Goal: Task Accomplishment & Management: Use online tool/utility

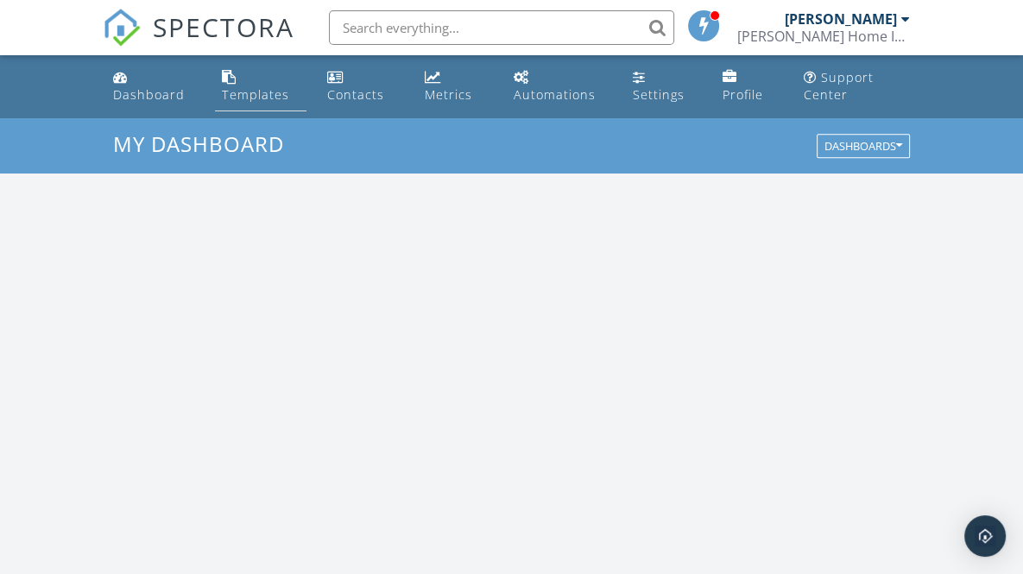
scroll to position [1597, 1049]
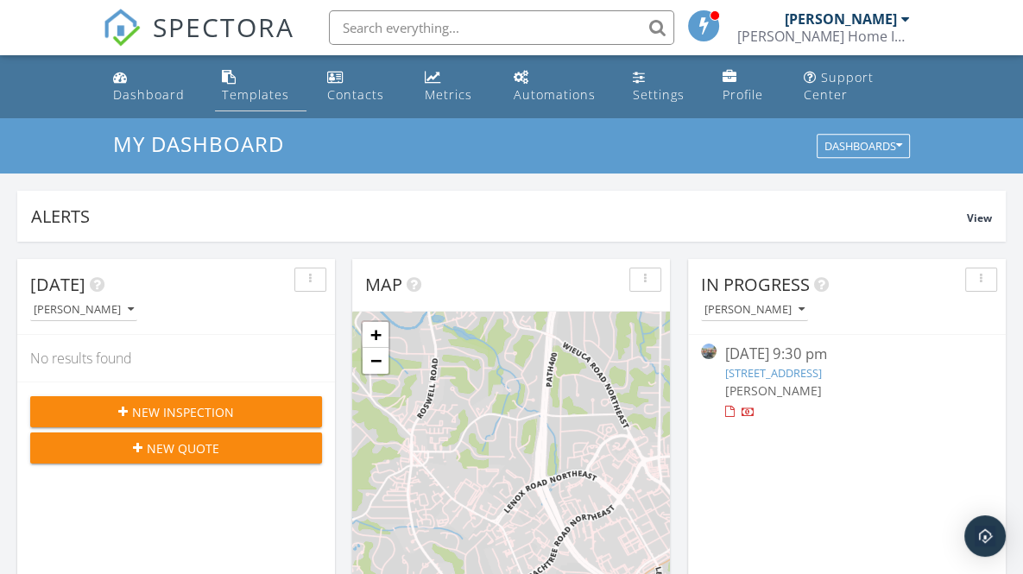
click at [252, 89] on div "Templates" at bounding box center [255, 94] width 67 height 16
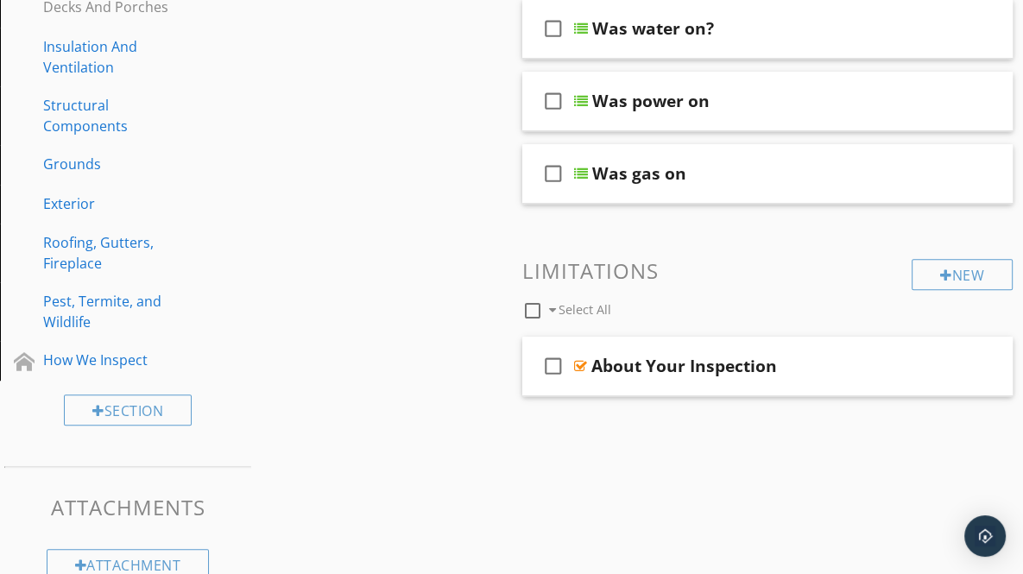
scroll to position [772, 0]
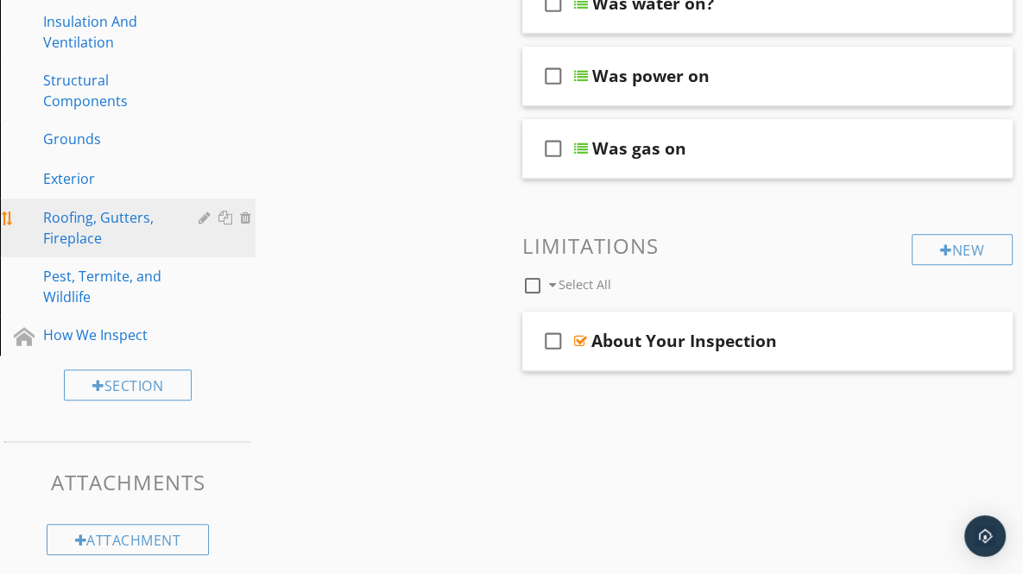
click at [97, 218] on div "Roofing, Gutters, Fireplace" at bounding box center [108, 227] width 130 height 41
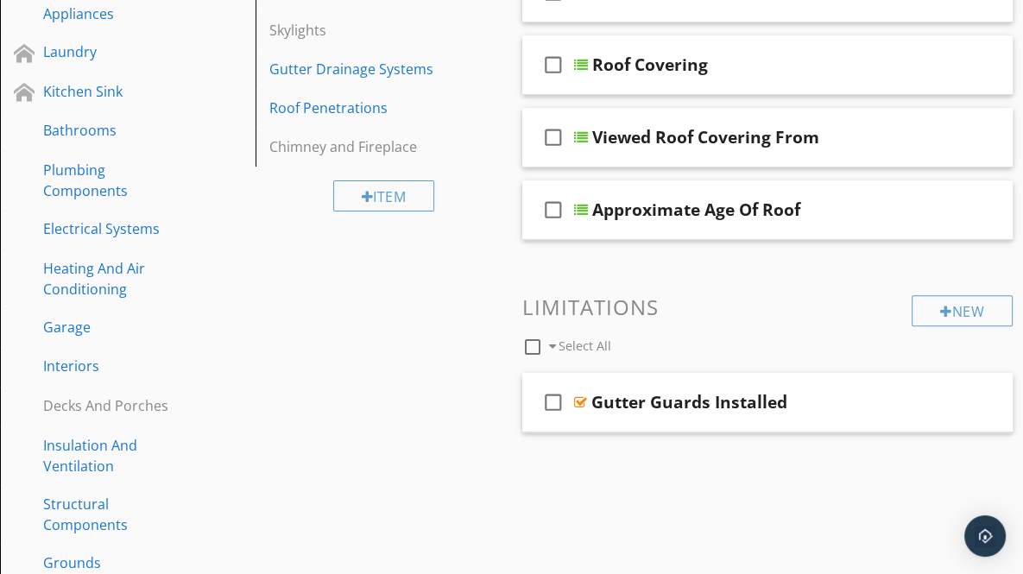
scroll to position [340, 0]
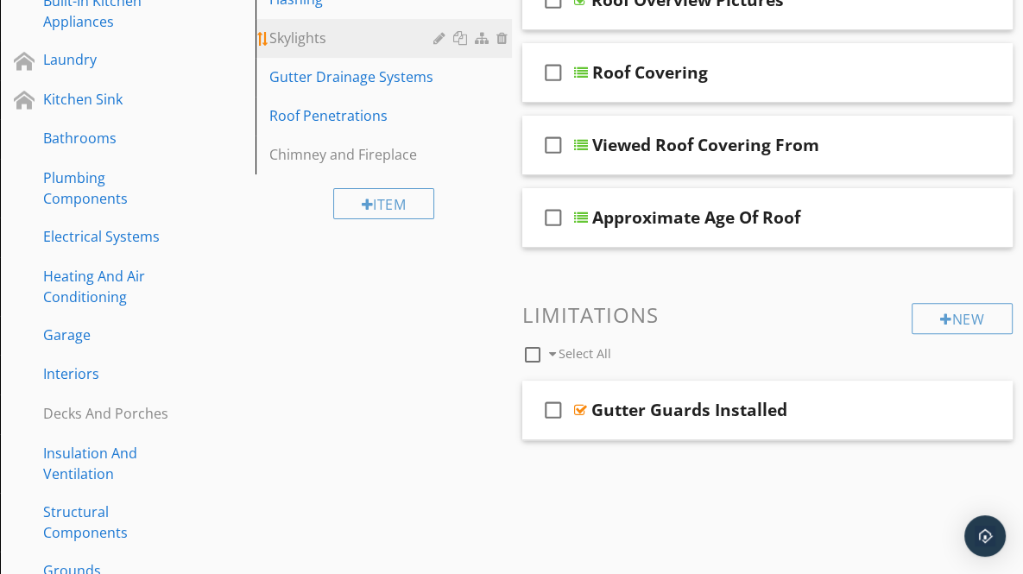
click at [297, 32] on div "Skylights" at bounding box center [353, 38] width 168 height 21
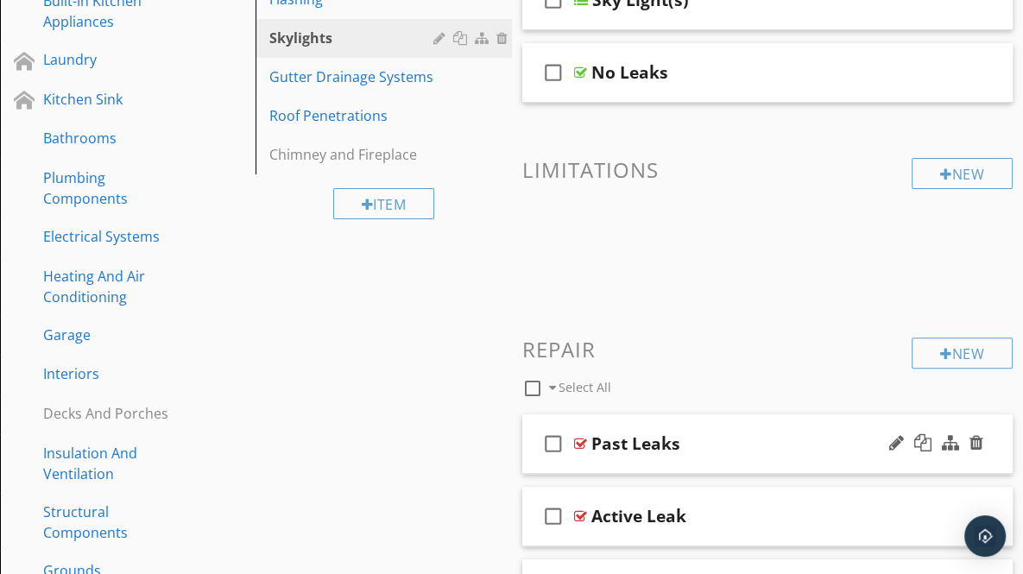
click at [762, 439] on div "Past Leaks" at bounding box center [762, 443] width 342 height 21
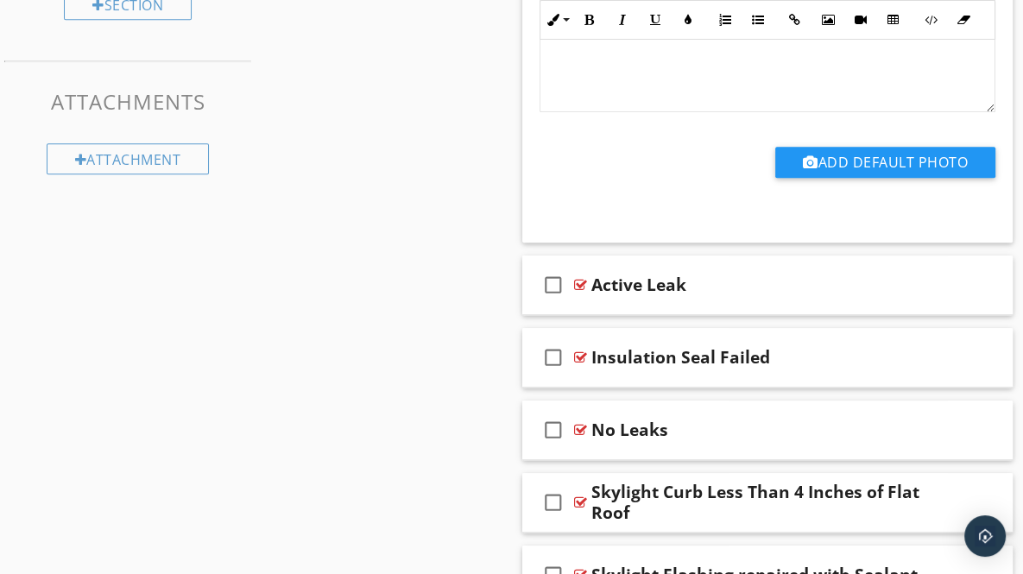
scroll to position [1287, 0]
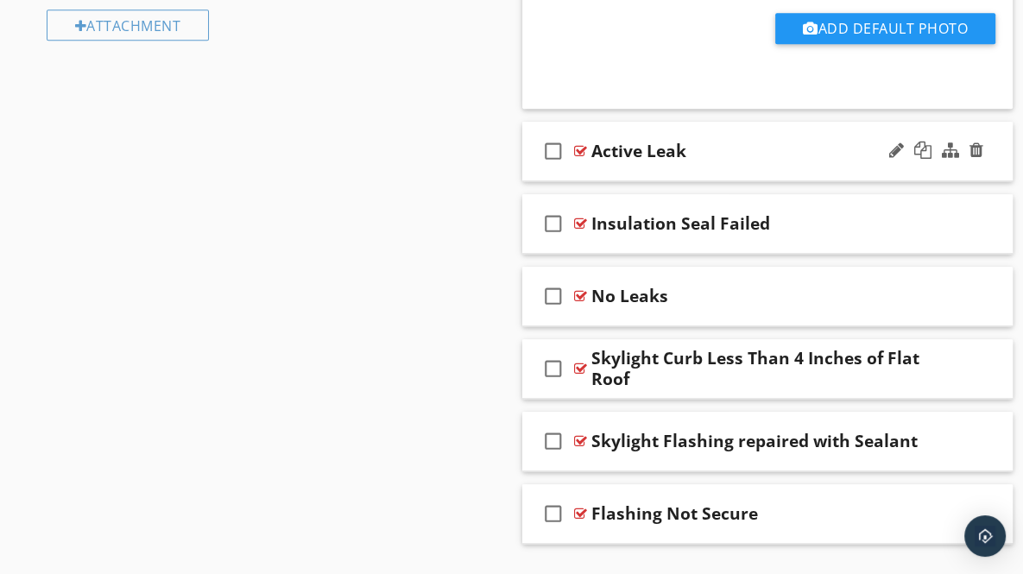
click at [994, 158] on div "check_box_outline_blank Active Leak" at bounding box center [767, 152] width 491 height 60
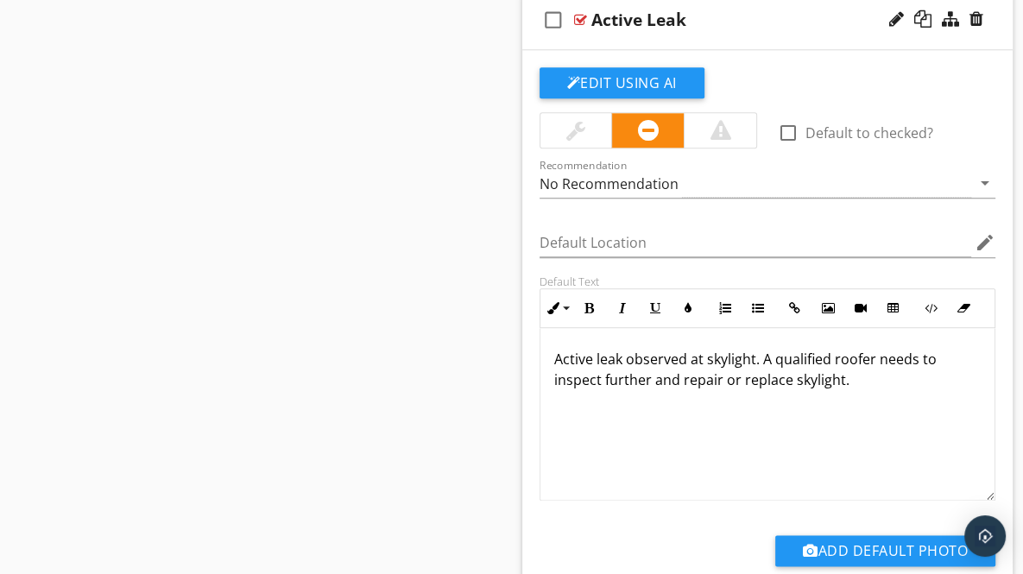
scroll to position [1471, 0]
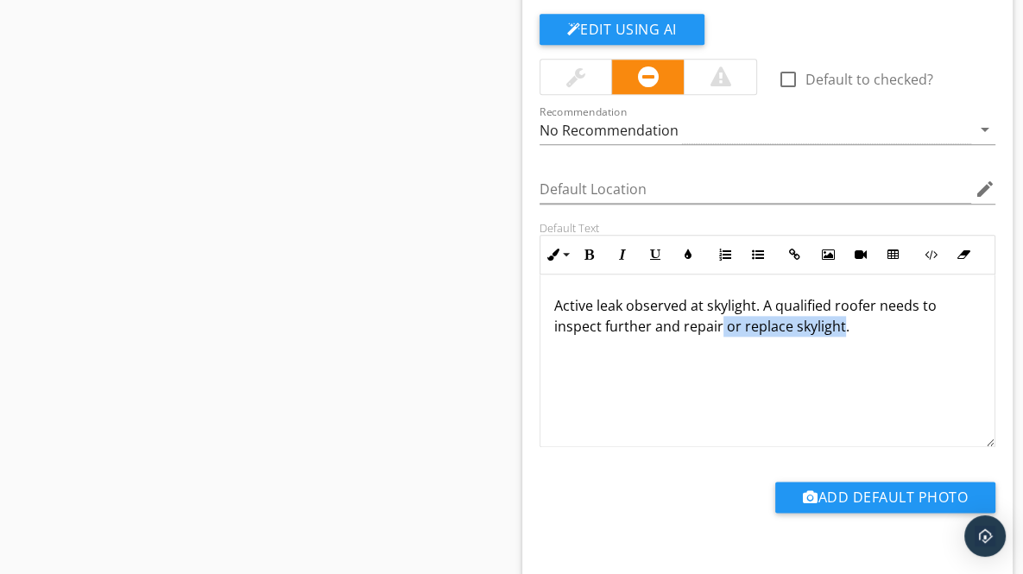
drag, startPoint x: 718, startPoint y: 326, endPoint x: 838, endPoint y: 328, distance: 119.2
click at [838, 328] on p "Active leak observed at skylight. A qualified roofer needs to inspect further a…" at bounding box center [767, 315] width 427 height 41
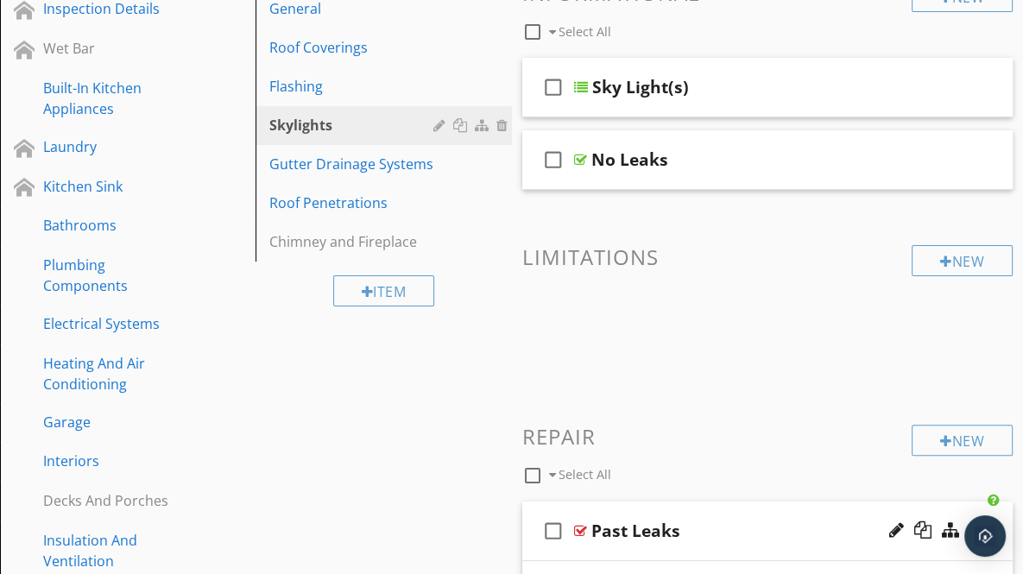
scroll to position [251, 0]
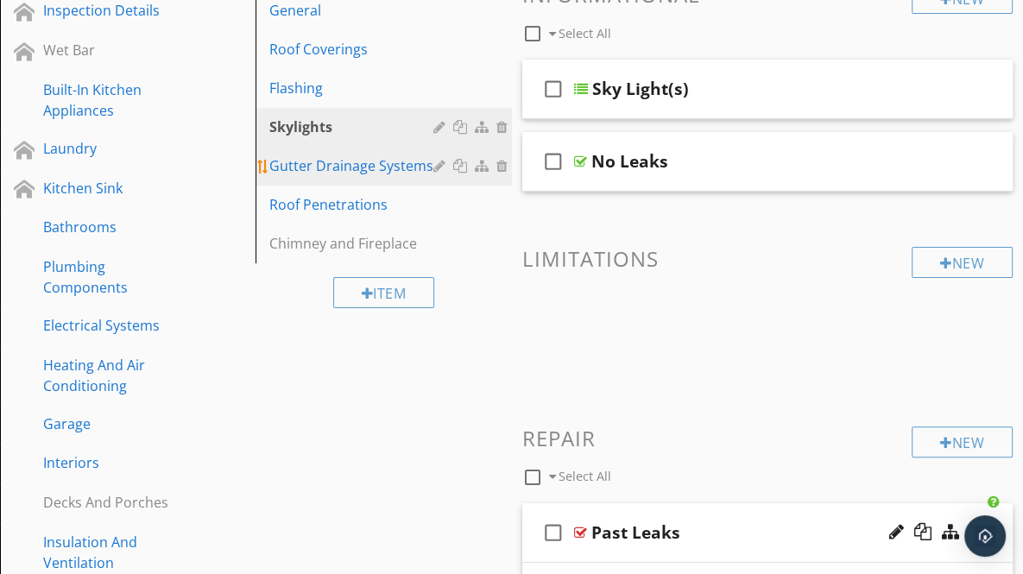
click at [298, 159] on div "Gutter Drainage Systems" at bounding box center [353, 165] width 168 height 21
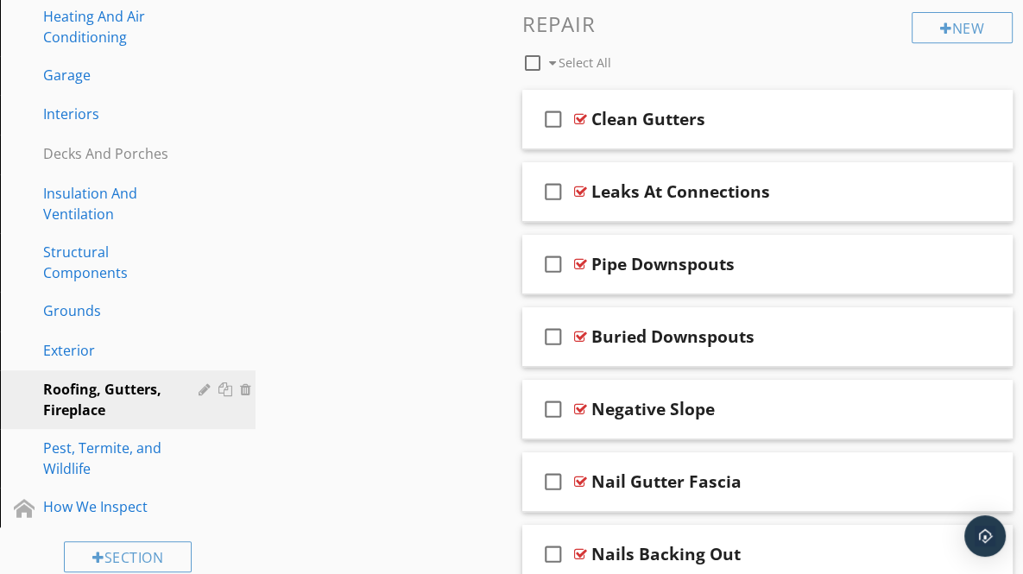
scroll to position [607, 0]
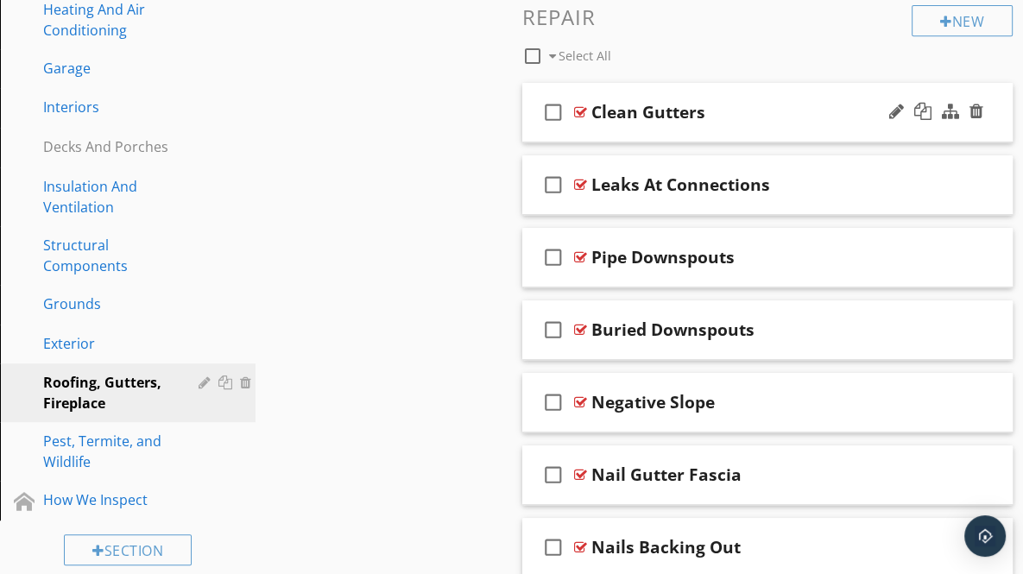
click at [989, 125] on div "check_box_outline_blank Clean Gutters" at bounding box center [767, 113] width 491 height 60
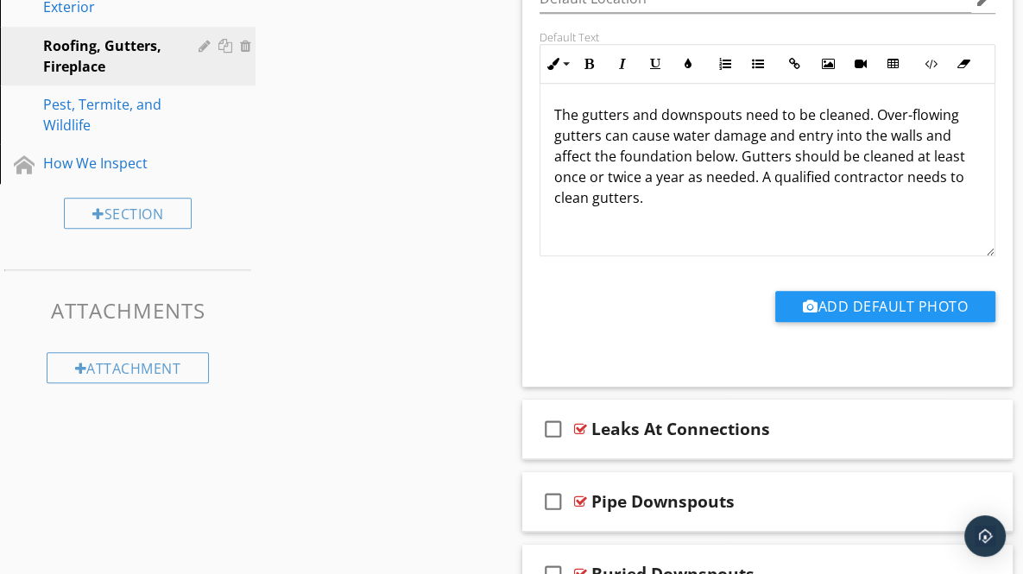
scroll to position [950, 0]
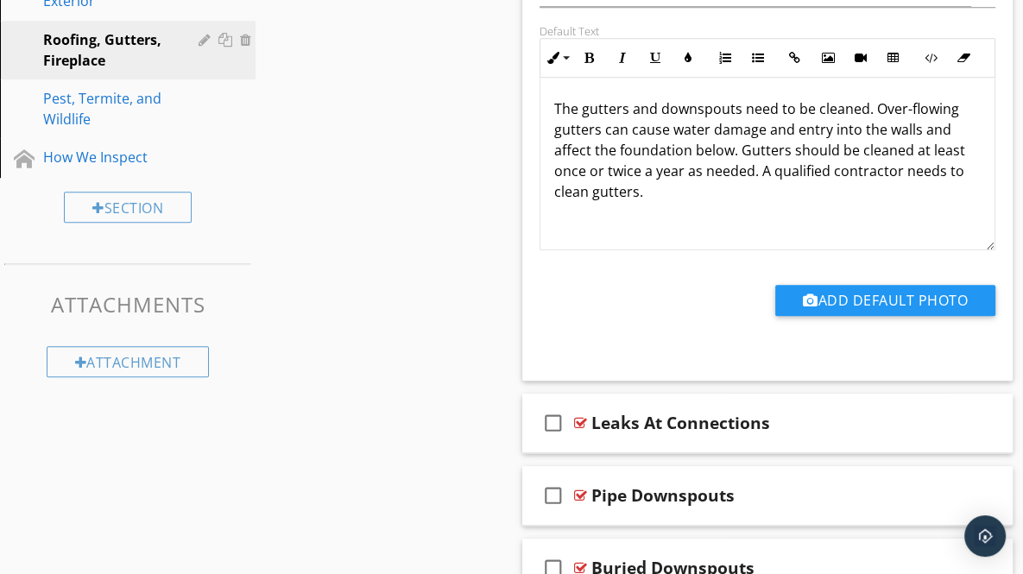
click at [761, 168] on p "The gutters and downspouts need to be cleaned. Over-flowing gutters can cause w…" at bounding box center [767, 150] width 427 height 104
click at [764, 168] on p "The gutters and downspouts need to be cleaned. Over-flowing gutters can cause w…" at bounding box center [767, 150] width 427 height 104
drag, startPoint x: 625, startPoint y: 191, endPoint x: 686, endPoint y: 207, distance: 63.5
click at [686, 207] on div "The gutters and downspouts need to be cleaned. Over-flowing gutters can cause w…" at bounding box center [768, 164] width 455 height 173
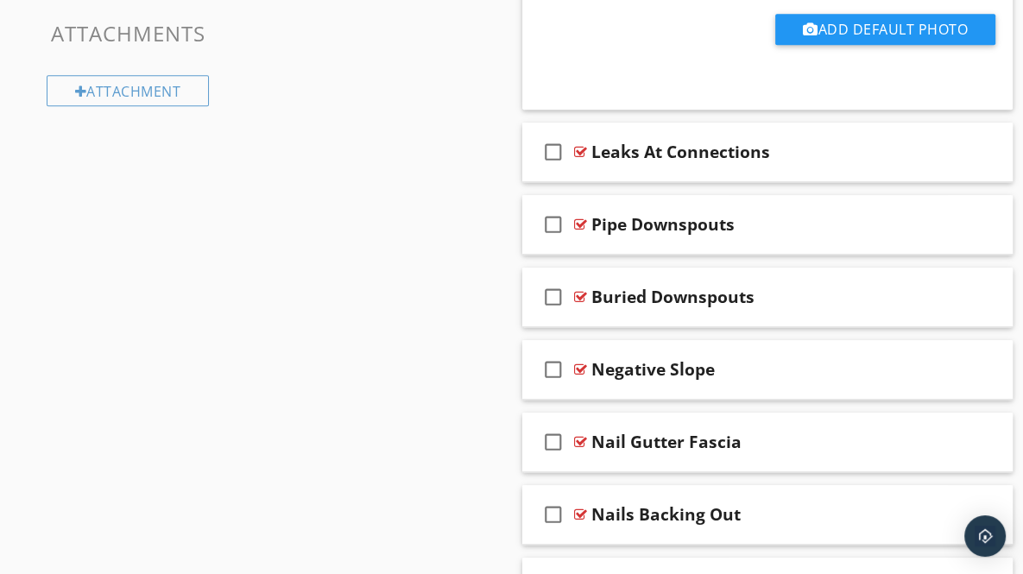
scroll to position [1223, 0]
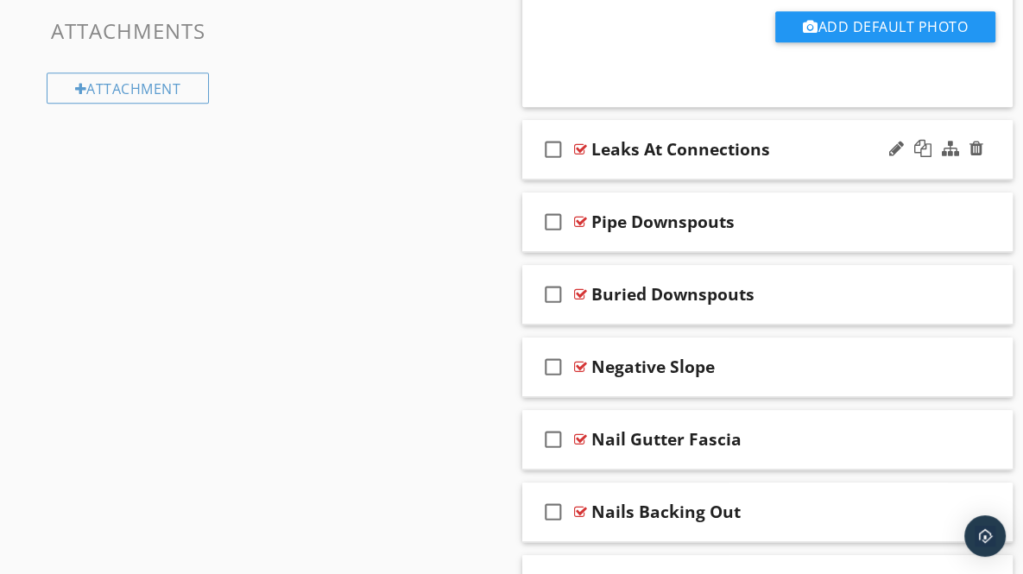
click at [993, 158] on div "check_box_outline_blank Leaks At Connections" at bounding box center [767, 150] width 491 height 60
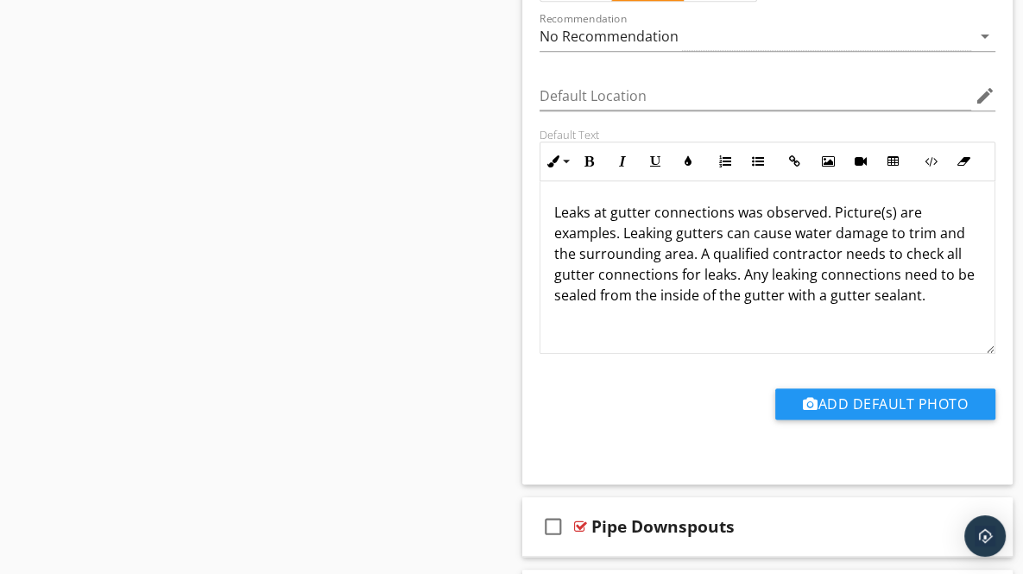
scroll to position [1518, 0]
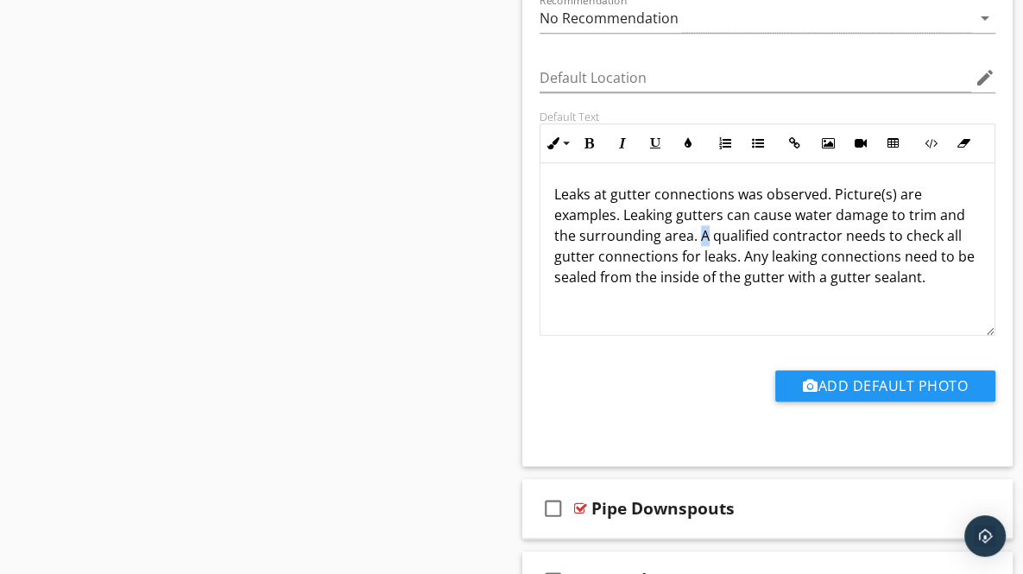
click at [704, 234] on p "Leaks at gutter connections was observed. Picture(s) are examples. Leaking gutt…" at bounding box center [767, 236] width 427 height 104
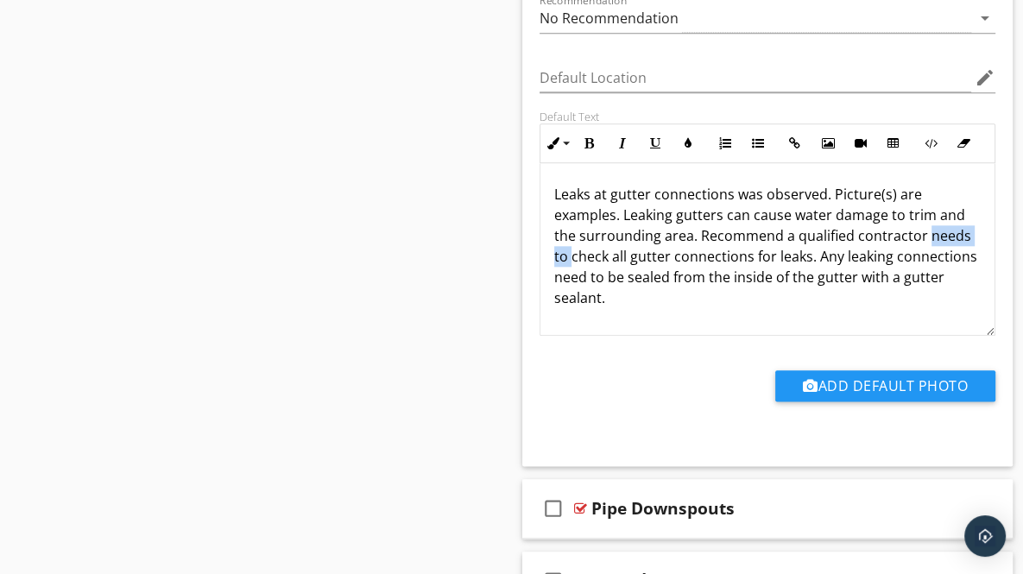
drag, startPoint x: 924, startPoint y: 231, endPoint x: 570, endPoint y: 257, distance: 355.0
click at [570, 257] on p "Leaks at gutter connections was observed. Picture(s) are examples. Leaking gutt…" at bounding box center [767, 246] width 427 height 124
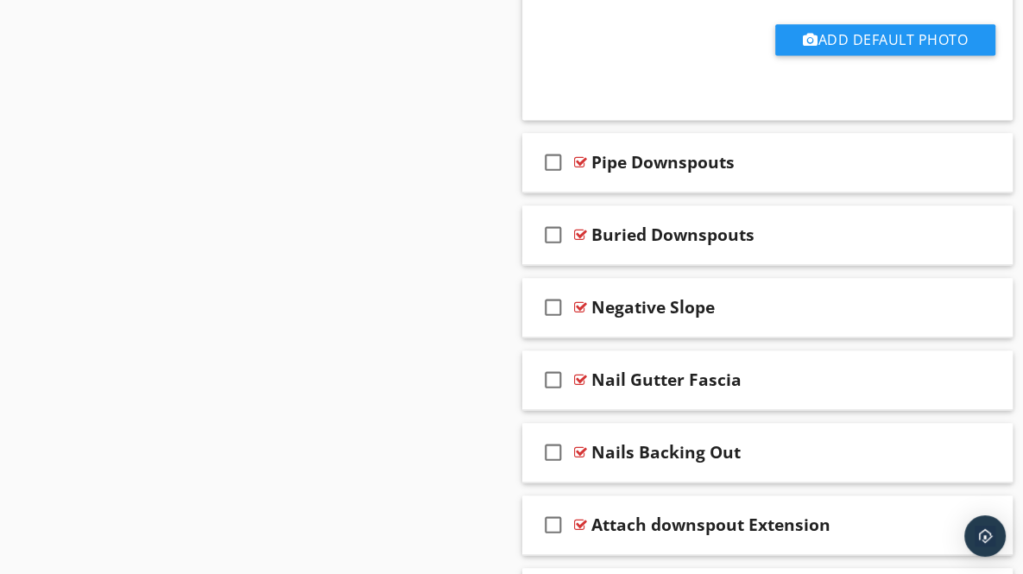
scroll to position [1892, 0]
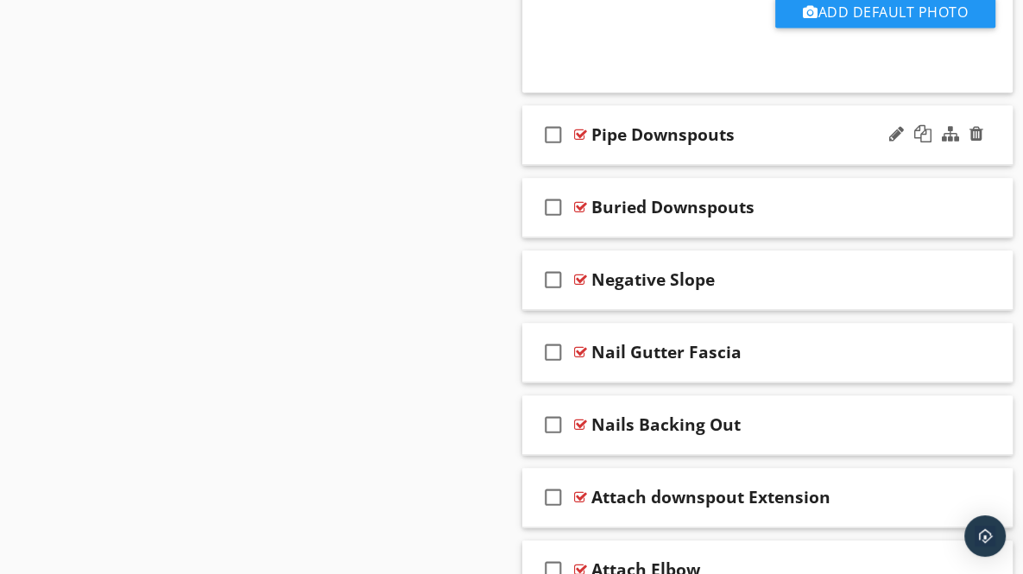
click at [987, 140] on div "check_box_outline_blank Pipe Downspouts" at bounding box center [767, 135] width 491 height 60
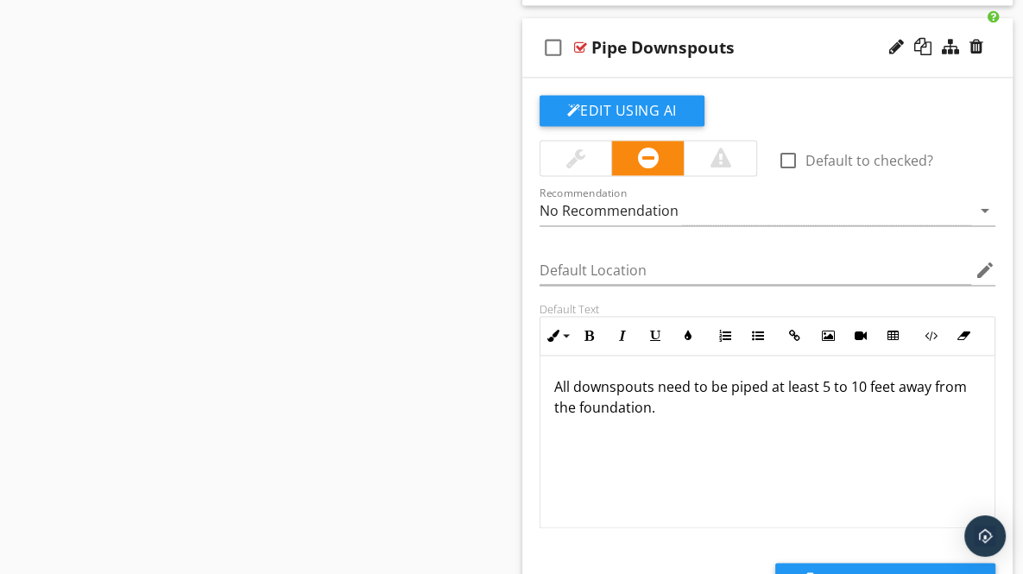
scroll to position [1972, 0]
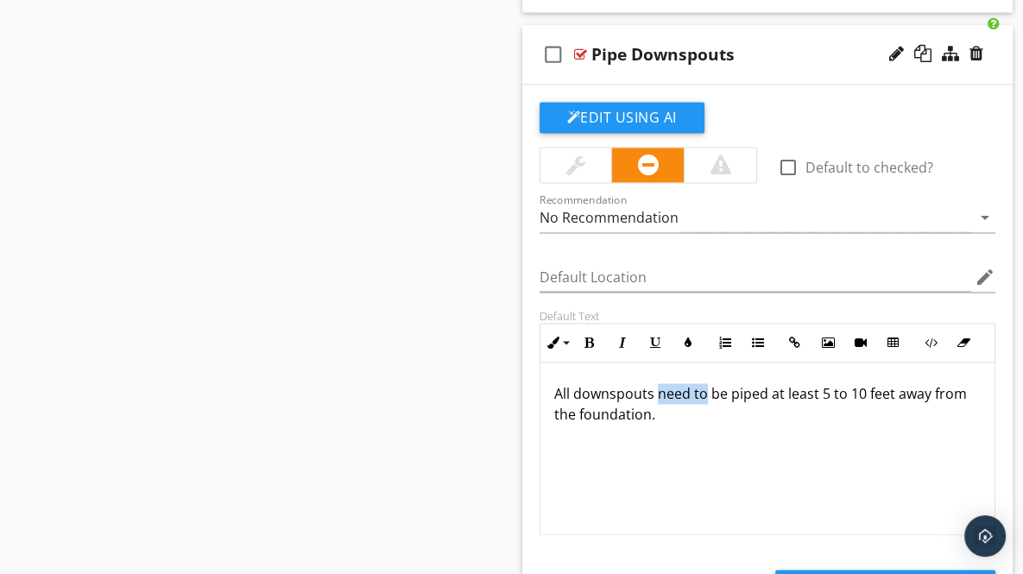
drag, startPoint x: 655, startPoint y: 389, endPoint x: 705, endPoint y: 389, distance: 49.2
click at [705, 389] on p "All downspouts need to be piped at least 5 to 10 feet away from the foundation." at bounding box center [767, 403] width 427 height 41
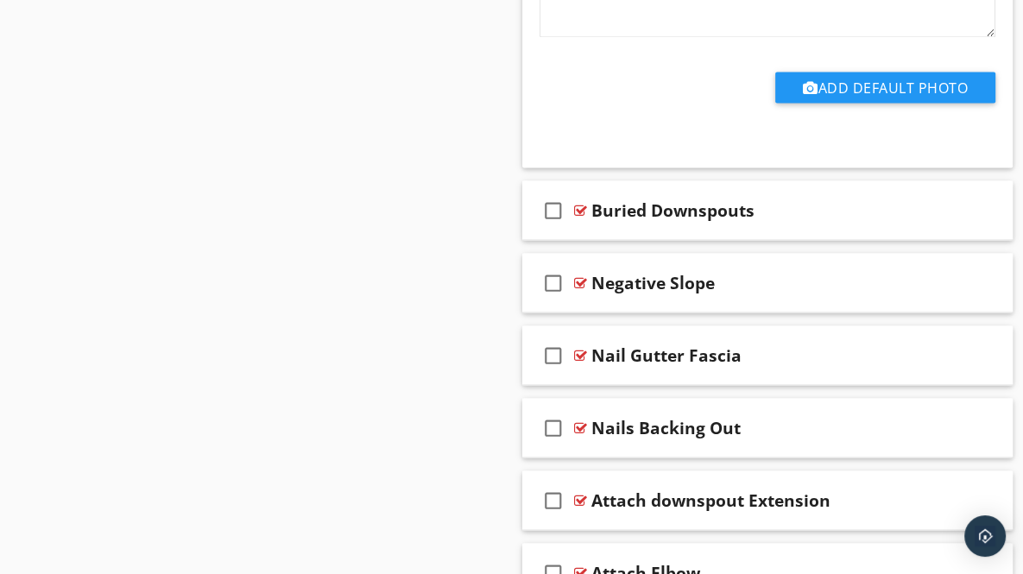
scroll to position [2508, 0]
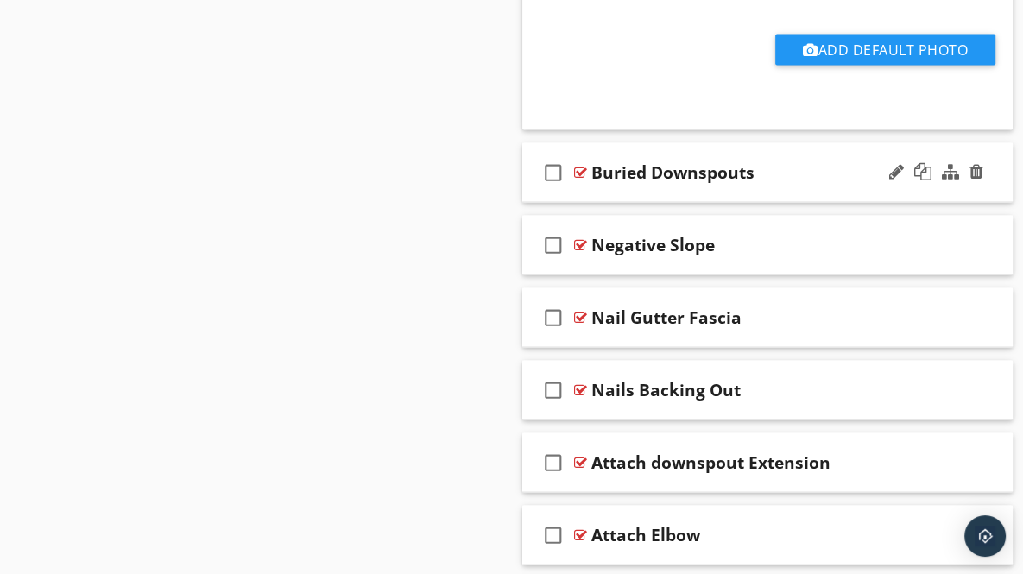
click at [992, 177] on div "check_box_outline_blank Buried Downspouts" at bounding box center [767, 172] width 491 height 60
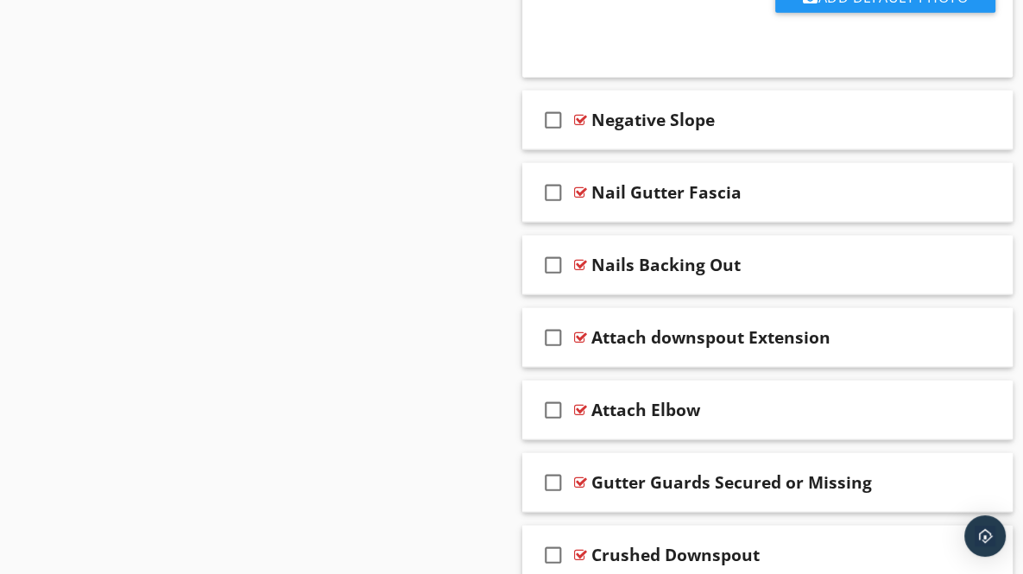
scroll to position [3236, 0]
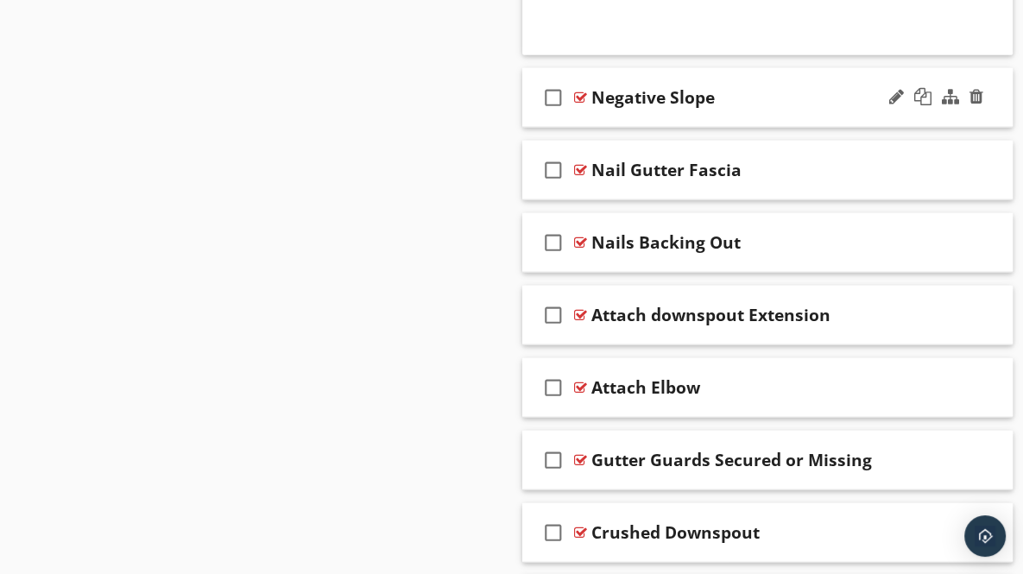
click at [993, 95] on div "check_box_outline_blank Negative Slope" at bounding box center [767, 98] width 491 height 60
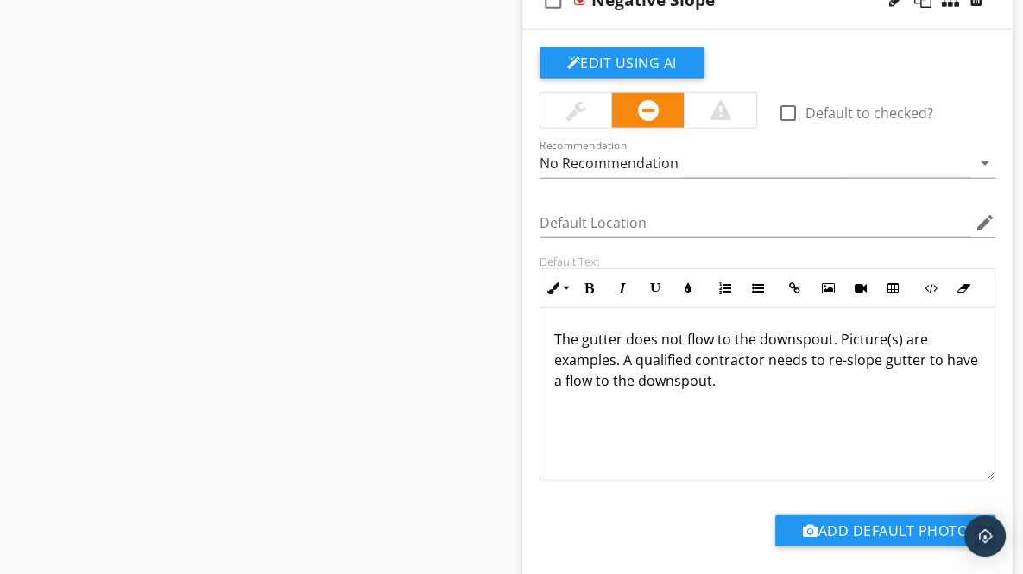
scroll to position [3347, 0]
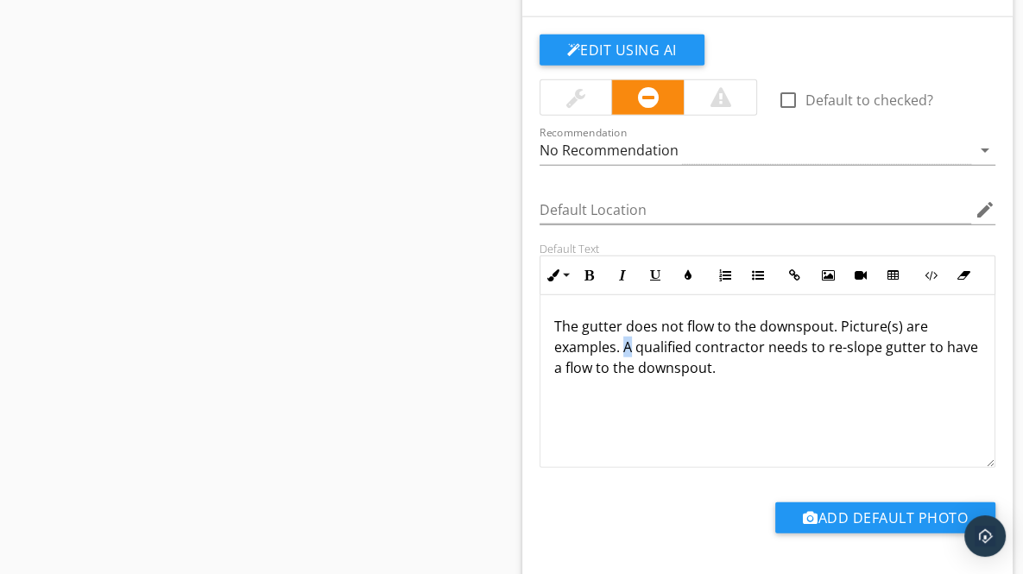
click at [629, 340] on p "The gutter does not flow to the downspout. Picture(s) are examples. A qualified…" at bounding box center [767, 347] width 427 height 62
drag, startPoint x: 850, startPoint y: 342, endPoint x: 911, endPoint y: 343, distance: 61.3
click at [911, 343] on p "The gutter does not flow to the downspout. Picture(s) are examples. Recommend a…" at bounding box center [767, 347] width 427 height 62
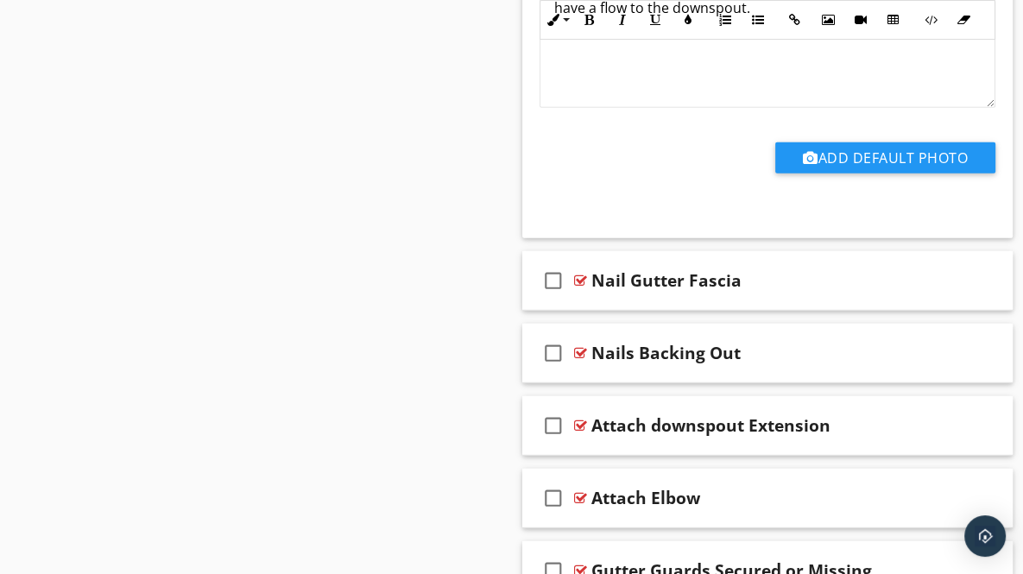
scroll to position [3714, 0]
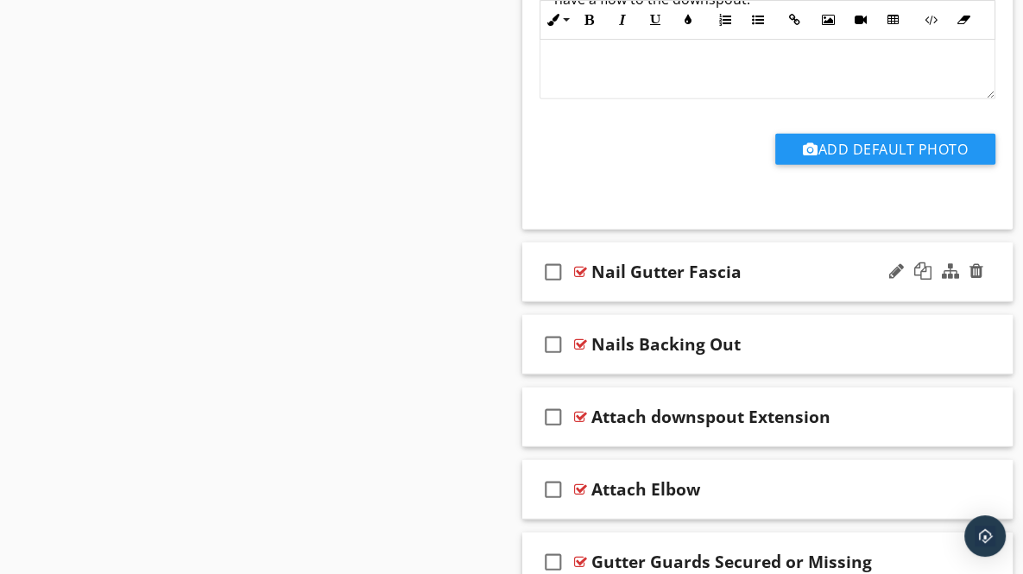
click at [992, 275] on div "check_box_outline_blank Nail Gutter Fascia" at bounding box center [767, 273] width 491 height 60
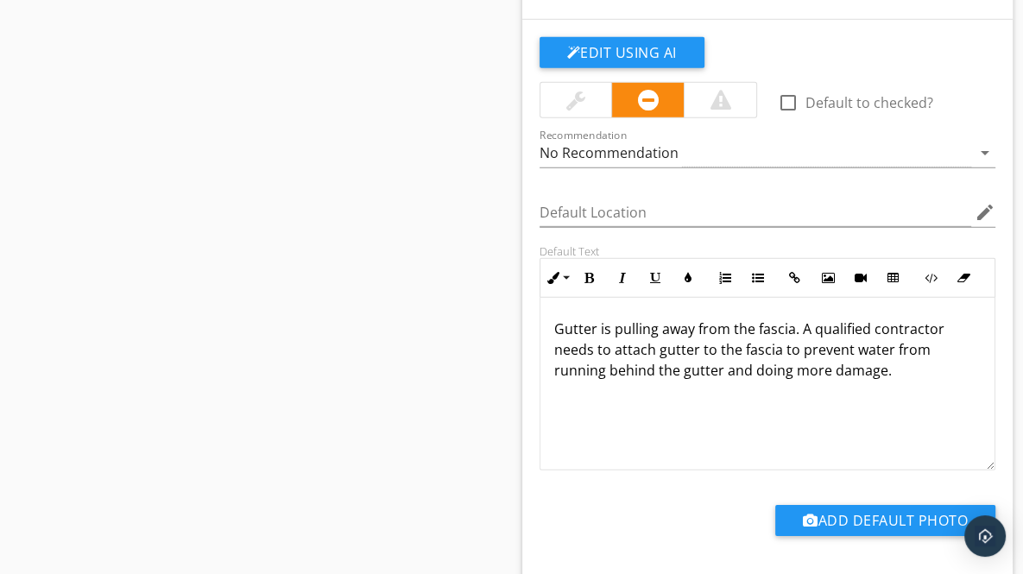
scroll to position [4043, 0]
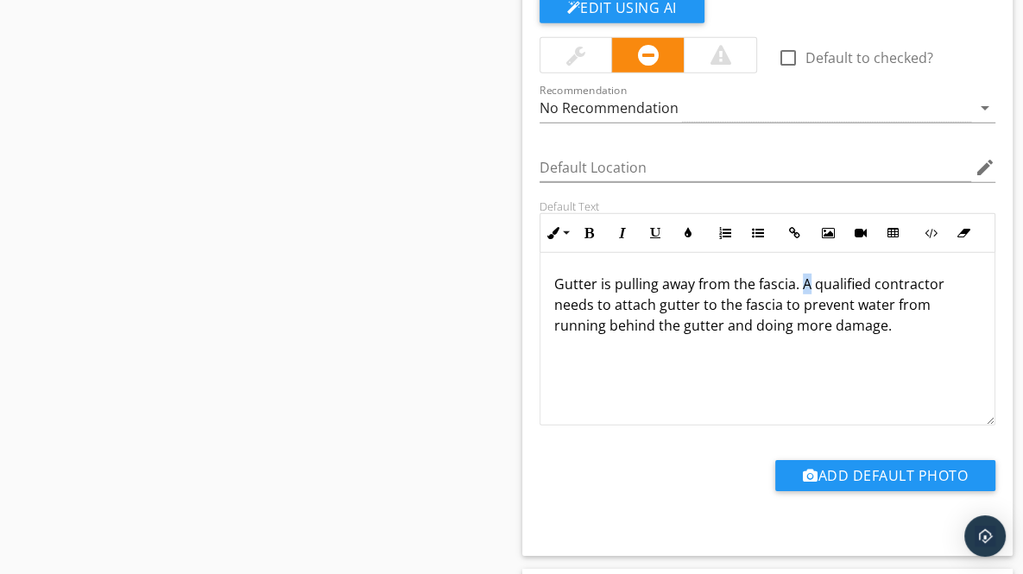
click at [806, 275] on p "Gutter is pulling away from the fascia. A qualified contractor needs to attach …" at bounding box center [767, 305] width 427 height 62
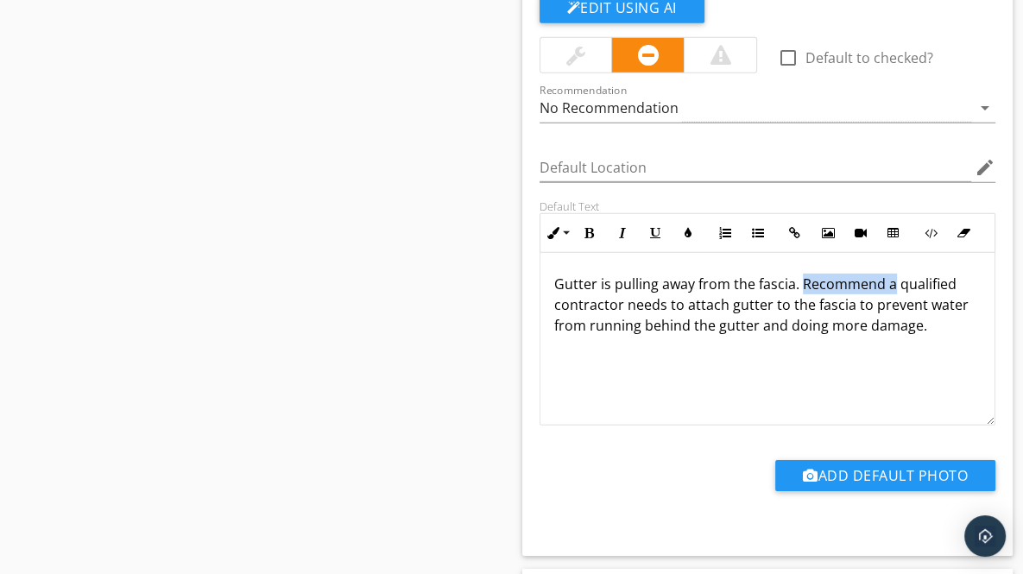
drag, startPoint x: 800, startPoint y: 272, endPoint x: 892, endPoint y: 279, distance: 91.8
click at [892, 279] on p "Gutter is pulling away from the fascia. Recommend a qualified contractor needs …" at bounding box center [767, 305] width 427 height 62
copy p "Recommend a"
drag, startPoint x: 624, startPoint y: 294, endPoint x: 684, endPoint y: 302, distance: 60.1
click at [684, 302] on p "Gutter is pulling away from the fascia. Recommend a qualified contractor needs …" at bounding box center [767, 305] width 427 height 62
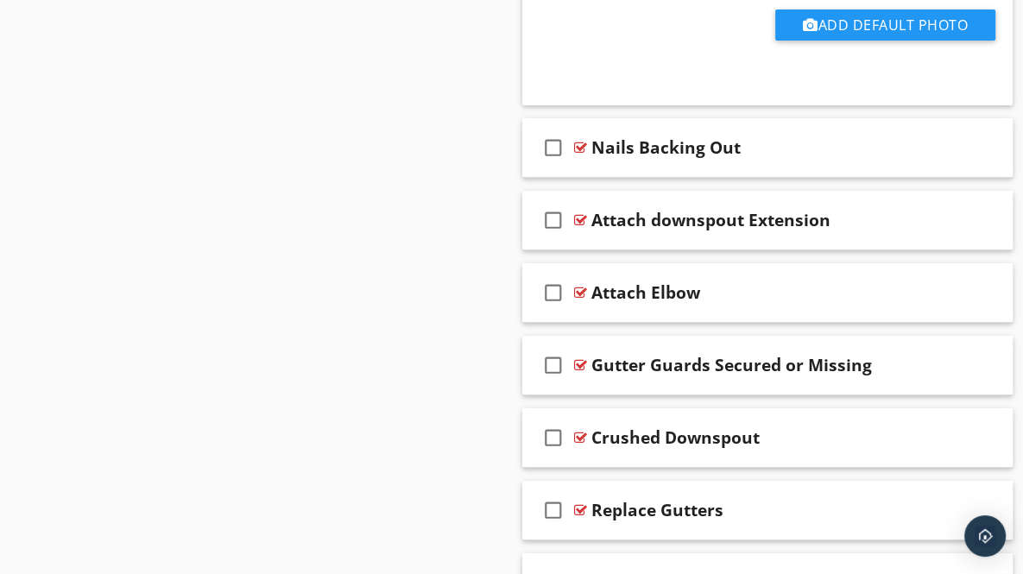
scroll to position [4503, 0]
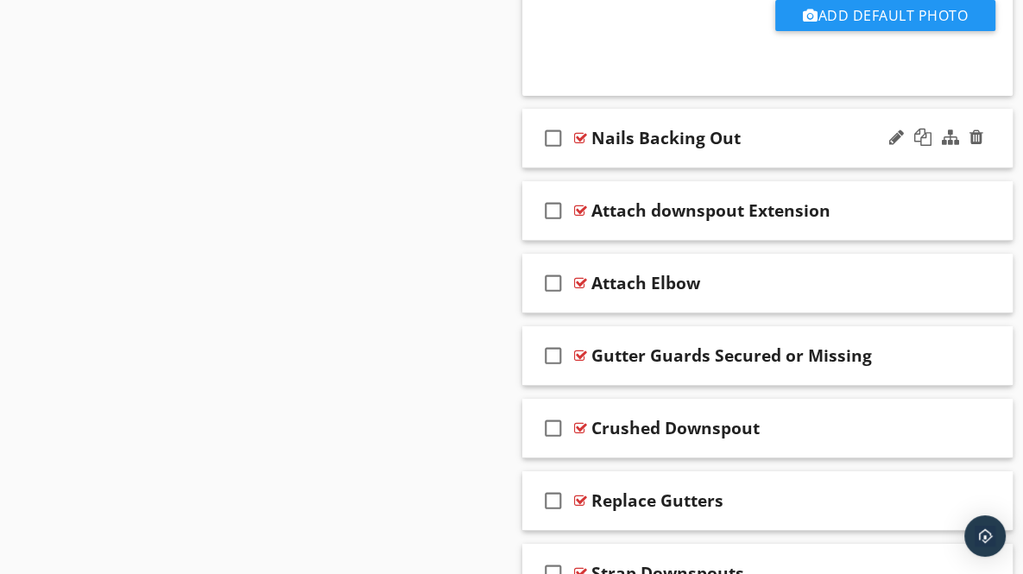
click at [993, 142] on div "check_box_outline_blank Nails Backing Out" at bounding box center [767, 139] width 491 height 60
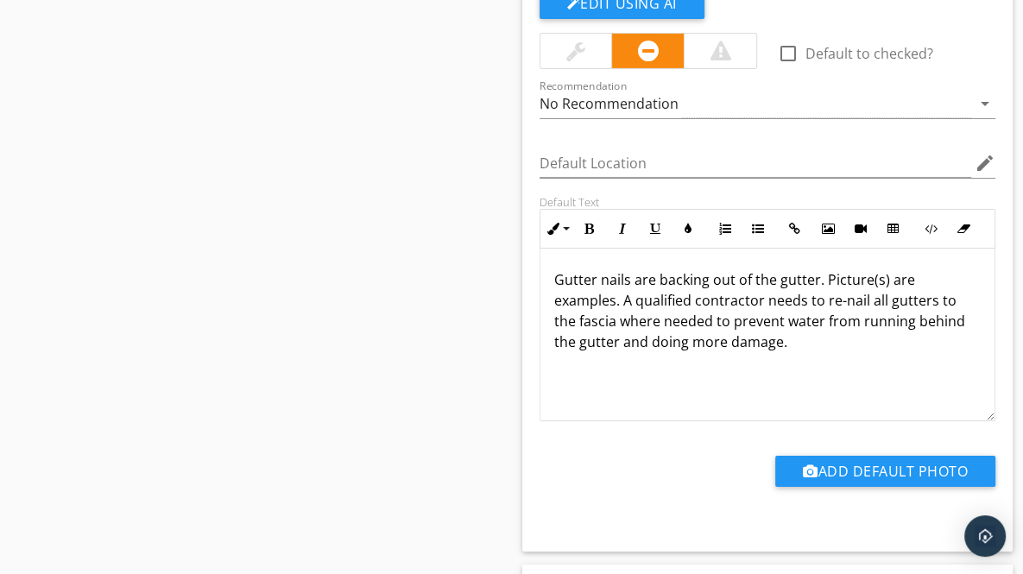
scroll to position [4720, 0]
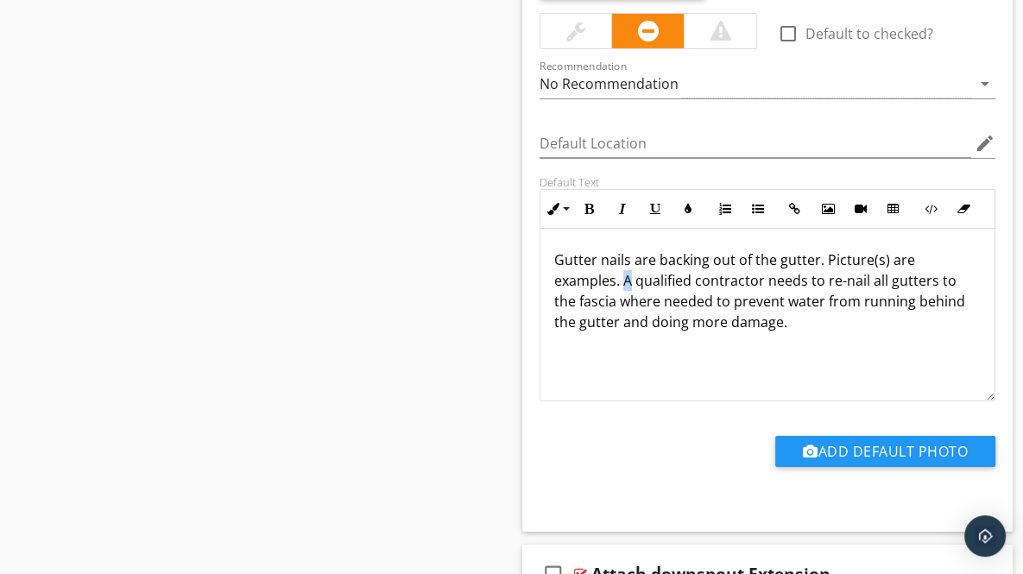
click at [629, 269] on p "Gutter nails are backing out of the gutter. Picture(s) are examples. A qualifie…" at bounding box center [767, 291] width 427 height 83
drag, startPoint x: 848, startPoint y: 269, endPoint x: 907, endPoint y: 272, distance: 59.6
click at [907, 272] on p "Gutter nails are backing out of the gutter. Picture(s) are examples. Recommend …" at bounding box center [767, 291] width 427 height 83
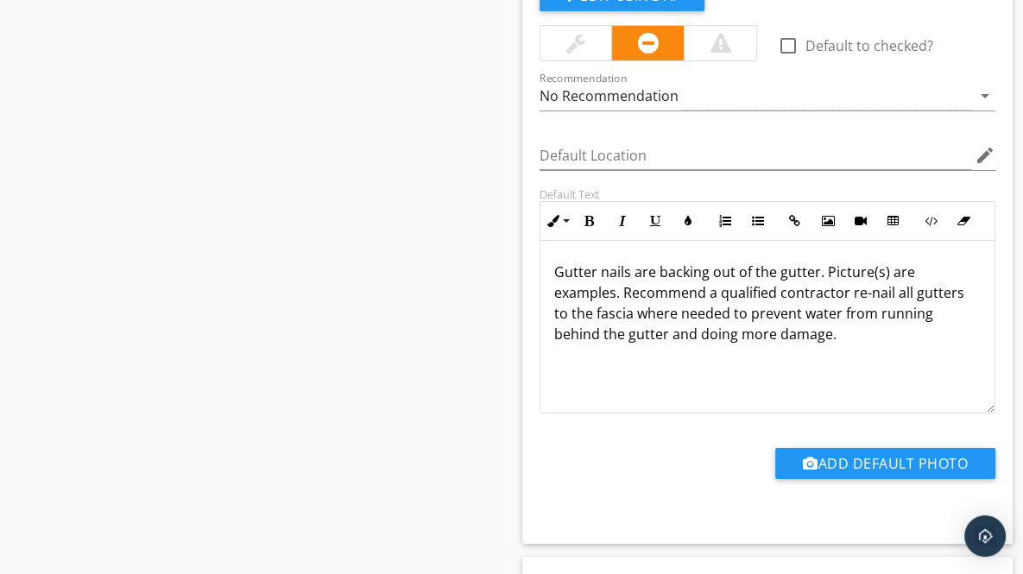
scroll to position [4758, 0]
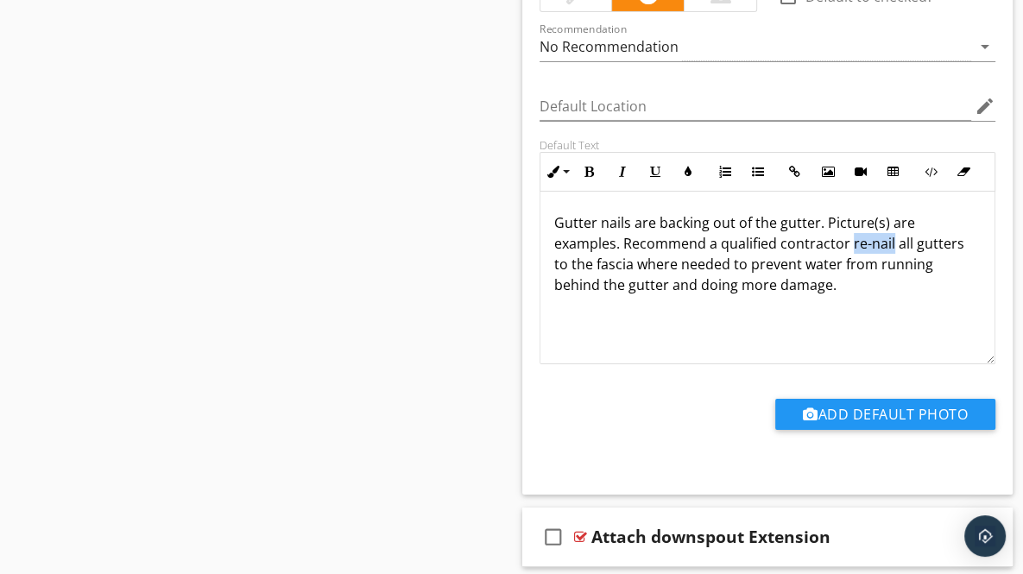
drag, startPoint x: 850, startPoint y: 234, endPoint x: 891, endPoint y: 238, distance: 41.7
click at [891, 238] on p "Gutter nails are backing out of the gutter. Picture(s) are examples. Recommend …" at bounding box center [767, 253] width 427 height 83
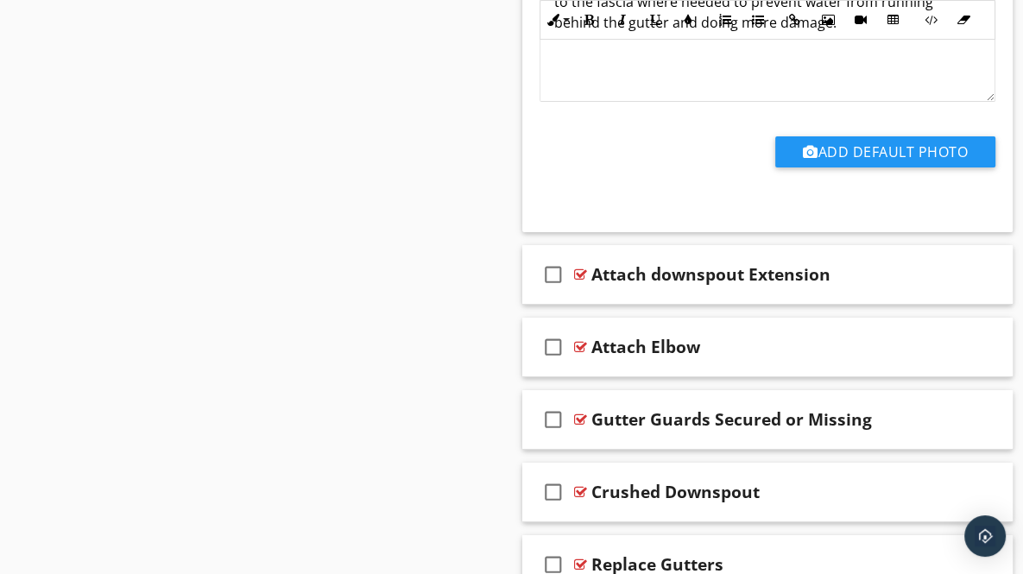
scroll to position [5074, 0]
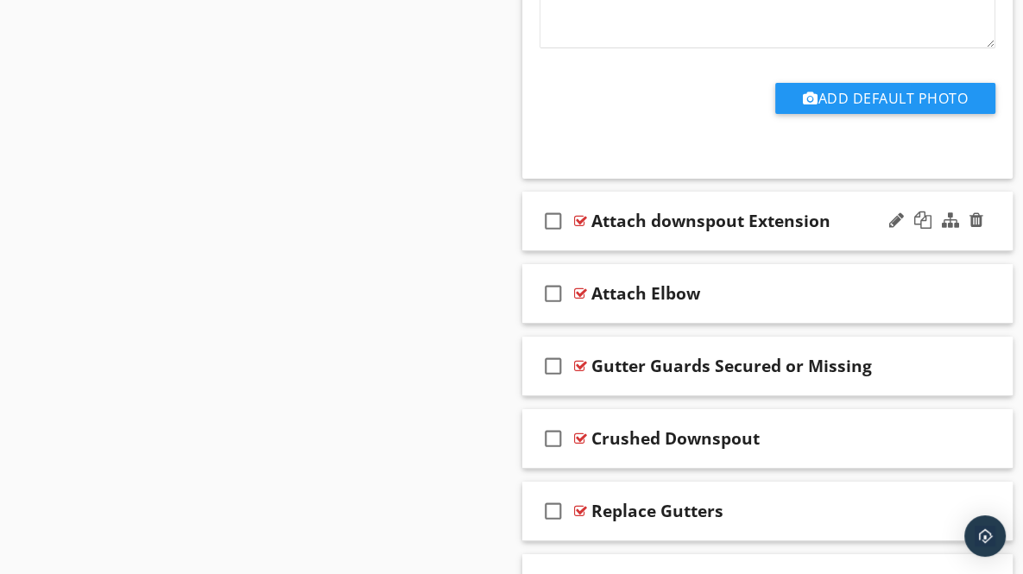
click at [994, 220] on div "check_box_outline_blank Attach downspout Extension" at bounding box center [767, 222] width 491 height 60
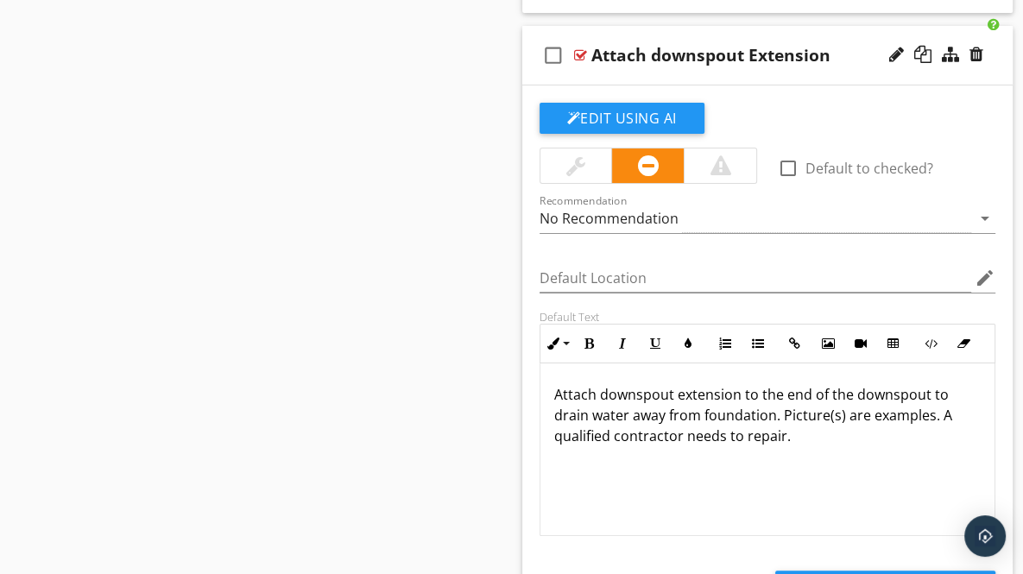
scroll to position [5213, 0]
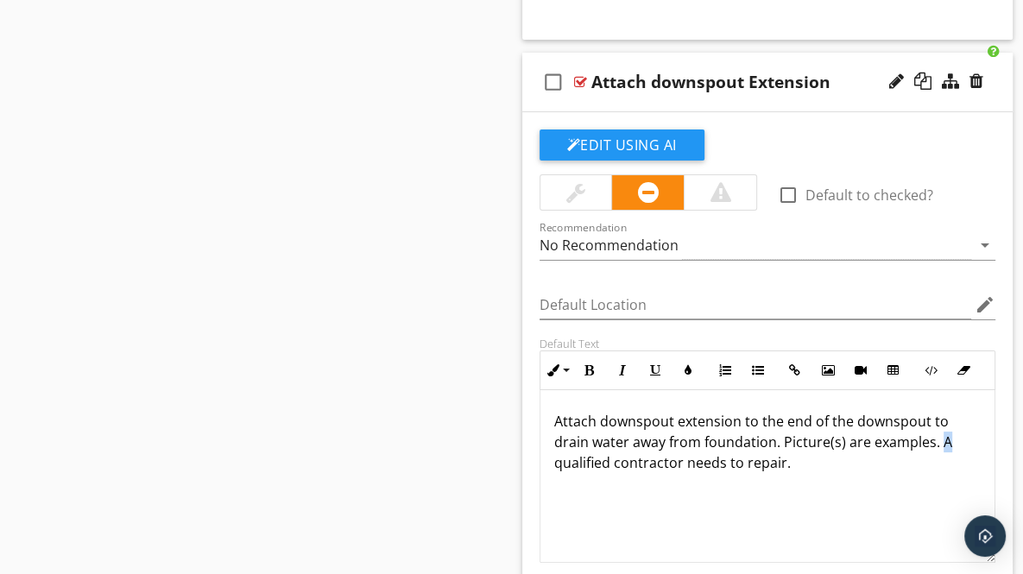
click at [944, 431] on p "Attach downspout extension to the end of the downspout to drain water away from…" at bounding box center [767, 442] width 427 height 62
drag, startPoint x: 782, startPoint y: 455, endPoint x: 839, endPoint y: 455, distance: 57.0
click at [839, 455] on p "Attach downspout extension to the end of the downspout to drain water away from…" at bounding box center [767, 442] width 427 height 62
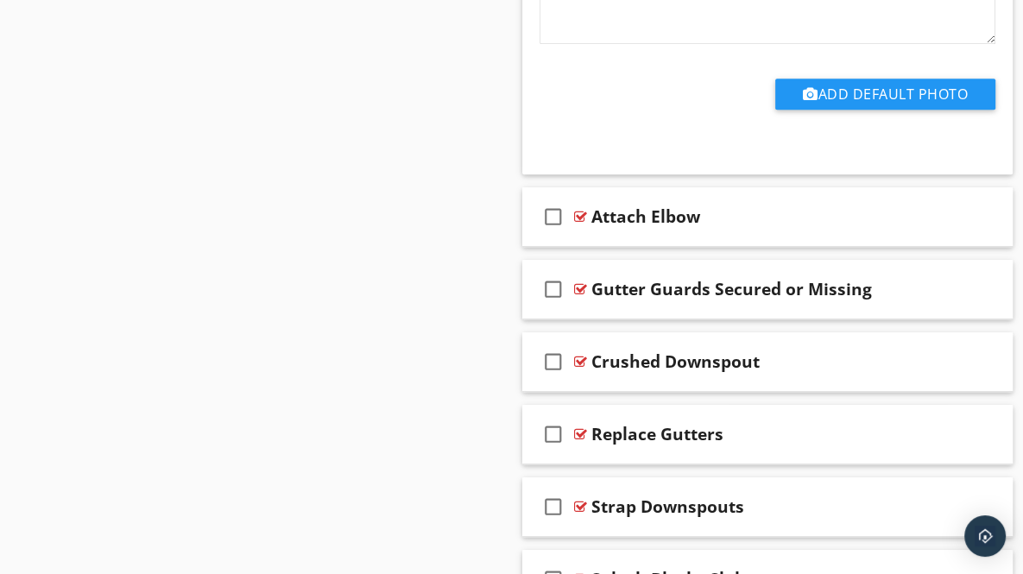
scroll to position [5752, 0]
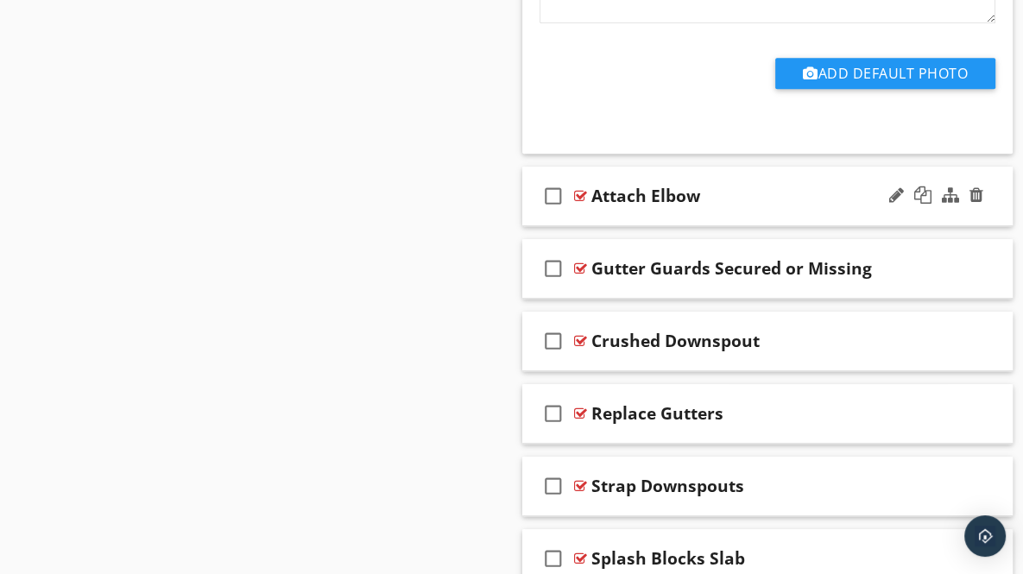
click at [992, 192] on div "check_box_outline_blank Attach Elbow" at bounding box center [767, 197] width 491 height 60
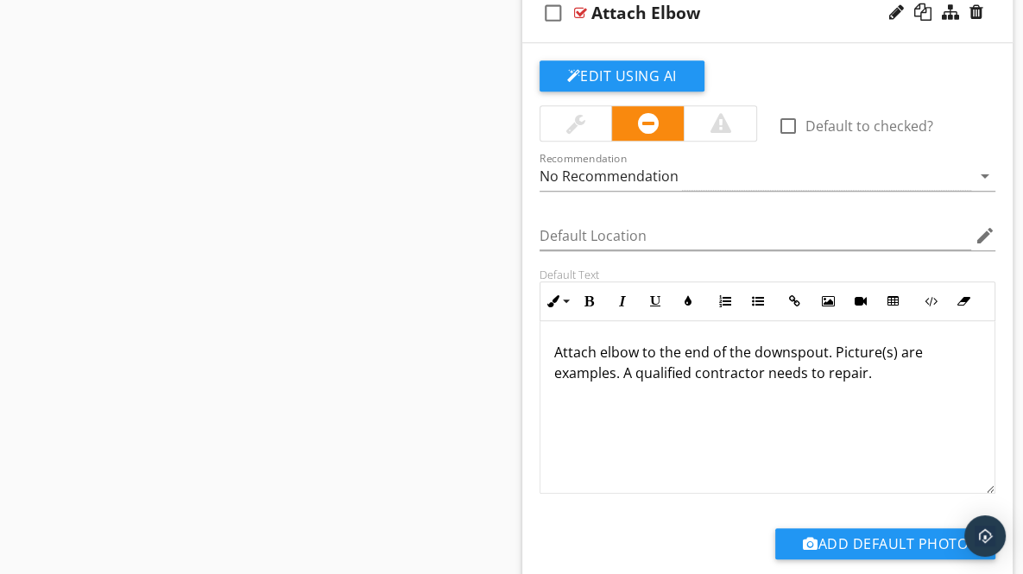
scroll to position [5941, 0]
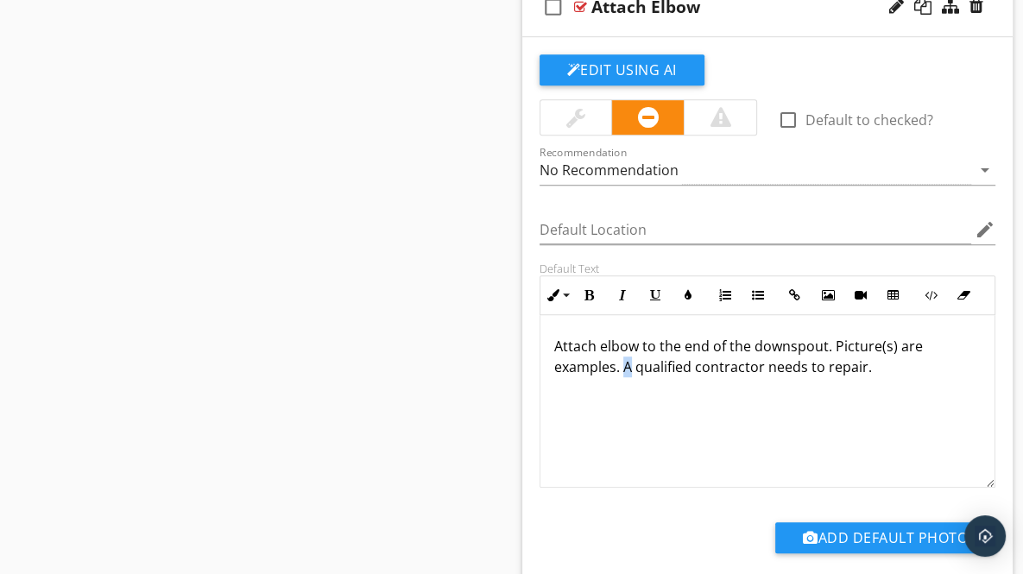
click at [630, 355] on p "Attach elbow to the end of the downspout. Picture(s) are examples. A qualified …" at bounding box center [767, 356] width 427 height 41
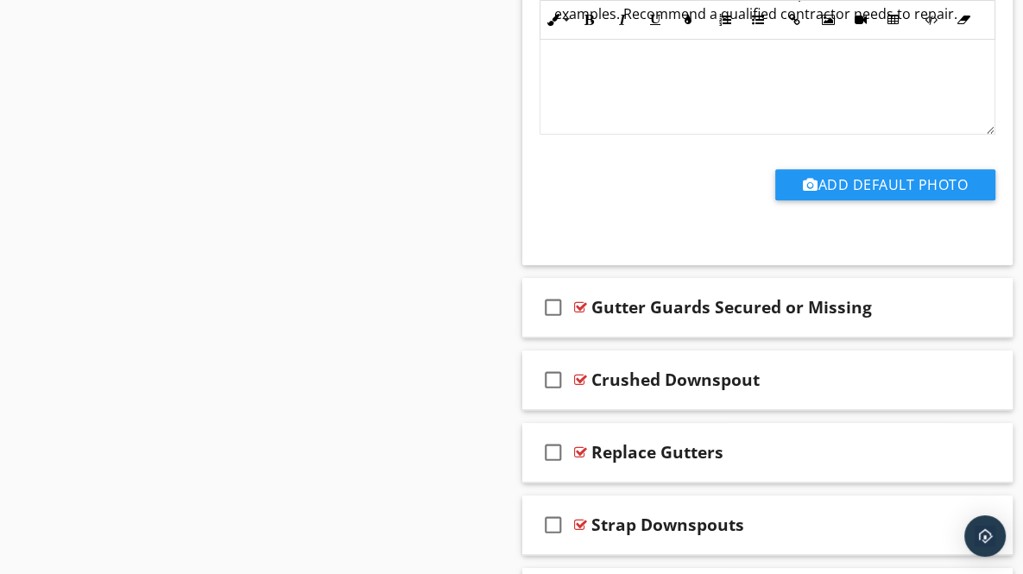
scroll to position [6355, 0]
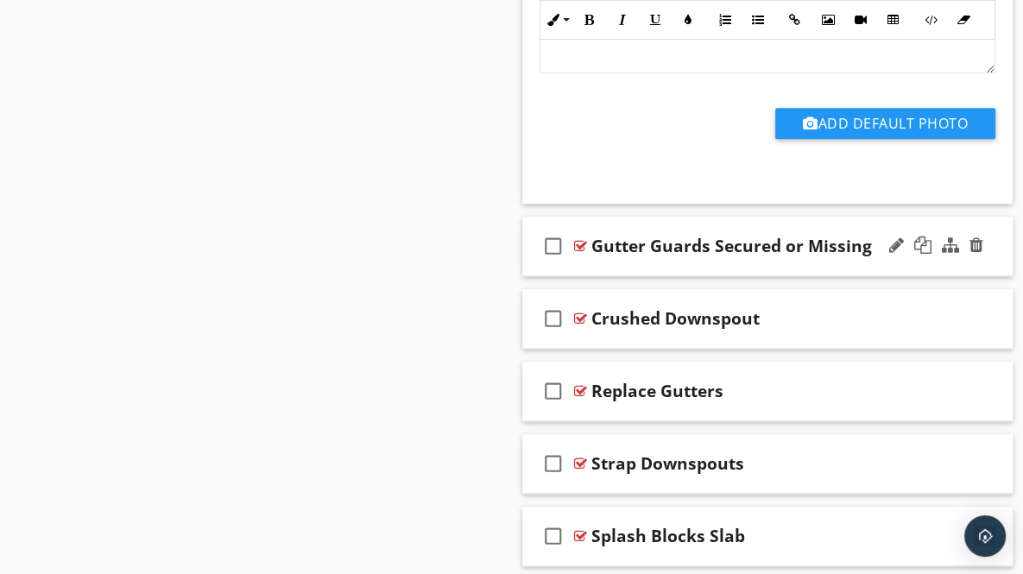
click at [997, 247] on div "check_box_outline_blank Gutter Guards Secured or Missing" at bounding box center [767, 247] width 491 height 60
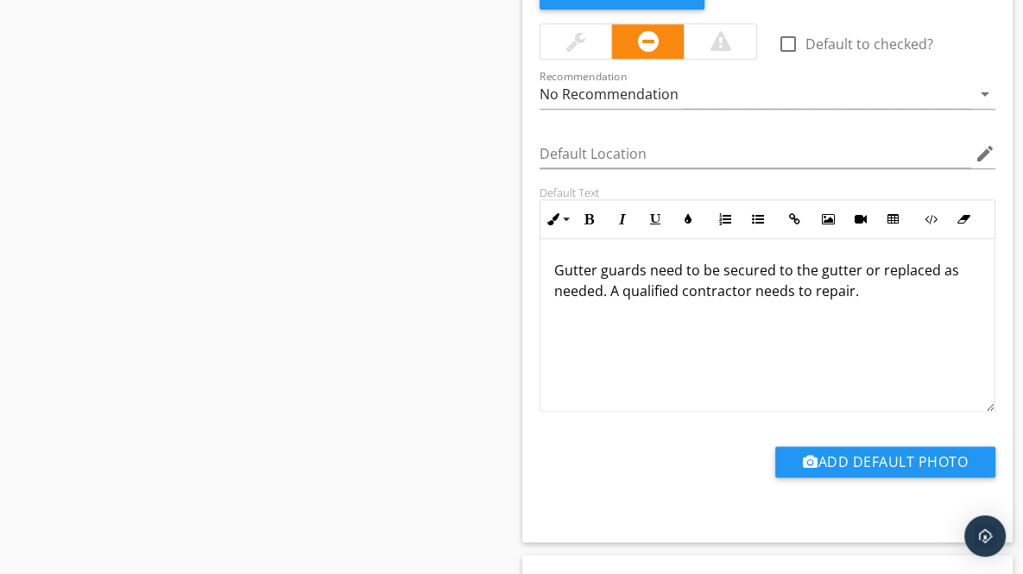
scroll to position [6676, 0]
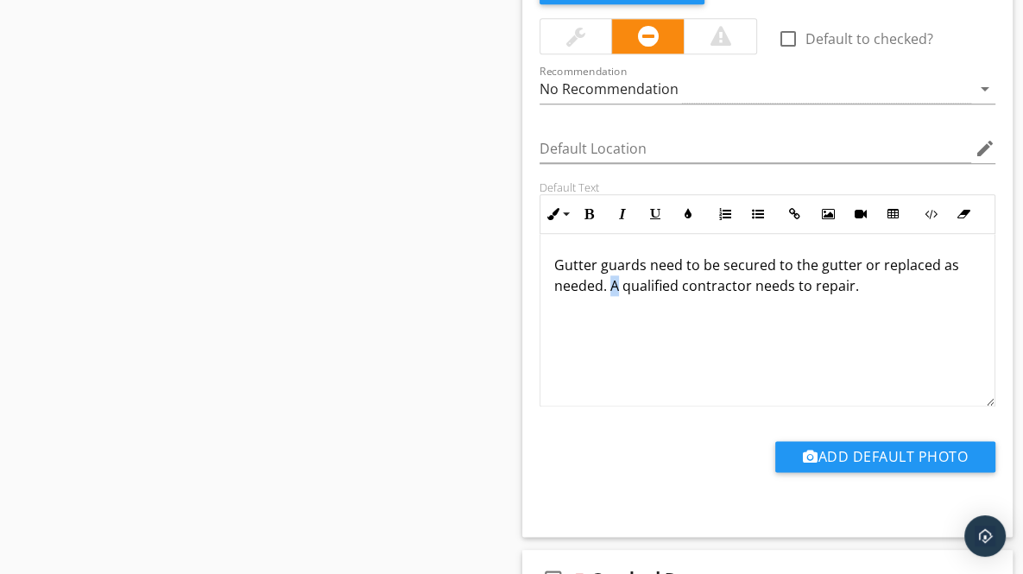
click at [614, 271] on p "Gutter guards need to be secured to the gutter or replaced as needed. A qualifi…" at bounding box center [767, 275] width 427 height 41
drag, startPoint x: 835, startPoint y: 271, endPoint x: 888, endPoint y: 275, distance: 52.8
click at [888, 275] on p "Gutter guards need to be secured to the gutter or replaced as needed. Recommend…" at bounding box center [767, 275] width 427 height 41
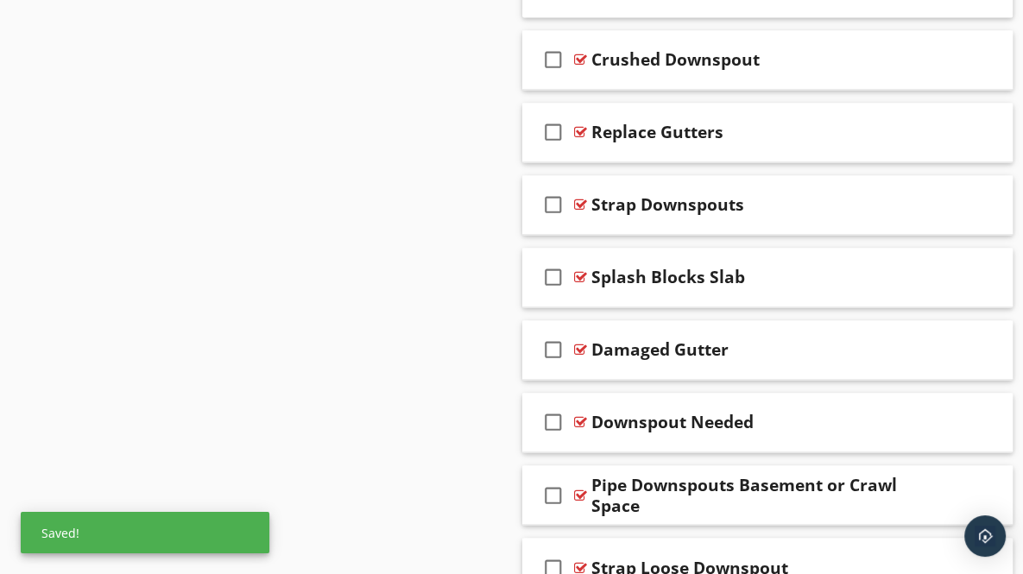
scroll to position [7214, 0]
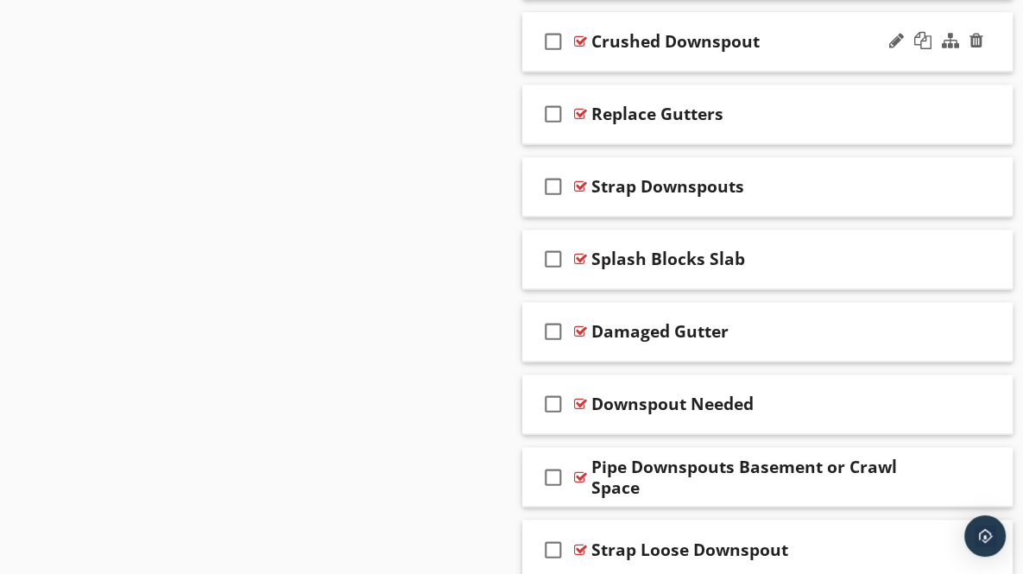
click at [991, 41] on div "check_box_outline_blank Crushed Downspout" at bounding box center [767, 42] width 491 height 60
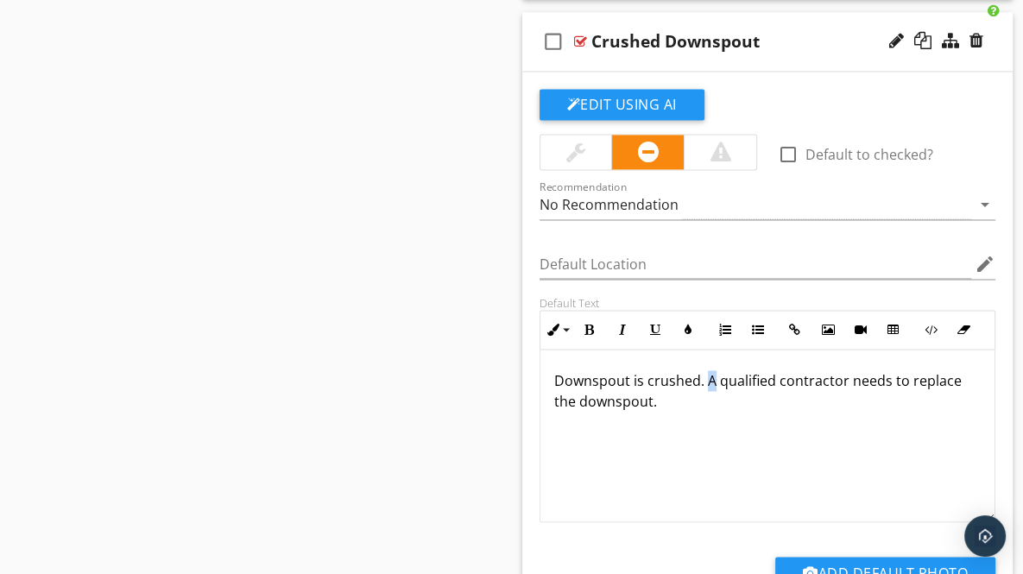
click at [711, 370] on p "Downspout is crushed. A qualified contractor needs to replace the downspout." at bounding box center [767, 390] width 427 height 41
drag, startPoint x: 552, startPoint y: 389, endPoint x: 614, endPoint y: 391, distance: 62.2
click at [614, 391] on div "Downspout is crushed. Recommend a qualified contractor needs to replace the dow…" at bounding box center [768, 436] width 455 height 173
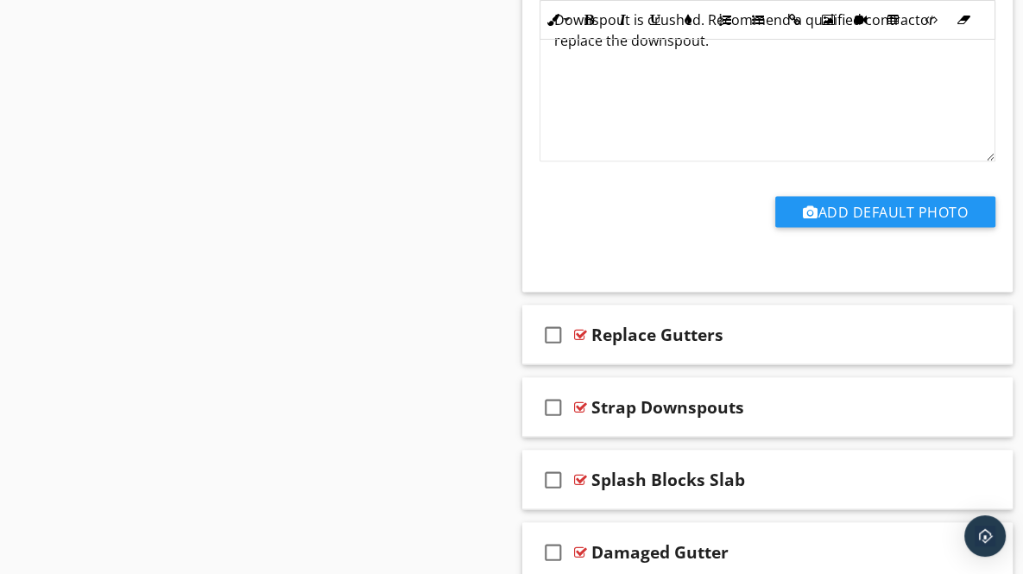
scroll to position [7600, 0]
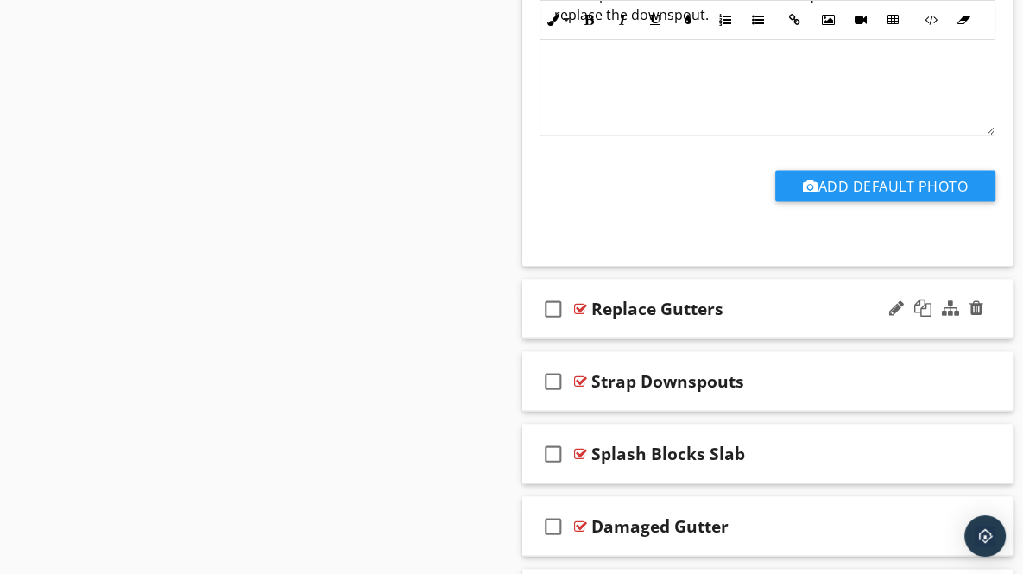
click at [996, 299] on div "check_box_outline_blank Replace Gutters" at bounding box center [767, 309] width 491 height 60
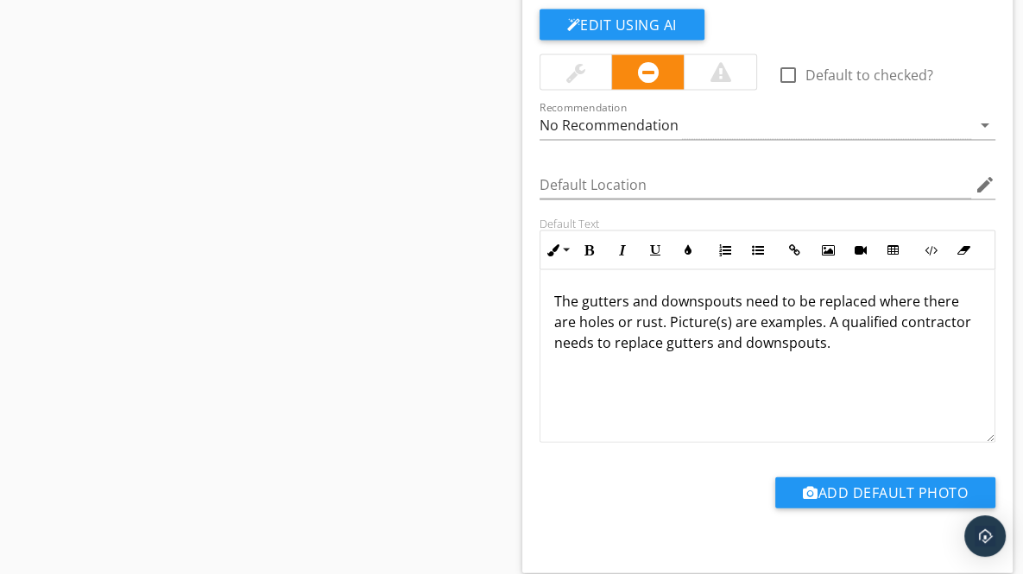
scroll to position [7987, 0]
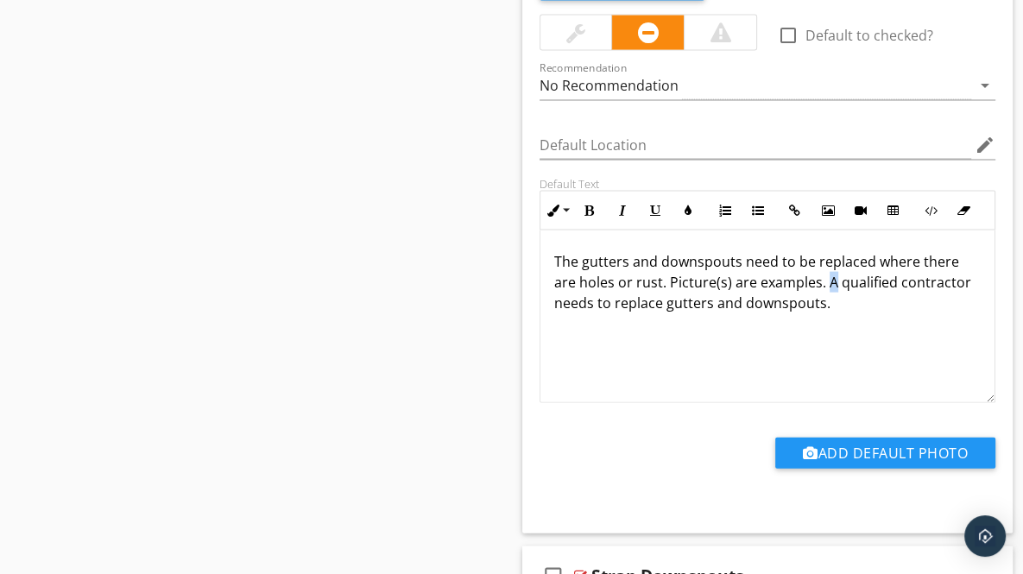
click at [831, 265] on p "The gutters and downspouts need to be replaced where there are holes or rust. P…" at bounding box center [767, 282] width 427 height 62
drag, startPoint x: 684, startPoint y: 286, endPoint x: 744, endPoint y: 301, distance: 62.4
click at [744, 301] on div "The gutters and downspouts need to be replaced where there are holes or rust. P…" at bounding box center [768, 317] width 455 height 173
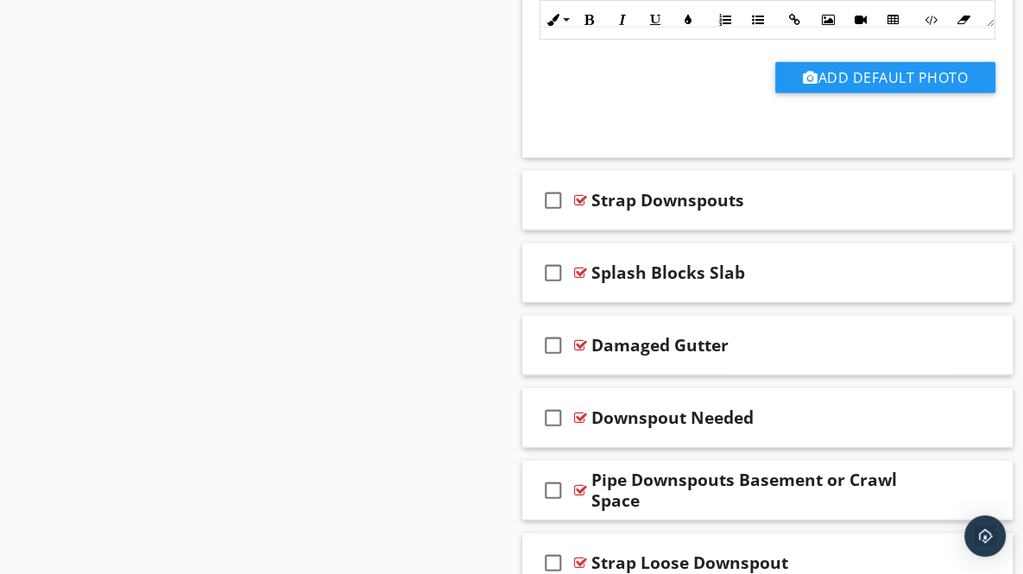
scroll to position [8388, 0]
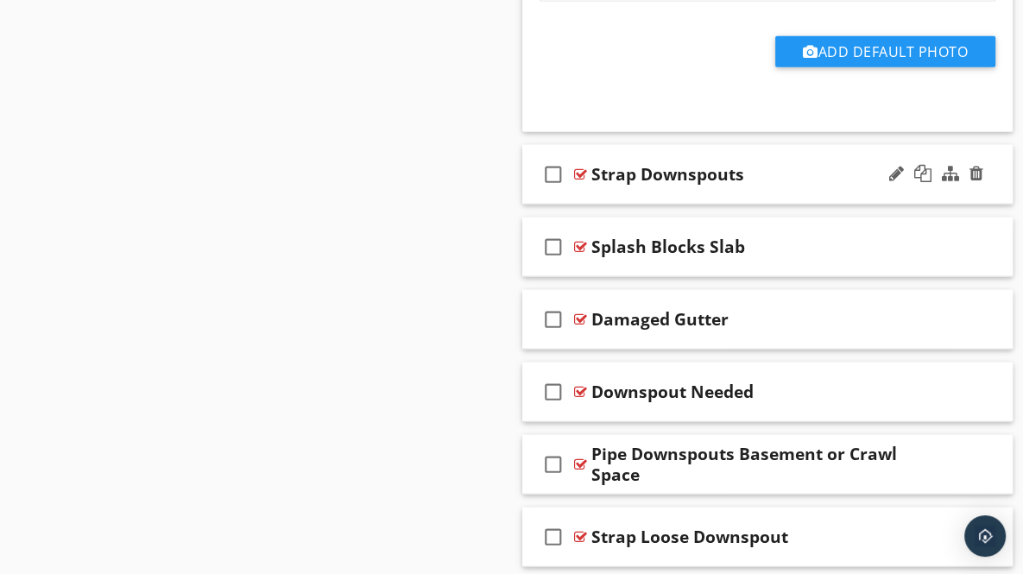
click at [996, 168] on div "check_box_outline_blank Strap Downspouts" at bounding box center [767, 175] width 491 height 60
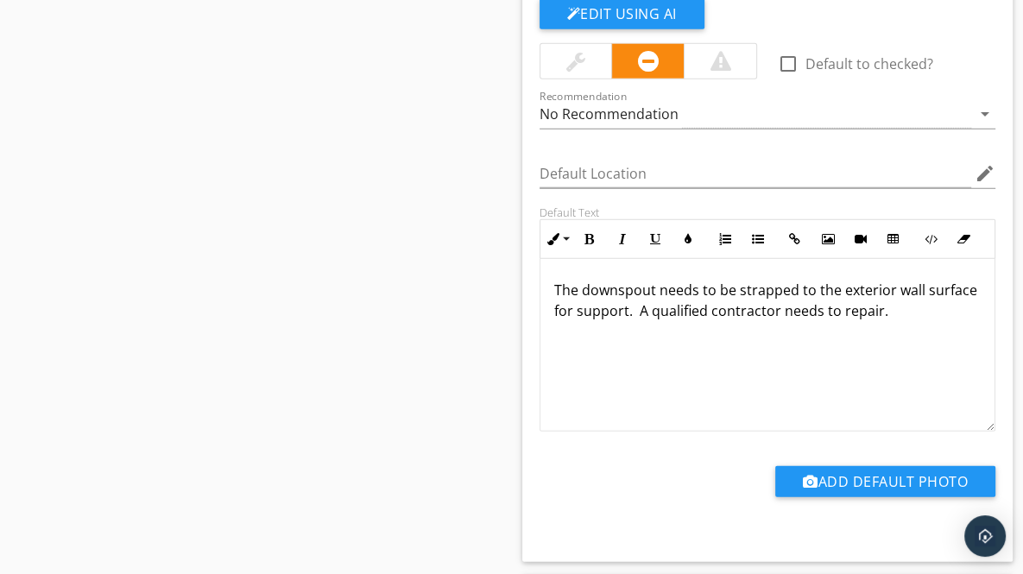
scroll to position [8627, 0]
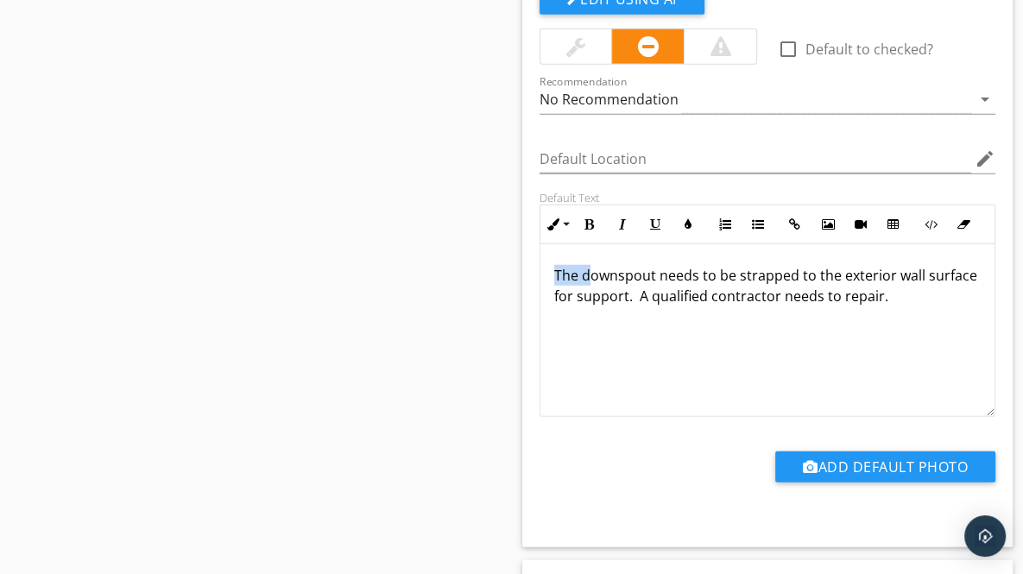
drag, startPoint x: 586, startPoint y: 258, endPoint x: 539, endPoint y: 260, distance: 47.5
click at [539, 260] on div "Default Text Inline Style XLarge Large Normal Small Light Small/Light Bold Ital…" at bounding box center [767, 304] width 477 height 226
drag, startPoint x: 614, startPoint y: 281, endPoint x: 625, endPoint y: 280, distance: 11.3
click at [625, 280] on p "Downspout needs to be strapped to the exterior wall surface for support. A qual…" at bounding box center [767, 285] width 427 height 41
drag, startPoint x: 831, startPoint y: 279, endPoint x: 889, endPoint y: 281, distance: 58.8
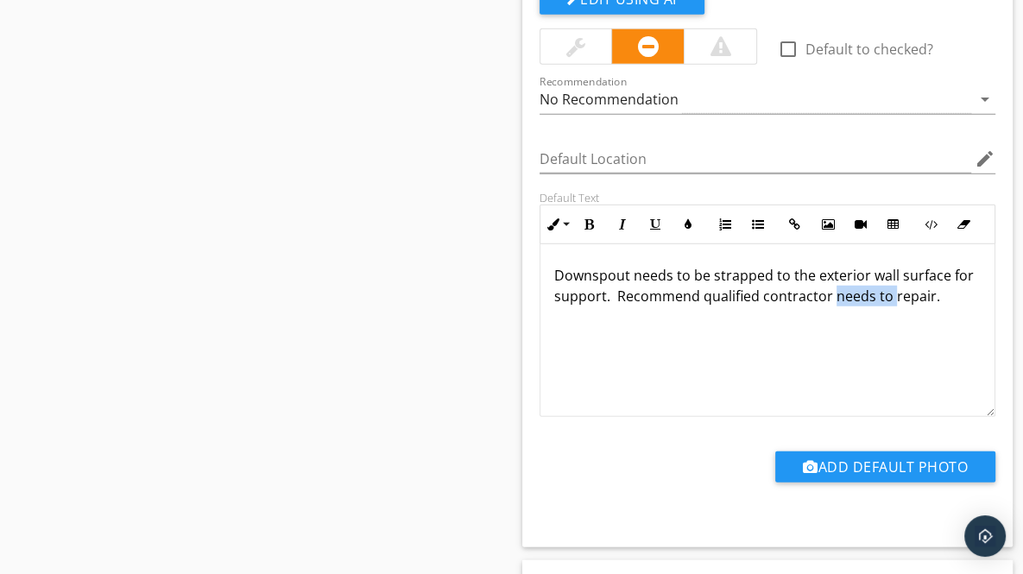
click at [889, 281] on p "Downspout needs to be strapped to the exterior wall surface for support. Recomm…" at bounding box center [767, 285] width 427 height 41
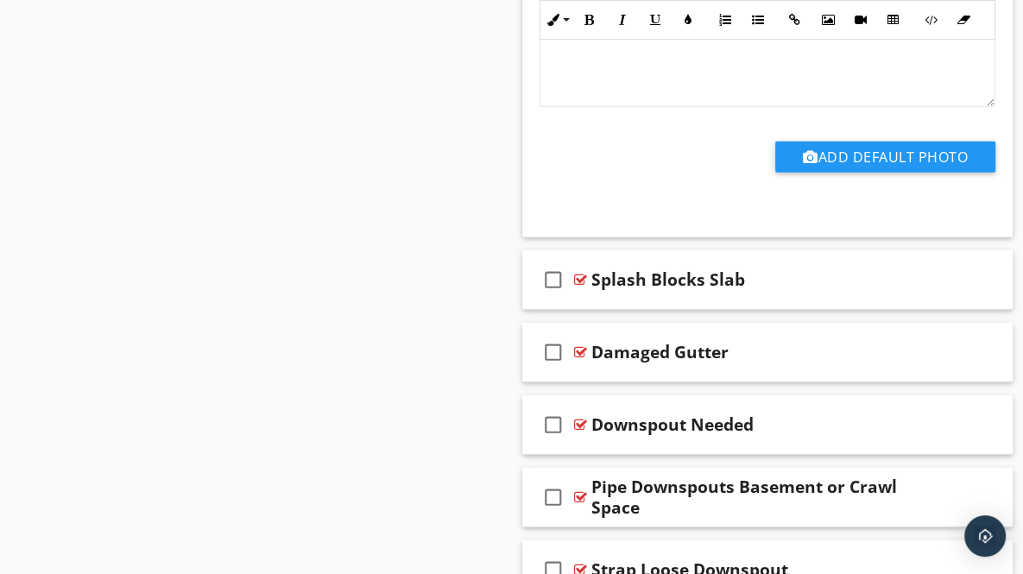
scroll to position [8993, 0]
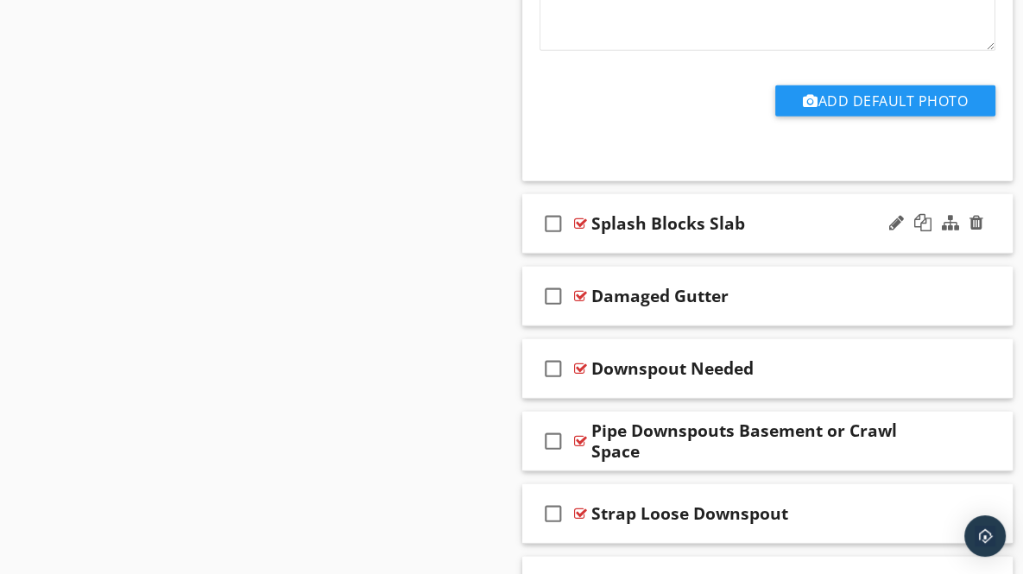
click at [988, 215] on div "check_box_outline_blank Splash Blocks Slab" at bounding box center [767, 224] width 491 height 60
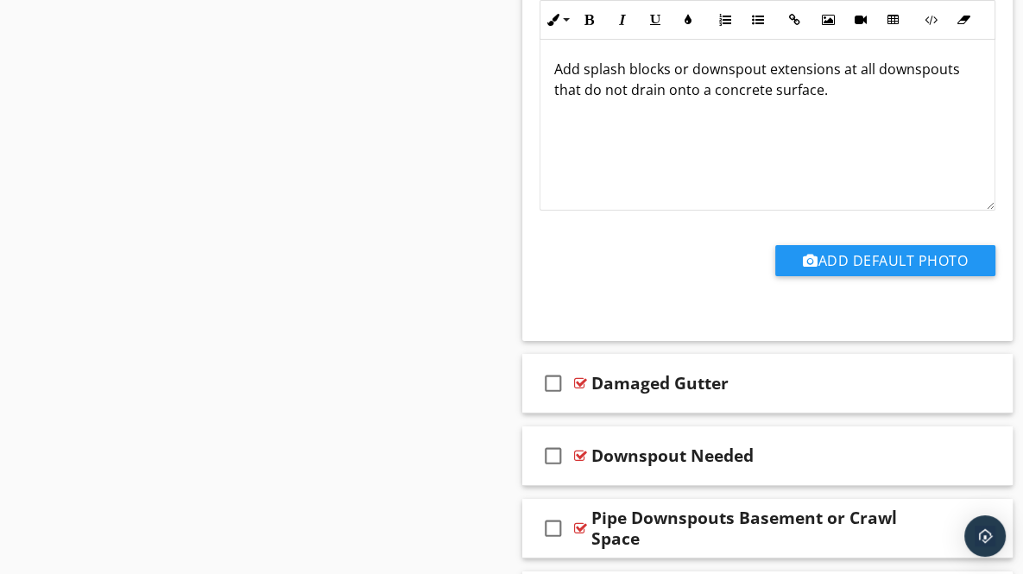
scroll to position [9493, 0]
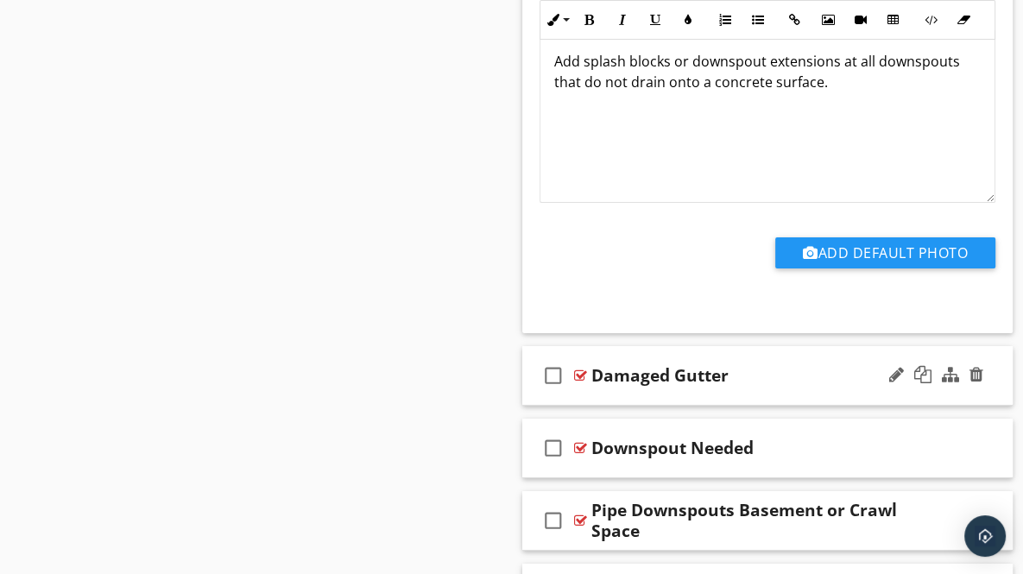
click at [996, 365] on div "check_box_outline_blank Damaged Gutter" at bounding box center [767, 376] width 491 height 60
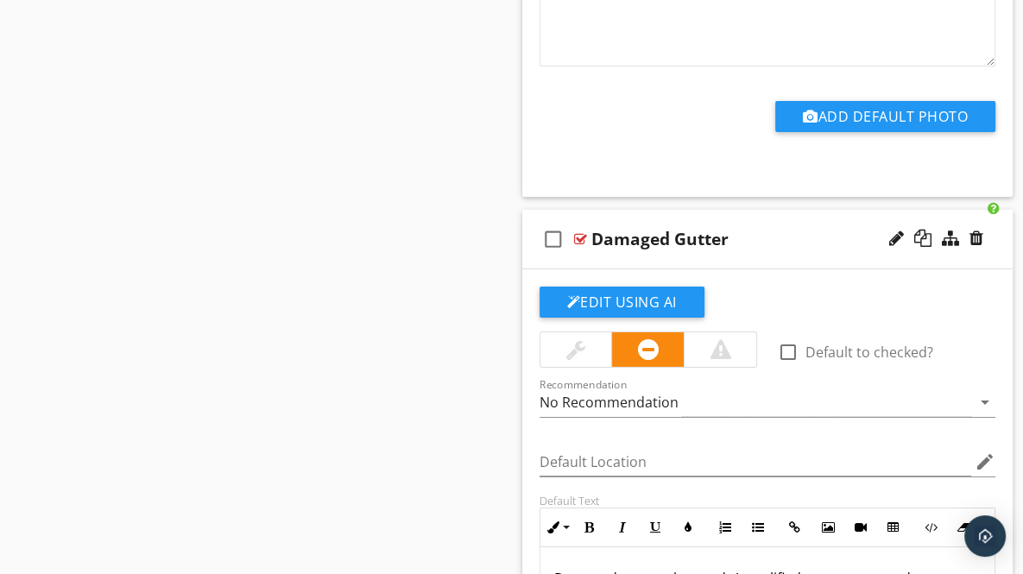
scroll to position [9788, 0]
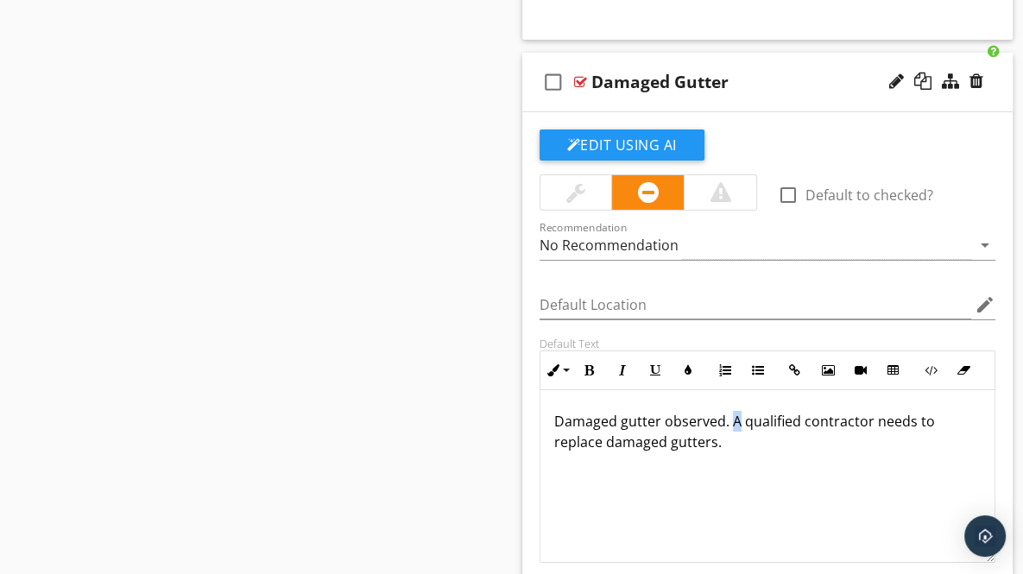
drag, startPoint x: 727, startPoint y: 399, endPoint x: 737, endPoint y: 405, distance: 11.3
click at [737, 411] on p "Damaged gutter observed. A qualified contractor needs to replace damaged gutter…" at bounding box center [767, 431] width 427 height 41
drag, startPoint x: 552, startPoint y: 423, endPoint x: 613, endPoint y: 427, distance: 61.4
click at [613, 427] on div "Damaged gutter observed. Recommend a qualified contractor needs to replace dama…" at bounding box center [768, 476] width 455 height 173
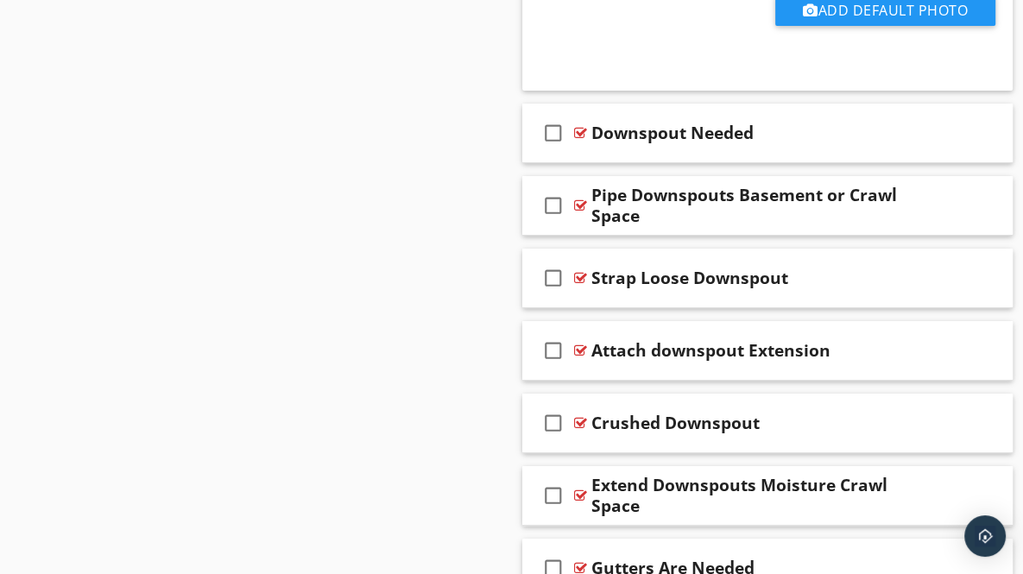
scroll to position [10425, 0]
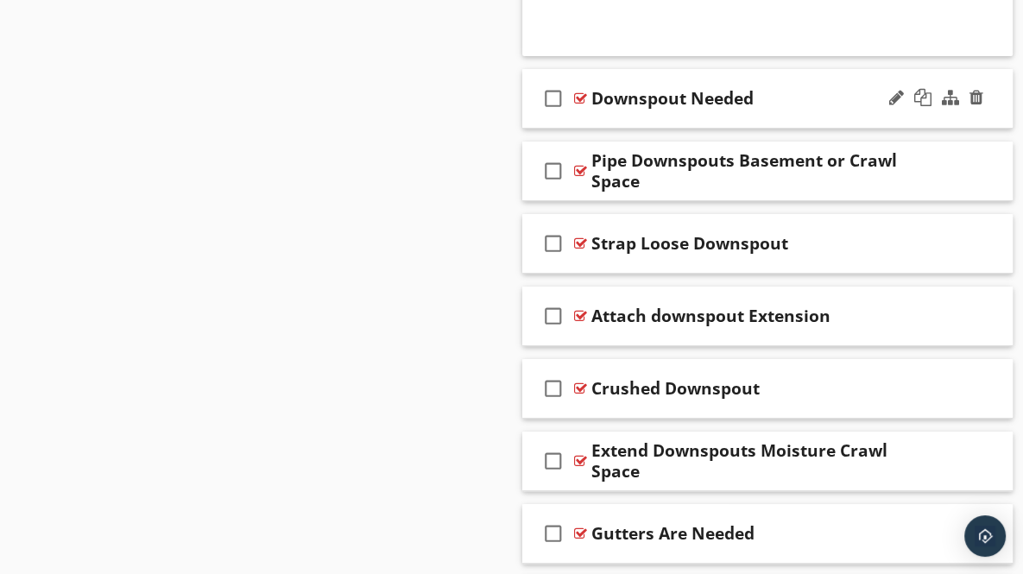
click at [989, 91] on div "check_box_outline_blank Downspout Needed" at bounding box center [767, 99] width 491 height 60
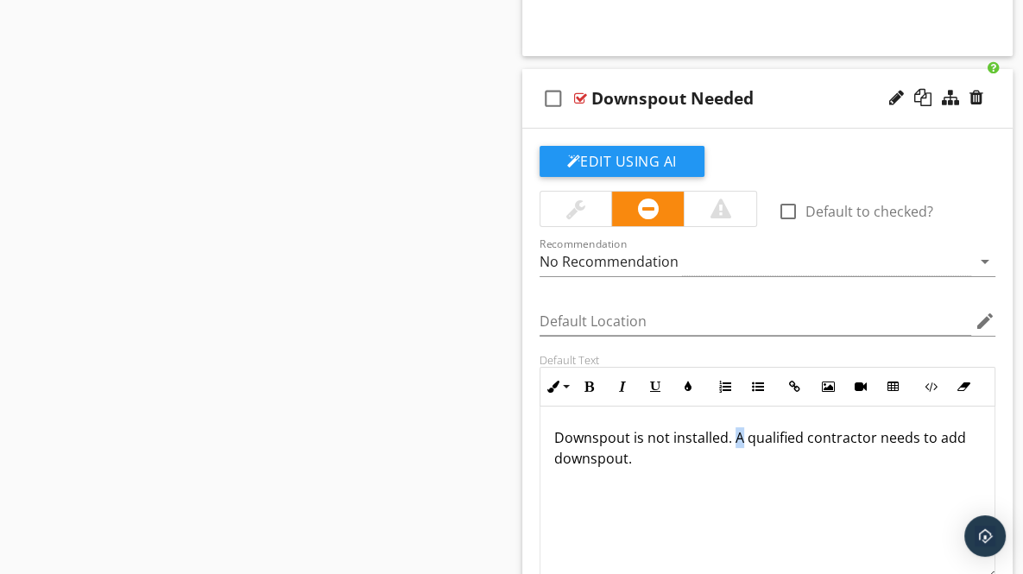
click at [740, 427] on p "Downspout is not installed. A qualified contractor needs to add downspout." at bounding box center [767, 447] width 427 height 41
drag, startPoint x: 551, startPoint y: 436, endPoint x: 611, endPoint y: 445, distance: 61.1
click at [611, 445] on div "Downspout is not installed. Recommend a qualified contractor needs to add downs…" at bounding box center [768, 493] width 455 height 173
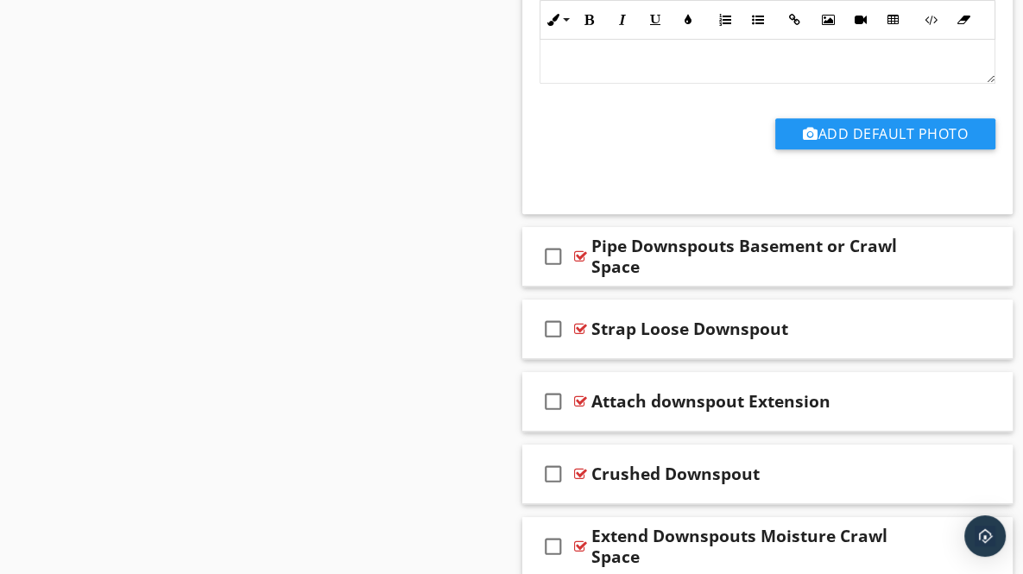
scroll to position [10989, 0]
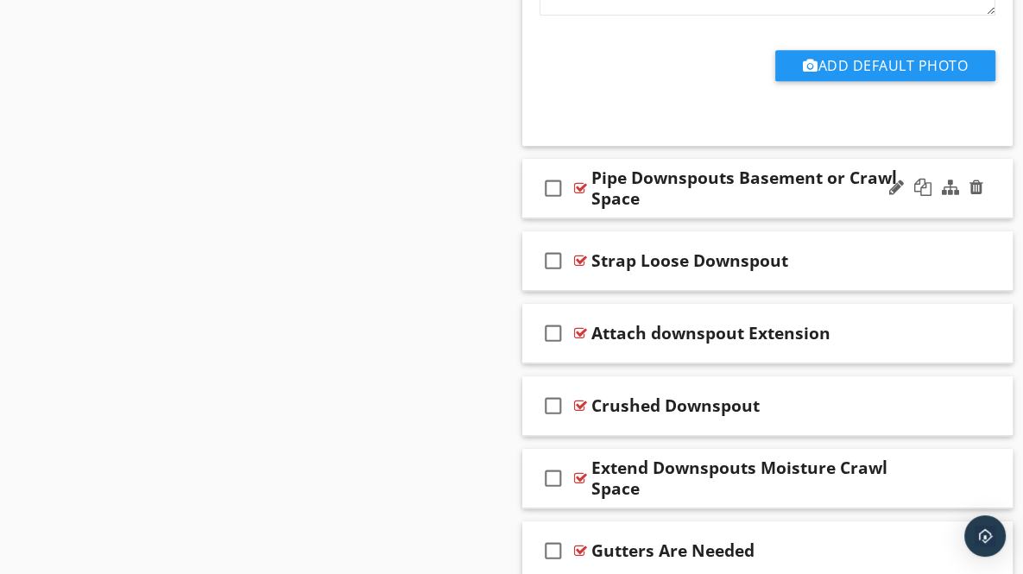
click at [995, 181] on div "check_box_outline_blank Pipe Downspouts Basement or Crawl Space" at bounding box center [767, 189] width 491 height 60
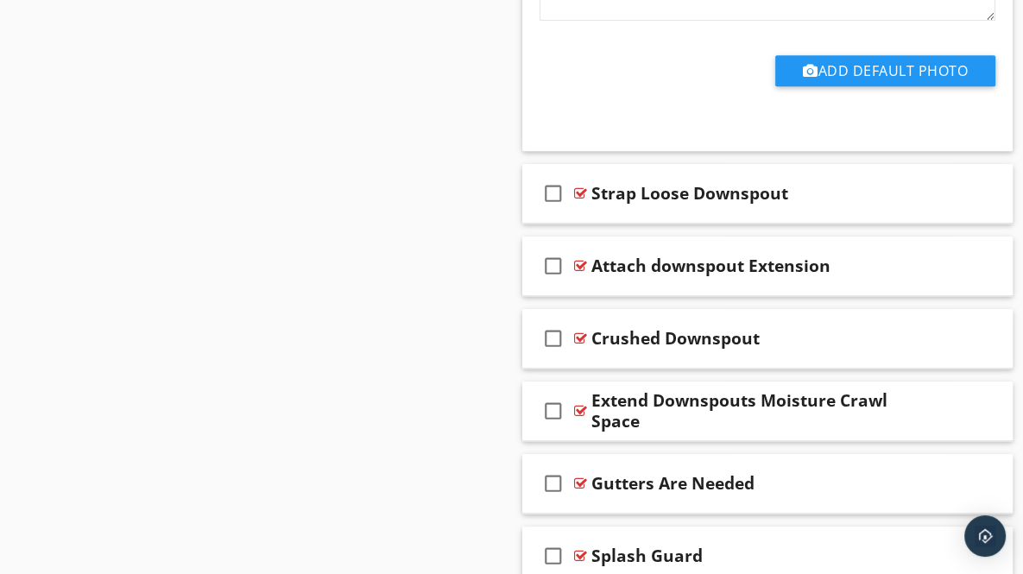
scroll to position [11714, 0]
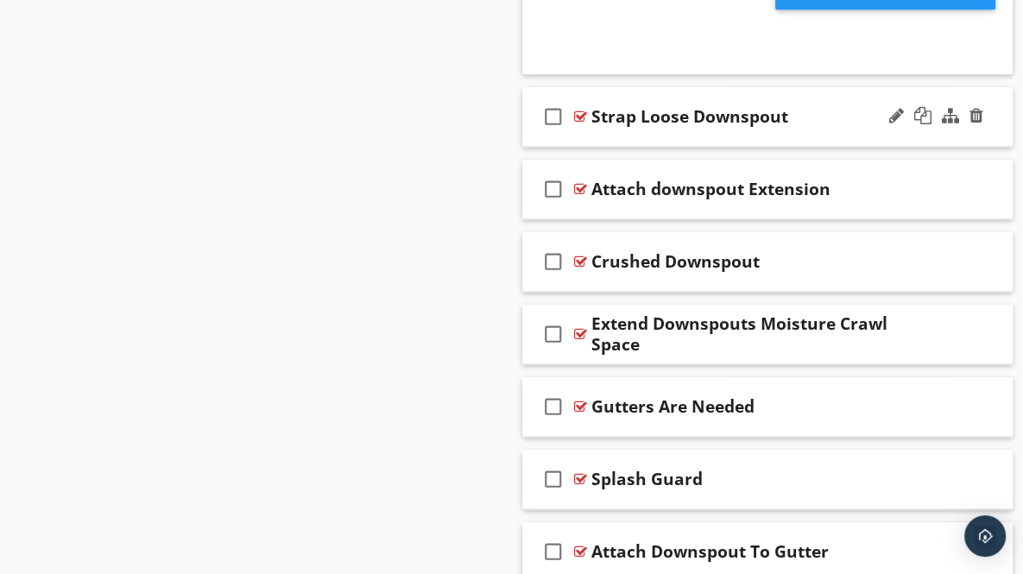
click at [995, 103] on div "check_box_outline_blank Strap Loose Downspout" at bounding box center [767, 117] width 491 height 60
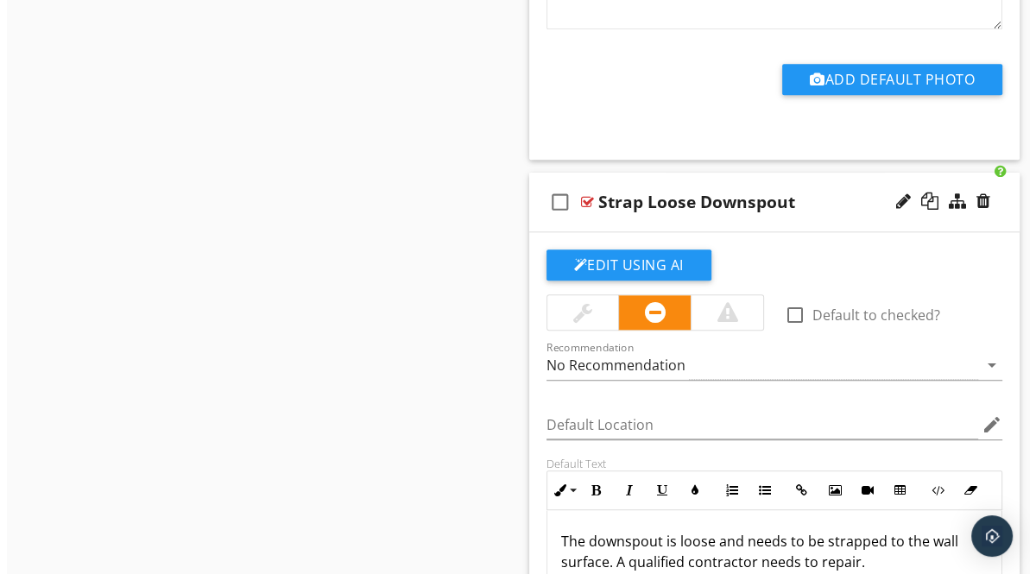
scroll to position [11630, 0]
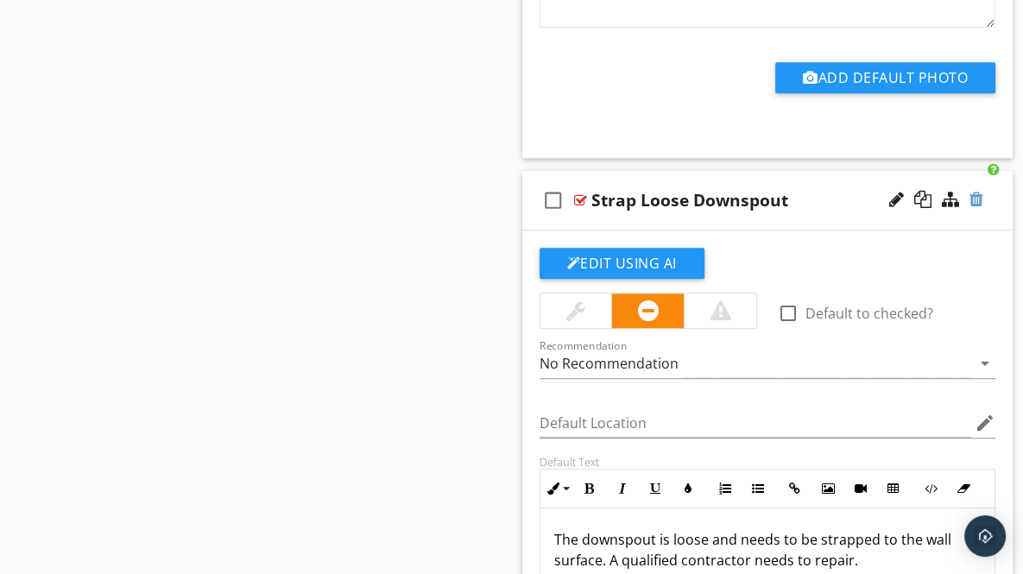
click at [977, 191] on div at bounding box center [977, 199] width 14 height 17
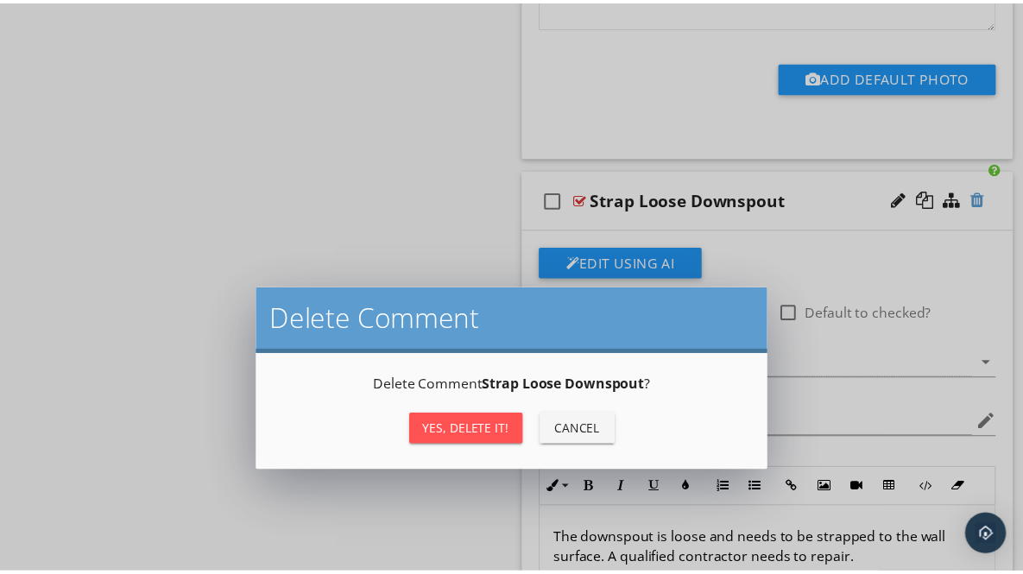
scroll to position [0, 0]
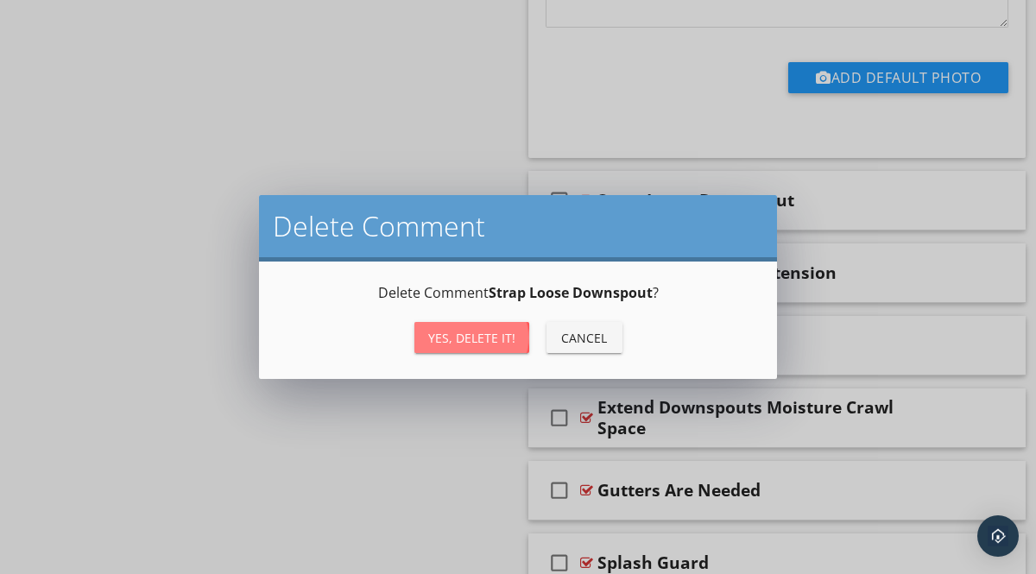
click at [465, 338] on div "Yes, Delete it!" at bounding box center [471, 338] width 87 height 18
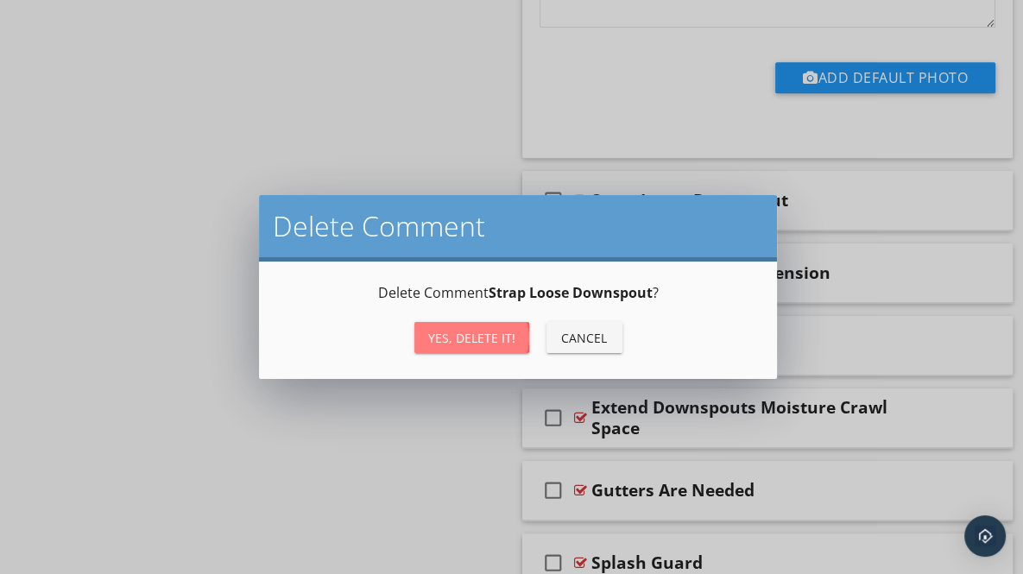
scroll to position [2, 0]
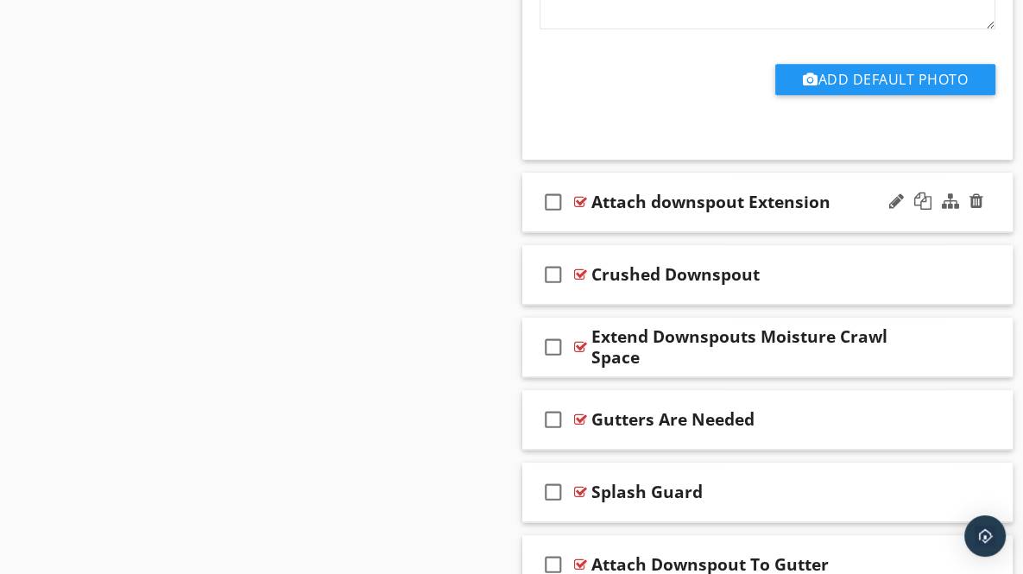
click at [996, 192] on div "check_box_outline_blank Attach downspout Extension" at bounding box center [767, 203] width 491 height 60
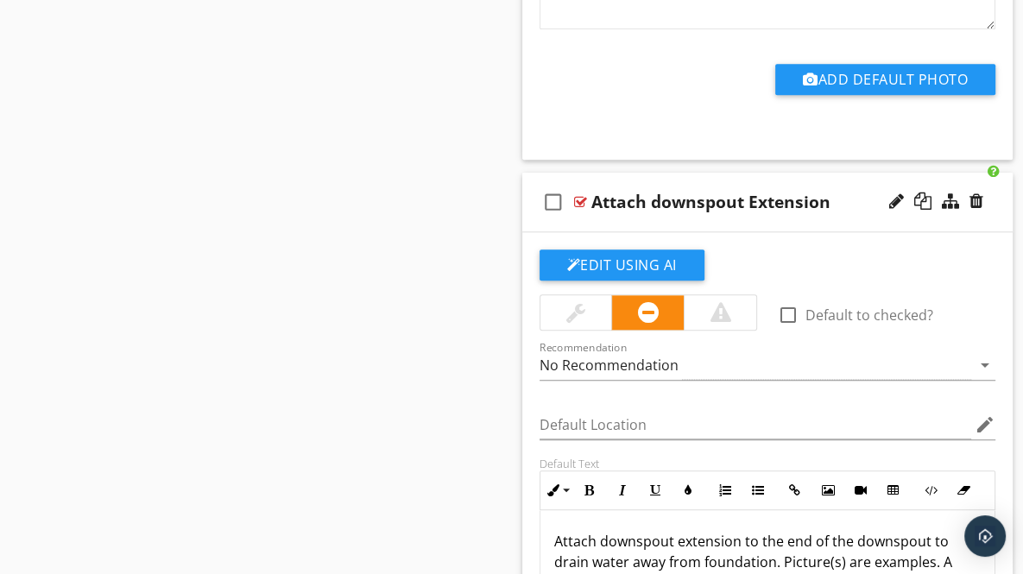
click at [996, 191] on div "check_box_outline_blank Attach downspout Extension" at bounding box center [767, 203] width 491 height 60
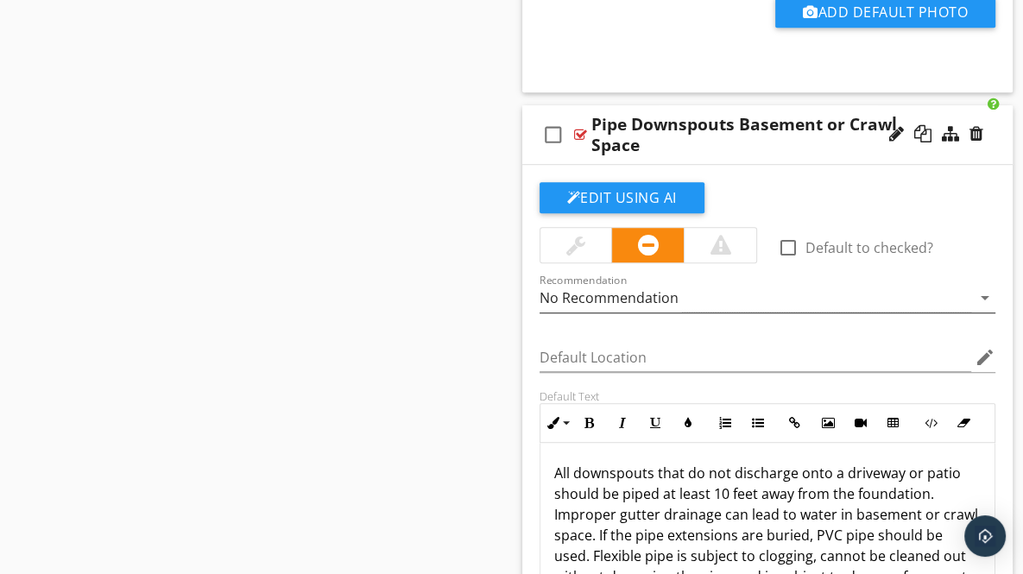
scroll to position [11042, 0]
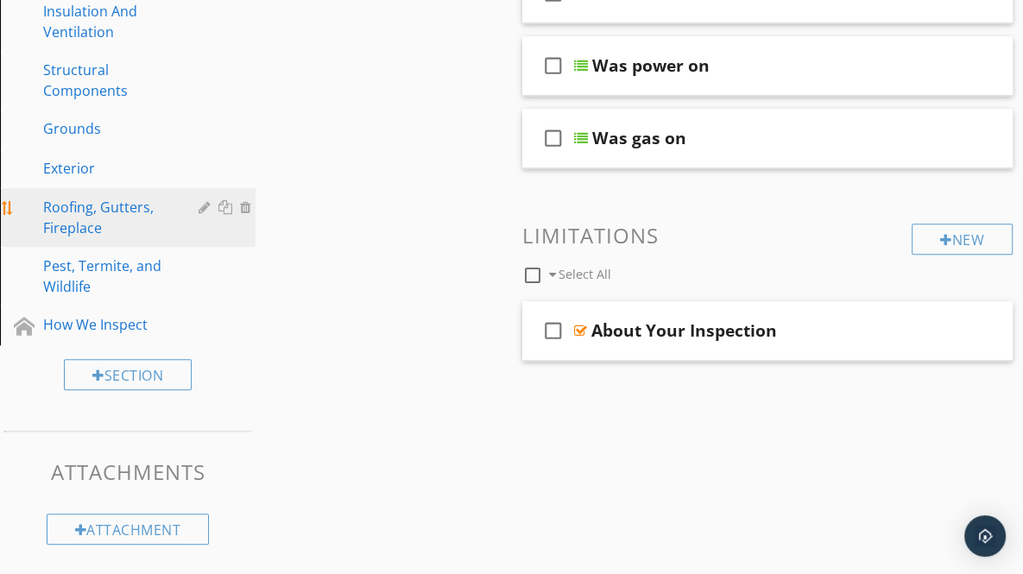
click at [73, 212] on div "Roofing, Gutters, Fireplace" at bounding box center [108, 217] width 130 height 41
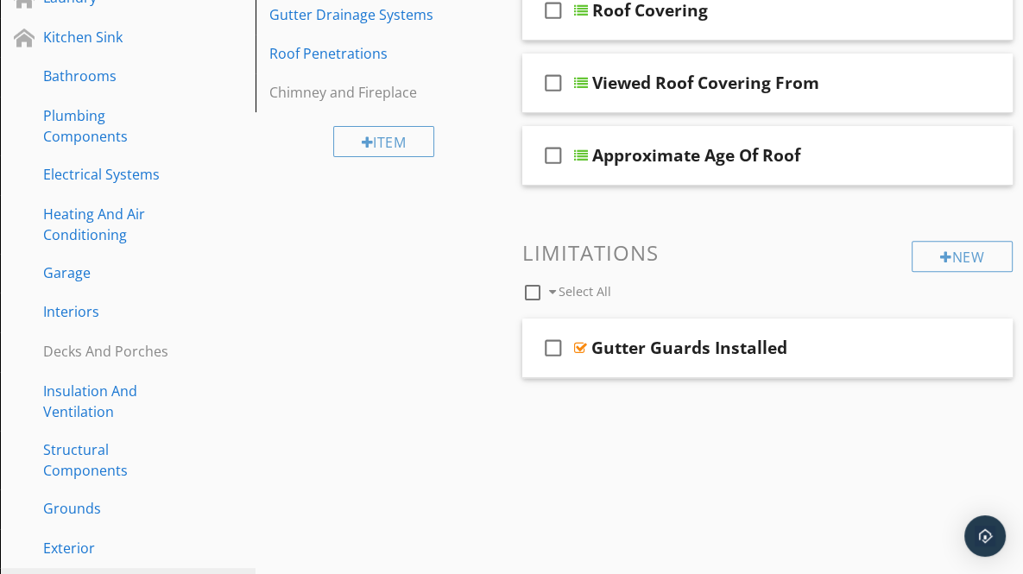
scroll to position [404, 0]
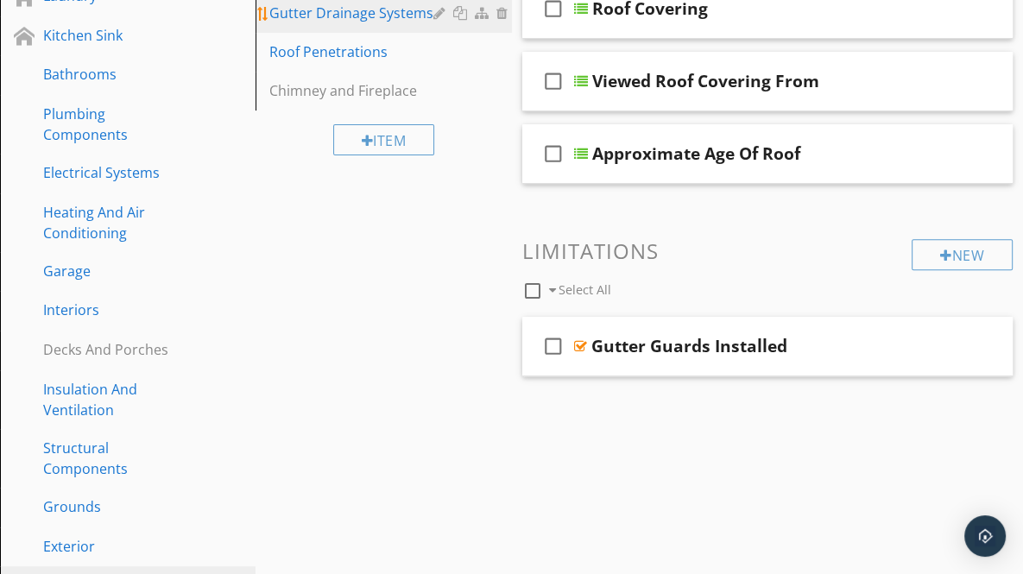
click at [371, 8] on div "Gutter Drainage Systems" at bounding box center [353, 13] width 168 height 21
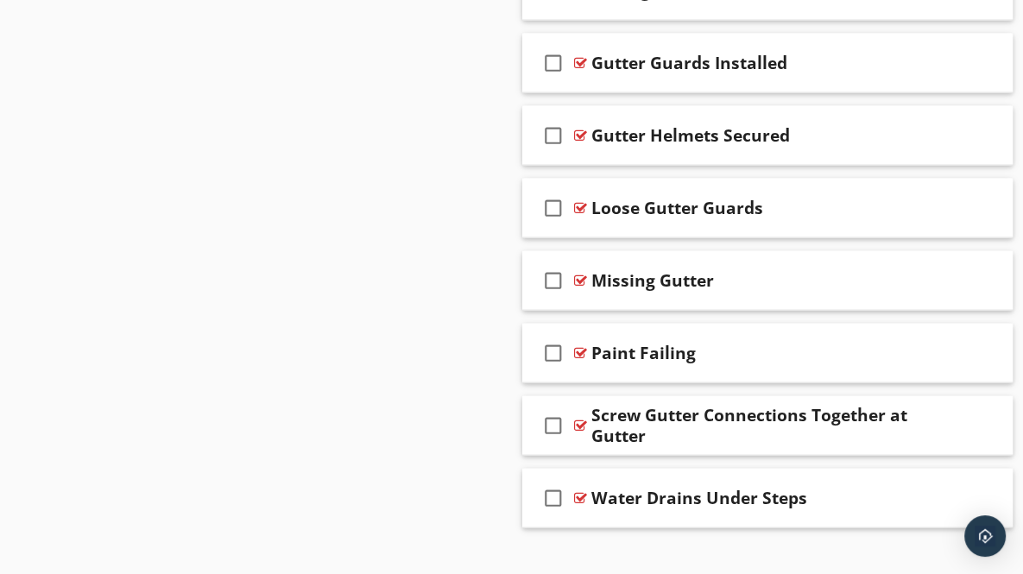
scroll to position [2996, 0]
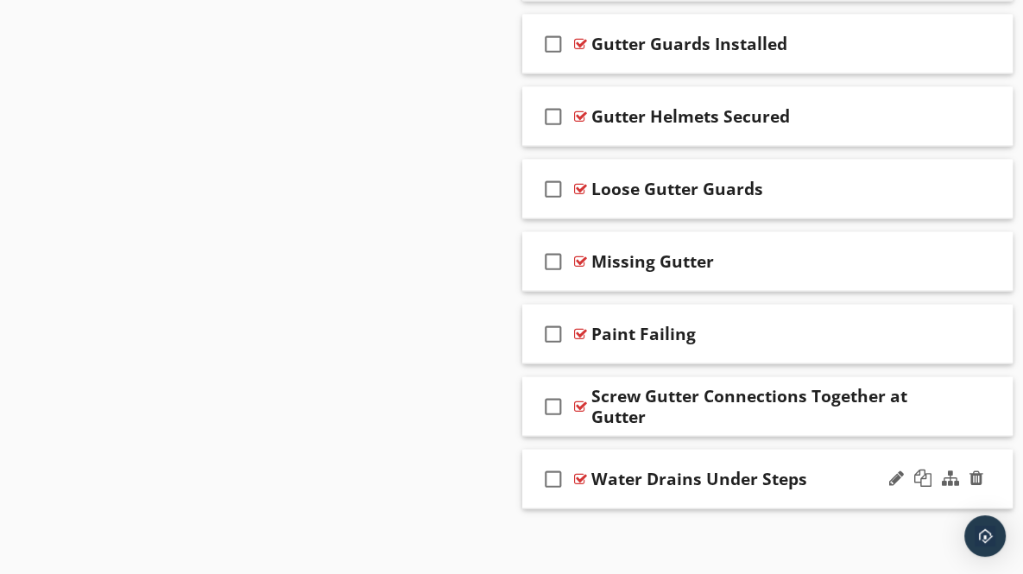
click at [855, 474] on div "Water Drains Under Steps" at bounding box center [762, 479] width 342 height 21
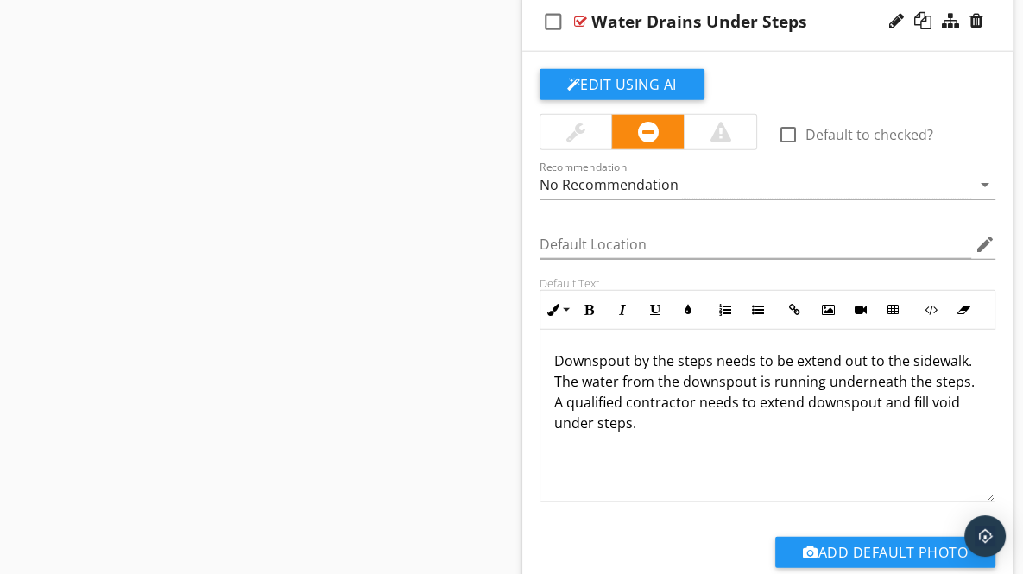
scroll to position [3469, 0]
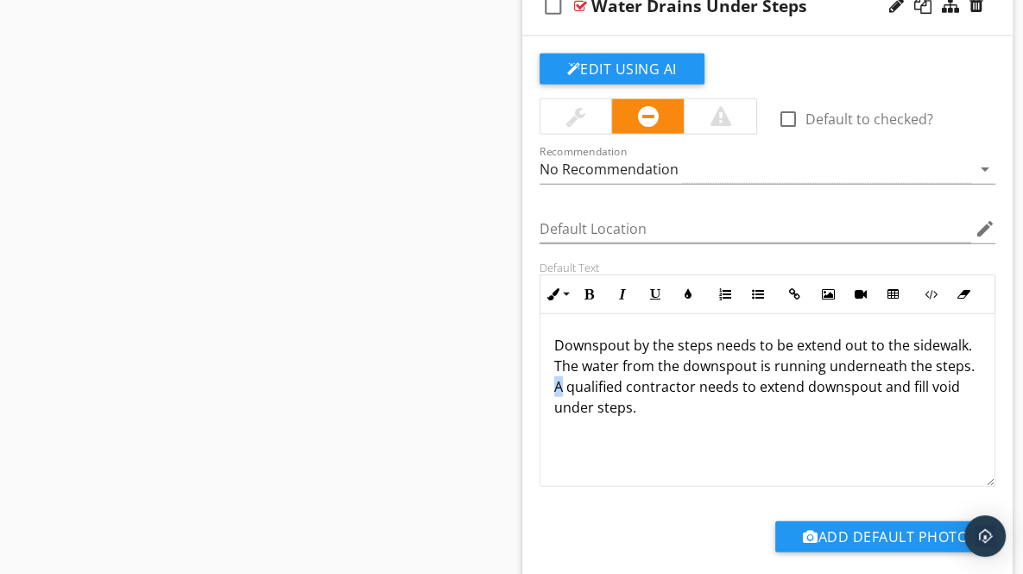
click at [559, 379] on p "Downspout by the steps needs to be extend out to the sidewalk. The water from t…" at bounding box center [767, 376] width 427 height 83
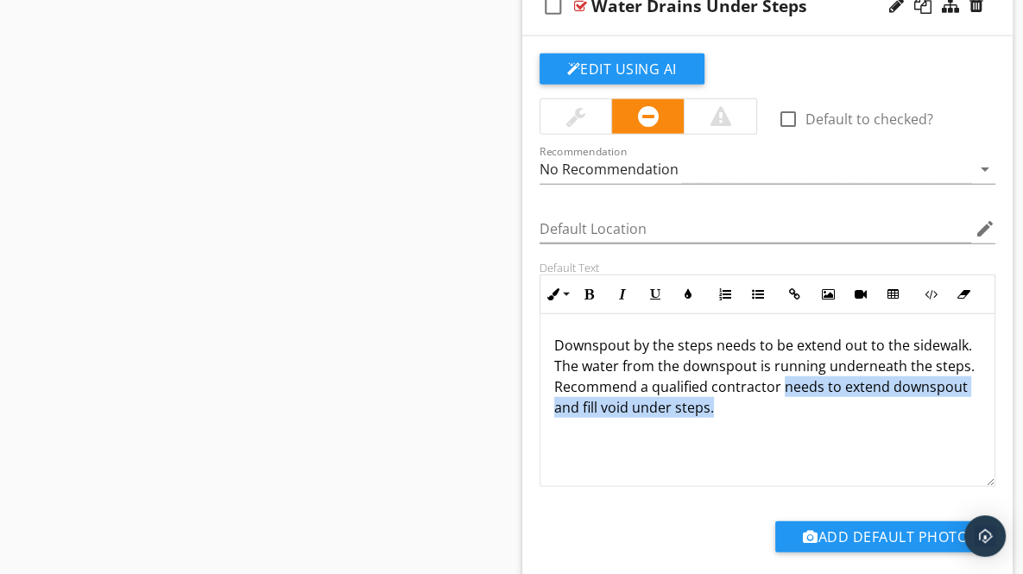
drag, startPoint x: 779, startPoint y: 379, endPoint x: 787, endPoint y: 389, distance: 13.5
click at [787, 389] on p "Downspout by the steps needs to be extend out to the sidewalk. The water from t…" at bounding box center [767, 376] width 427 height 83
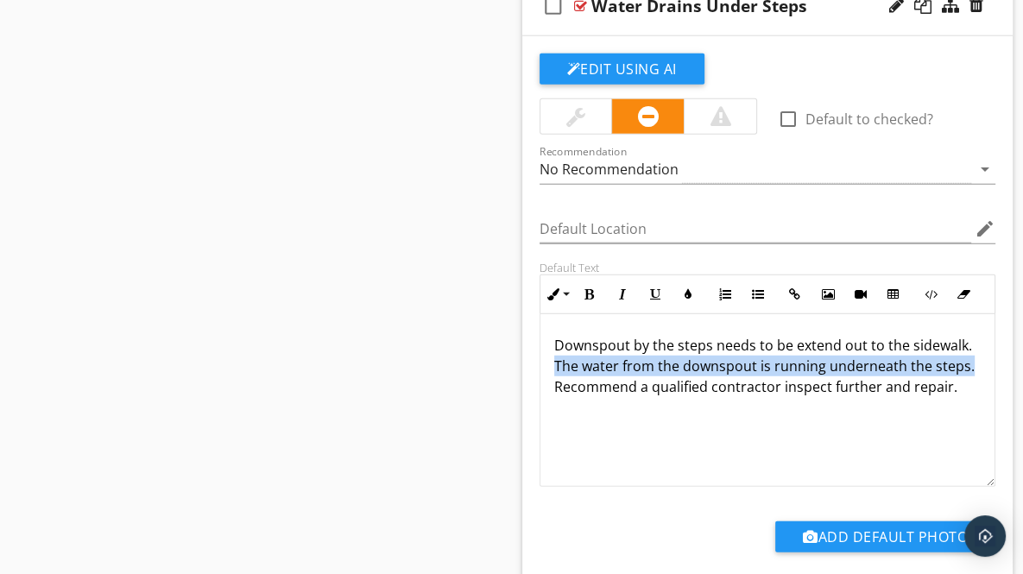
drag, startPoint x: 553, startPoint y: 357, endPoint x: 976, endPoint y: 357, distance: 423.1
click at [976, 357] on div "Downspout by the steps needs to be extend out to the sidewalk. The water from t…" at bounding box center [768, 400] width 455 height 173
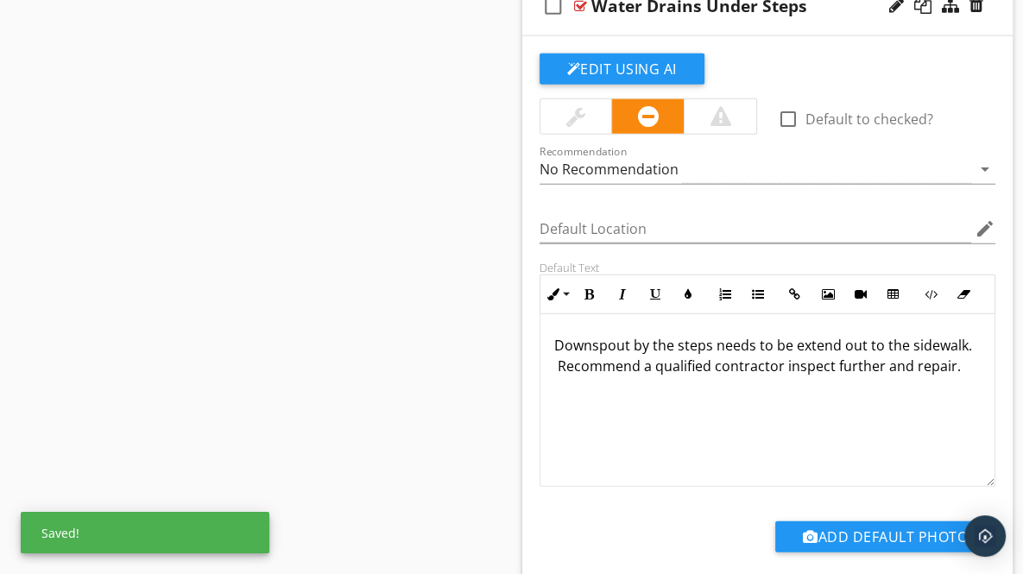
click at [551, 334] on div "Downspout by the steps needs to be extend out to the sidewalk. Recommend a qual…" at bounding box center [768, 400] width 455 height 173
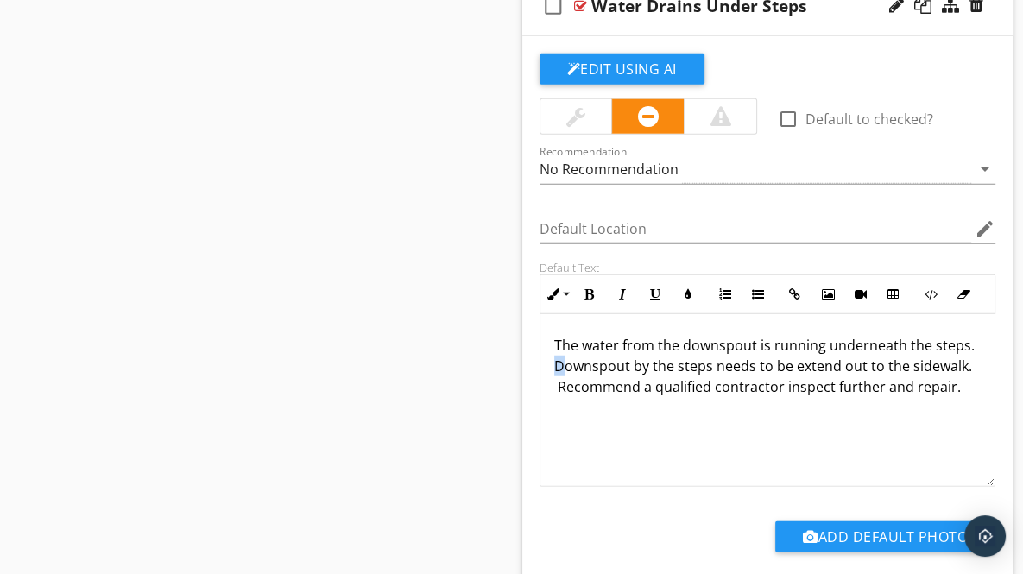
drag, startPoint x: 553, startPoint y: 362, endPoint x: 563, endPoint y: 366, distance: 11.2
click at [563, 366] on div "The water from the downspout is running underneath the steps. Downspout by the …" at bounding box center [768, 400] width 455 height 173
click at [964, 338] on p "The water from the downspout is running underneath the steps. The downspout by …" at bounding box center [767, 376] width 427 height 83
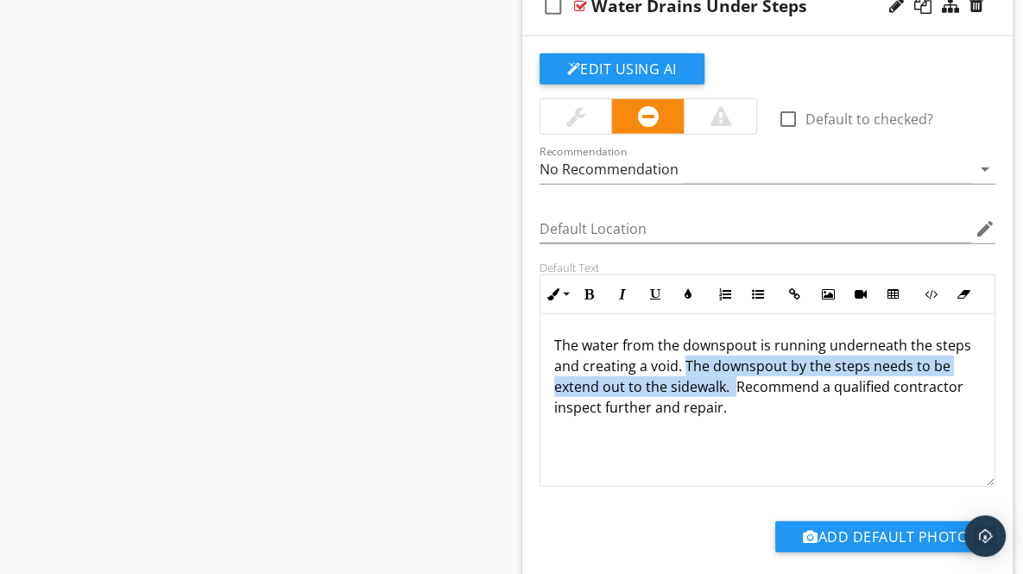
drag, startPoint x: 683, startPoint y: 356, endPoint x: 733, endPoint y: 382, distance: 56.4
click at [733, 382] on p "The water from the downspout is running underneath the steps and creating a voi…" at bounding box center [767, 376] width 427 height 83
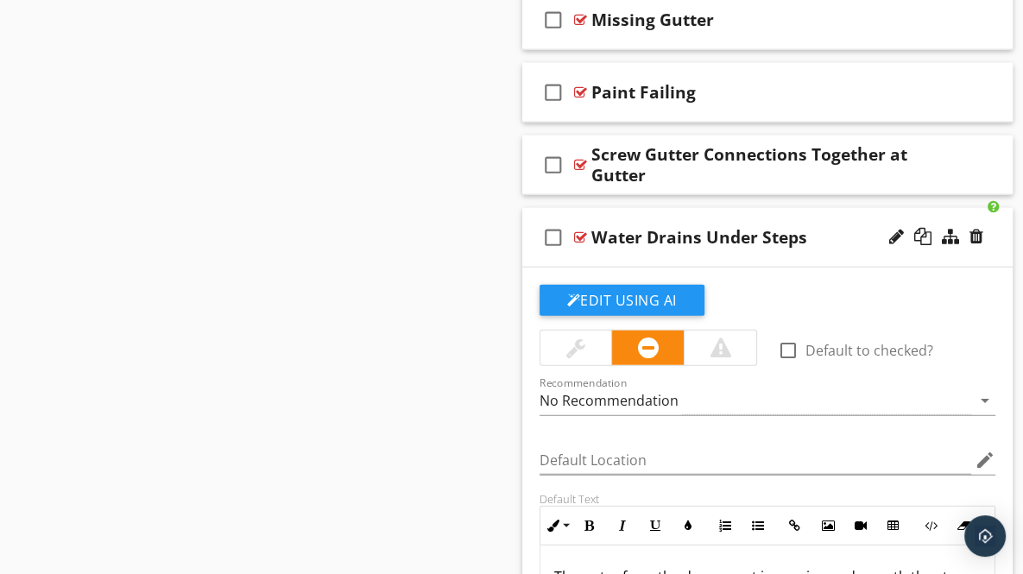
scroll to position [3202, 0]
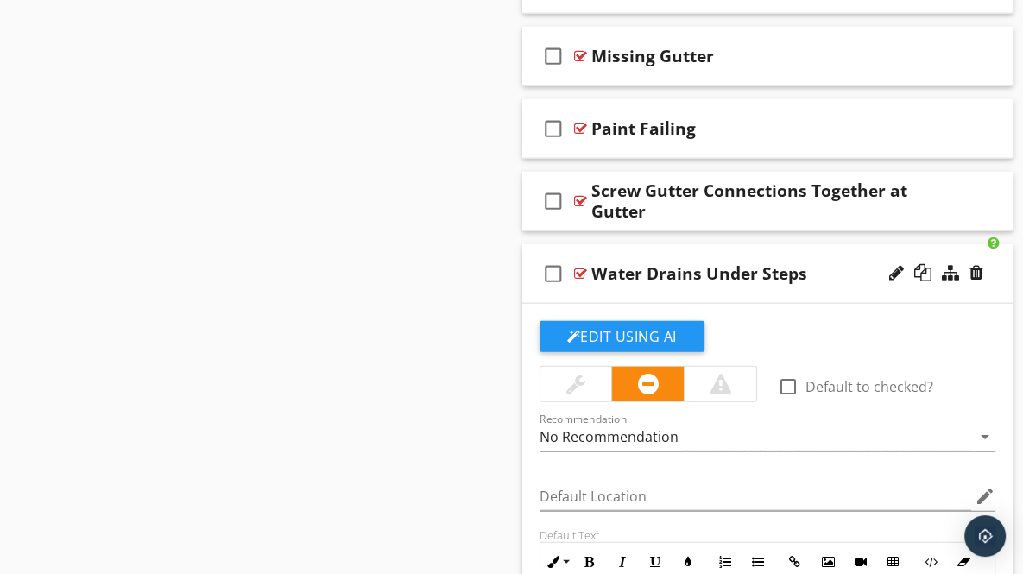
click at [989, 280] on div "check_box_outline_blank Water Drains Under Steps" at bounding box center [767, 274] width 491 height 60
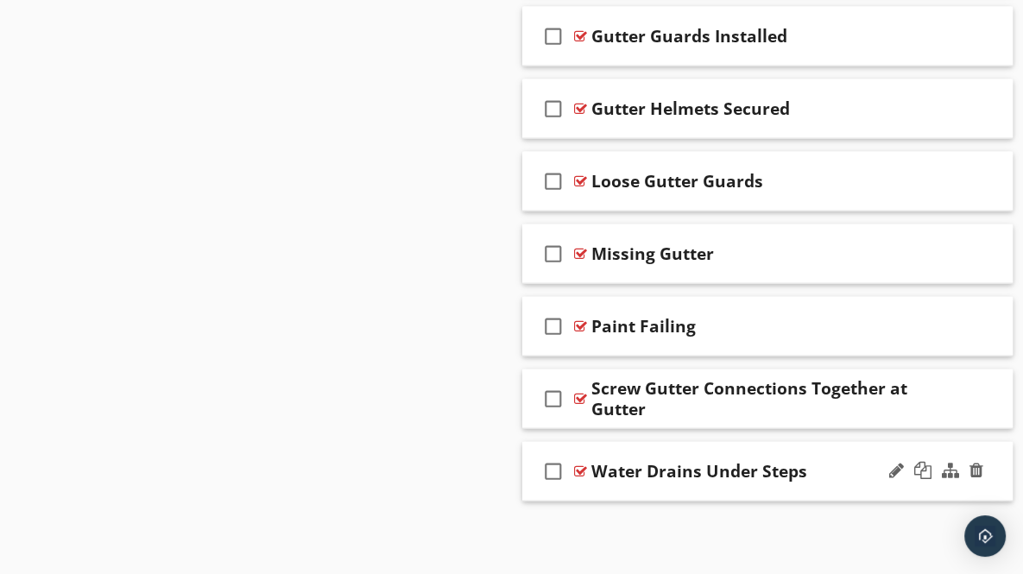
scroll to position [2996, 0]
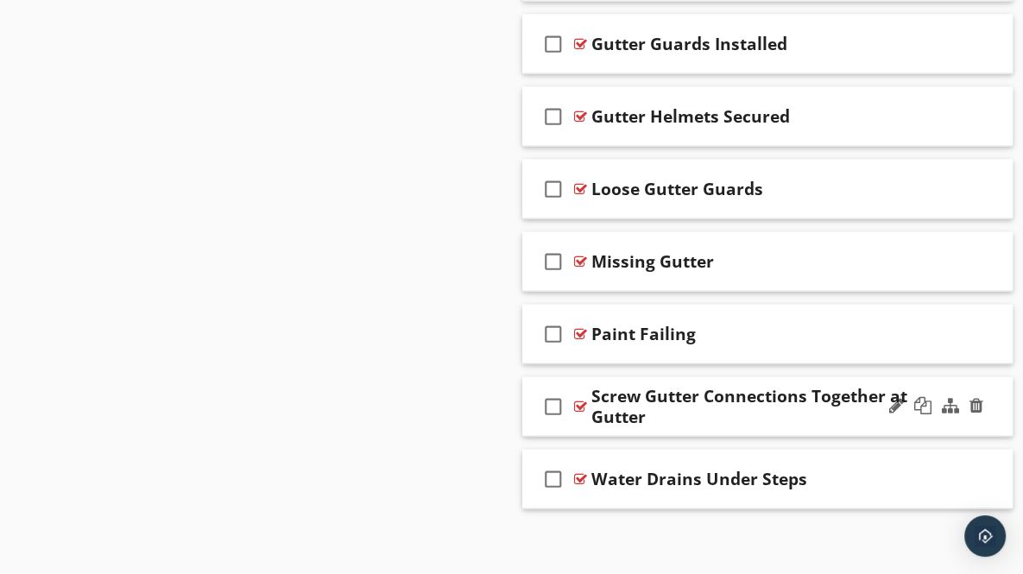
click at [991, 405] on div "check_box_outline_blank Screw Gutter Connections Together at Gutter" at bounding box center [767, 407] width 491 height 60
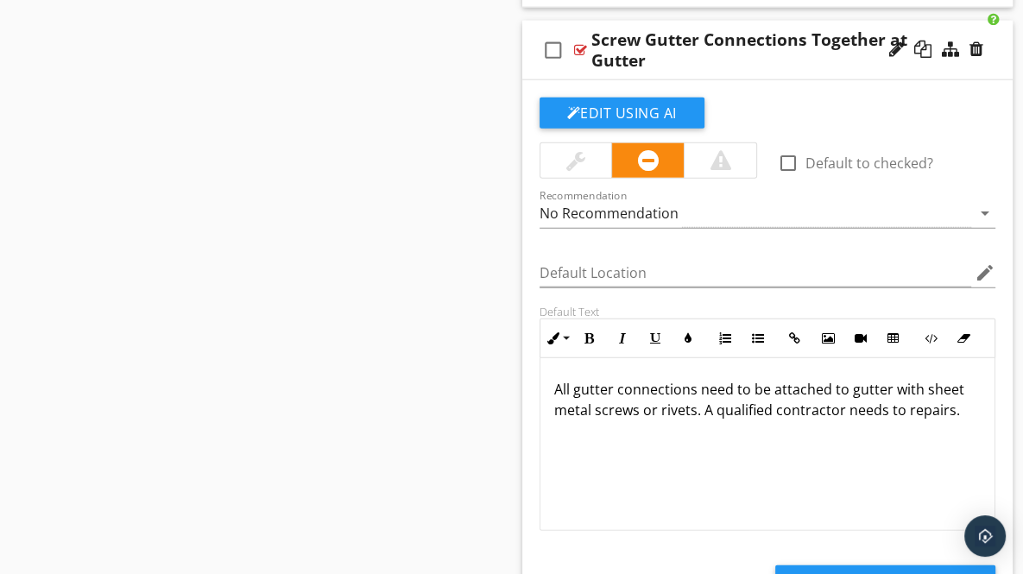
scroll to position [3390, 0]
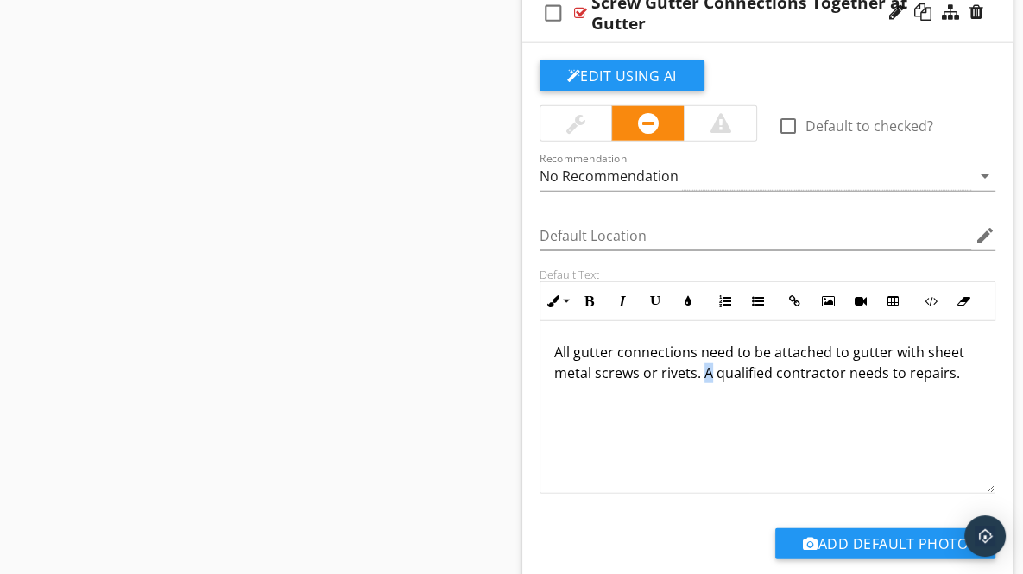
click at [708, 363] on p "All gutter connections need to be attached to gutter with sheet metal screws or…" at bounding box center [767, 362] width 427 height 41
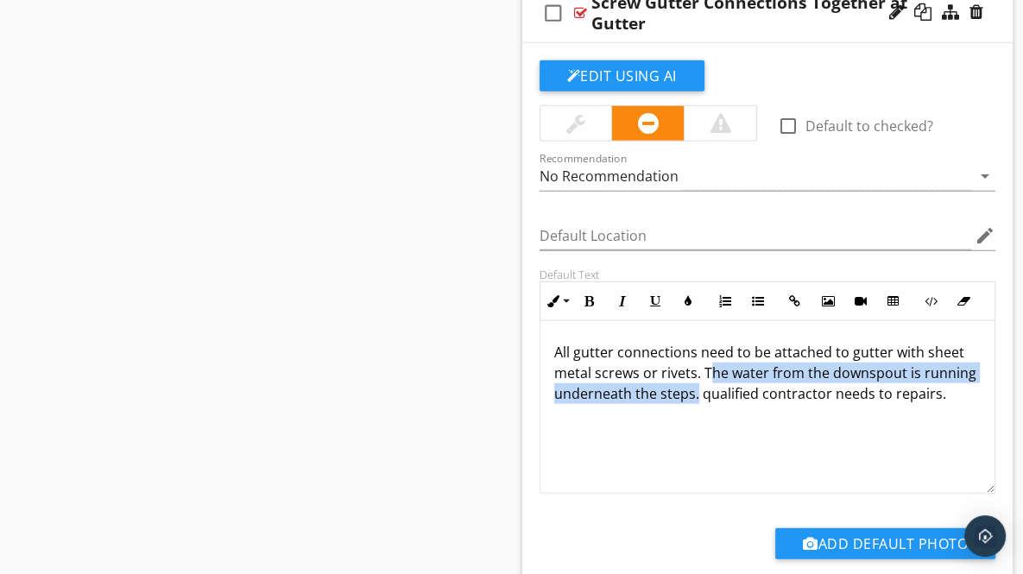
drag, startPoint x: 706, startPoint y: 362, endPoint x: 748, endPoint y: 394, distance: 52.3
click at [748, 394] on p "All gutter connections need to be attached to gutter with sheet metal screws or…" at bounding box center [767, 373] width 427 height 62
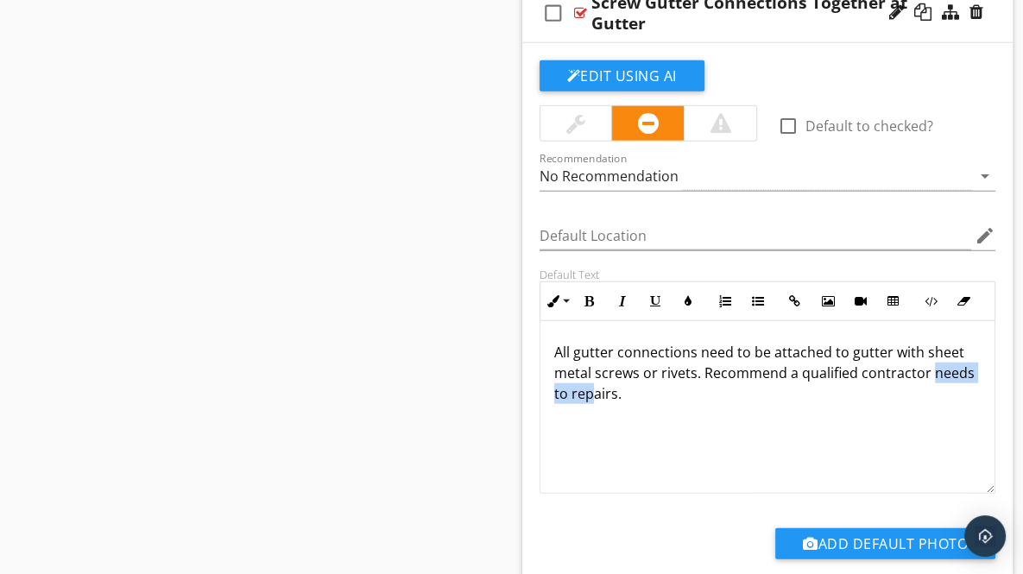
drag, startPoint x: 928, startPoint y: 364, endPoint x: 592, endPoint y: 395, distance: 337.3
click at [592, 395] on div "All gutter connections need to be attached to gutter with sheet metal screws or…" at bounding box center [768, 407] width 455 height 173
click at [599, 389] on p "All gutter connections need to be attached to gutter with sheet metal screws or…" at bounding box center [767, 373] width 427 height 62
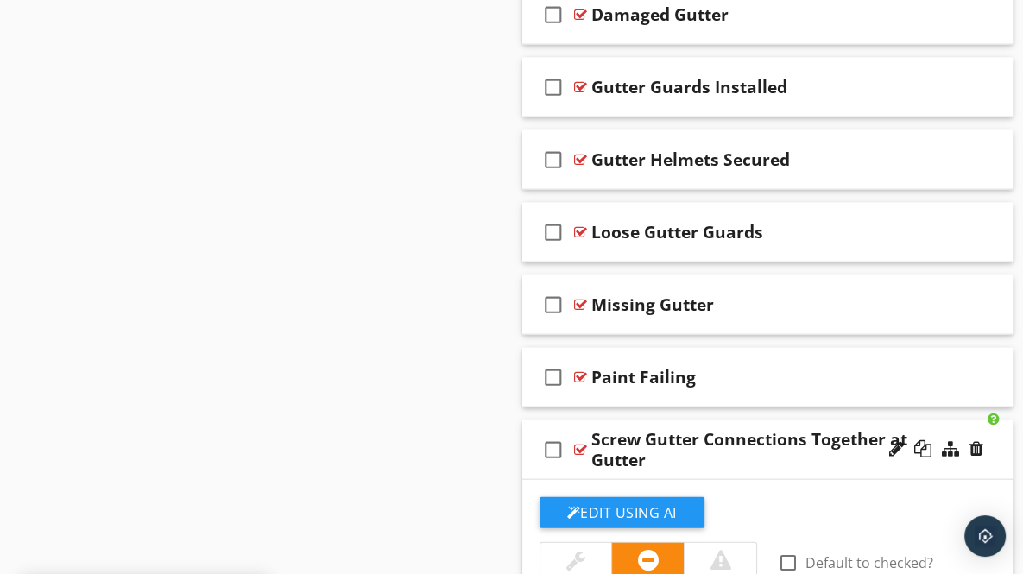
scroll to position [2911, 0]
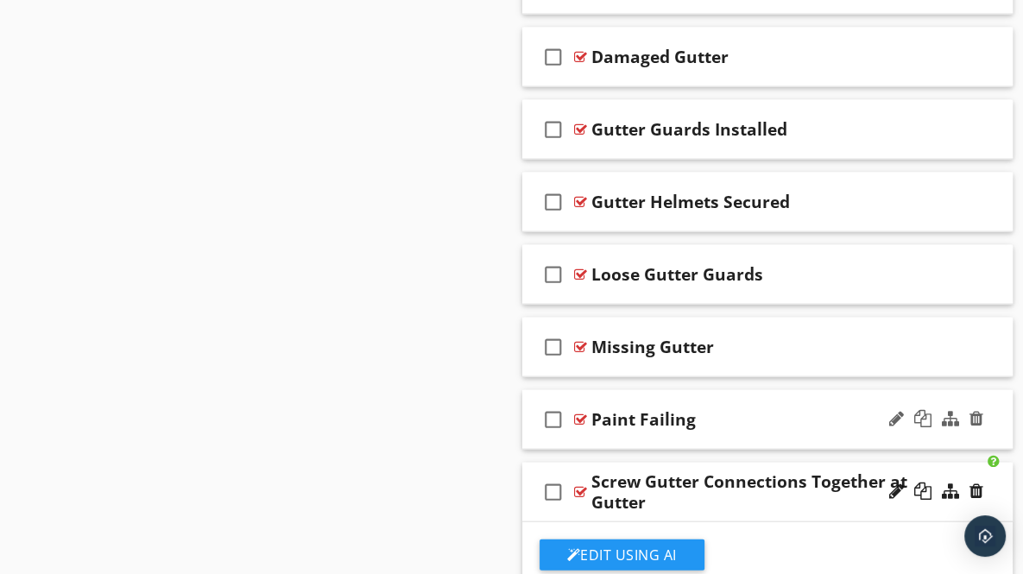
click at [996, 422] on div "check_box_outline_blank Paint Failing" at bounding box center [767, 420] width 491 height 60
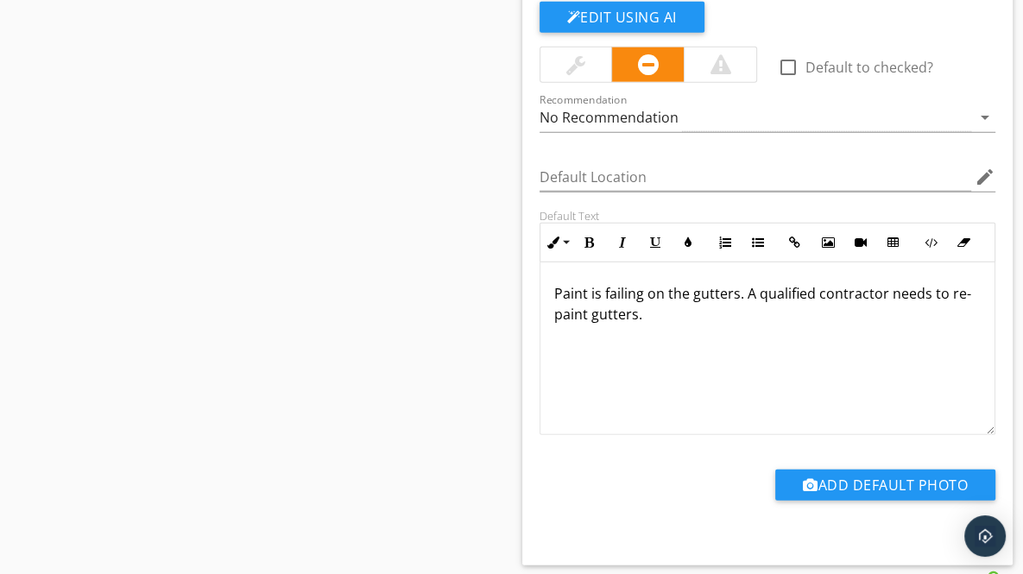
scroll to position [3393, 0]
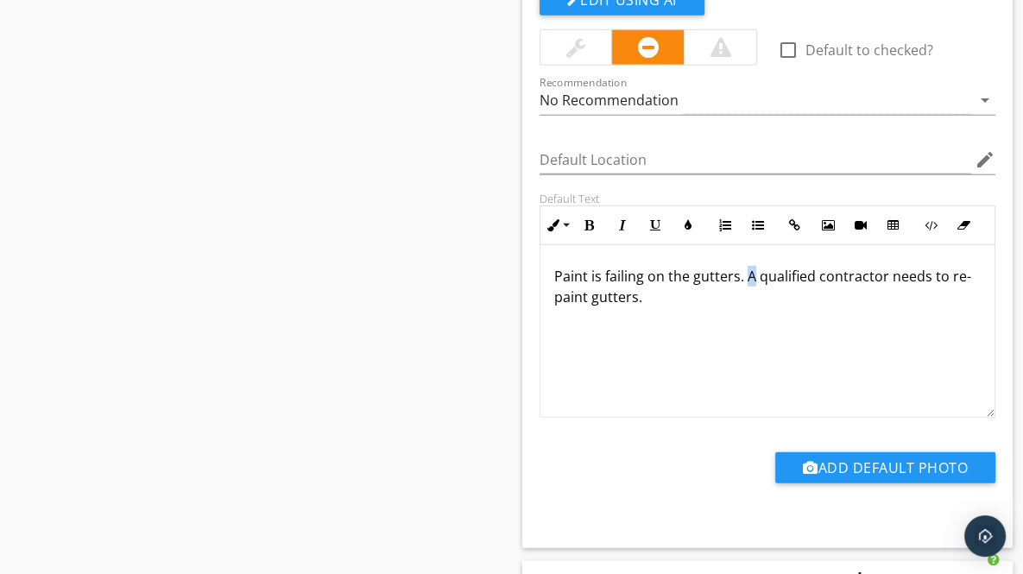
click at [749, 269] on p "Paint is failing on the gutters. A qualified contractor needs to re-paint gutte…" at bounding box center [767, 286] width 427 height 41
drag, startPoint x: 553, startPoint y: 291, endPoint x: 611, endPoint y: 294, distance: 58.8
click at [611, 294] on div "Paint is failing on the gutters. Recommend a qualified contractor needs to re-p…" at bounding box center [768, 331] width 455 height 173
click at [585, 35] on div at bounding box center [577, 47] width 72 height 35
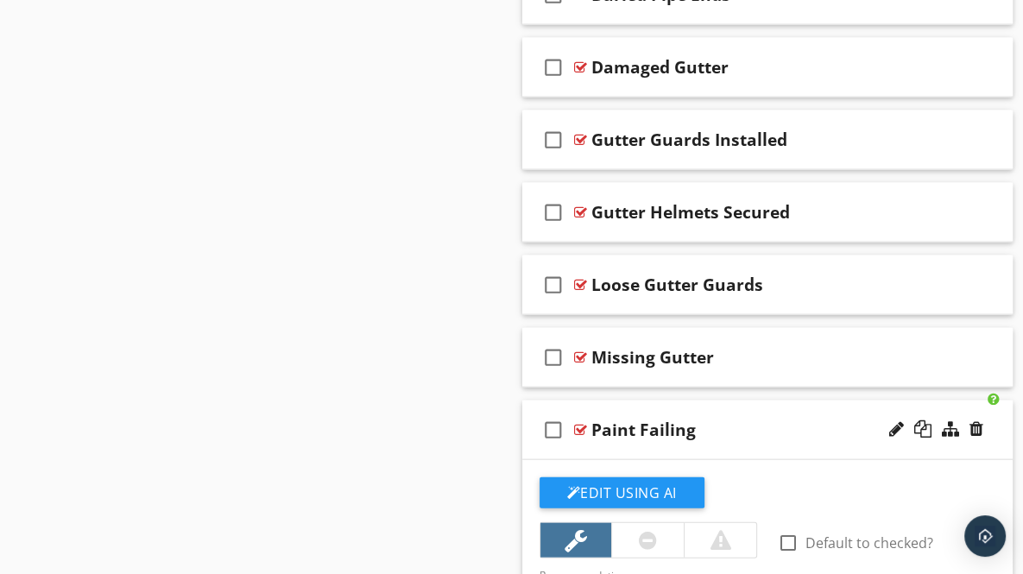
scroll to position [2906, 0]
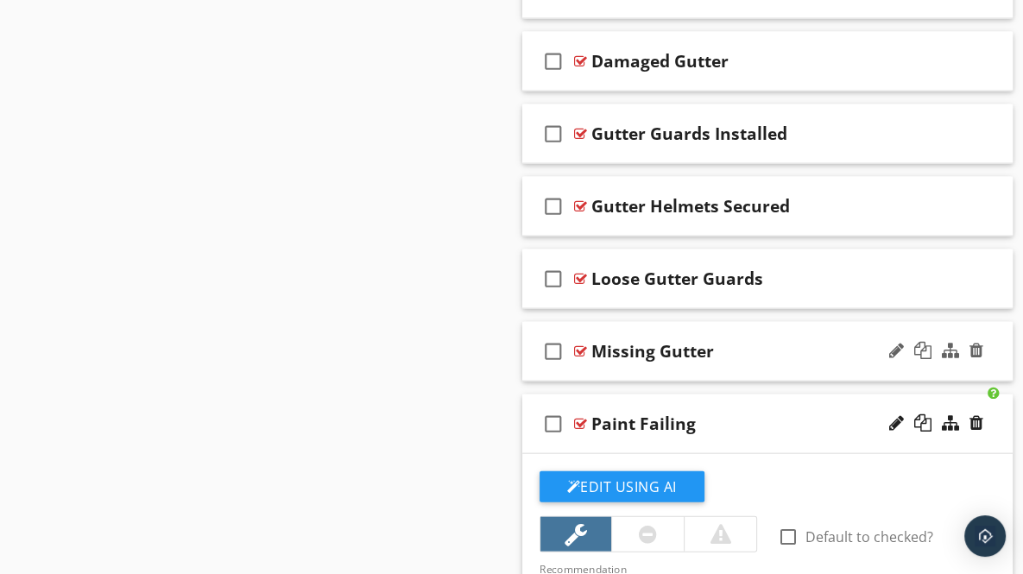
click at [993, 348] on div "check_box_outline_blank Missing Gutter" at bounding box center [767, 352] width 491 height 60
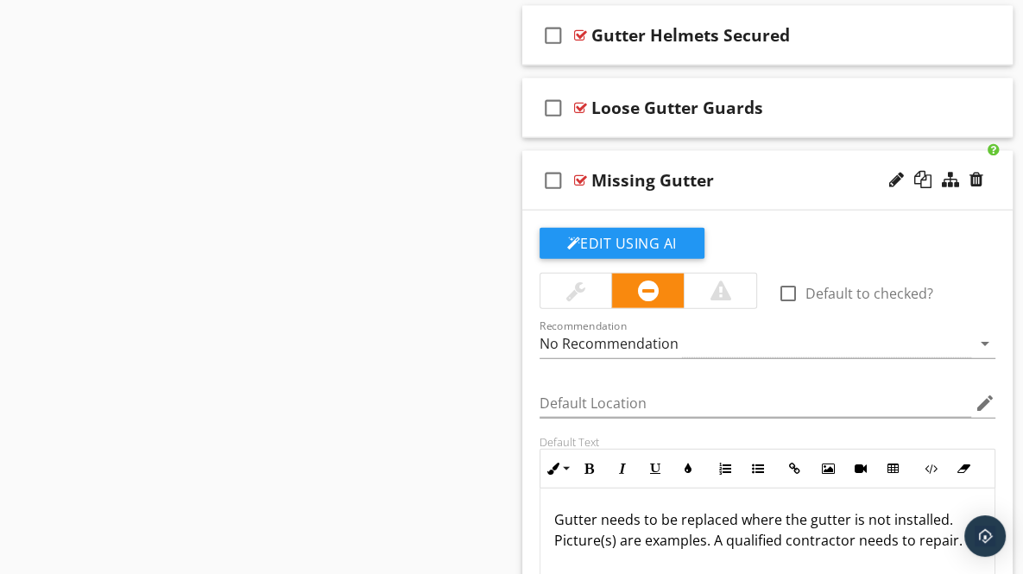
scroll to position [3094, 0]
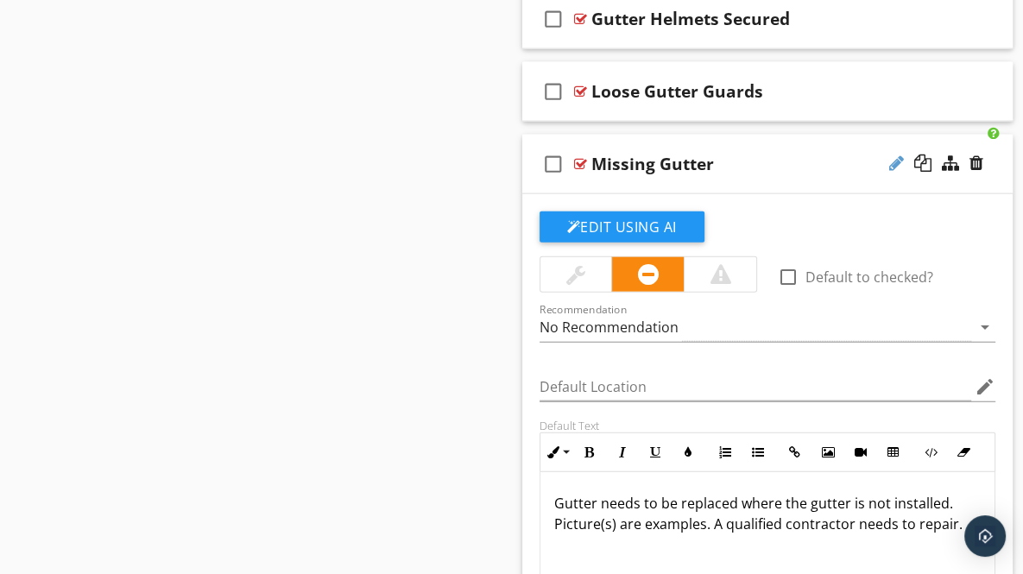
click at [895, 155] on div at bounding box center [896, 163] width 15 height 17
click at [650, 157] on input "Missing Gutter" at bounding box center [762, 165] width 342 height 28
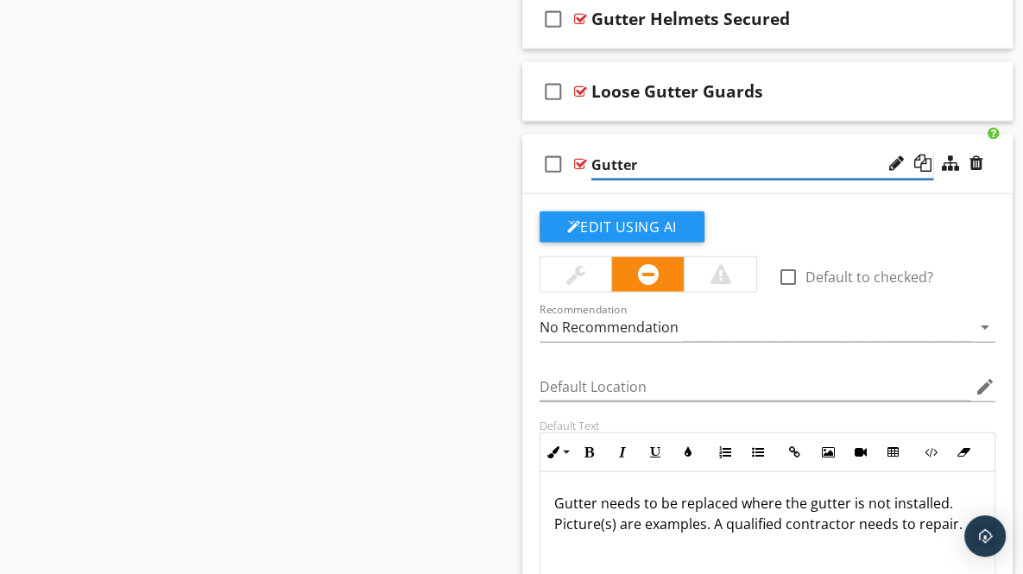
click at [649, 157] on input "Gutter" at bounding box center [762, 165] width 342 height 28
type input "Gutter Not Installed"
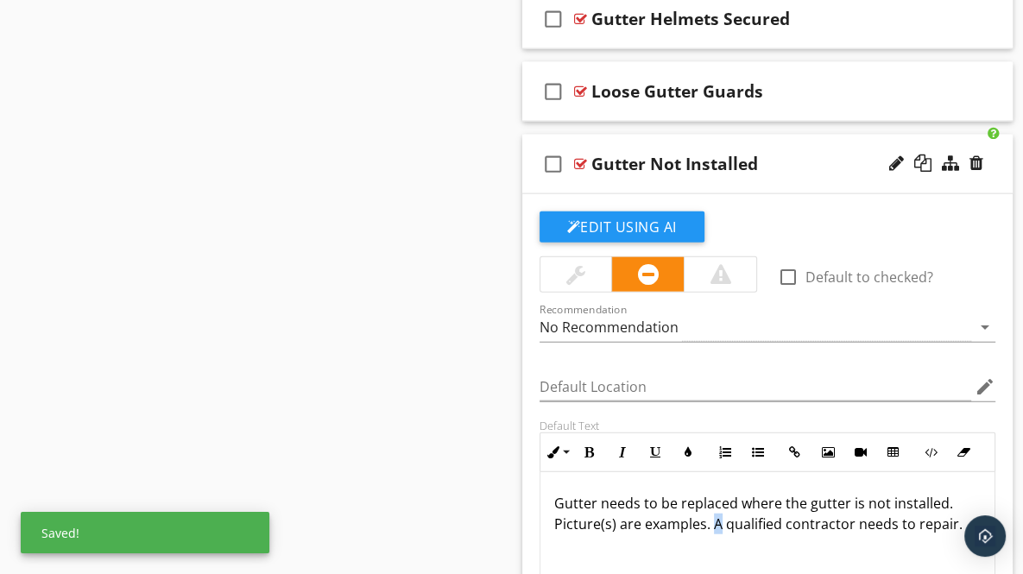
click at [720, 515] on p "Gutter needs to be replaced where the gutter is not installed. Picture(s) are e…" at bounding box center [767, 513] width 427 height 41
click at [806, 517] on p "Gutter needs to be replaced where the gutter is not installed. Picture(s) are e…" at bounding box center [767, 524] width 427 height 62
drag, startPoint x: 553, startPoint y: 534, endPoint x: 611, endPoint y: 540, distance: 58.1
click at [611, 540] on p "Gutter needs to be replaced where the gutter is not installed. Picture(s) are e…" at bounding box center [767, 524] width 427 height 62
click at [996, 90] on div "check_box_outline_blank Loose Gutter Guards" at bounding box center [767, 92] width 491 height 60
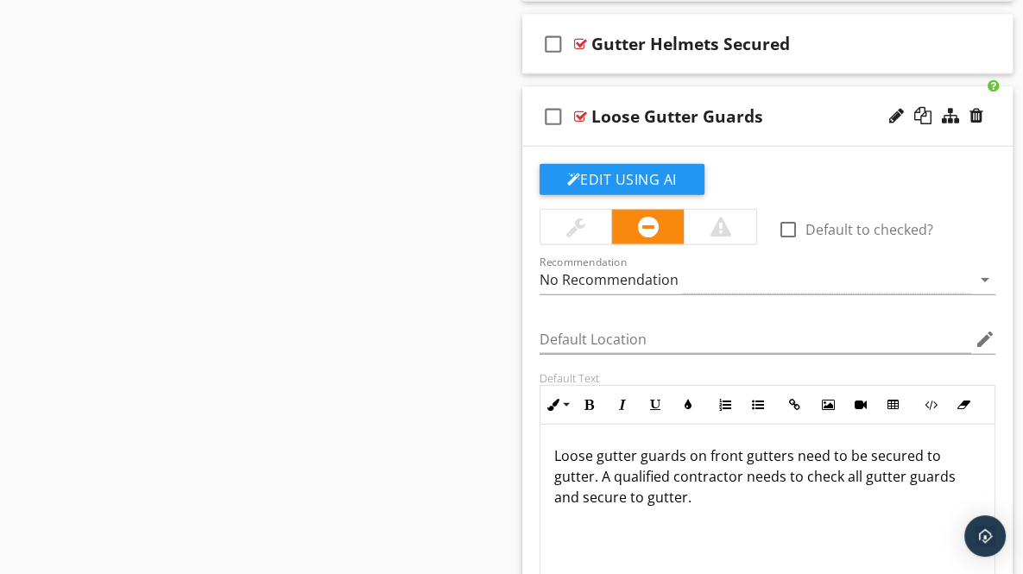
scroll to position [3061, 0]
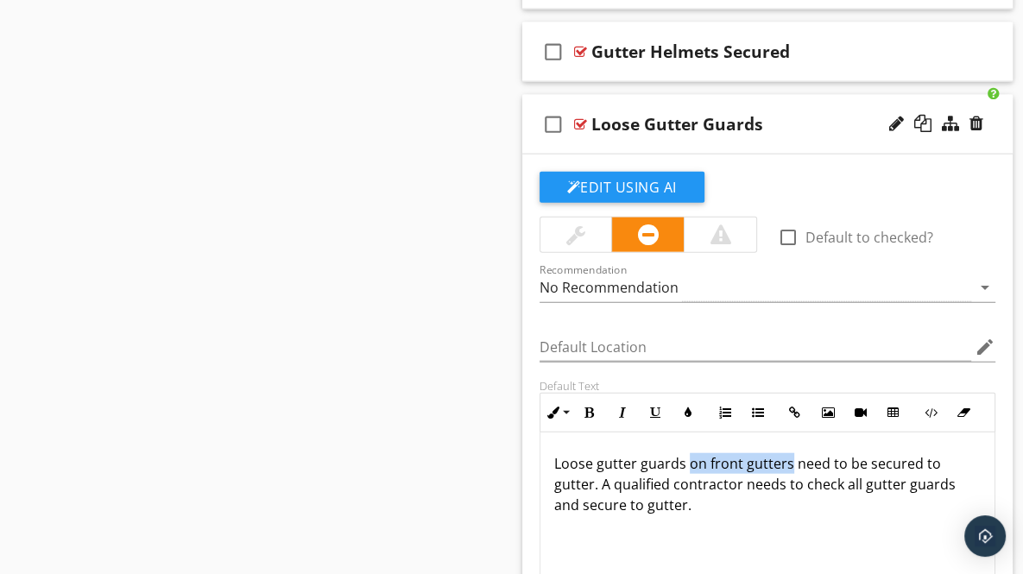
drag, startPoint x: 686, startPoint y: 452, endPoint x: 786, endPoint y: 458, distance: 100.3
click at [786, 458] on p "Loose gutter guards on front gutters need to be secured to gutter. A qualified …" at bounding box center [767, 484] width 427 height 62
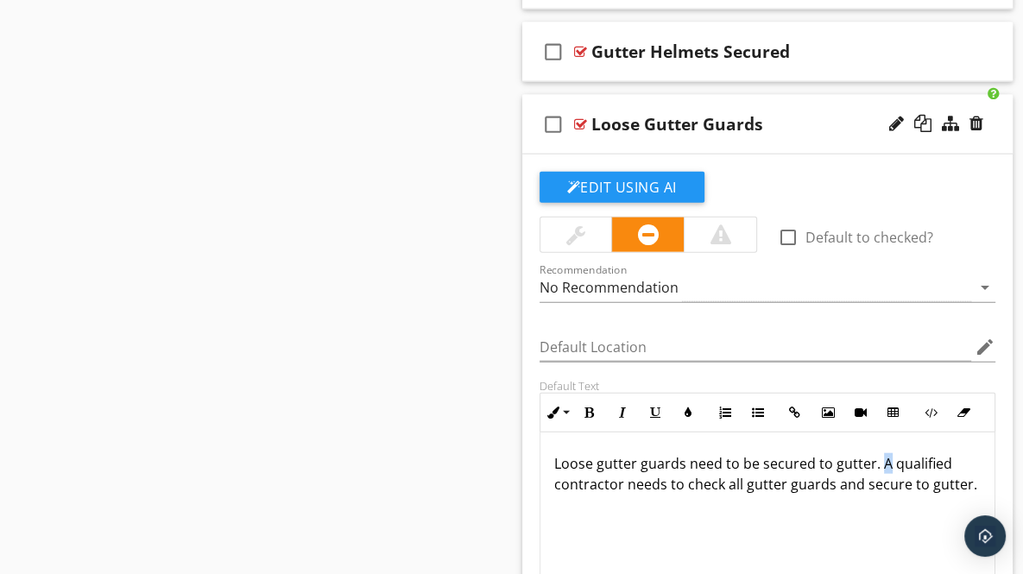
click at [882, 454] on p "Loose gutter guards need to be secured to gutter. A qualified contractor needs …" at bounding box center [767, 473] width 427 height 41
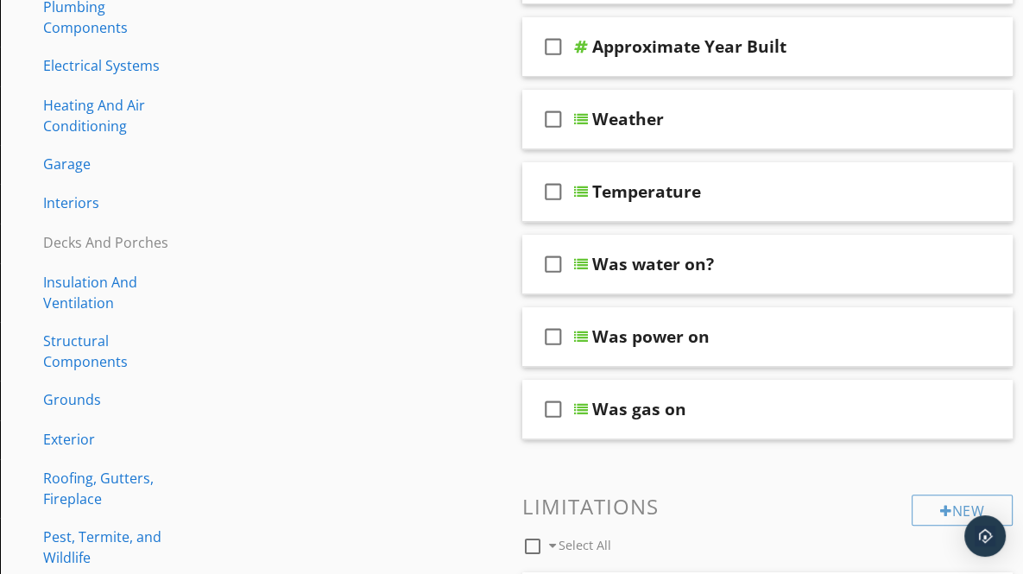
scroll to position [526, 0]
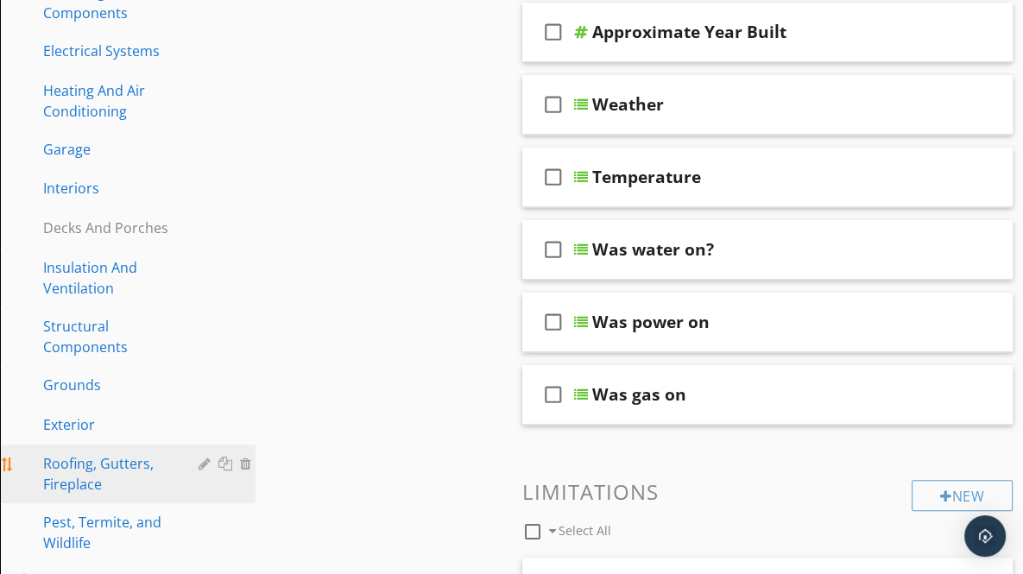
click at [85, 467] on div "Roofing, Gutters, Fireplace" at bounding box center [108, 473] width 130 height 41
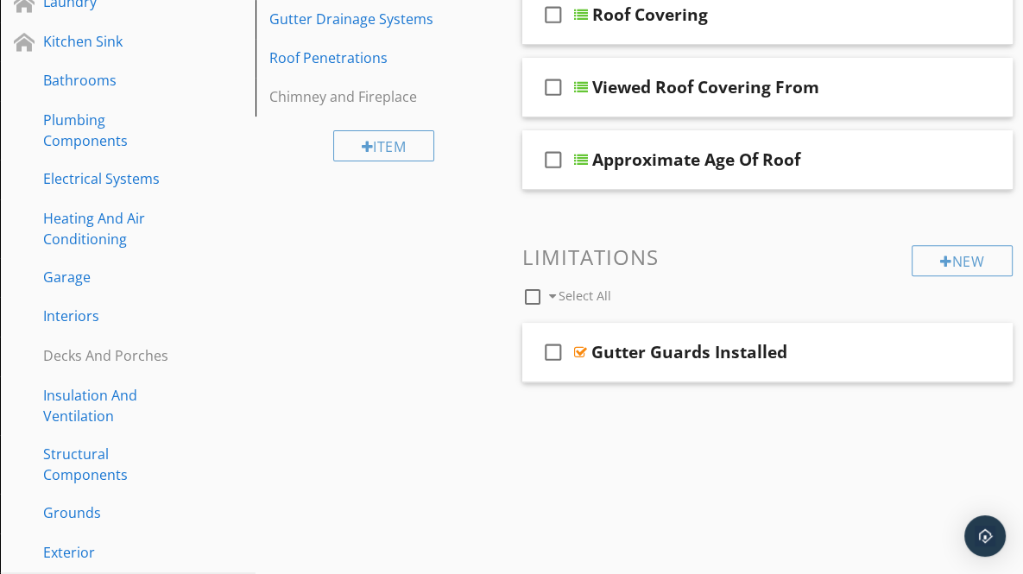
scroll to position [398, 0]
click at [292, 31] on link "Gutter Drainage Systems" at bounding box center [386, 19] width 250 height 38
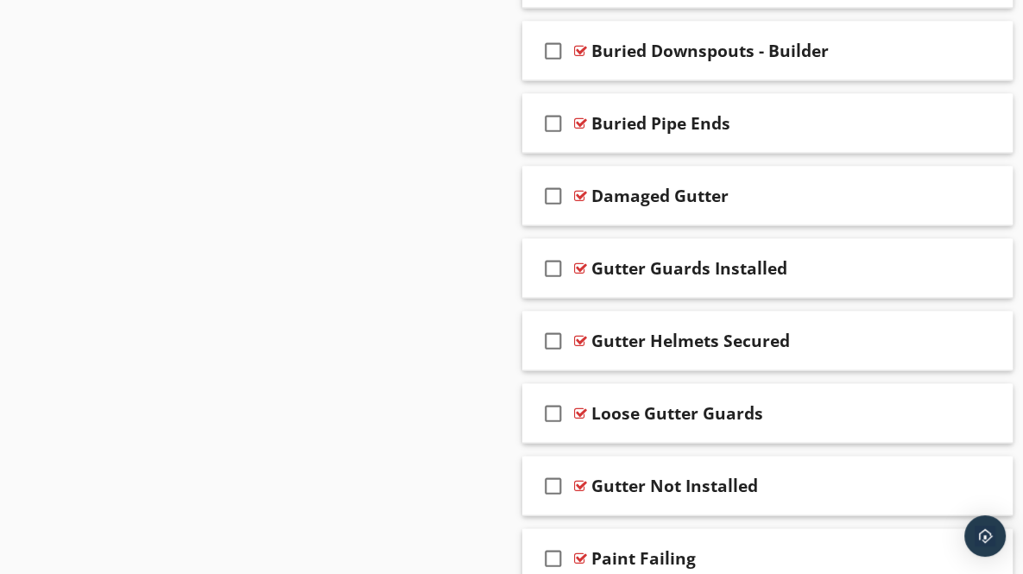
scroll to position [2996, 0]
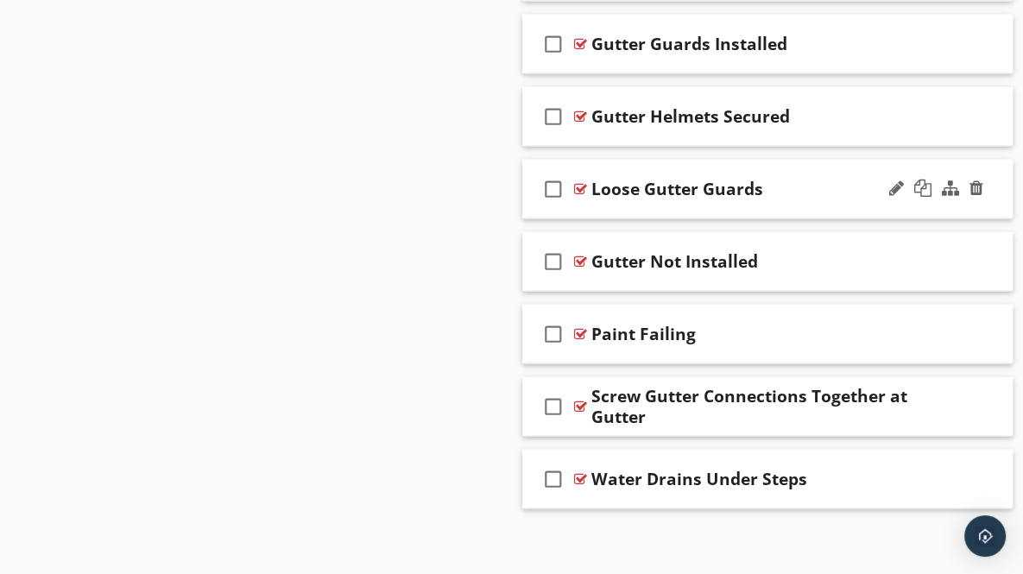
click at [996, 192] on div "check_box_outline_blank Loose Gutter Guards" at bounding box center [767, 190] width 491 height 60
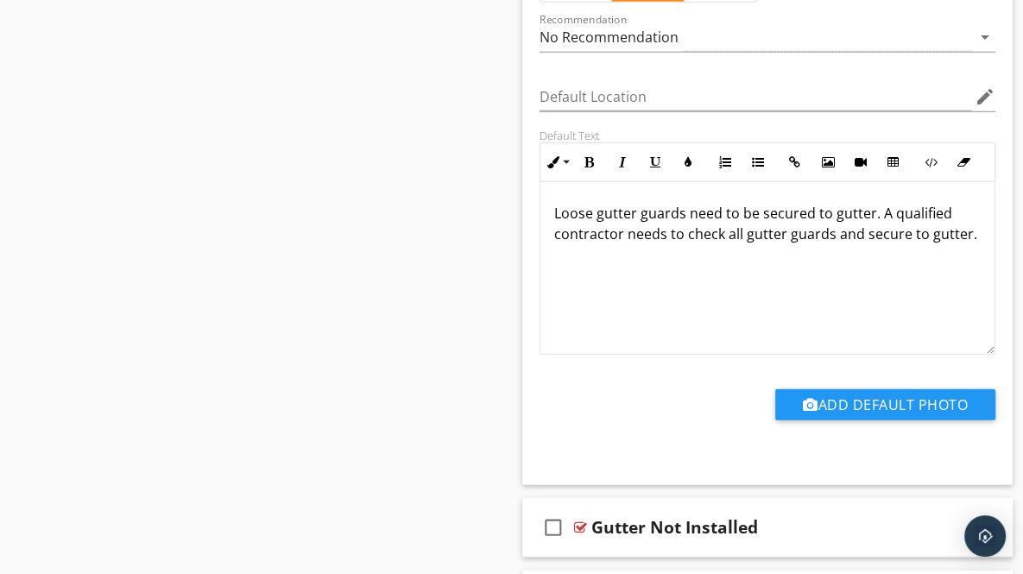
scroll to position [3330, 0]
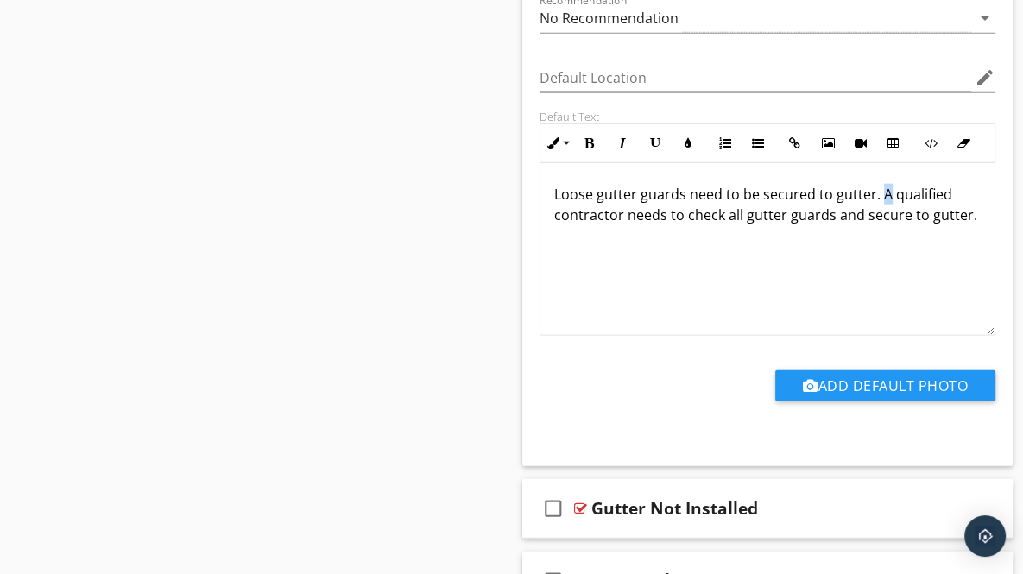
click at [882, 189] on p "Loose gutter guards need to be secured to gutter. A qualified contractor needs …" at bounding box center [767, 204] width 427 height 41
drag, startPoint x: 696, startPoint y: 205, endPoint x: 752, endPoint y: 213, distance: 56.8
click at [752, 213] on p "Loose gutter guards need to be secured to gutter. Recommend a qualified contrac…" at bounding box center [767, 215] width 427 height 62
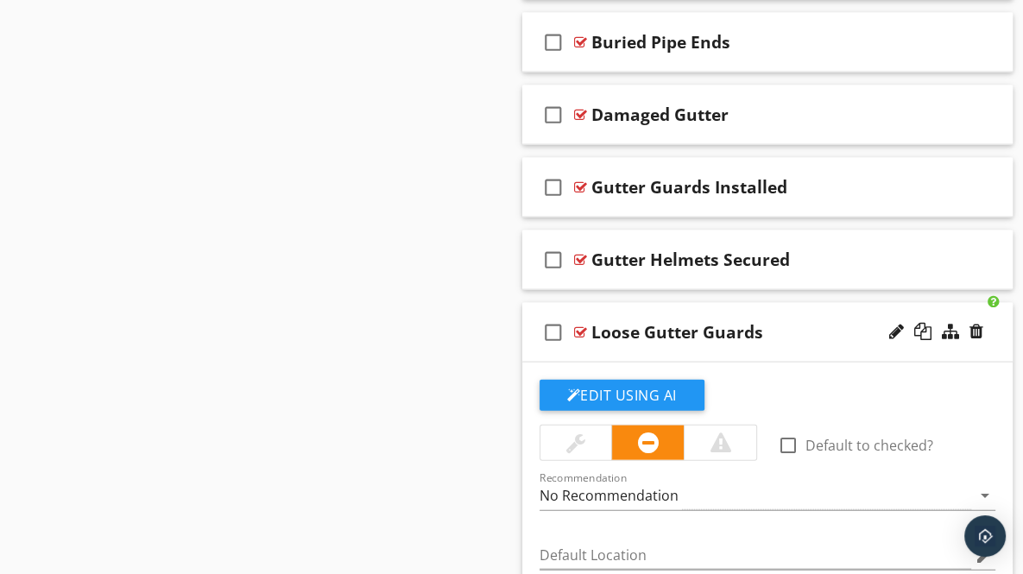
scroll to position [2836, 0]
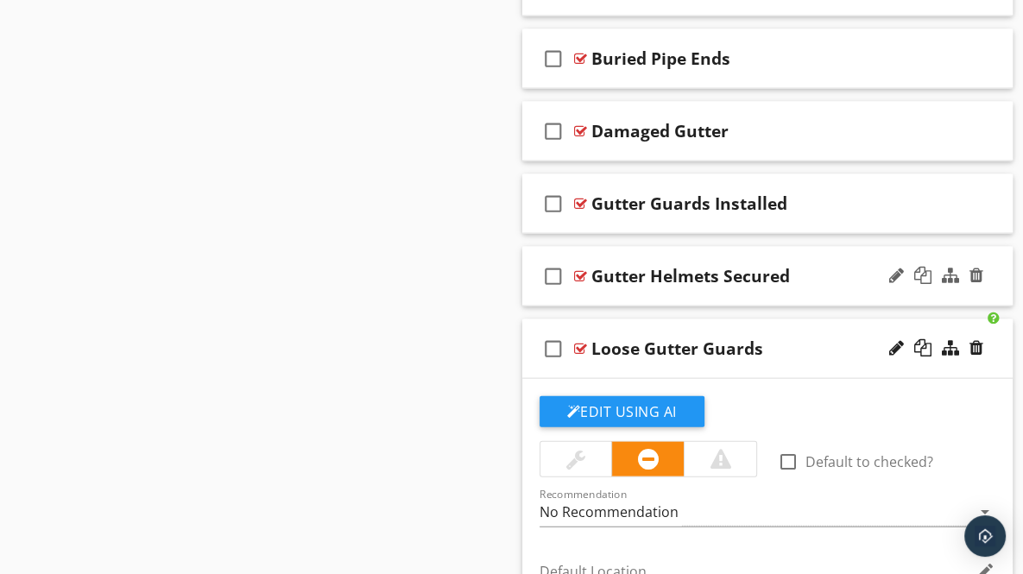
click at [990, 275] on div "check_box_outline_blank Gutter Helmets Secured" at bounding box center [767, 277] width 491 height 60
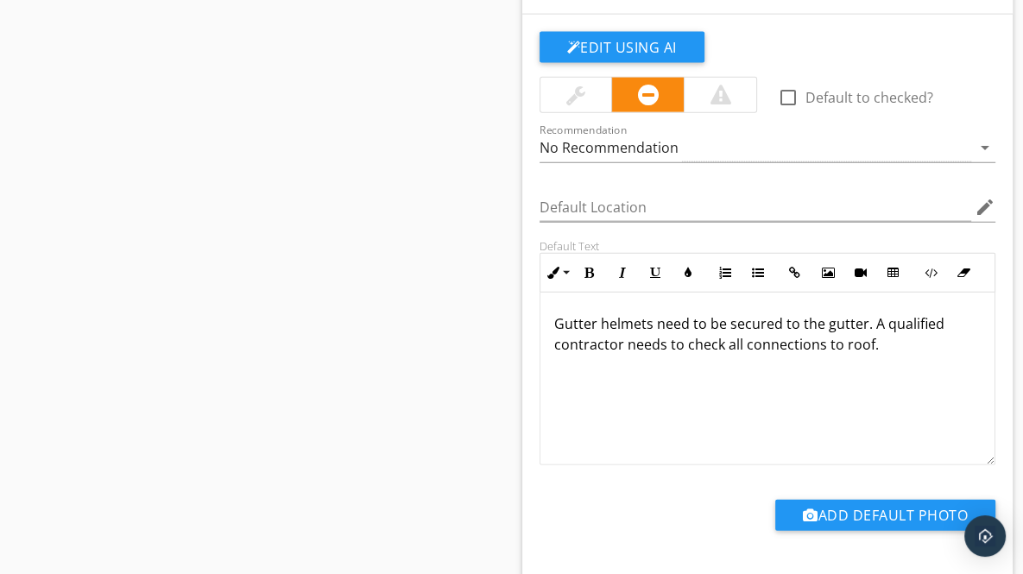
scroll to position [3089, 0]
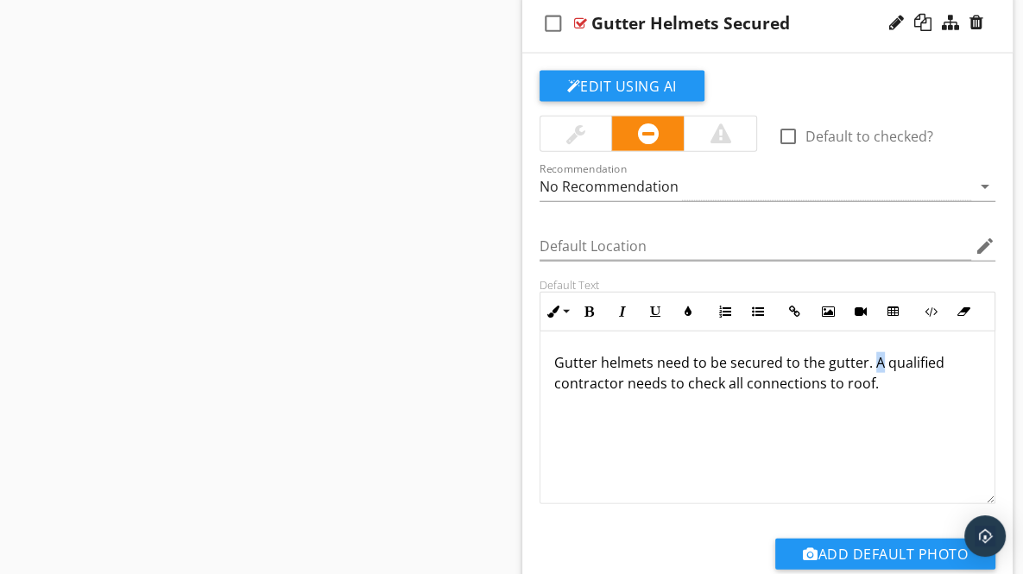
click at [875, 353] on p "Gutter helmets need to be secured to the gutter. A qualified contractor needs t…" at bounding box center [767, 372] width 427 height 41
drag, startPoint x: 872, startPoint y: 357, endPoint x: 966, endPoint y: 359, distance: 94.1
click at [966, 359] on p "Gutter helmets need to be secured to the gutter. Recommend a qualified contract…" at bounding box center [767, 372] width 427 height 41
copy p "Recommend a"
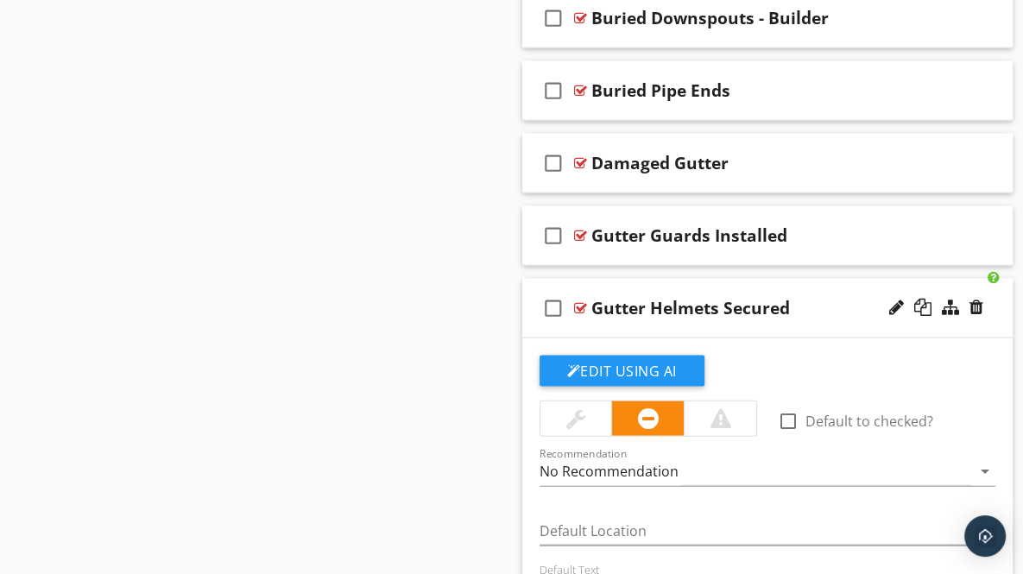
scroll to position [2775, 0]
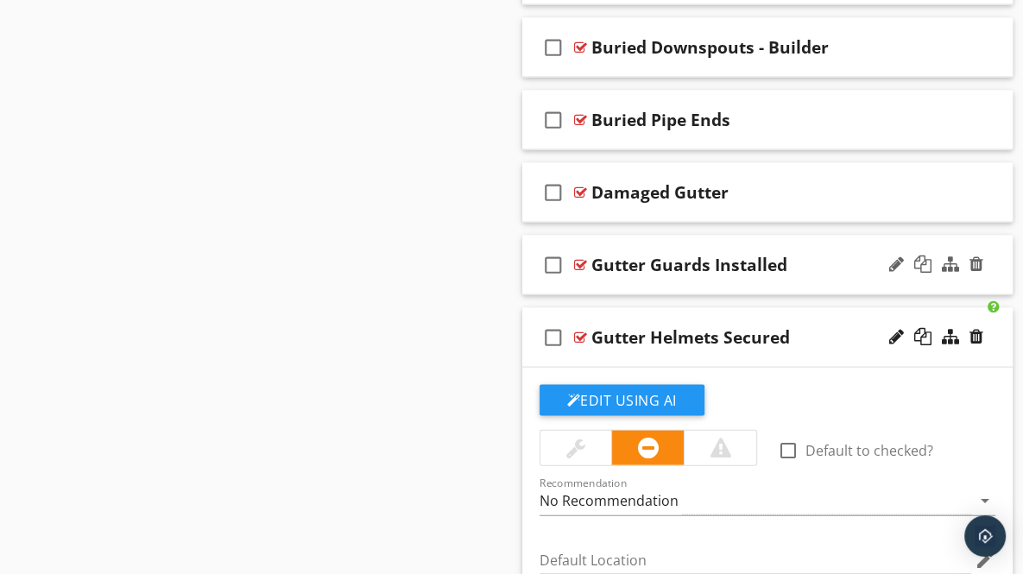
click at [996, 269] on div "check_box_outline_blank Gutter Guards Installed" at bounding box center [767, 266] width 491 height 60
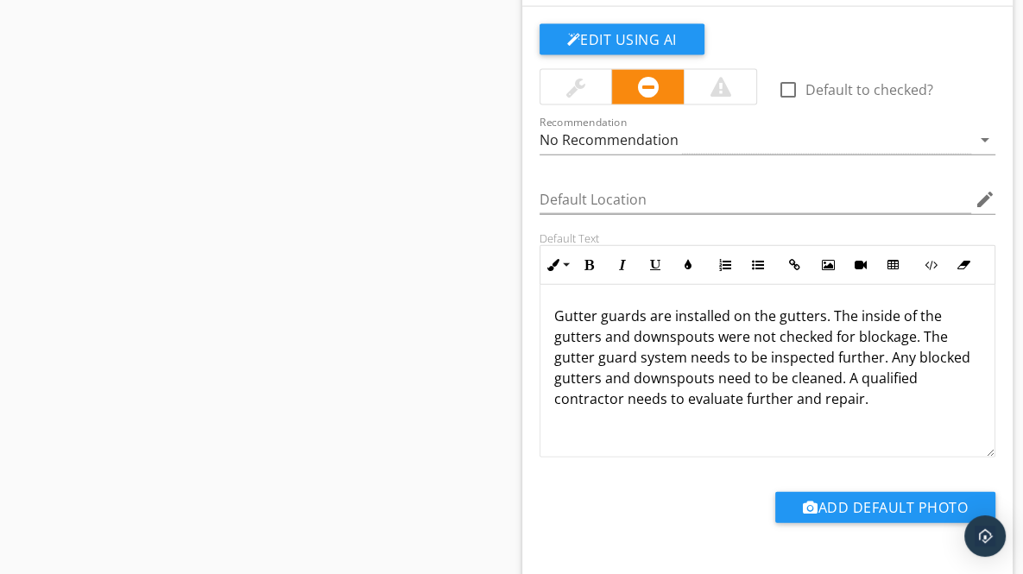
scroll to position [3077, 0]
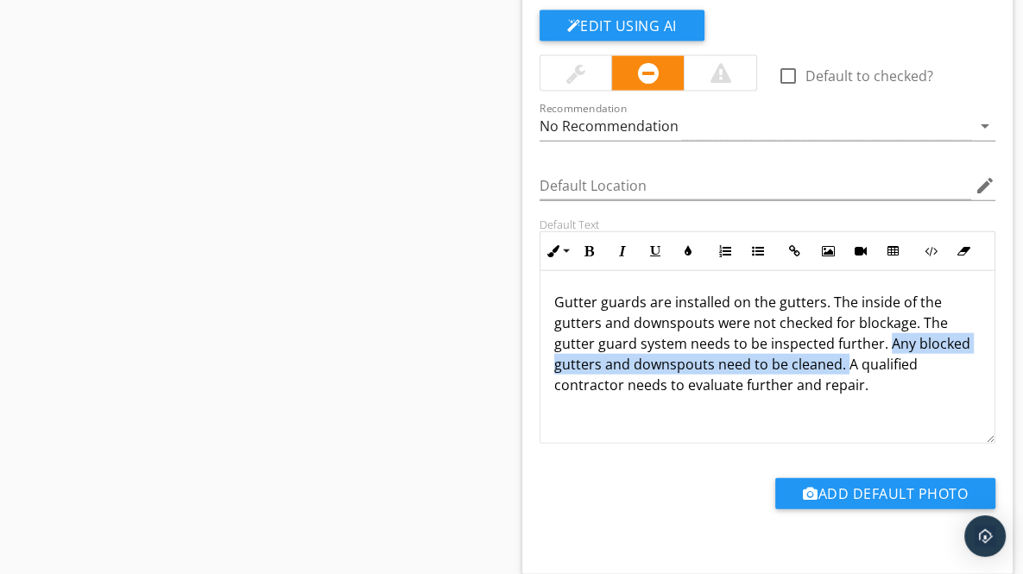
drag, startPoint x: 886, startPoint y: 334, endPoint x: 843, endPoint y: 358, distance: 49.5
click at [843, 358] on p "Gutter guards are installed on the gutters. The inside of the gutters and downs…" at bounding box center [767, 344] width 427 height 104
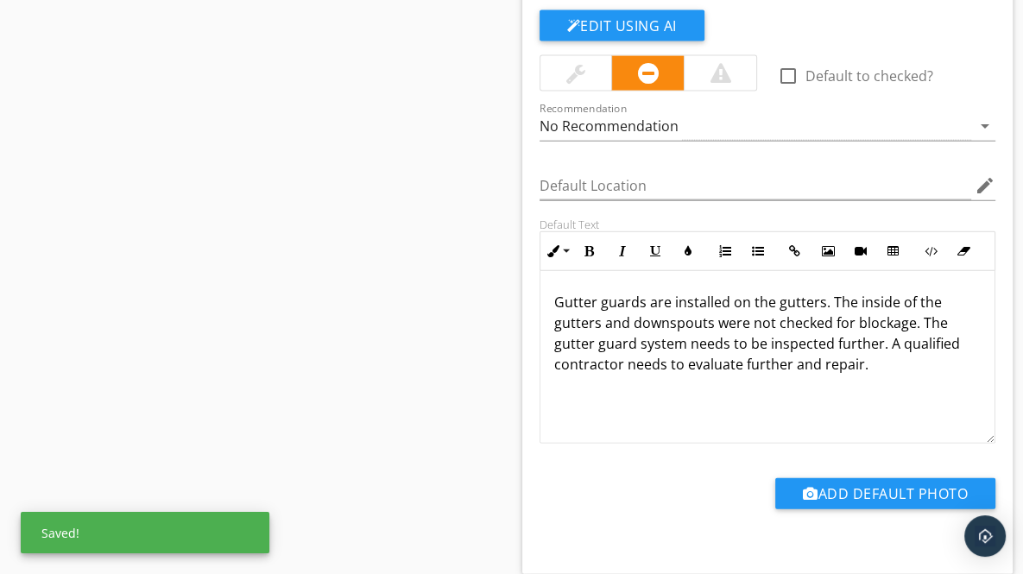
click at [916, 315] on p "Gutter guards are installed on the gutters. The inside of the gutters and downs…" at bounding box center [767, 333] width 427 height 83
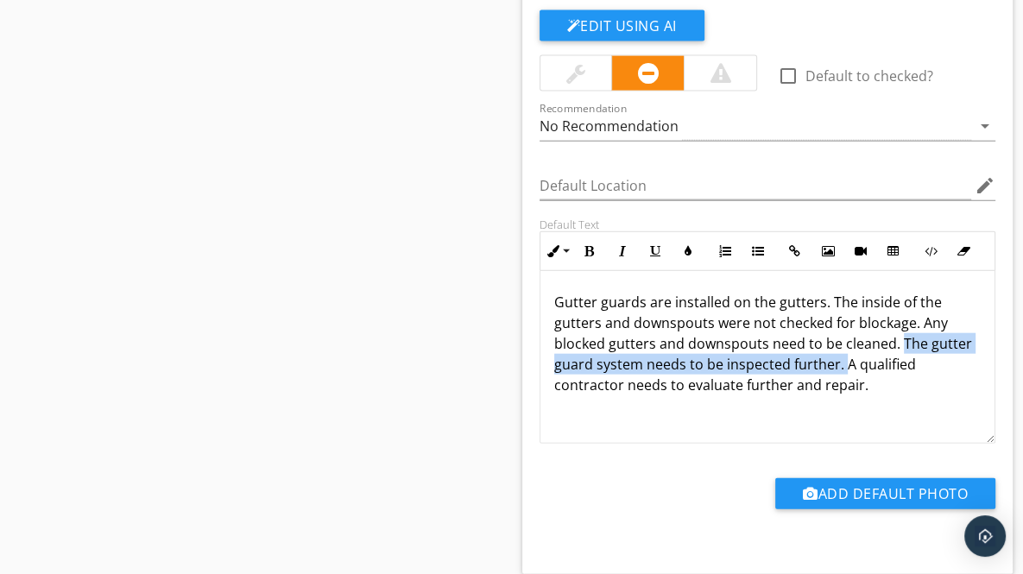
drag, startPoint x: 899, startPoint y: 332, endPoint x: 844, endPoint y: 356, distance: 59.5
click at [844, 356] on p "Gutter guards are installed on the gutters. The inside of the gutters and downs…" at bounding box center [767, 344] width 427 height 104
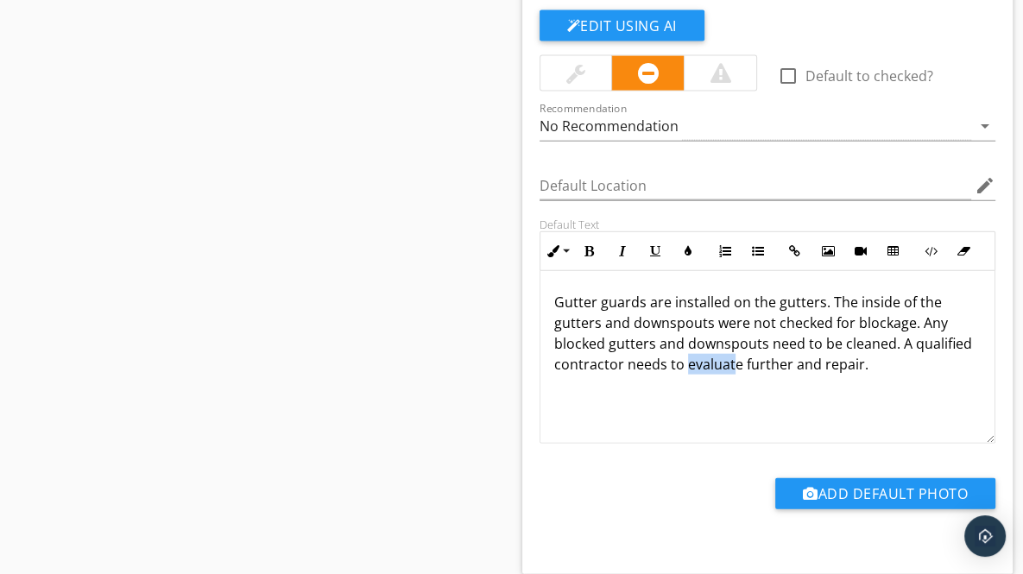
drag, startPoint x: 684, startPoint y: 357, endPoint x: 734, endPoint y: 359, distance: 50.1
click at [734, 359] on p "Gutter guards are installed on the gutters. The inside of the gutters and downs…" at bounding box center [767, 333] width 427 height 83
drag, startPoint x: 682, startPoint y: 356, endPoint x: 727, endPoint y: 356, distance: 44.9
click at [727, 356] on p "Gutter guards are installed on the gutters. The inside of the gutters and downs…" at bounding box center [767, 333] width 427 height 83
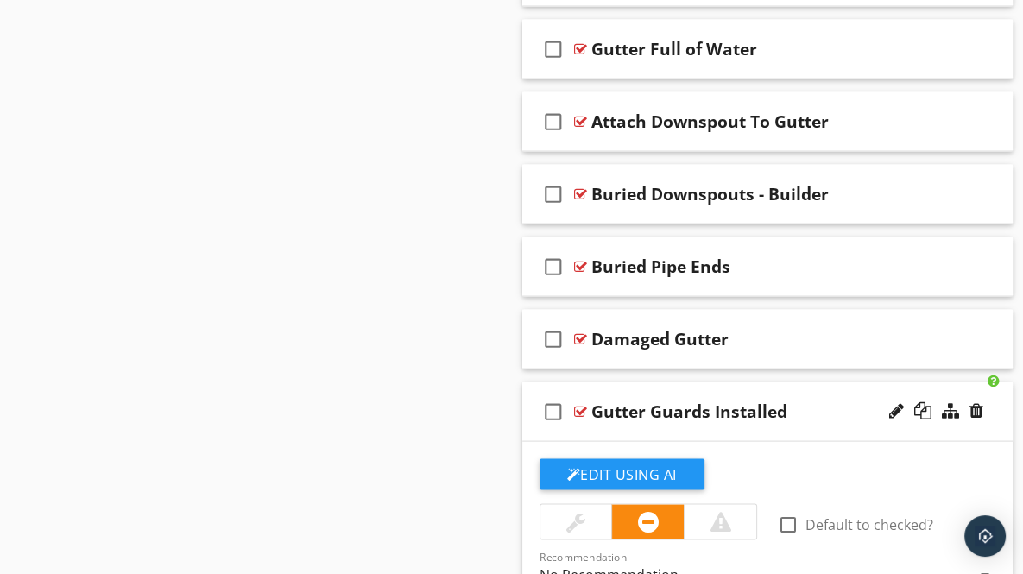
scroll to position [2655, 0]
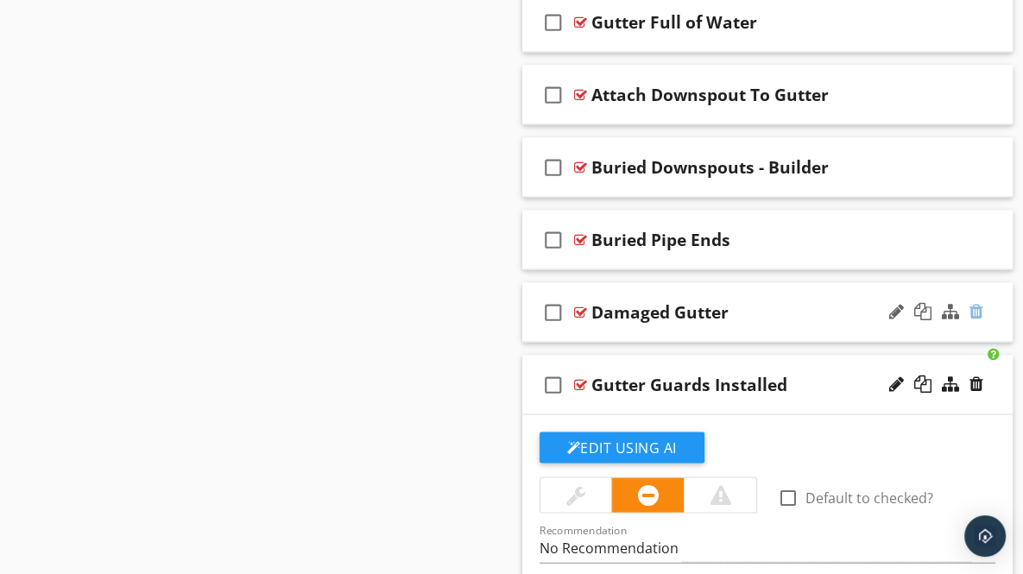
click at [977, 303] on div at bounding box center [977, 311] width 14 height 17
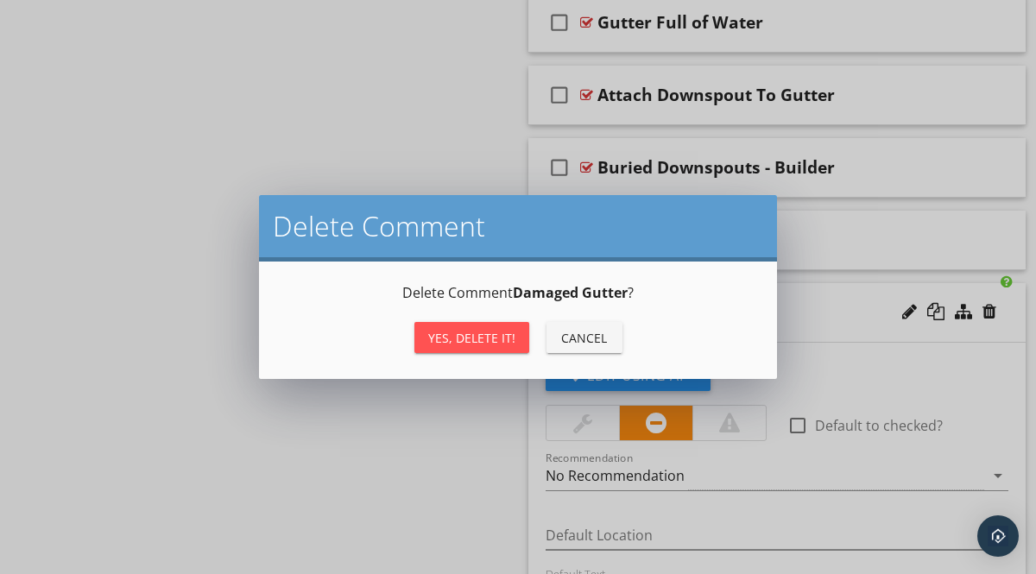
click at [487, 333] on div "Yes, Delete it!" at bounding box center [471, 338] width 87 height 18
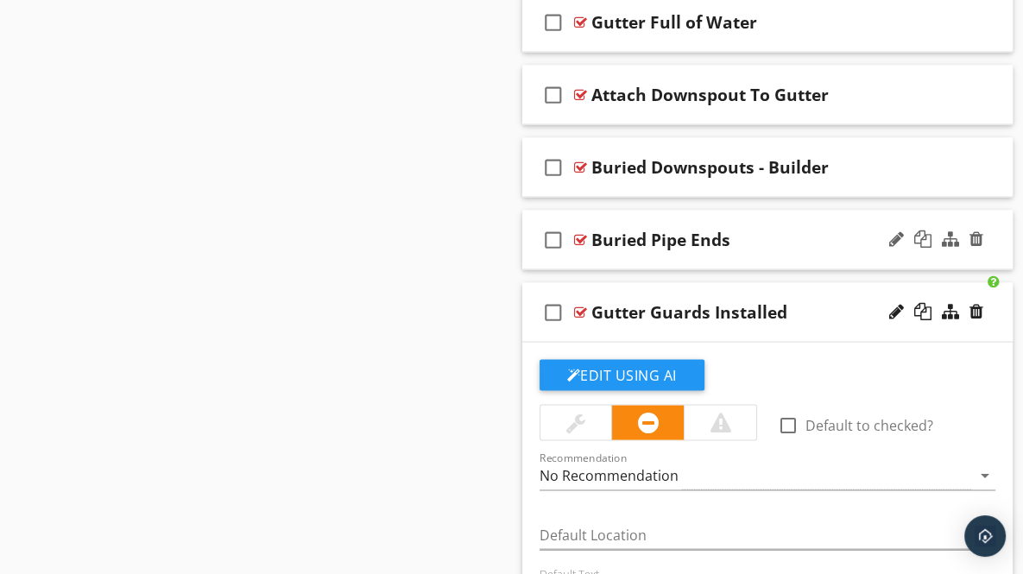
click at [997, 243] on div "check_box_outline_blank Buried Pipe Ends" at bounding box center [767, 241] width 491 height 60
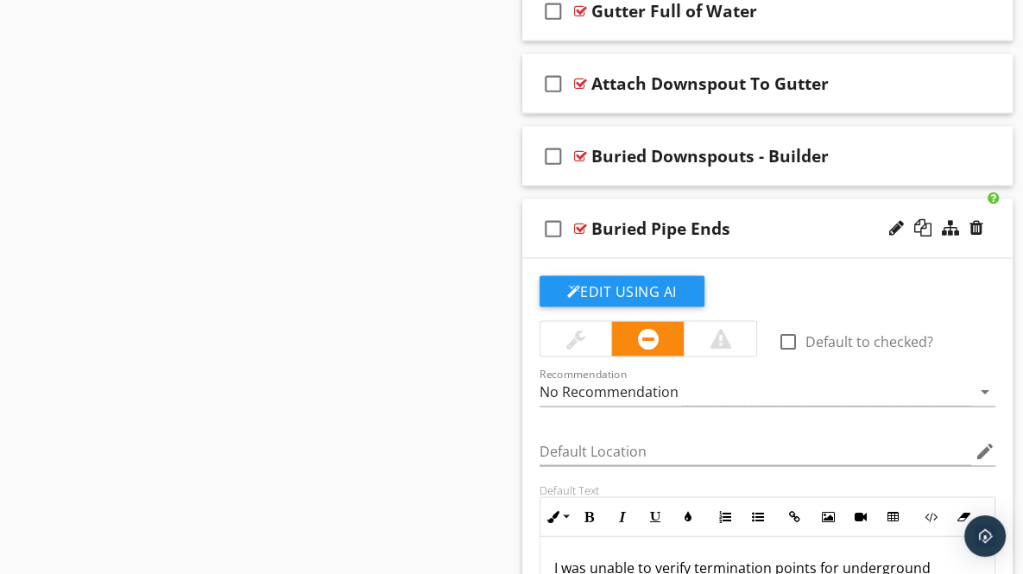
scroll to position [2611, 0]
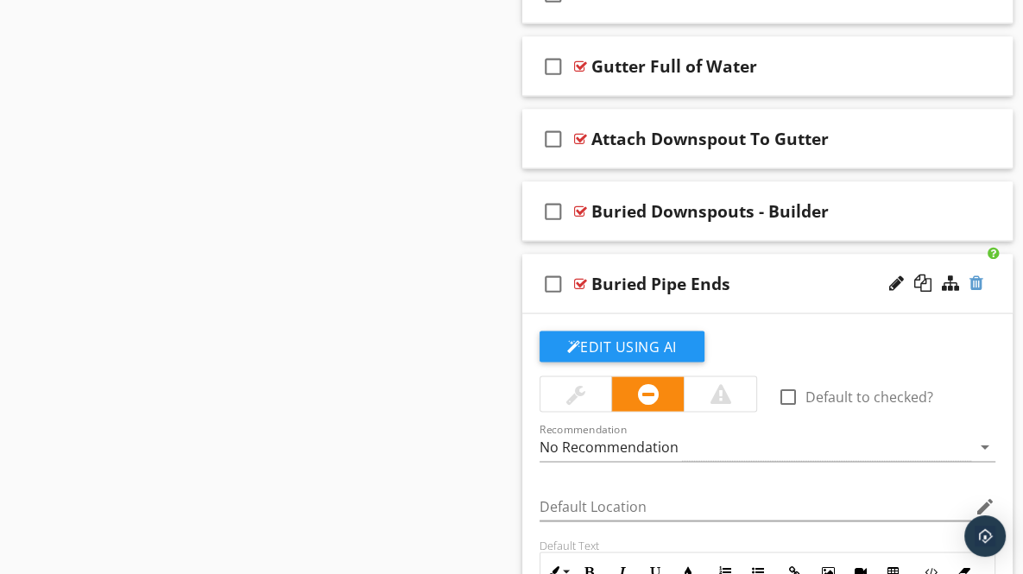
click at [976, 275] on div at bounding box center [977, 283] width 14 height 17
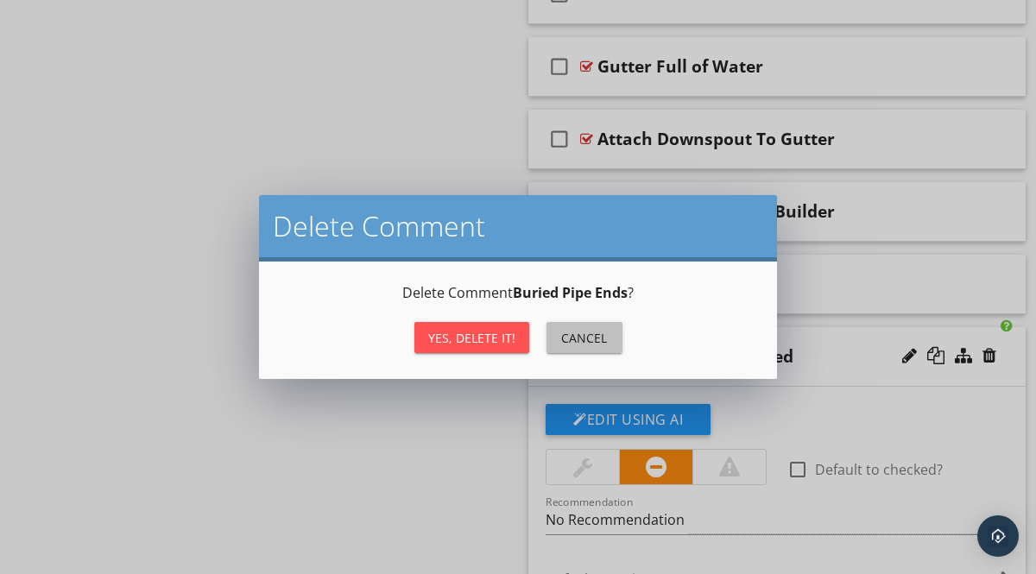
click at [570, 331] on div "Cancel" at bounding box center [584, 338] width 48 height 18
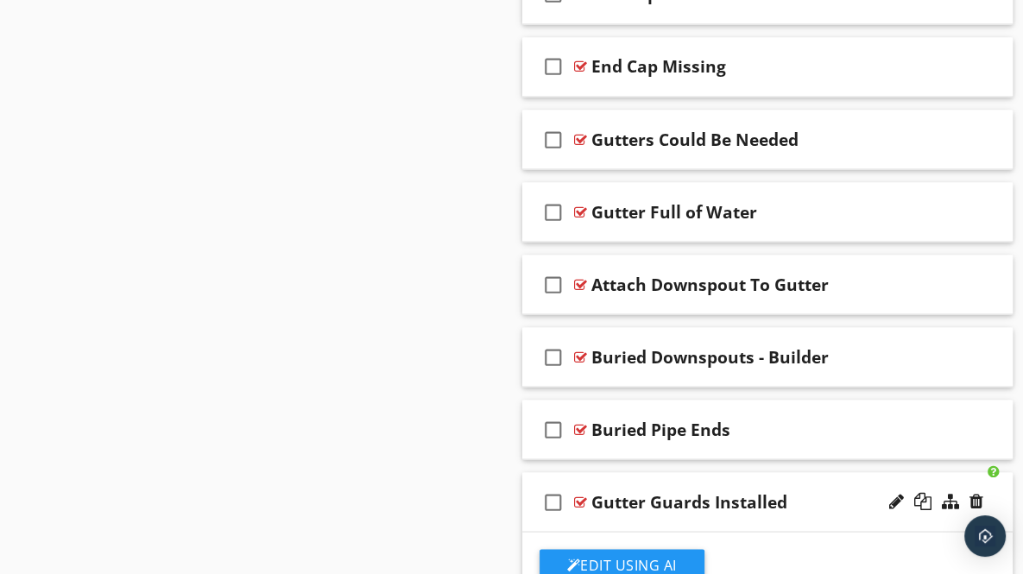
scroll to position [2452, 0]
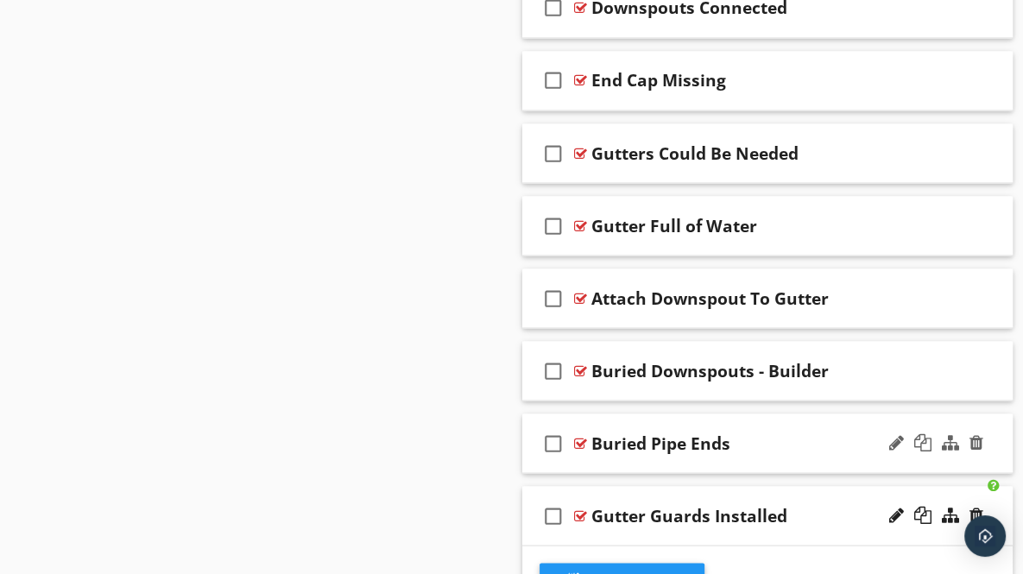
click at [989, 439] on div "check_box_outline_blank Buried Pipe Ends" at bounding box center [767, 444] width 491 height 60
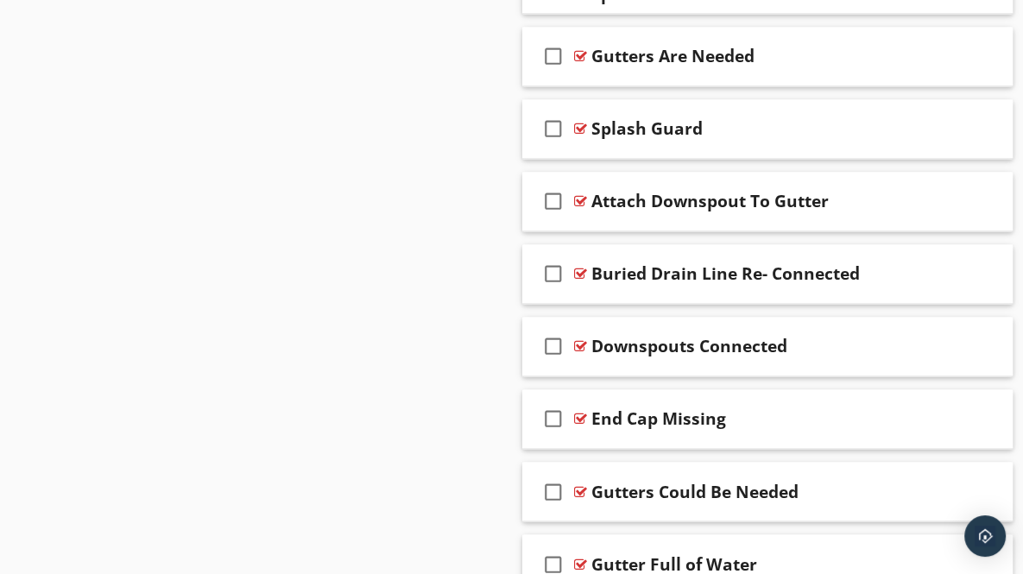
scroll to position [2110, 0]
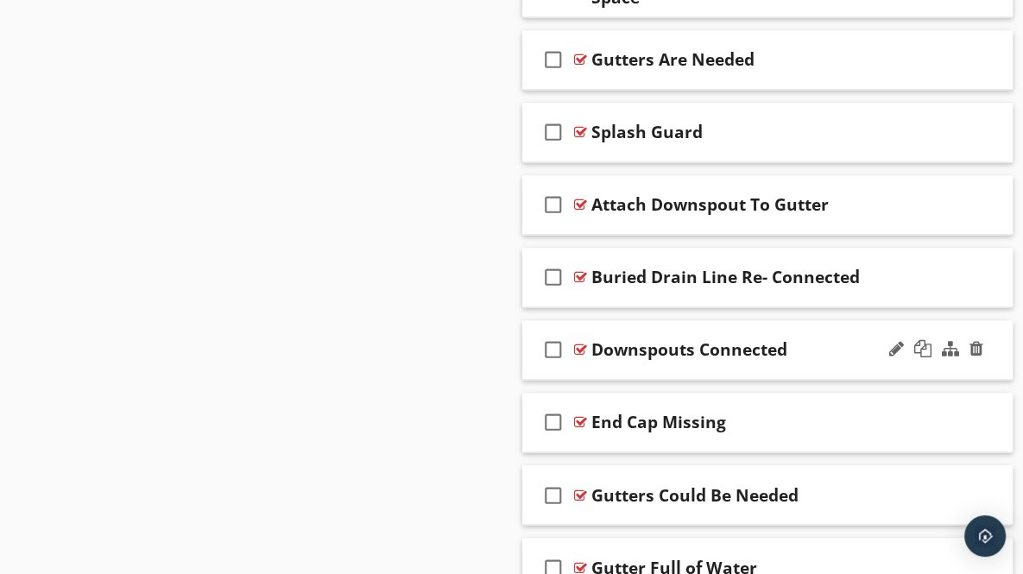
click at [991, 351] on div "check_box_outline_blank Downspouts Connected" at bounding box center [767, 350] width 491 height 60
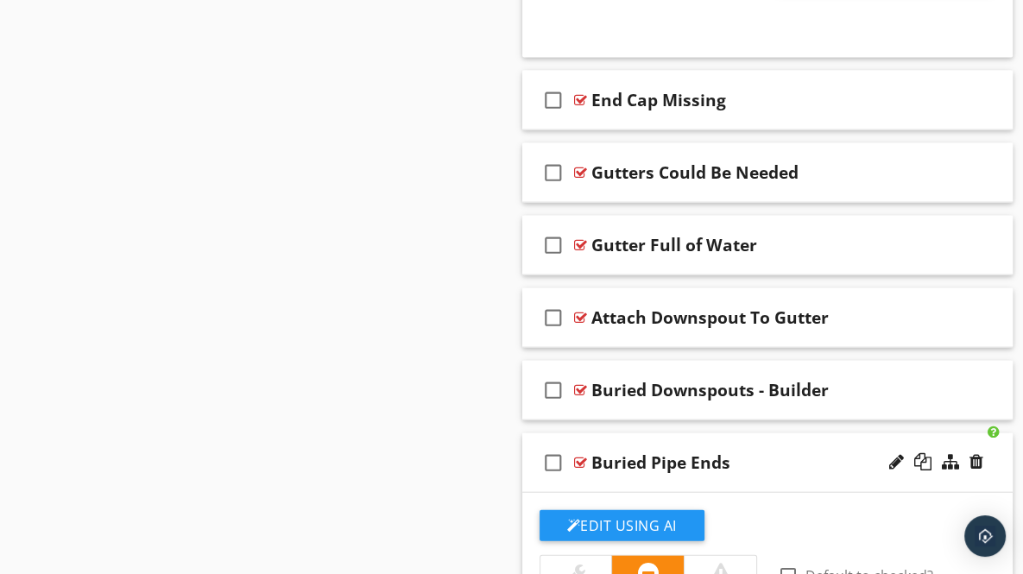
scroll to position [3034, 0]
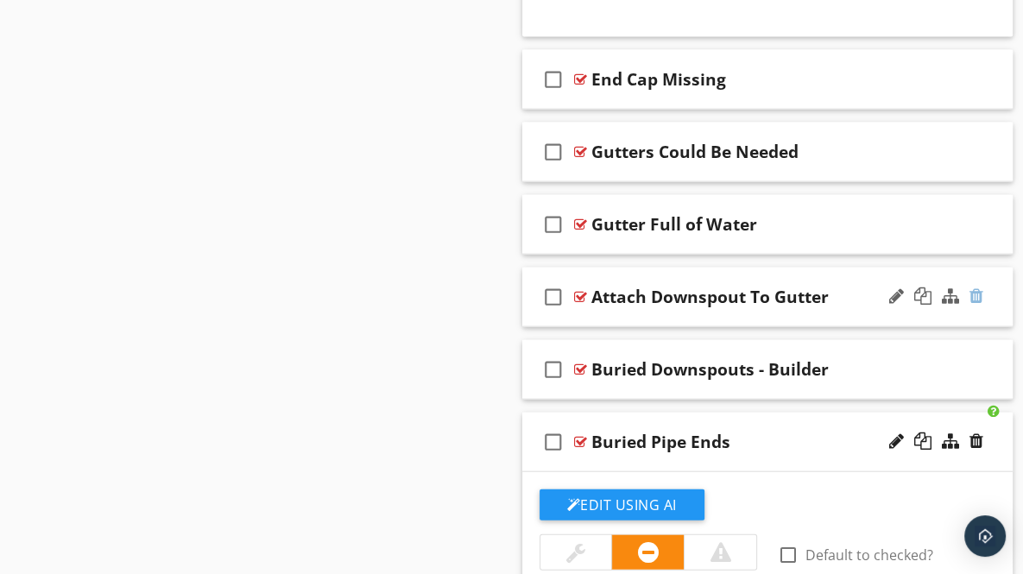
click at [973, 288] on div at bounding box center [977, 296] width 14 height 17
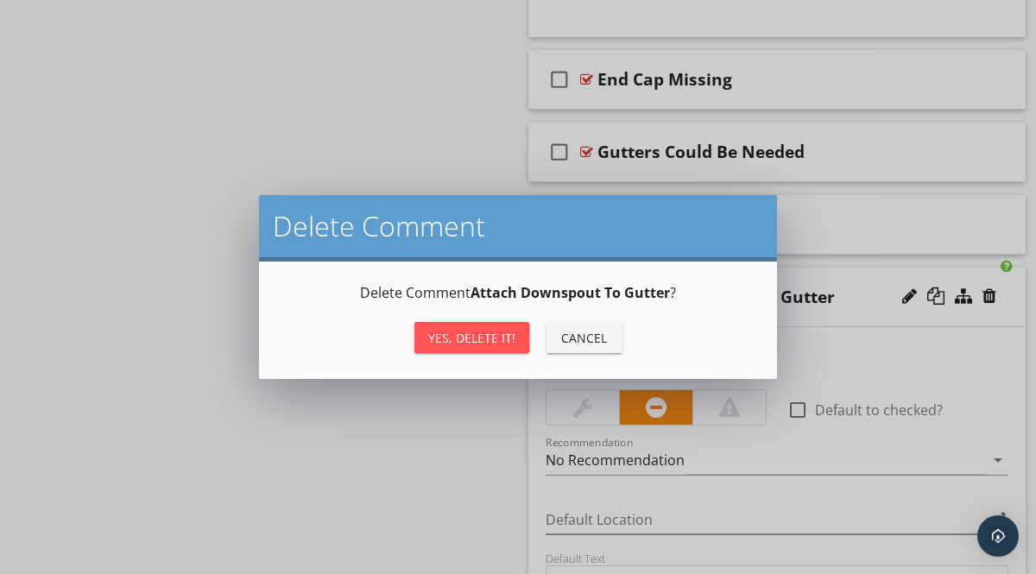
click at [501, 333] on div "Yes, Delete it!" at bounding box center [471, 338] width 87 height 18
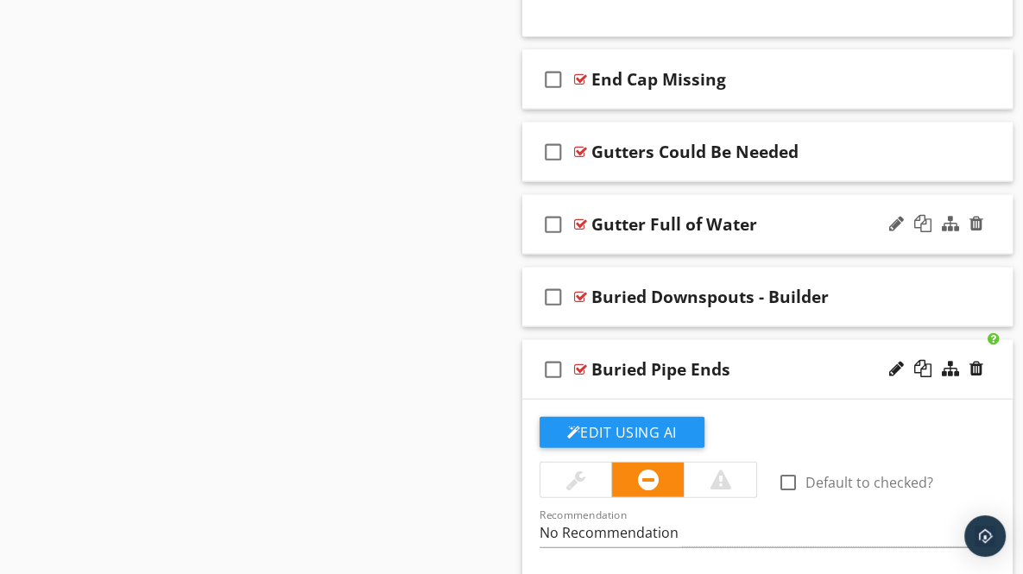
click at [993, 223] on div "check_box_outline_blank Gutter Full of Water" at bounding box center [767, 225] width 491 height 60
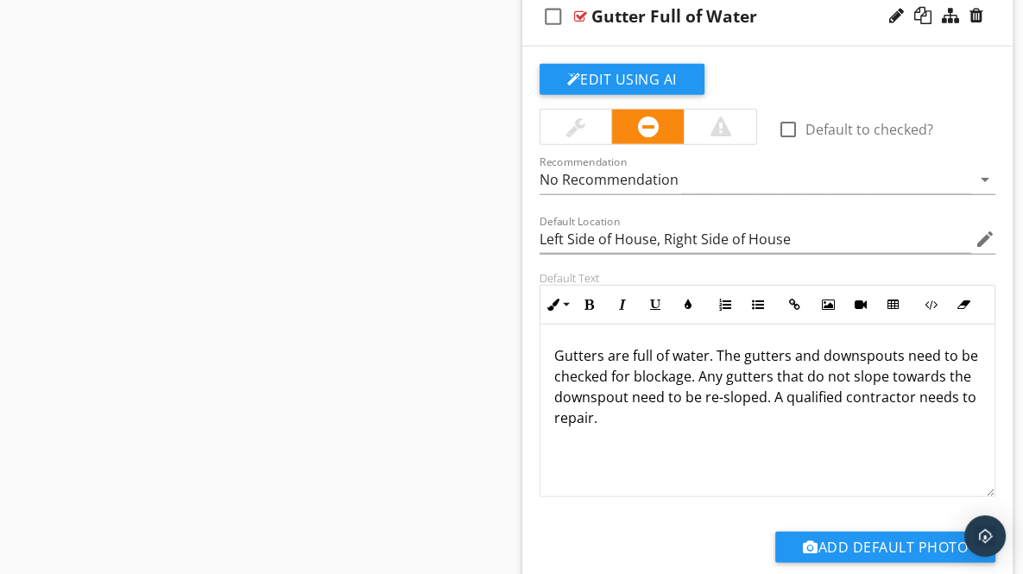
scroll to position [3392, 0]
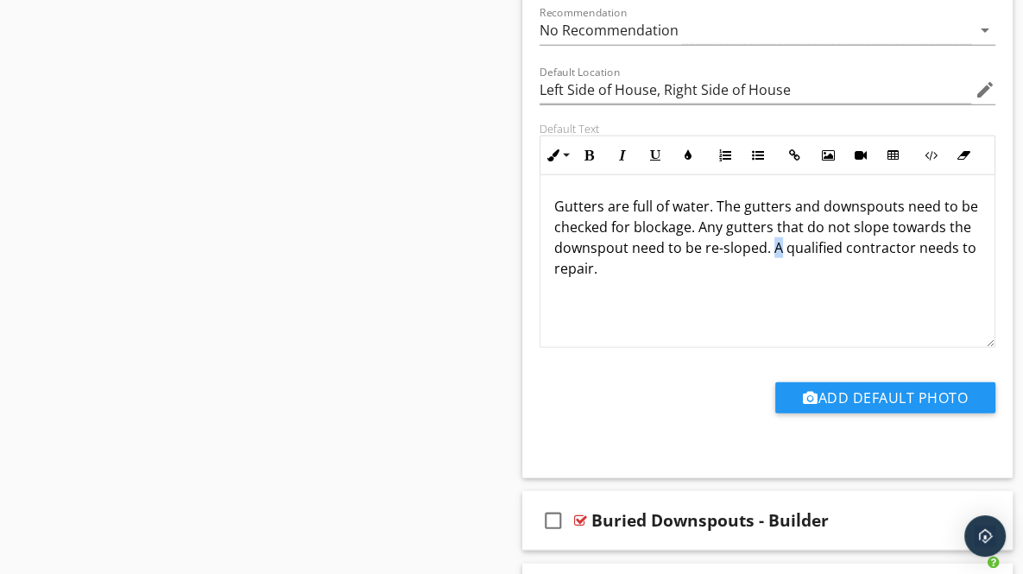
click at [802, 241] on p "Gutters are full of water. The gutters and downspouts need to be checked for bl…" at bounding box center [767, 237] width 427 height 83
drag, startPoint x: 624, startPoint y: 262, endPoint x: 685, endPoint y: 265, distance: 60.5
click at [685, 265] on p "Gutters are full of water. The gutters and downspouts need to be checked for bl…" at bounding box center [767, 237] width 427 height 83
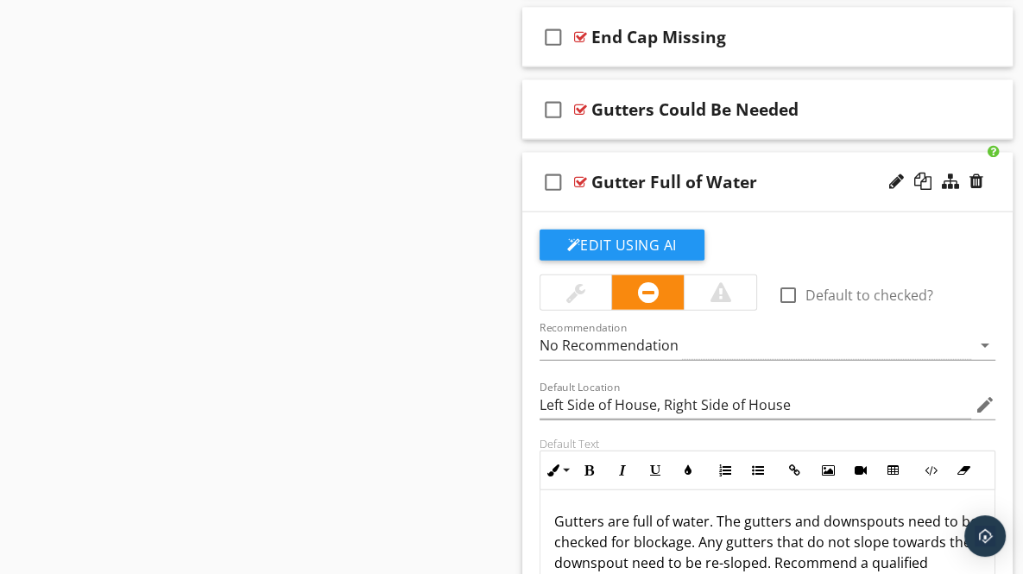
scroll to position [3076, 0]
click at [848, 190] on div "check_box_outline_blank Gutter Full of Water" at bounding box center [767, 184] width 491 height 60
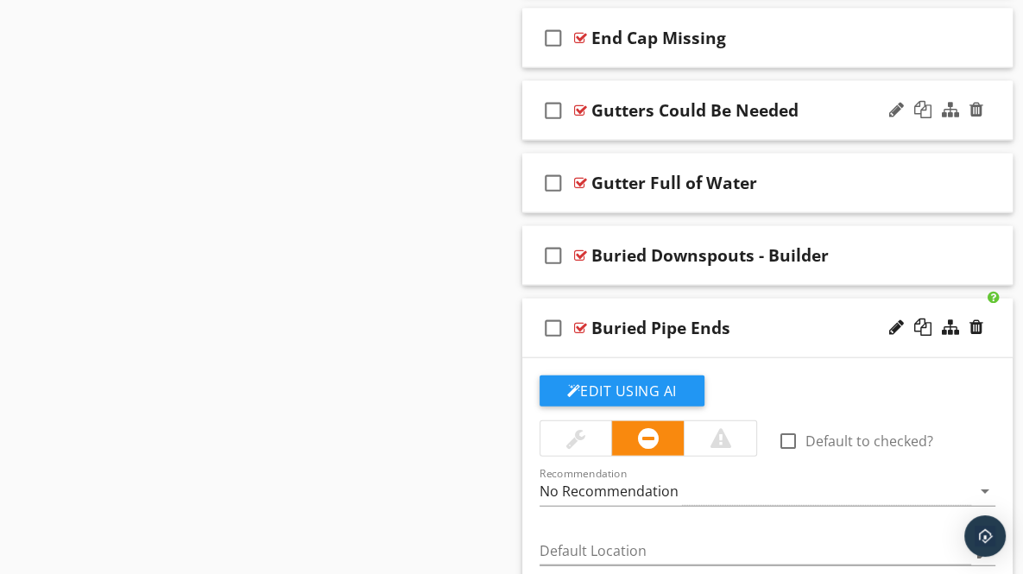
click at [990, 112] on div "check_box_outline_blank Gutters Could Be Needed" at bounding box center [767, 111] width 491 height 60
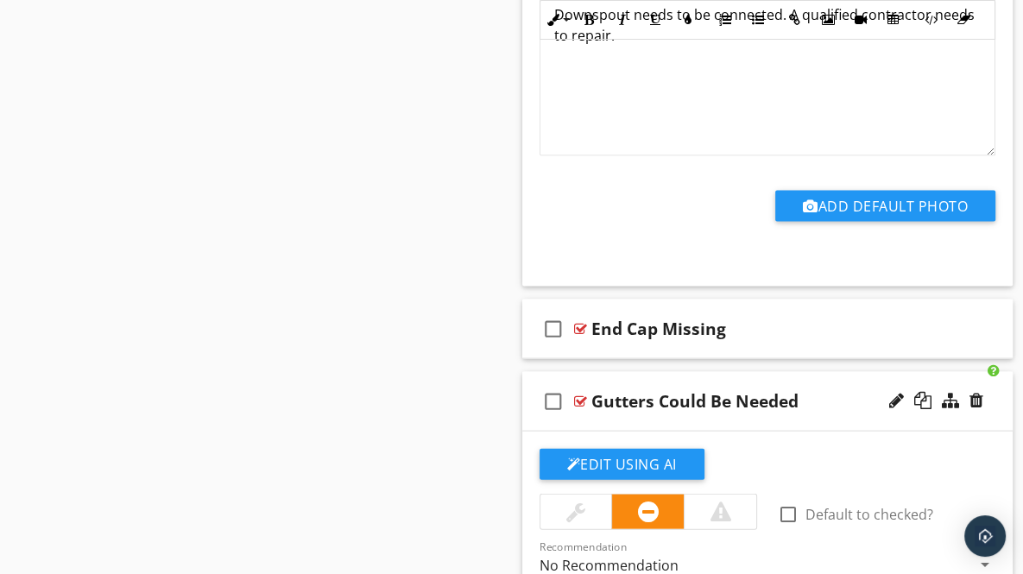
scroll to position [2749, 0]
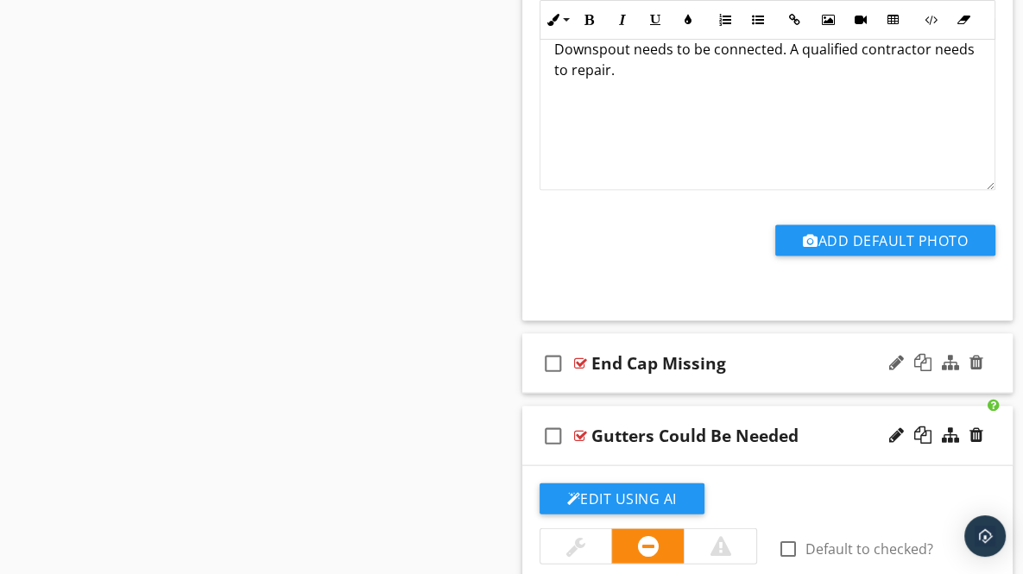
click at [993, 364] on div "check_box_outline_blank End Cap Missing" at bounding box center [767, 364] width 491 height 60
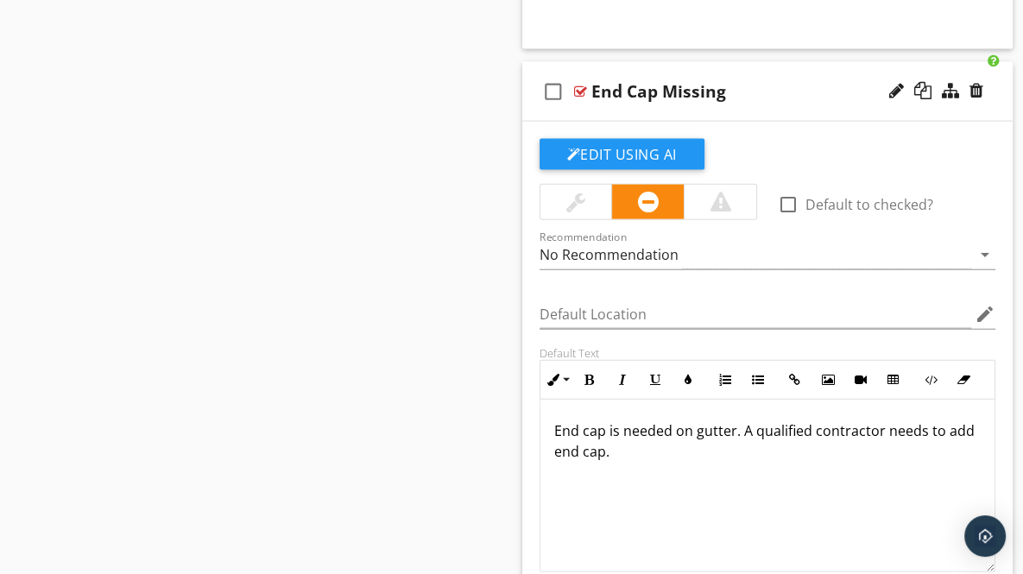
scroll to position [3089, 0]
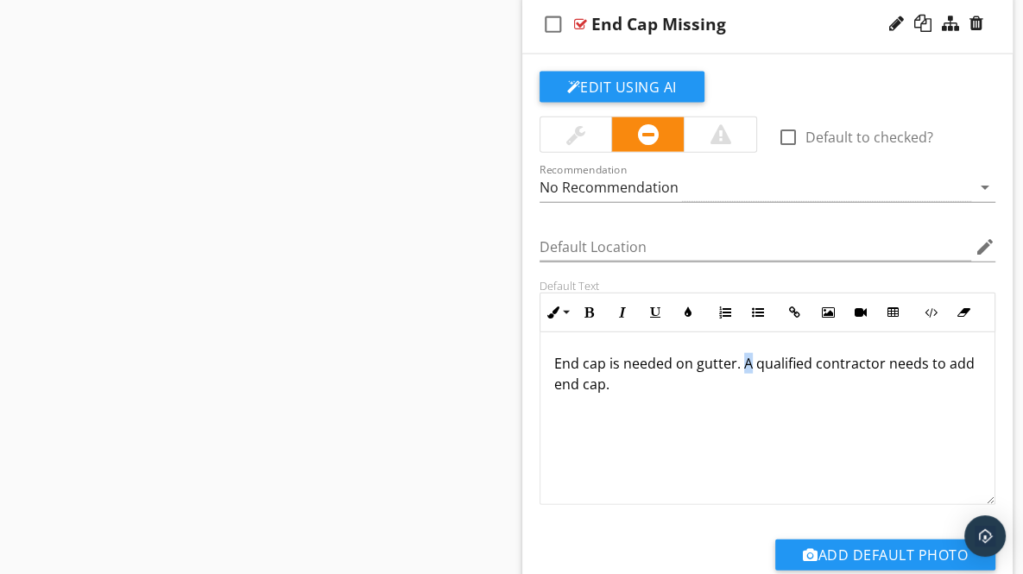
click at [746, 356] on p "End cap is needed on gutter. A qualified contractor needs to add end cap." at bounding box center [767, 373] width 427 height 41
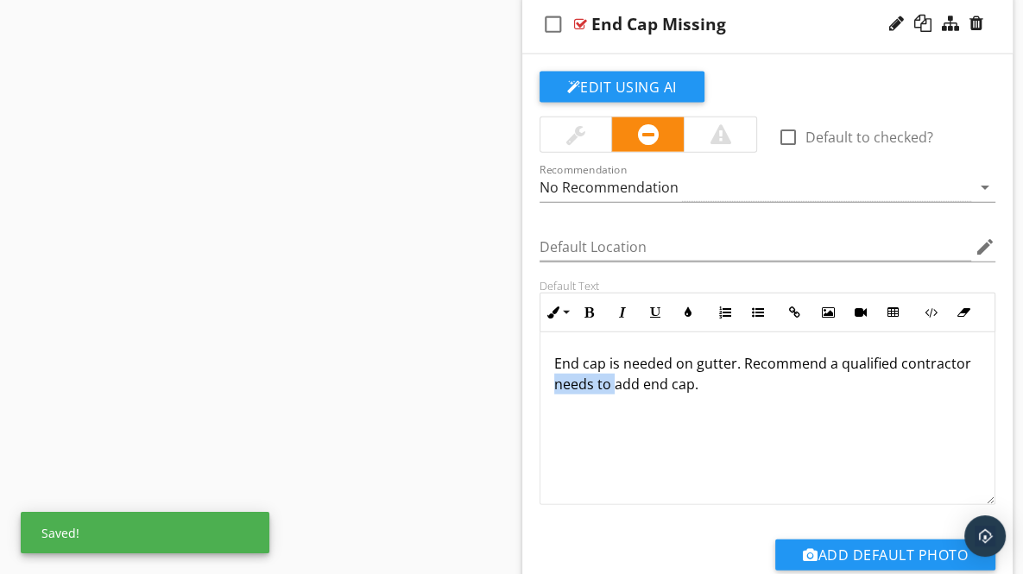
drag, startPoint x: 552, startPoint y: 379, endPoint x: 612, endPoint y: 386, distance: 60.8
click at [612, 386] on div "End cap is needed on gutter. Recommend a qualified contractor needs to add end …" at bounding box center [768, 418] width 455 height 173
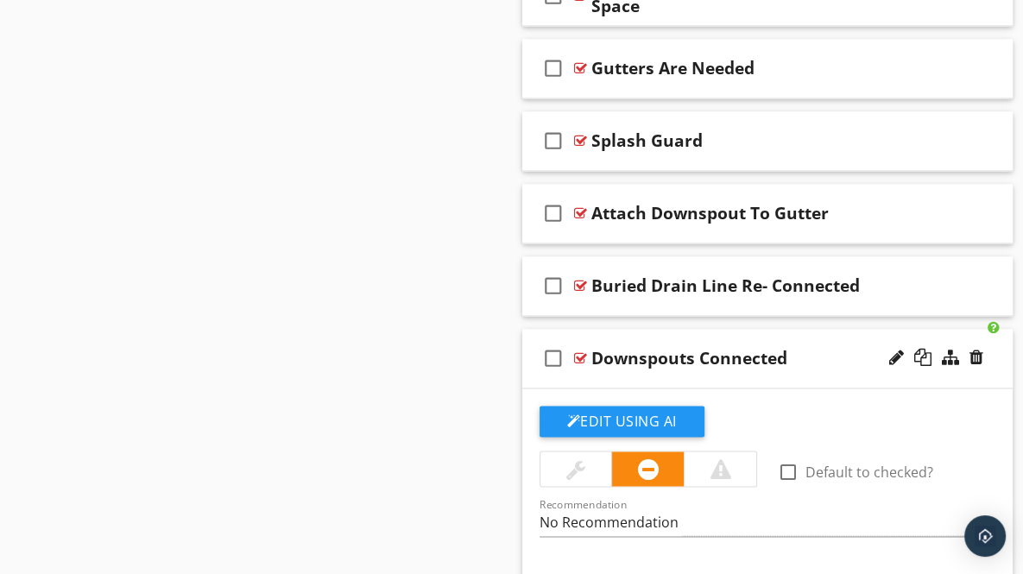
scroll to position [2073, 0]
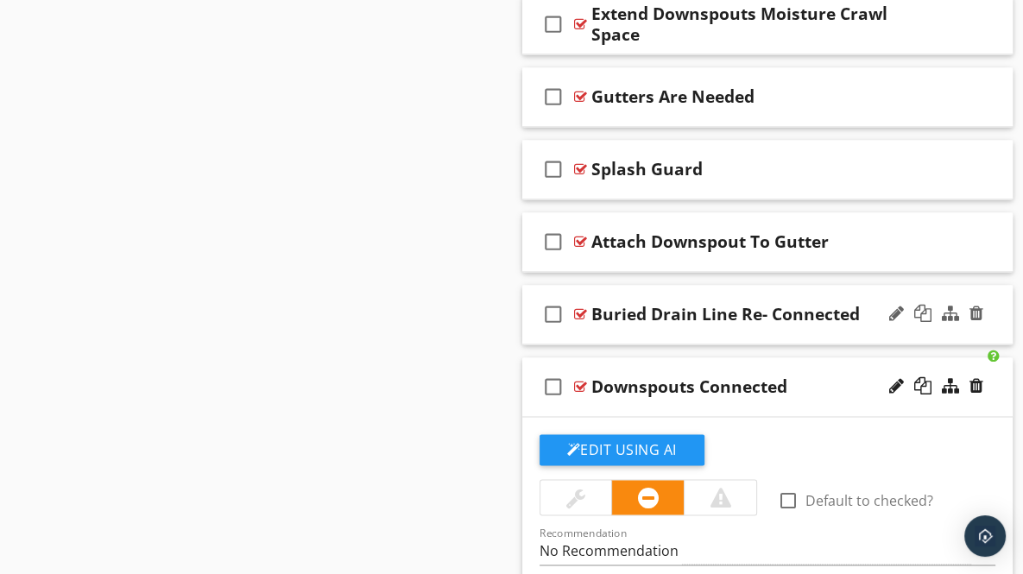
click at [991, 317] on div "check_box_outline_blank Buried Drain Line Re- Connected" at bounding box center [767, 315] width 491 height 60
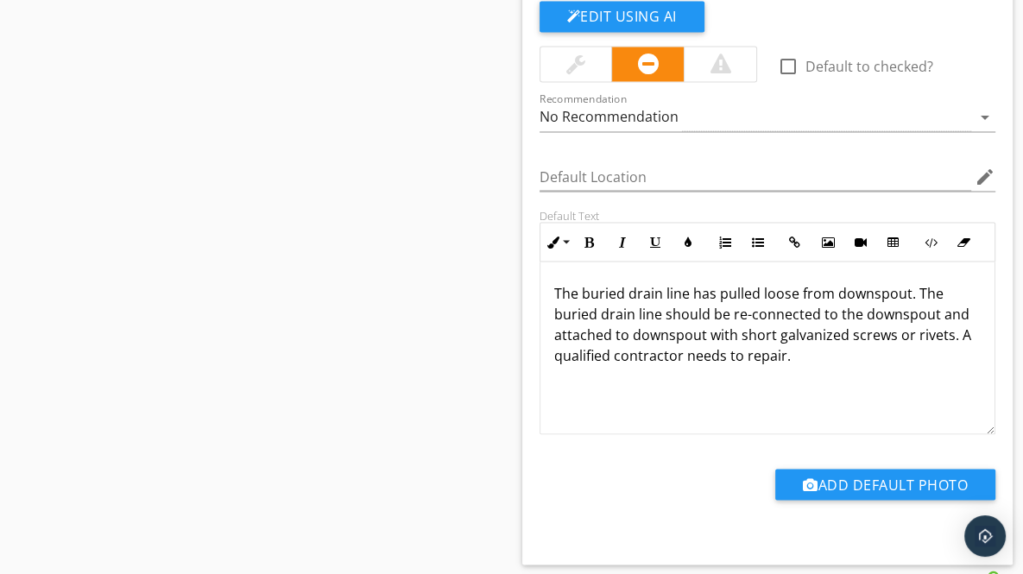
scroll to position [2444, 0]
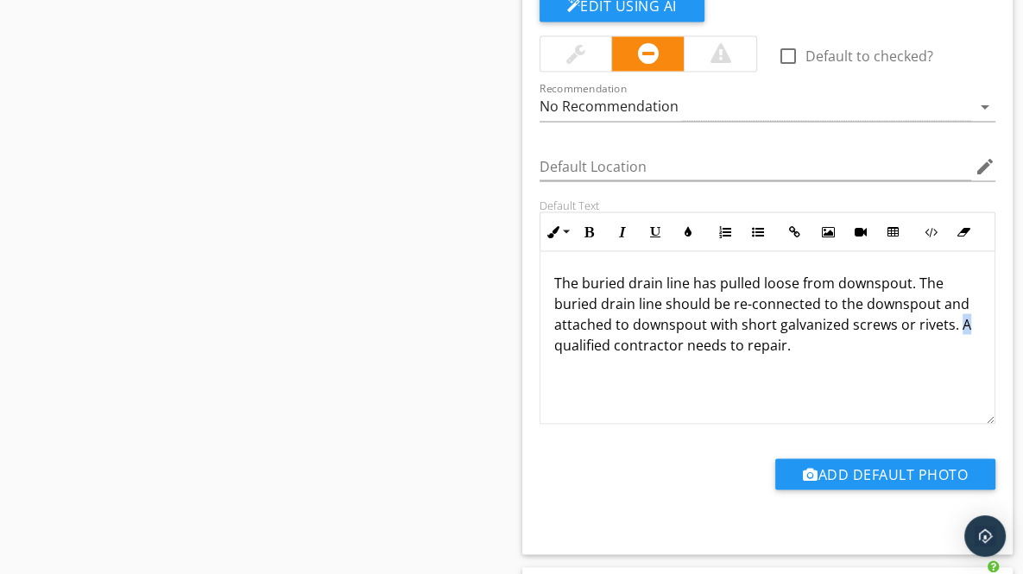
click at [959, 316] on p "The buried drain line has pulled loose from downspout. The buried drain line sh…" at bounding box center [767, 313] width 427 height 83
drag, startPoint x: 779, startPoint y: 336, endPoint x: 841, endPoint y: 341, distance: 62.4
click at [841, 341] on p "The buried drain line has pulled loose from downspout. The buried drain line sh…" at bounding box center [767, 313] width 427 height 83
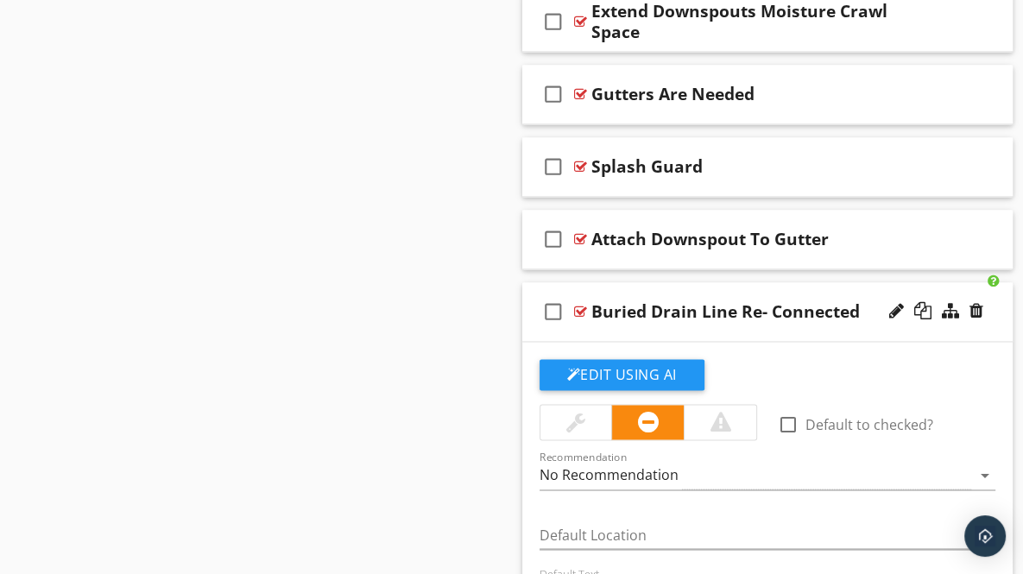
scroll to position [2121, 0]
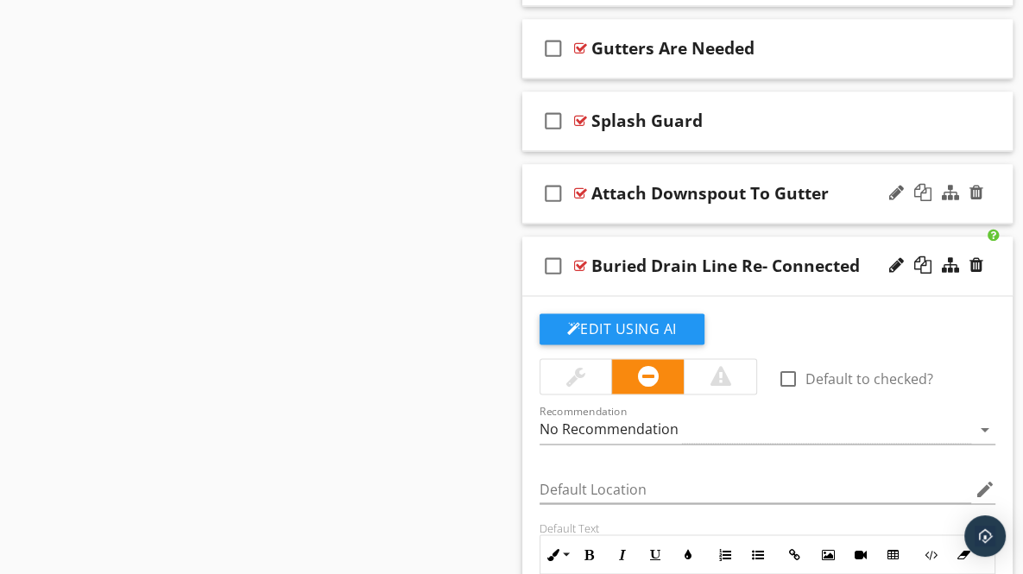
click at [995, 197] on div "check_box_outline_blank Attach Downspout To Gutter" at bounding box center [767, 194] width 491 height 60
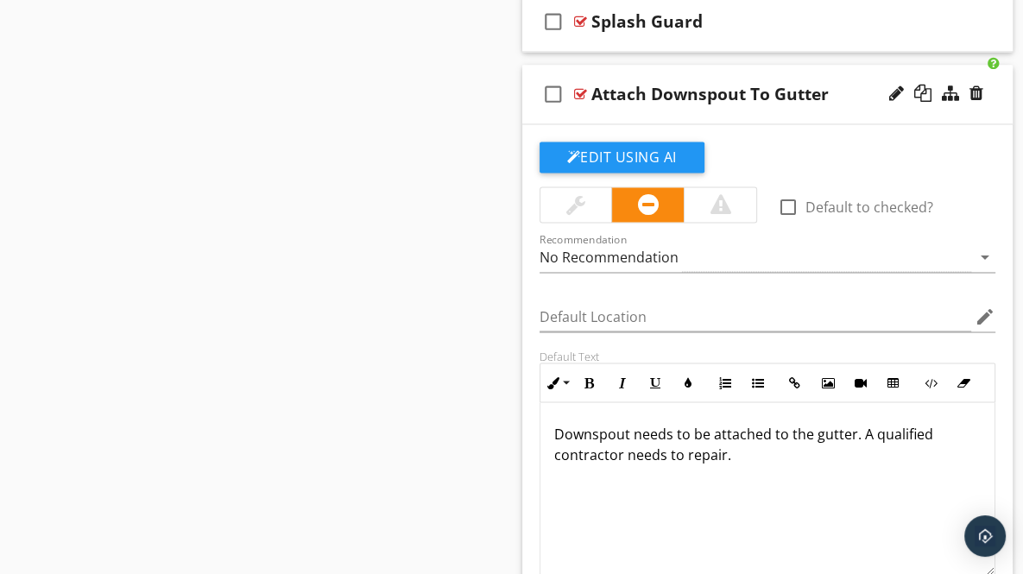
scroll to position [2303, 0]
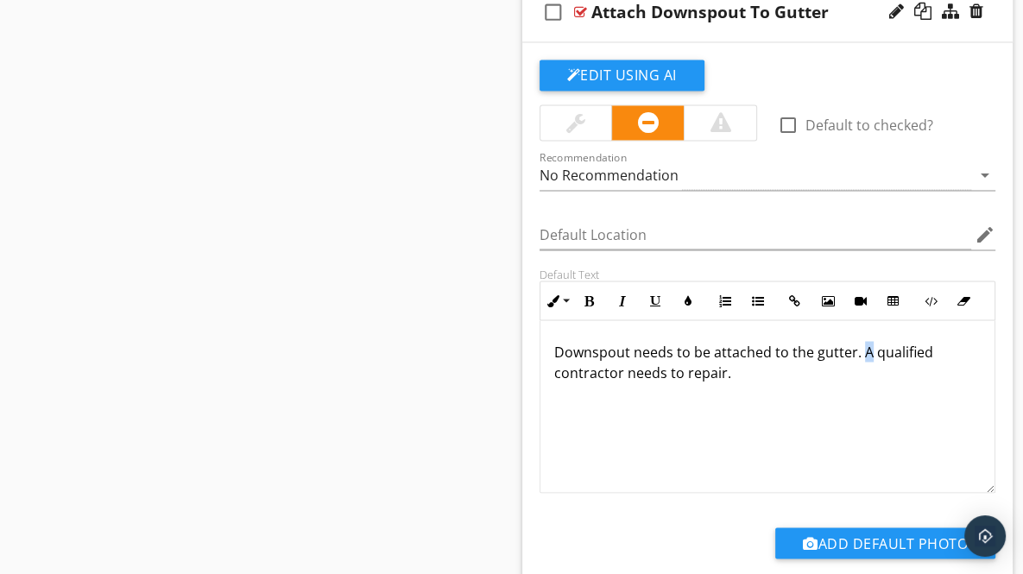
drag, startPoint x: 858, startPoint y: 345, endPoint x: 867, endPoint y: 346, distance: 8.8
click at [867, 346] on p "Downspout needs to be attached to the gutter. A qualified contractor needs to r…" at bounding box center [767, 361] width 427 height 41
drag, startPoint x: 684, startPoint y: 366, endPoint x: 745, endPoint y: 372, distance: 61.6
click at [745, 372] on p "Downspout needs to be attached to the gutter. Recommend a qualified contractor …" at bounding box center [767, 361] width 427 height 41
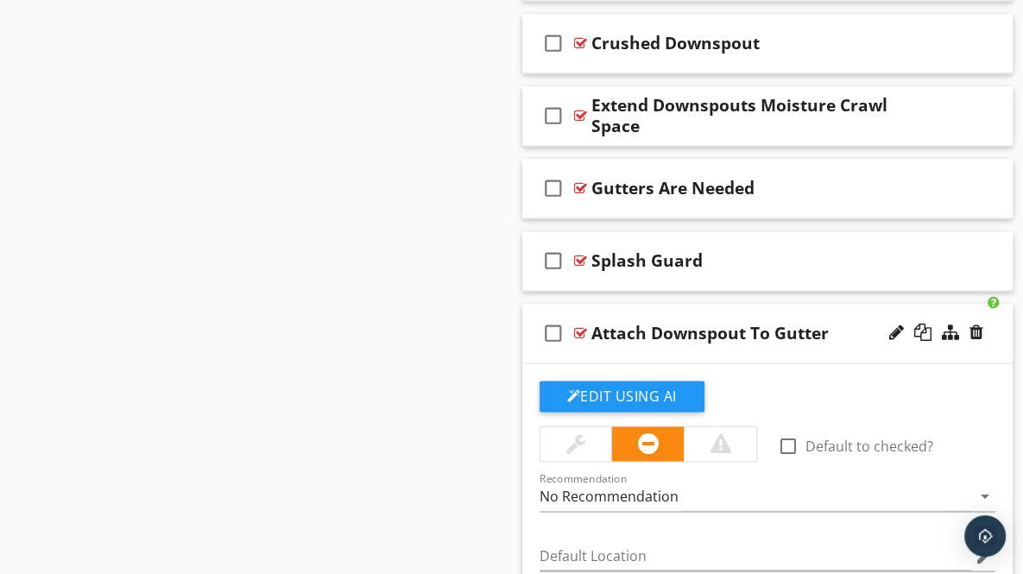
scroll to position [1921, 0]
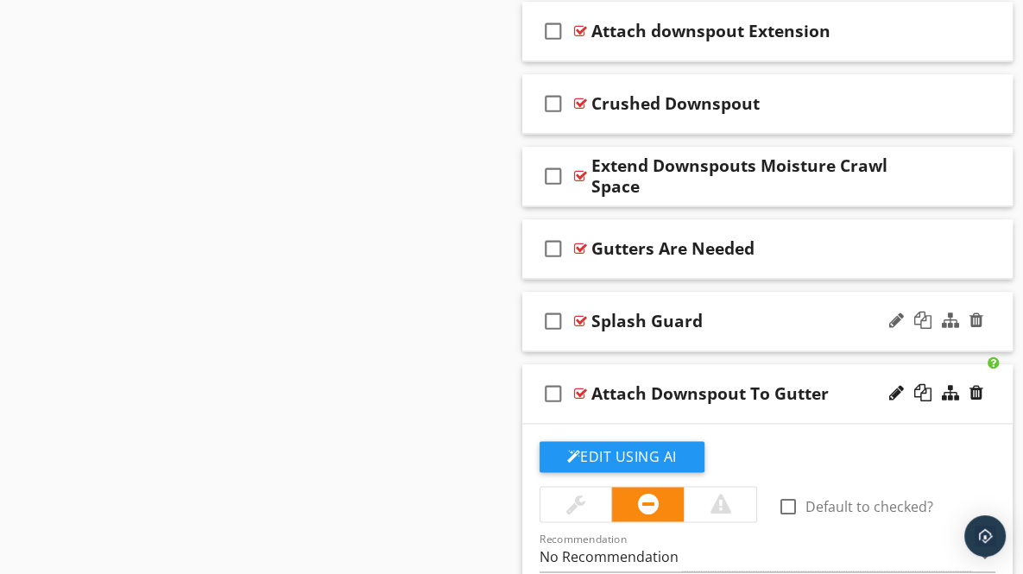
click at [992, 324] on div "check_box_outline_blank Splash Guard" at bounding box center [767, 322] width 491 height 60
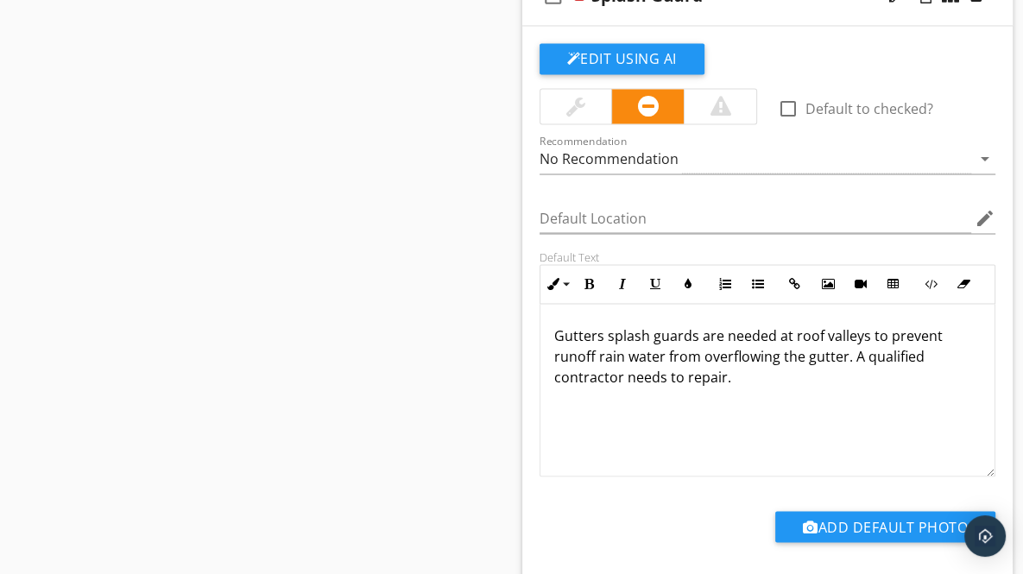
scroll to position [2305, 0]
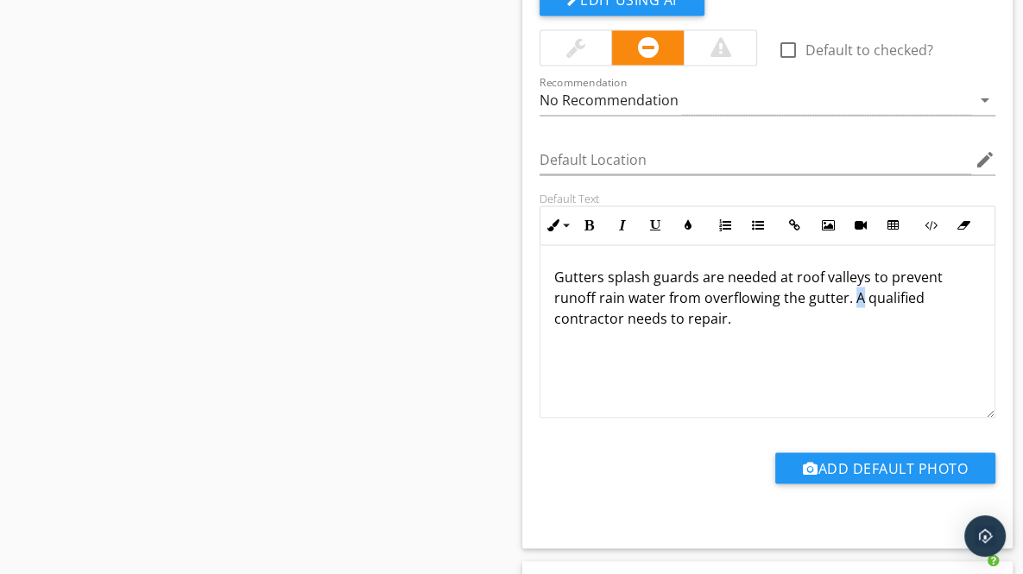
click at [857, 291] on p "Gutters splash guards are needed at roof valleys to prevent runoff rain water f…" at bounding box center [767, 297] width 427 height 62
drag, startPoint x: 684, startPoint y: 313, endPoint x: 741, endPoint y: 317, distance: 57.1
click at [741, 317] on p "Gutters splash guards are needed at roof valleys to prevent runoff rain water f…" at bounding box center [767, 297] width 427 height 62
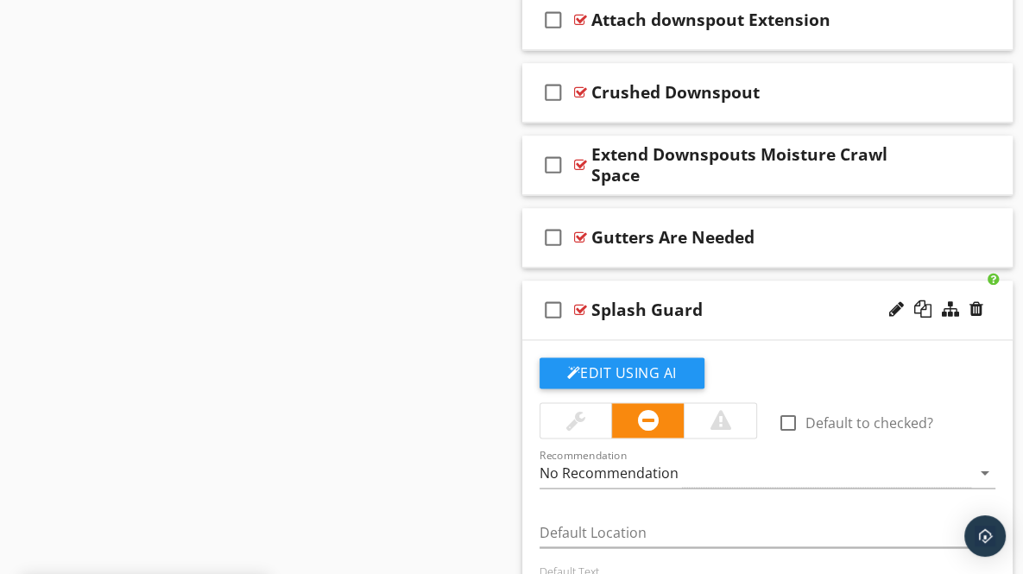
scroll to position [1886, 0]
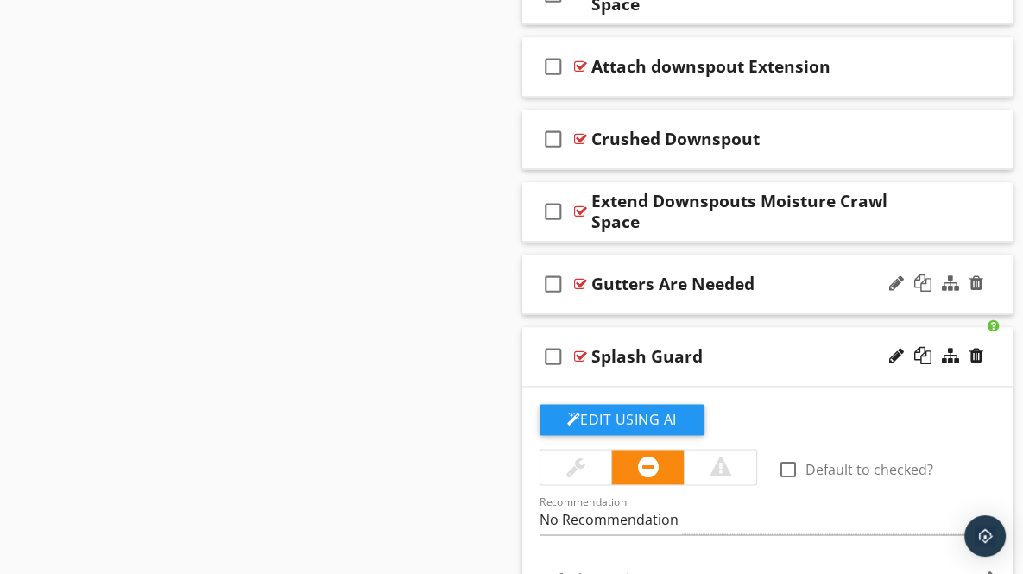
click at [993, 286] on div "check_box_outline_blank Gutters Are Needed" at bounding box center [767, 285] width 491 height 60
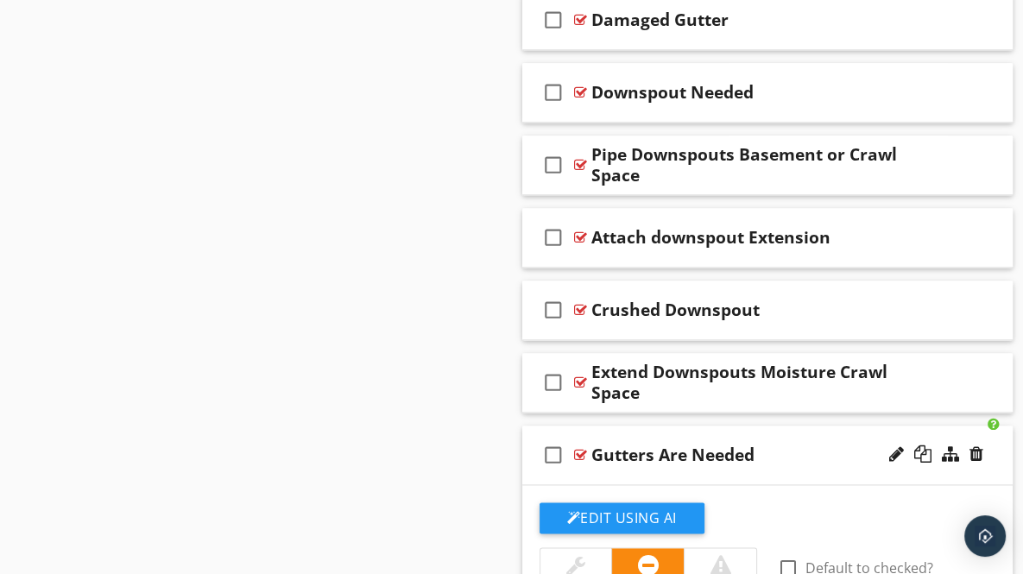
scroll to position [1708, 0]
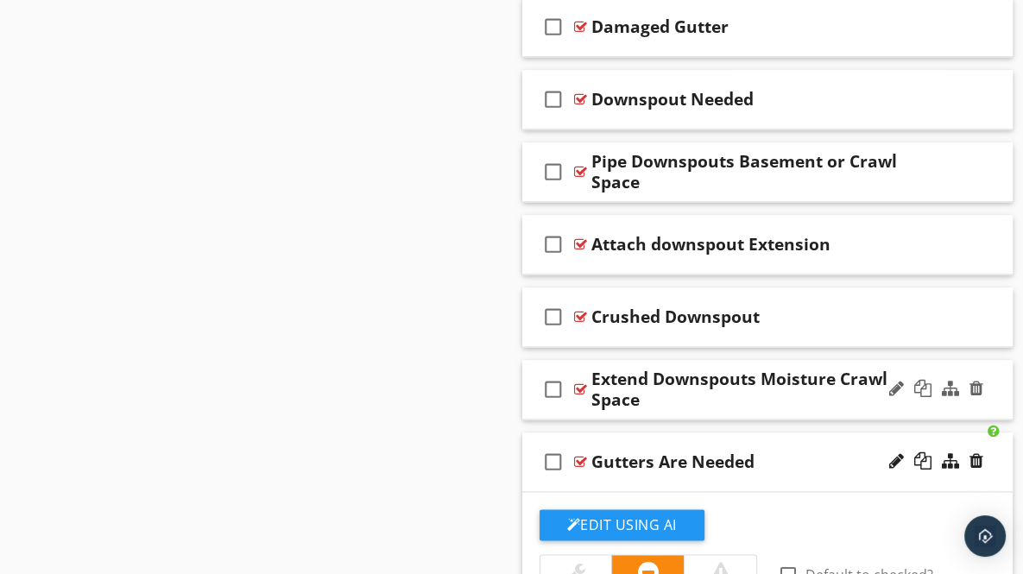
click at [995, 386] on div "check_box_outline_blank Extend Downspouts Moisture Crawl Space" at bounding box center [767, 390] width 491 height 60
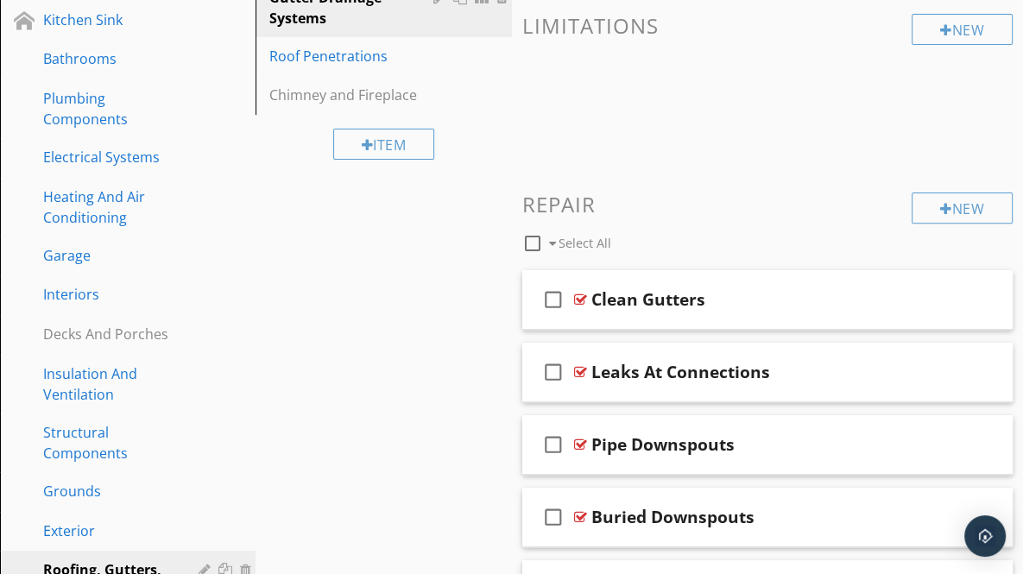
scroll to position [385, 0]
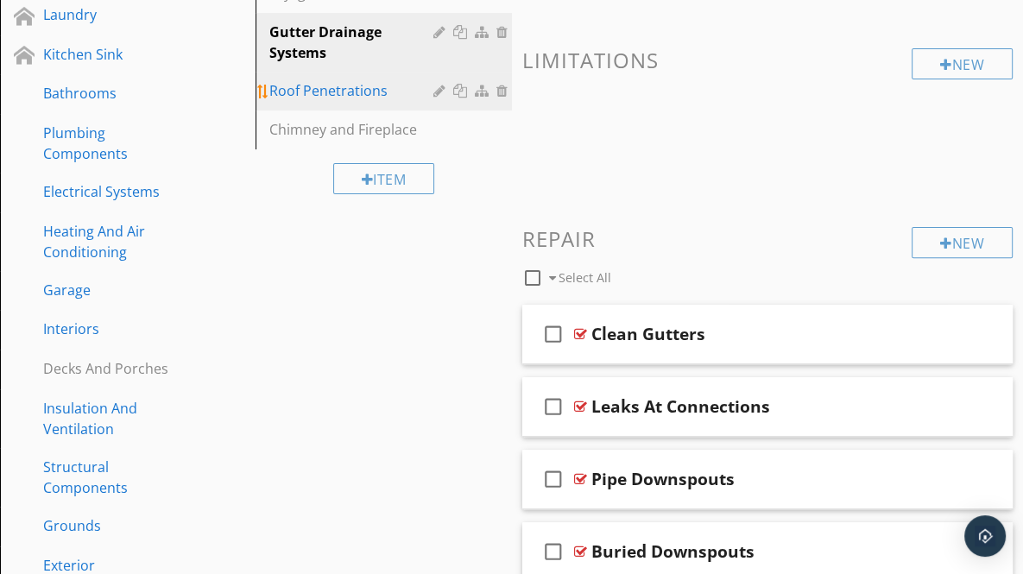
click at [320, 92] on div "Roof Penetrations" at bounding box center [353, 90] width 168 height 21
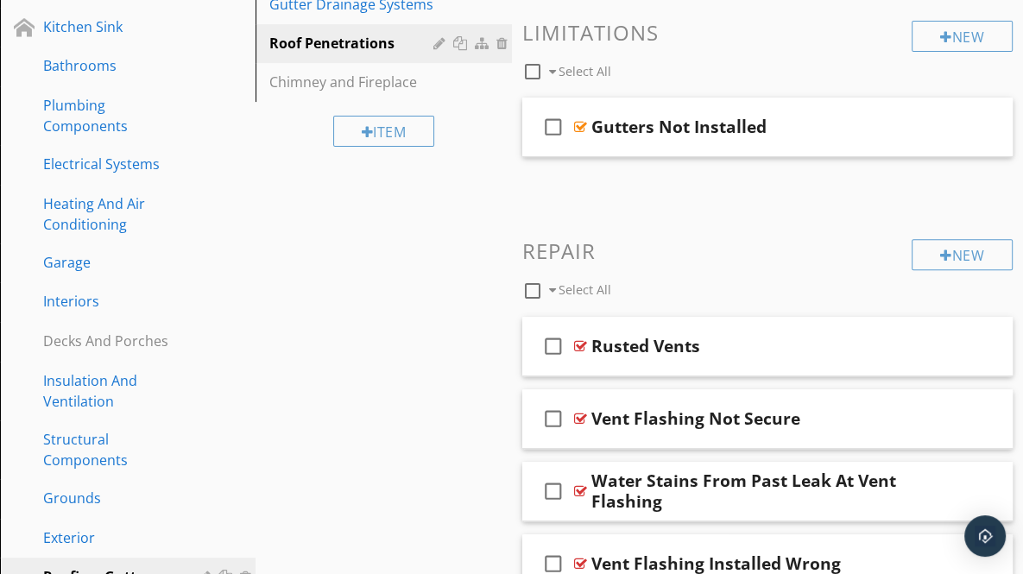
scroll to position [384, 0]
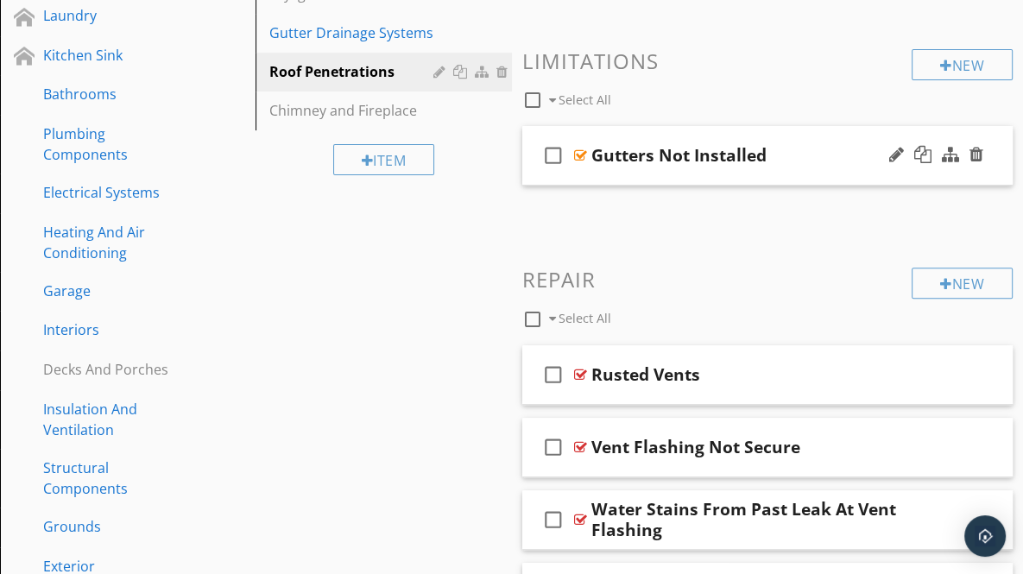
click at [992, 161] on div "check_box_outline_blank Gutters Not Installed" at bounding box center [767, 156] width 491 height 60
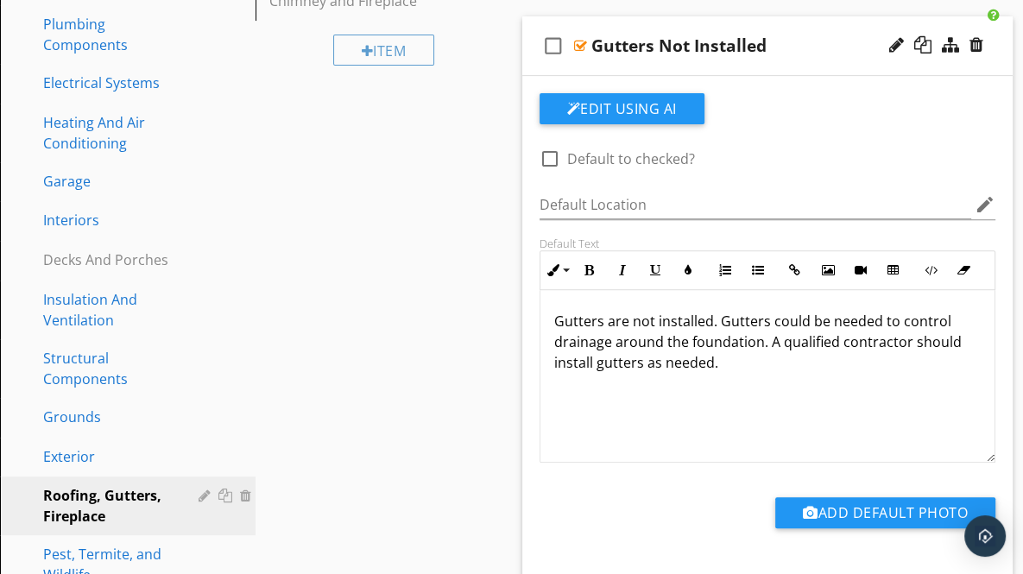
scroll to position [515, 0]
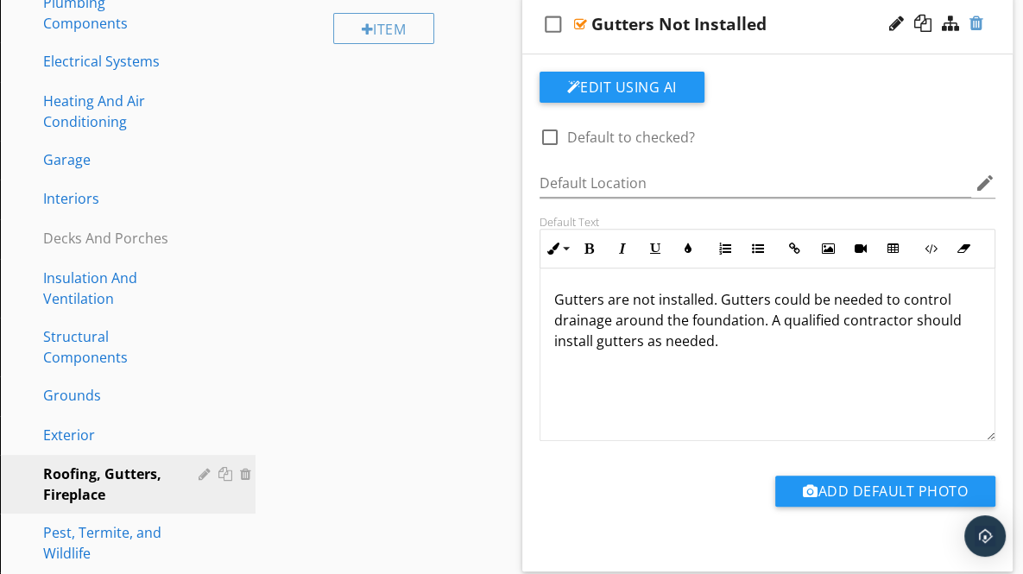
click at [977, 23] on div at bounding box center [977, 23] width 14 height 17
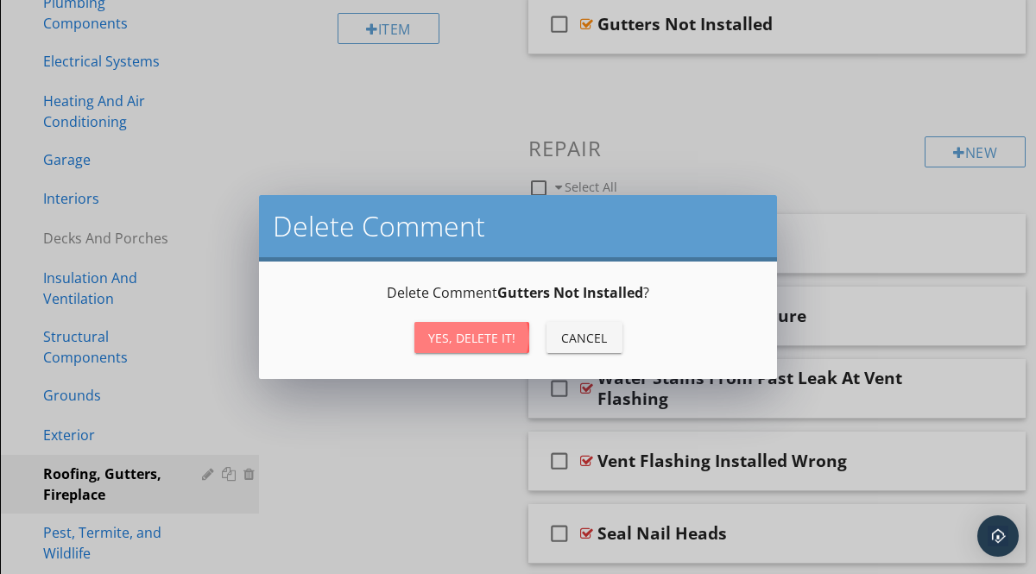
click at [480, 337] on div "Yes, Delete it!" at bounding box center [471, 338] width 87 height 18
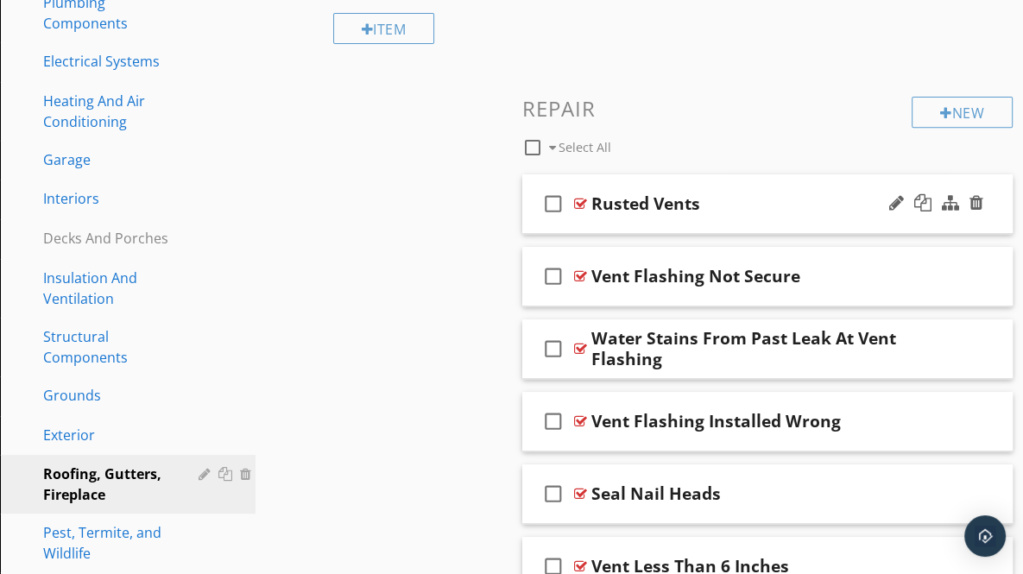
click at [996, 208] on div "check_box_outline_blank Rusted Vents" at bounding box center [767, 204] width 491 height 60
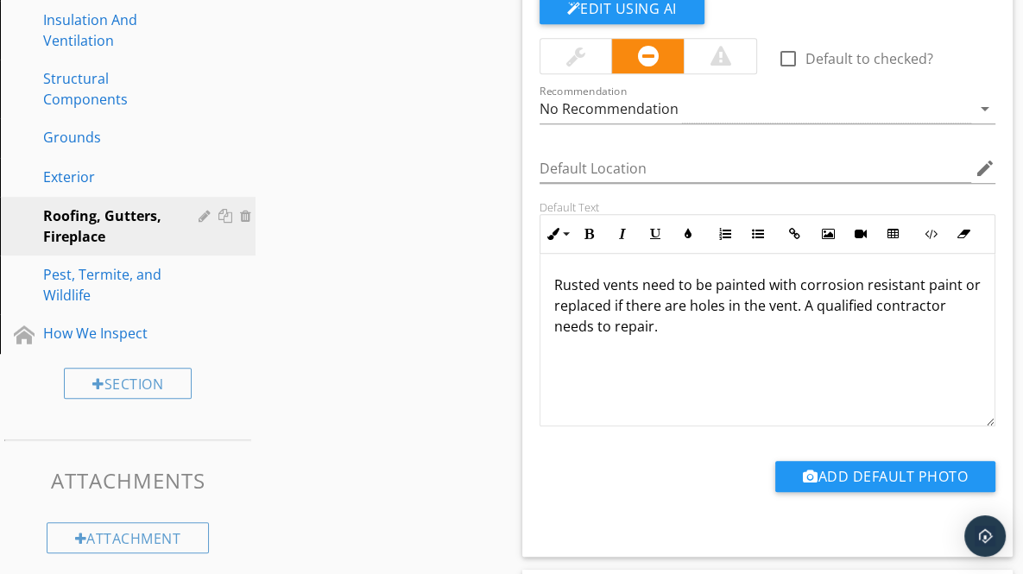
scroll to position [793, 0]
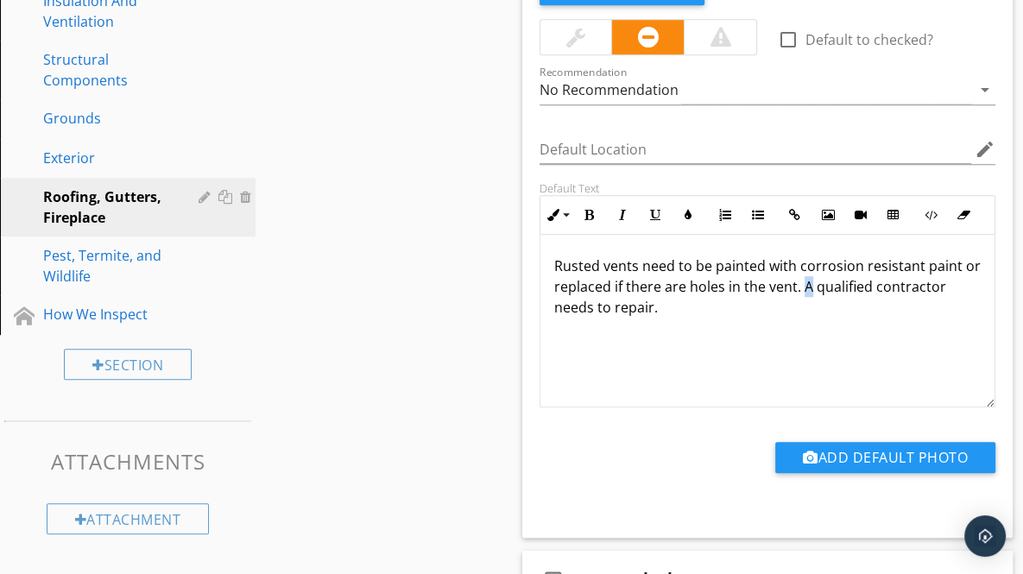
click at [824, 289] on p "Rusted vents need to be painted with corrosion resistant paint or replaced if t…" at bounding box center [767, 287] width 427 height 62
drag, startPoint x: 820, startPoint y: 283, endPoint x: 911, endPoint y: 293, distance: 91.2
click at [911, 293] on p "Rusted vents need to be painted with corrosion resistant paint or replaced if t…" at bounding box center [767, 287] width 427 height 62
copy p "Recommend a"
drag, startPoint x: 683, startPoint y: 307, endPoint x: 743, endPoint y: 310, distance: 59.7
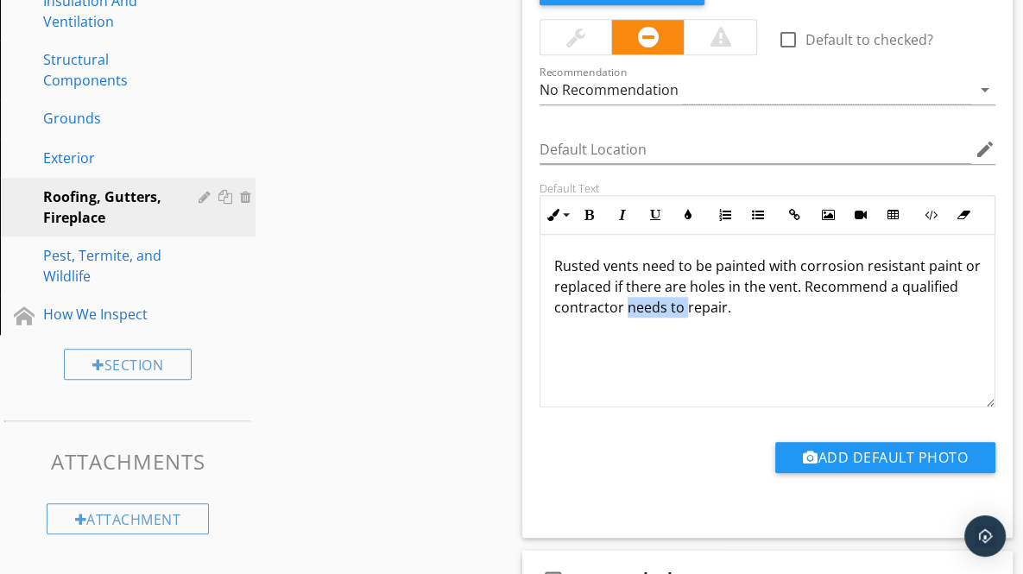
click at [743, 310] on p "Rusted vents need to be painted with corrosion resistant paint or replaced if t…" at bounding box center [767, 287] width 427 height 62
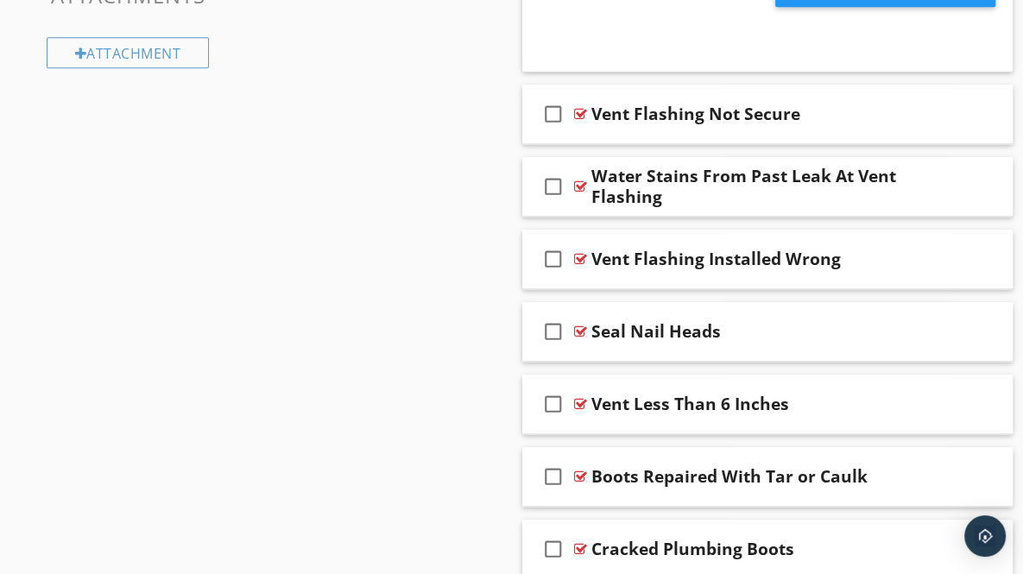
scroll to position [1265, 0]
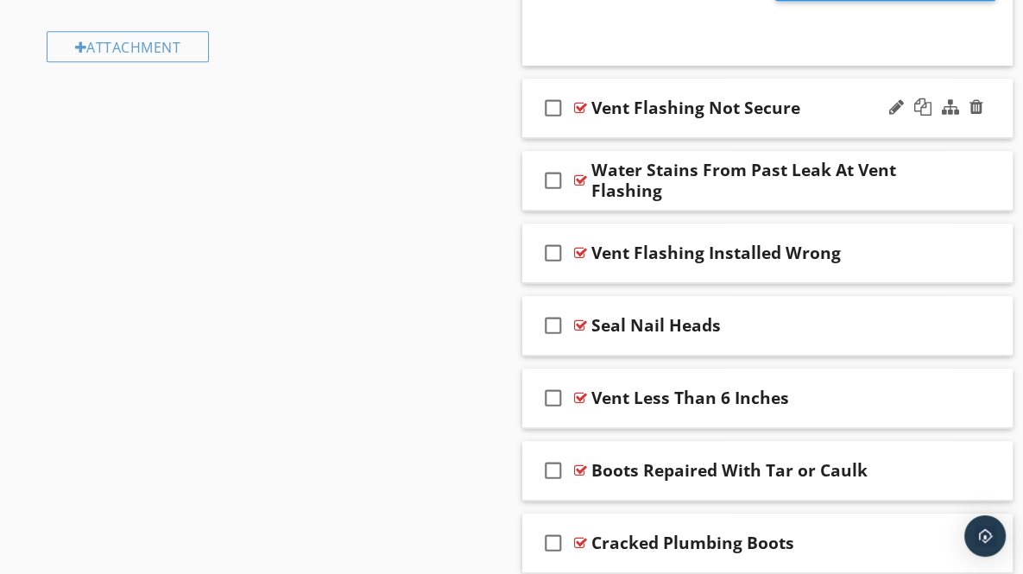
click at [996, 108] on div "check_box_outline_blank Vent Flashing Not Secure" at bounding box center [767, 109] width 491 height 60
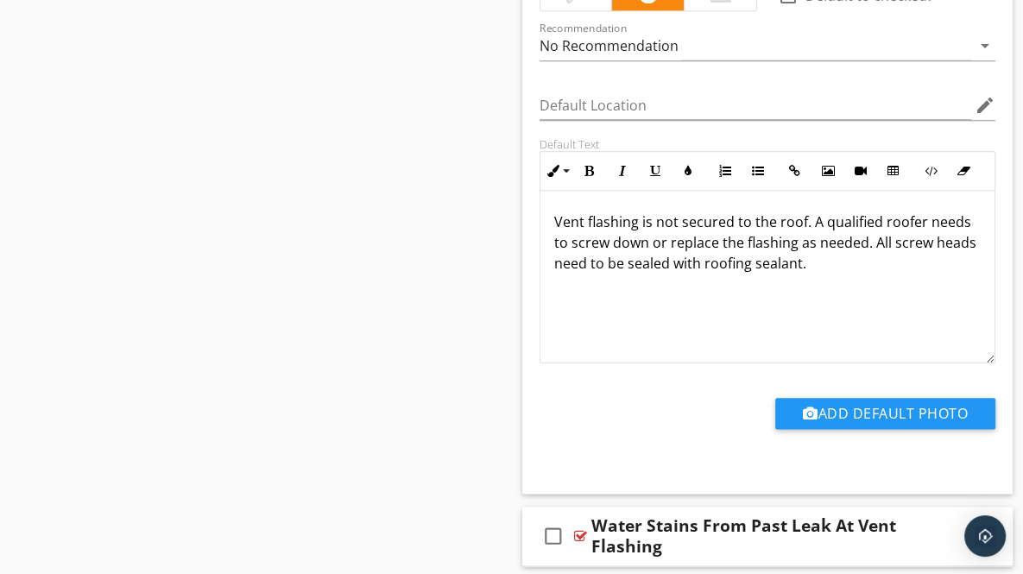
scroll to position [1504, 0]
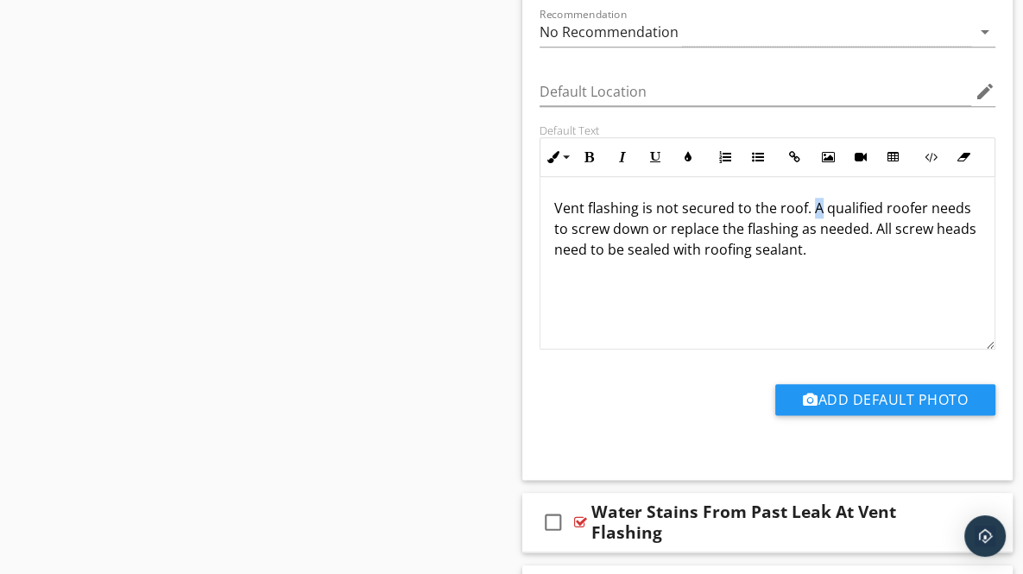
click at [816, 205] on p "Vent flashing is not secured to the roof. A qualified roofer needs to screw dow…" at bounding box center [767, 229] width 427 height 62
drag, startPoint x: 597, startPoint y: 225, endPoint x: 655, endPoint y: 224, distance: 57.9
click at [655, 224] on p "Vent flashing is not secured to the roof. Recommend a qualified roofer needs to…" at bounding box center [767, 229] width 427 height 62
click at [890, 229] on p "Vent flashing is not secured to the roof. Recommend a qualified roofer screw do…" at bounding box center [767, 229] width 427 height 62
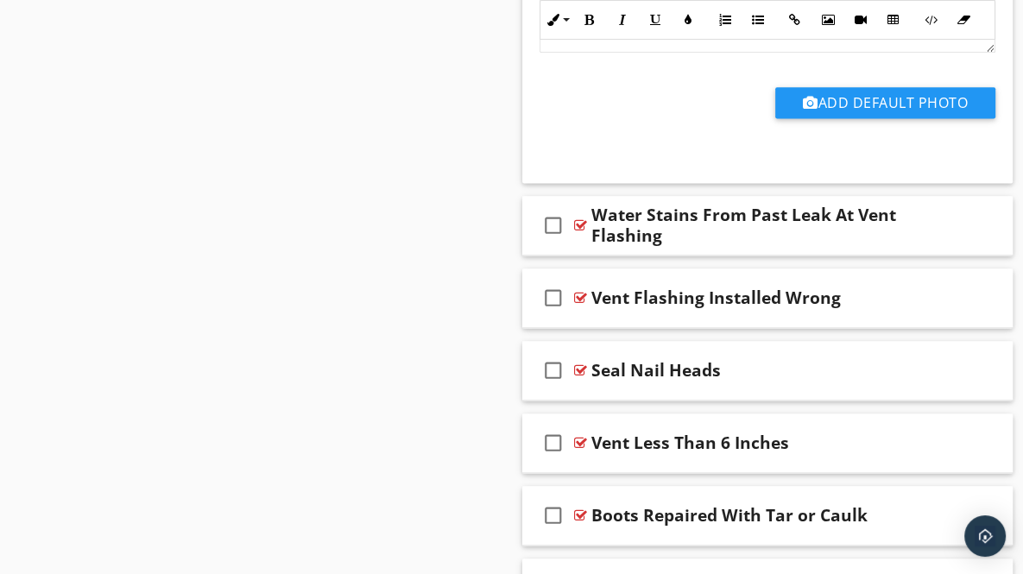
scroll to position [1825, 0]
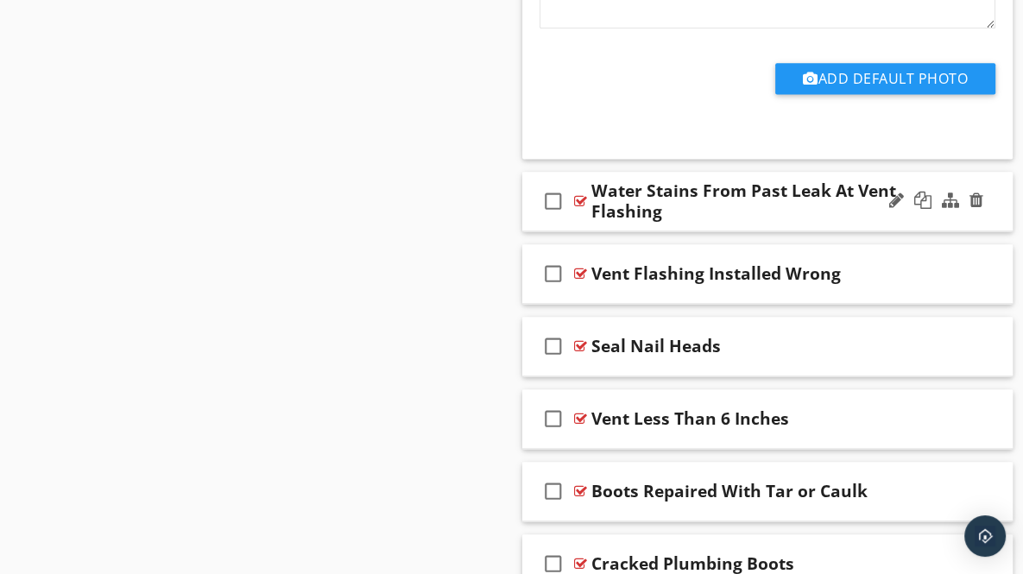
click at [988, 206] on div "check_box_outline_blank Water Stains From Past Leak At Vent Flashing" at bounding box center [767, 202] width 491 height 60
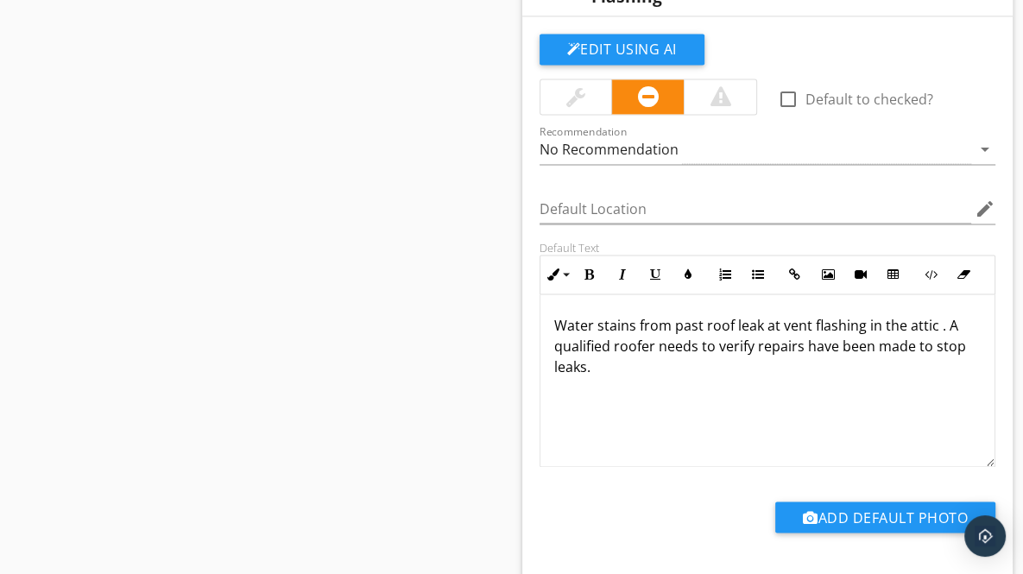
scroll to position [2057, 0]
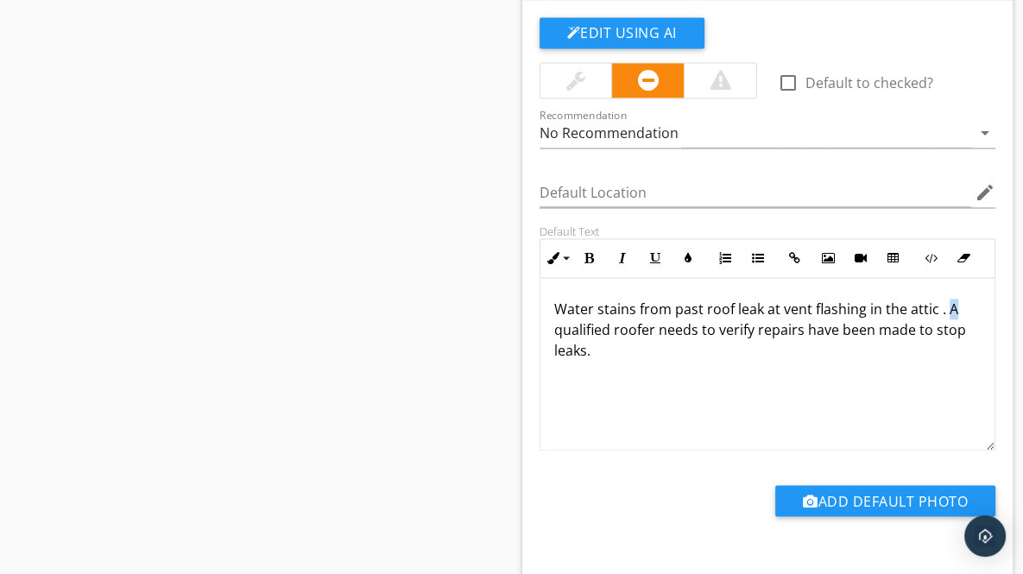
drag, startPoint x: 943, startPoint y: 305, endPoint x: 953, endPoint y: 305, distance: 10.4
click at [953, 305] on p "Water stains from past roof leak at vent flashing in the attic . A qualified ro…" at bounding box center [767, 330] width 427 height 62
drag, startPoint x: 749, startPoint y: 325, endPoint x: 810, endPoint y: 332, distance: 60.8
click at [810, 332] on p "Water stains from past roof leak at vent flashing in the attic . Recommend a qu…" at bounding box center [767, 330] width 427 height 62
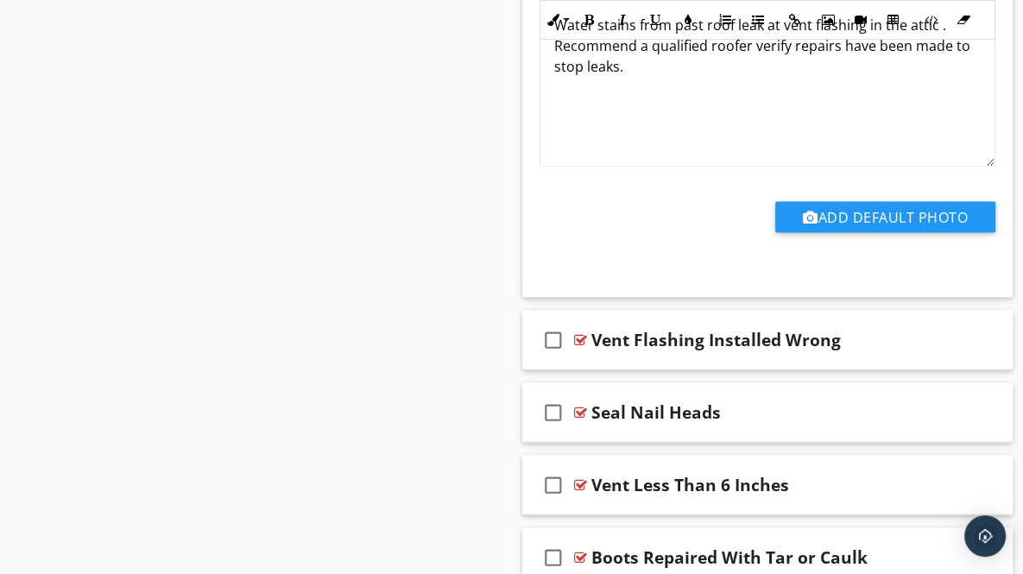
scroll to position [2456, 0]
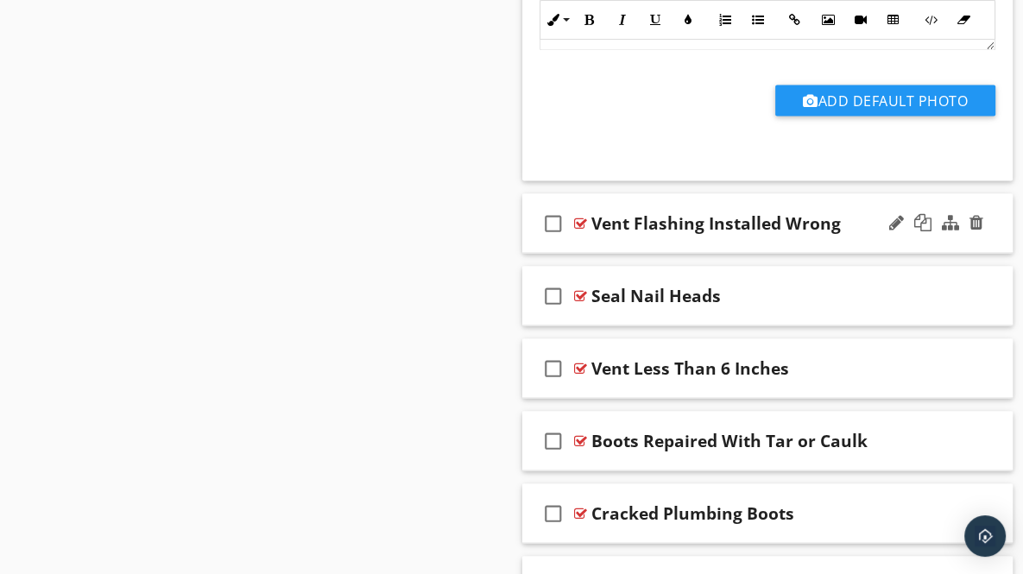
click at [991, 227] on div "check_box_outline_blank Vent Flashing Installed Wrong" at bounding box center [767, 223] width 491 height 60
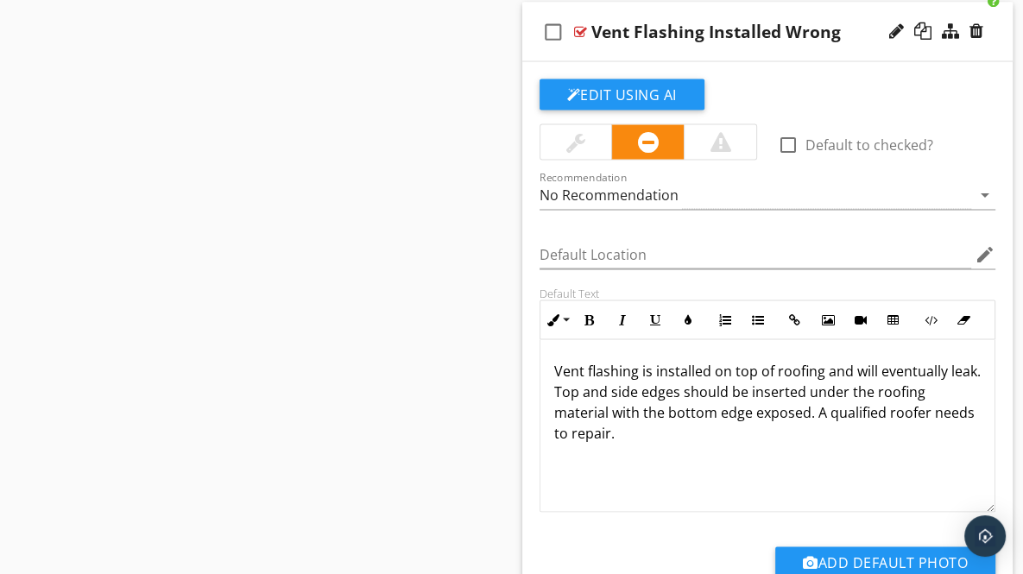
scroll to position [2659, 0]
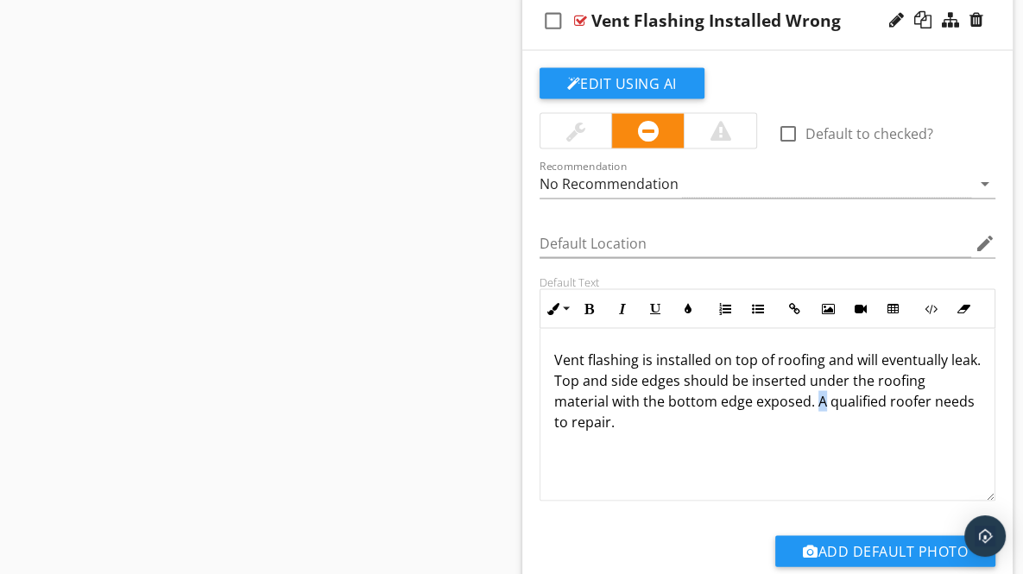
click at [821, 395] on p "Vent flashing is installed on top of roofing and will eventually leak. Top and …" at bounding box center [767, 391] width 427 height 83
drag, startPoint x: 597, startPoint y: 415, endPoint x: 654, endPoint y: 416, distance: 56.1
click at [654, 416] on p "Vent flashing is installed on top of roofing and will eventually leak. Top and …" at bounding box center [767, 391] width 427 height 83
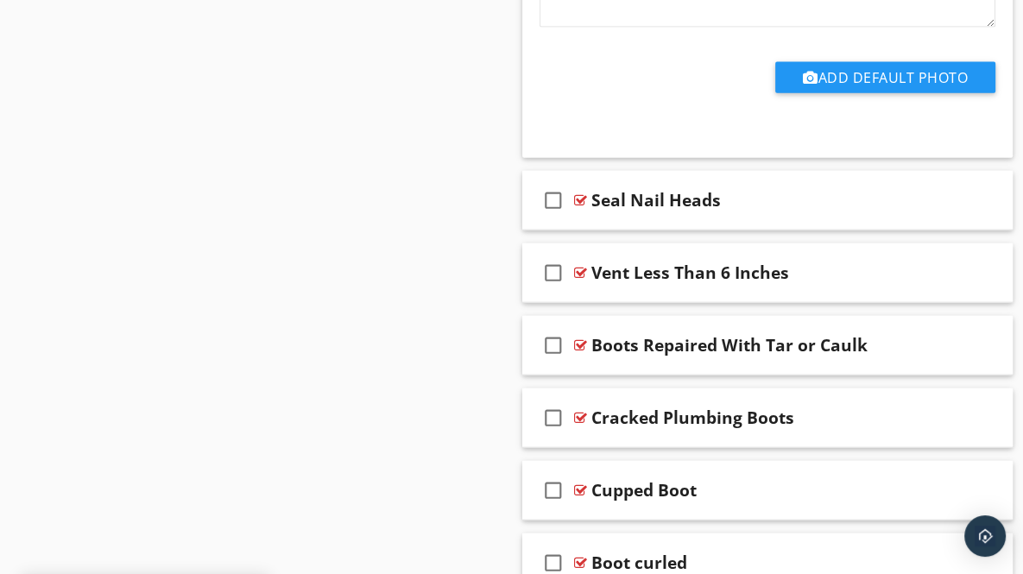
scroll to position [3139, 0]
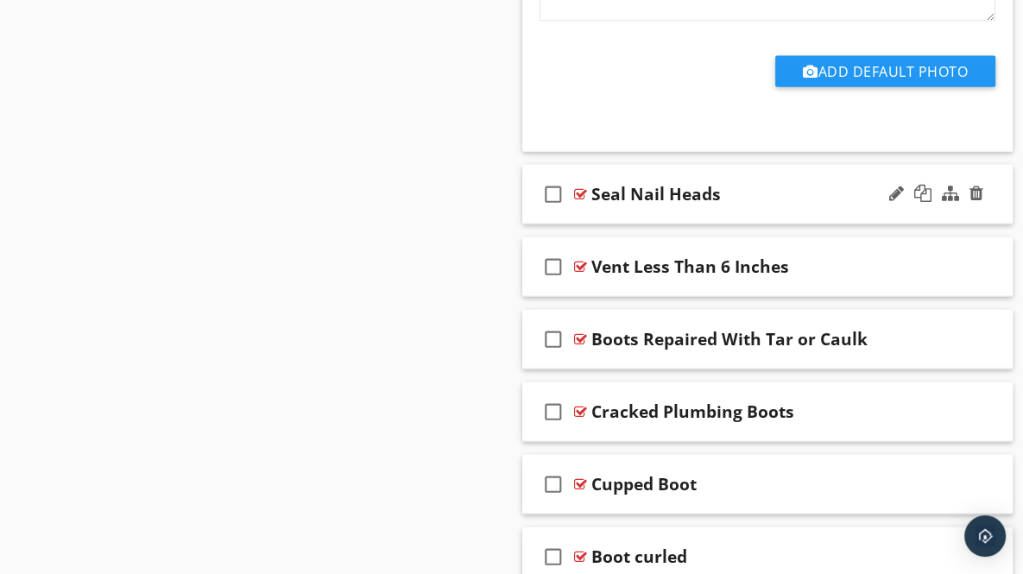
click at [993, 198] on div "check_box_outline_blank Seal Nail Heads" at bounding box center [767, 195] width 491 height 60
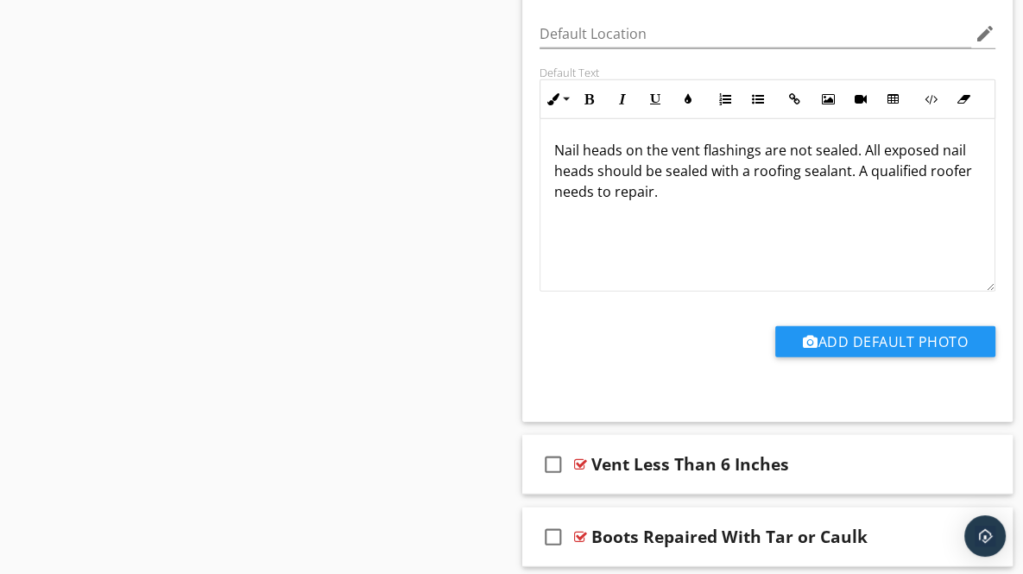
scroll to position [3525, 0]
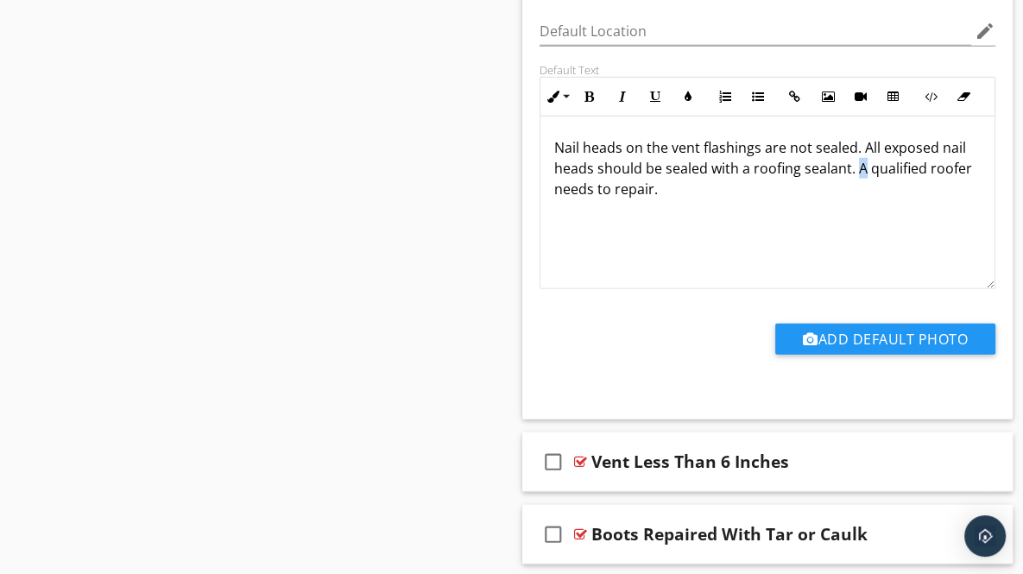
click at [862, 164] on p "Nail heads on the vent flashings are not sealed. All exposed nail heads should …" at bounding box center [767, 168] width 427 height 62
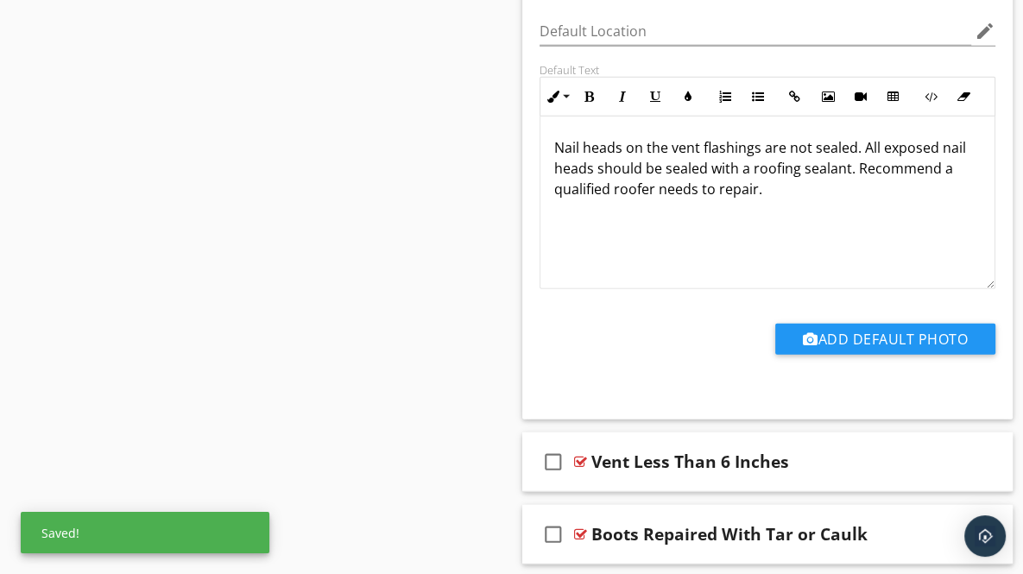
click at [657, 184] on p "Nail heads on the vent flashings are not sealed. All exposed nail heads should …" at bounding box center [767, 168] width 427 height 62
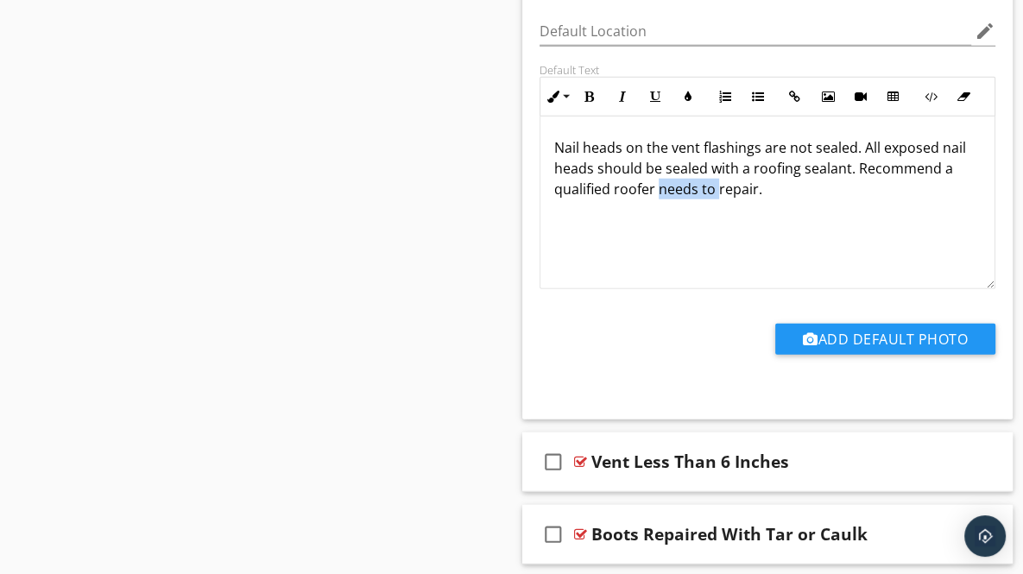
drag, startPoint x: 657, startPoint y: 184, endPoint x: 715, endPoint y: 187, distance: 58.0
click at [715, 187] on p "Nail heads on the vent flashings are not sealed. All exposed nail heads should …" at bounding box center [767, 168] width 427 height 62
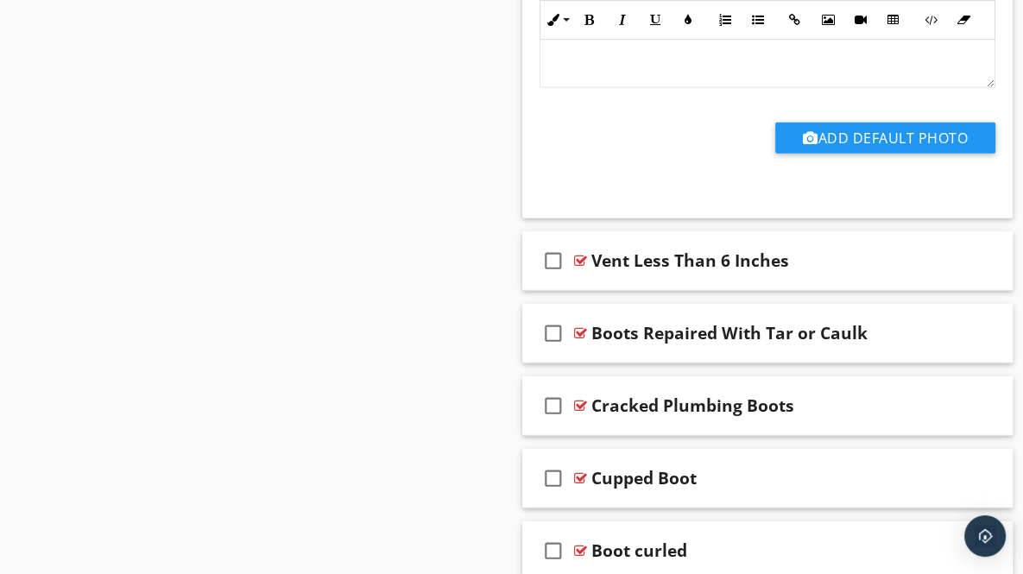
scroll to position [3728, 0]
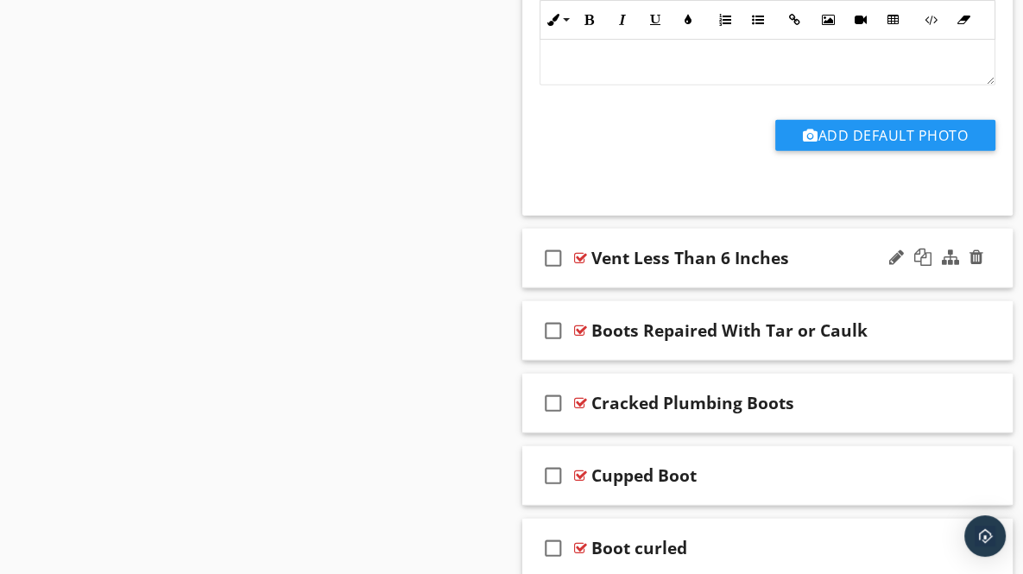
click at [996, 263] on div "check_box_outline_blank Vent Less Than 6 Inches" at bounding box center [767, 259] width 491 height 60
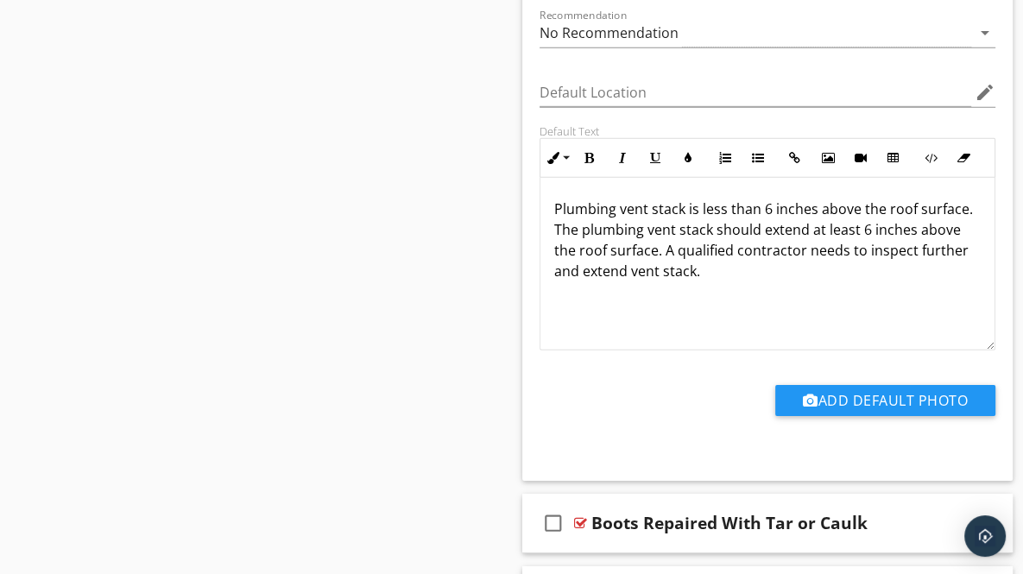
scroll to position [4132, 0]
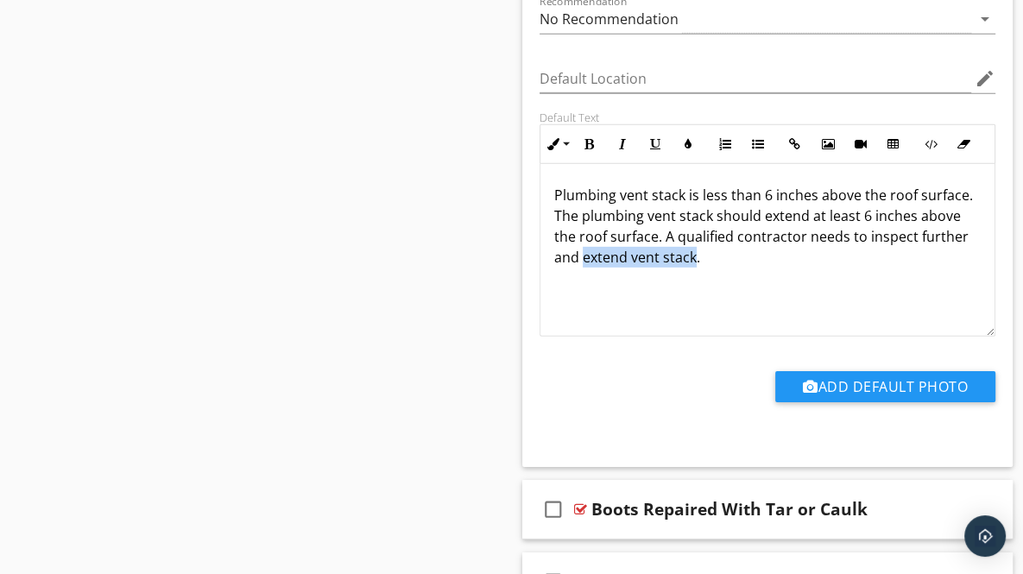
drag, startPoint x: 584, startPoint y: 250, endPoint x: 694, endPoint y: 259, distance: 110.9
click at [694, 259] on p "Plumbing vent stack is less than 6 inches above the roof surface. The plumbing …" at bounding box center [767, 226] width 427 height 83
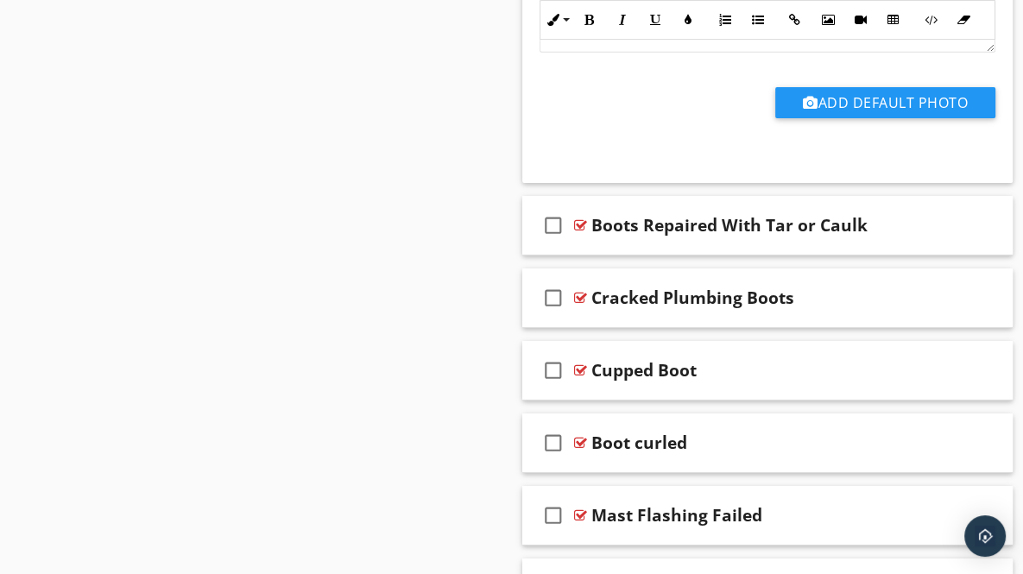
scroll to position [4446, 0]
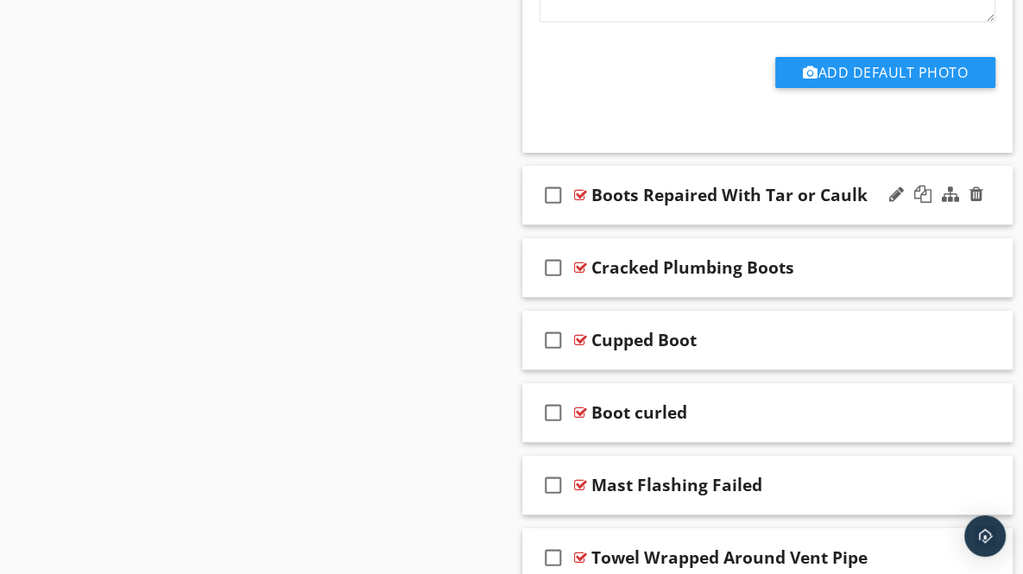
click at [990, 193] on div "check_box_outline_blank Boots Repaired With Tar or Caulk" at bounding box center [767, 196] width 491 height 60
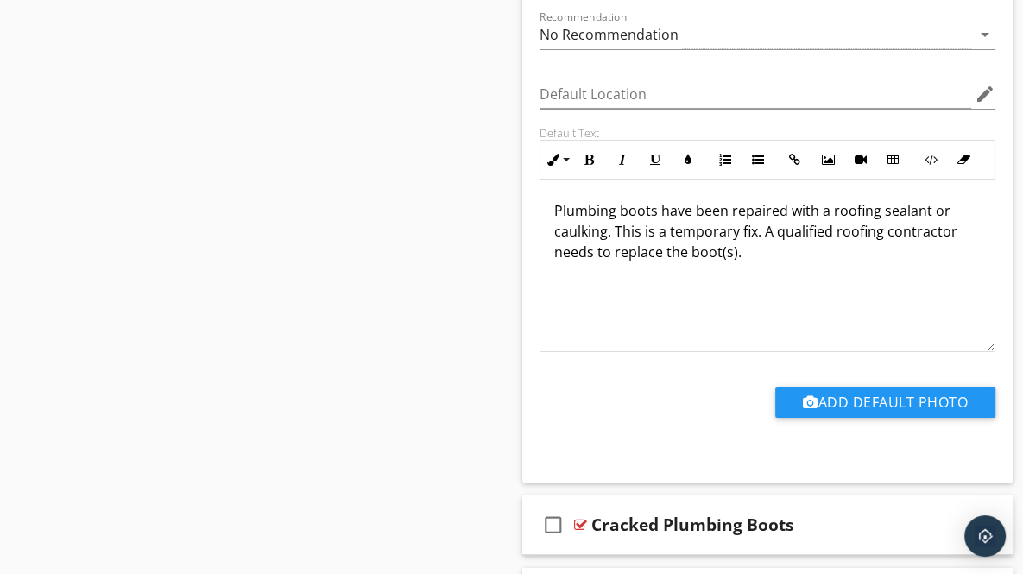
scroll to position [4782, 0]
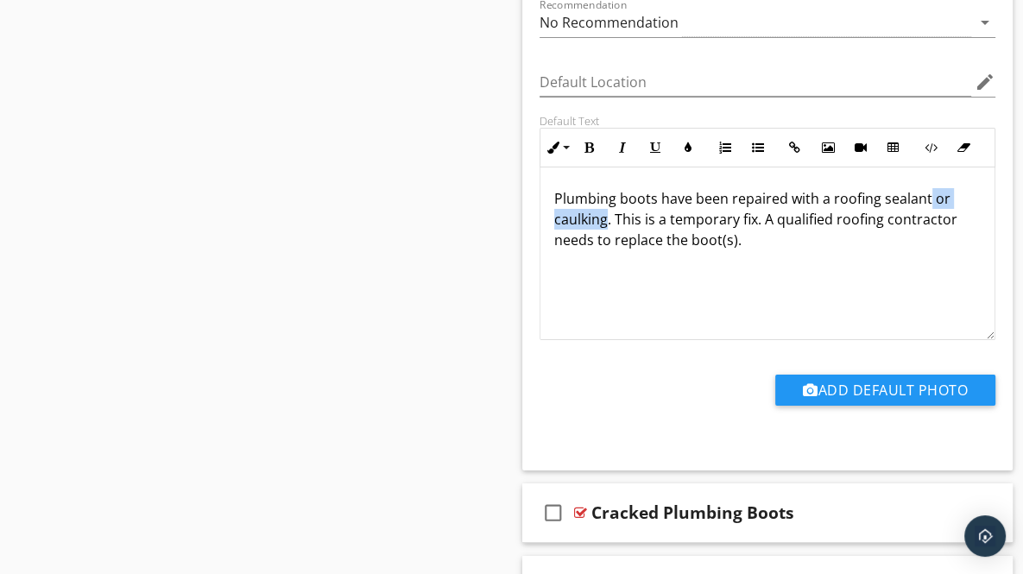
drag, startPoint x: 926, startPoint y: 187, endPoint x: 603, endPoint y: 212, distance: 323.9
click at [603, 212] on p "Plumbing boots have been repaired with a roofing sealant or caulking. This is a…" at bounding box center [767, 219] width 427 height 62
click at [680, 210] on p "Plumbing boots have been repaired with a roofing sealant. This is a temporary f…" at bounding box center [767, 219] width 427 height 62
drag, startPoint x: 551, startPoint y: 231, endPoint x: 613, endPoint y: 236, distance: 62.4
click at [613, 236] on div "Plumbing boots have been repaired with a roofing sealant. This is a temporary f…" at bounding box center [768, 254] width 455 height 173
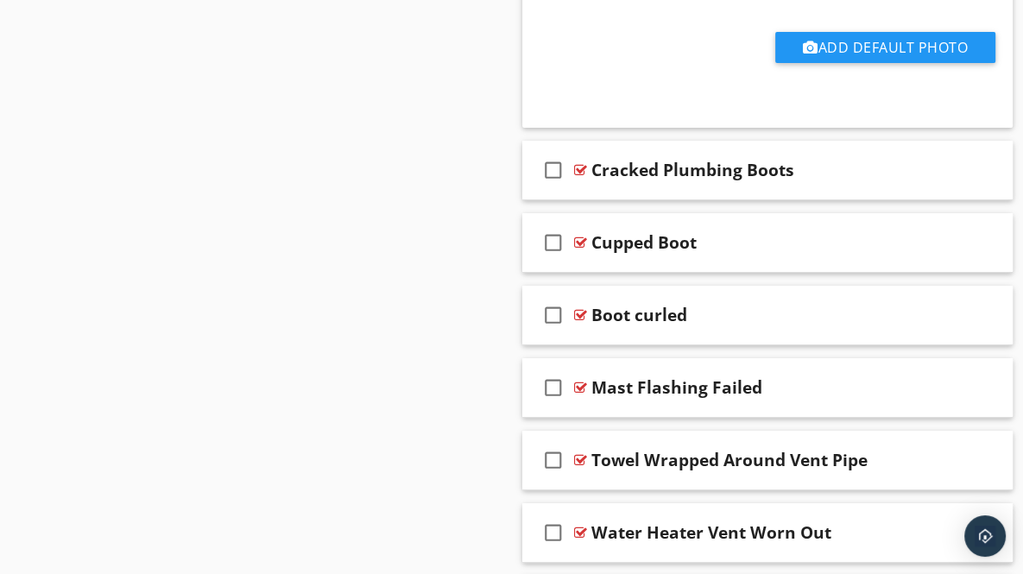
scroll to position [5155, 0]
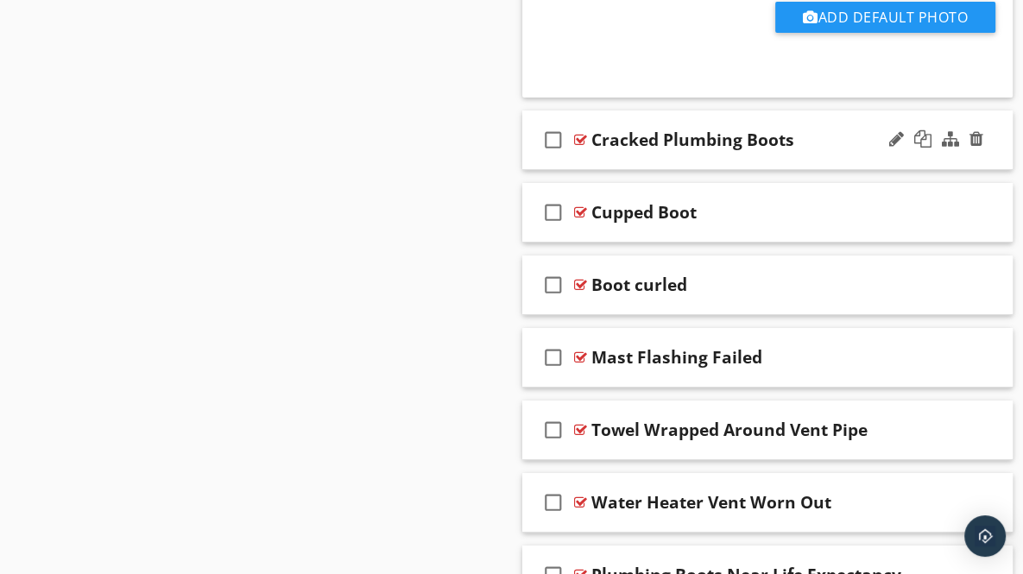
click at [984, 141] on div at bounding box center [936, 139] width 101 height 41
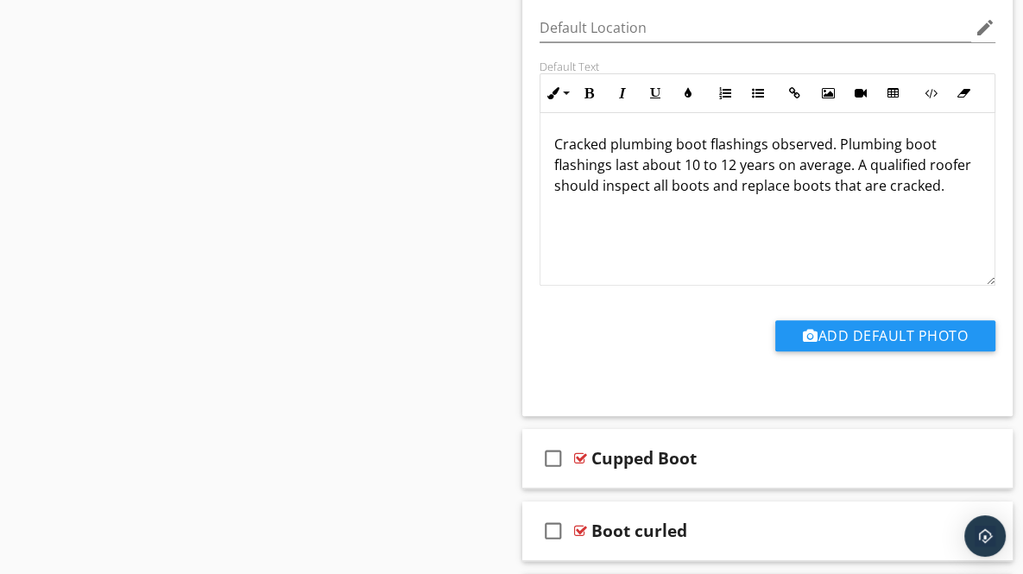
scroll to position [5506, 0]
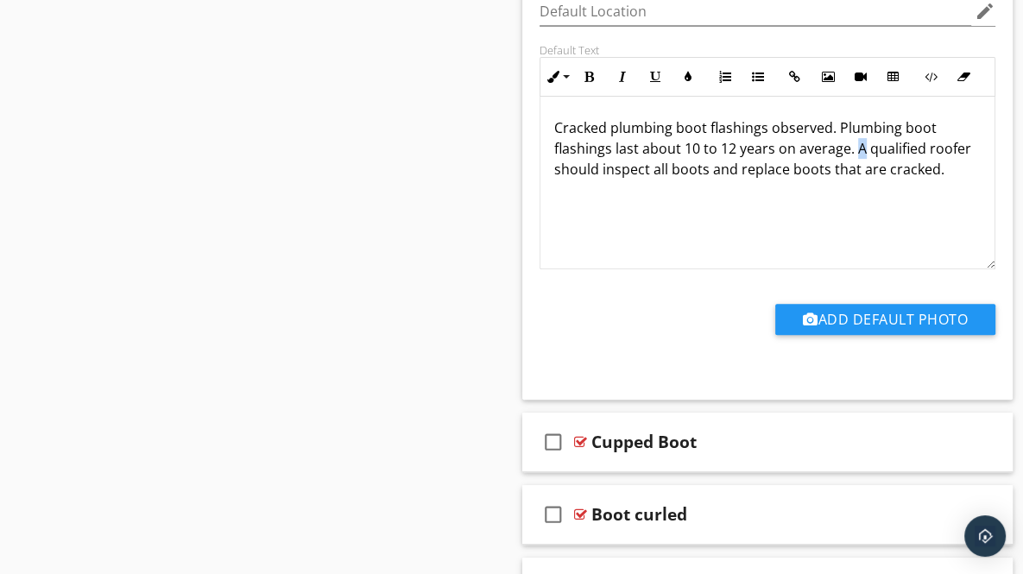
click at [861, 136] on p "Cracked plumbing boot flashings observed. Plumbing boot flashings last about 10…" at bounding box center [767, 148] width 427 height 62
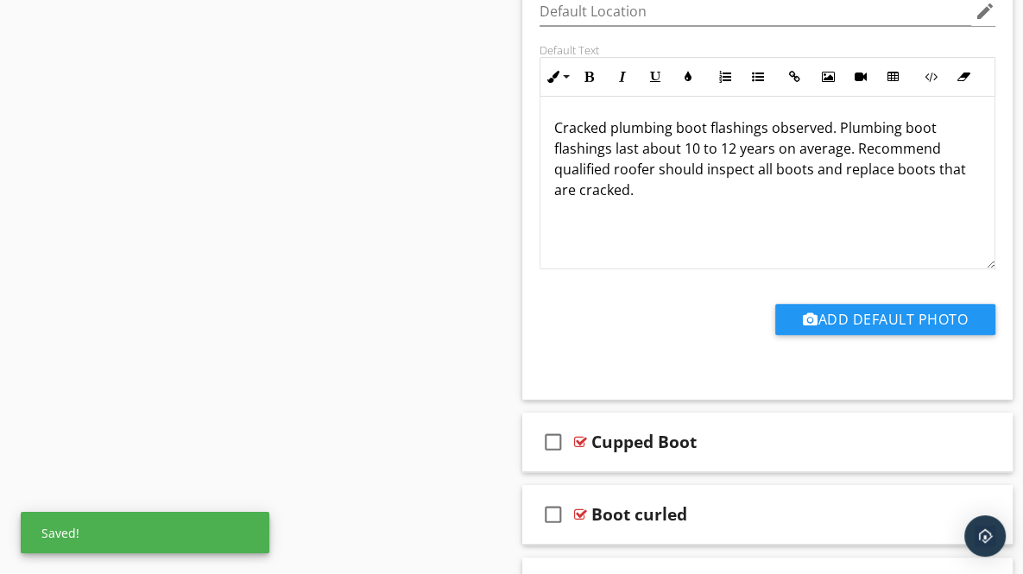
click at [573, 184] on p "Cracked plumbing boot flashings observed. Plumbing boot flashings last about 10…" at bounding box center [767, 158] width 427 height 83
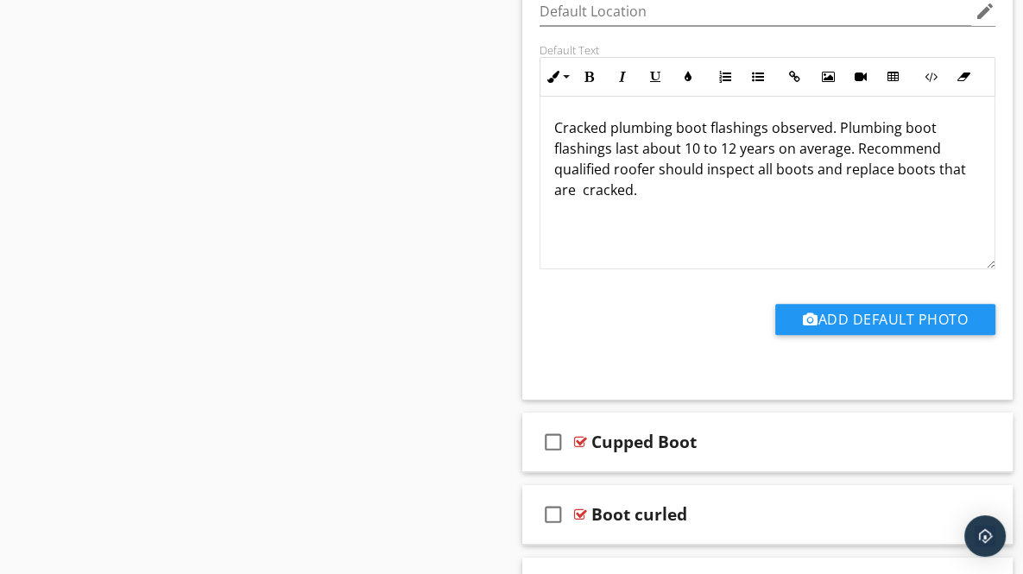
click at [952, 143] on p "Cracked plumbing boot flashings observed. Plumbing boot flashings last about 10…" at bounding box center [767, 158] width 427 height 83
drag, startPoint x: 656, startPoint y: 159, endPoint x: 699, endPoint y: 161, distance: 42.3
click at [699, 161] on p "Cracked plumbing boot flashings observed. Plumbing boot flashings last about 10…" at bounding box center [767, 158] width 427 height 83
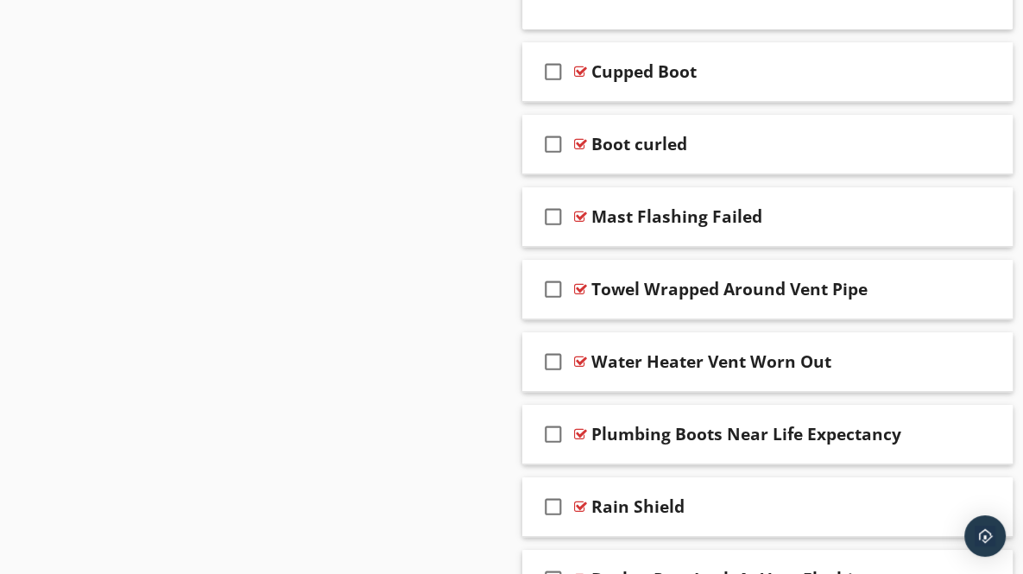
scroll to position [5883, 0]
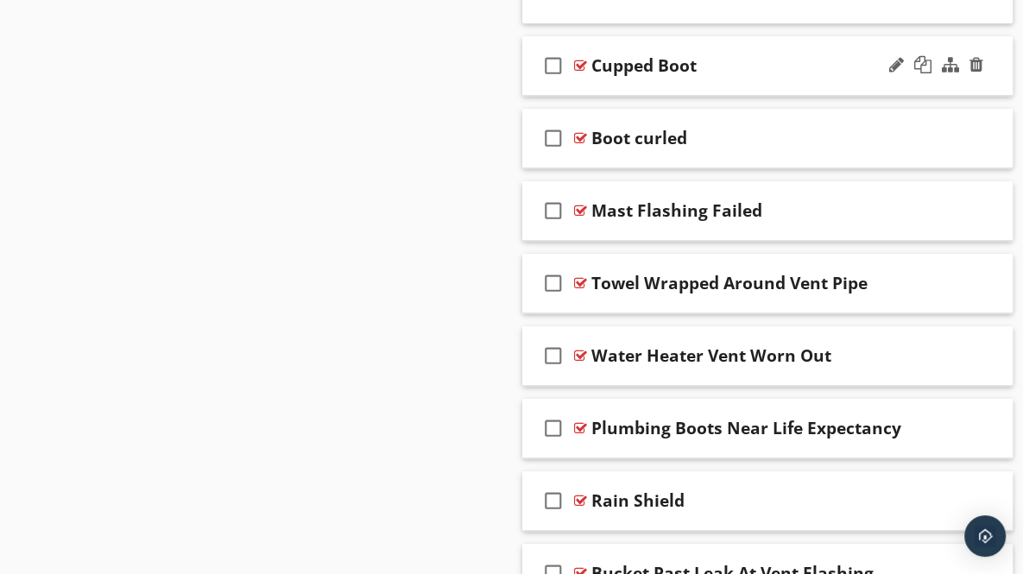
click at [986, 66] on div "check_box_outline_blank Cupped Boot" at bounding box center [767, 66] width 491 height 60
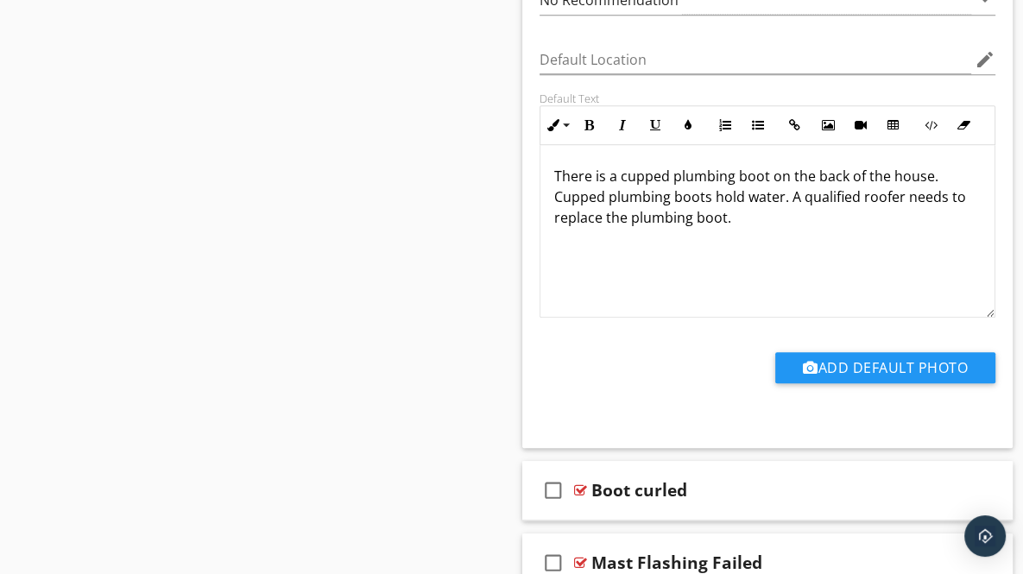
scroll to position [6120, 0]
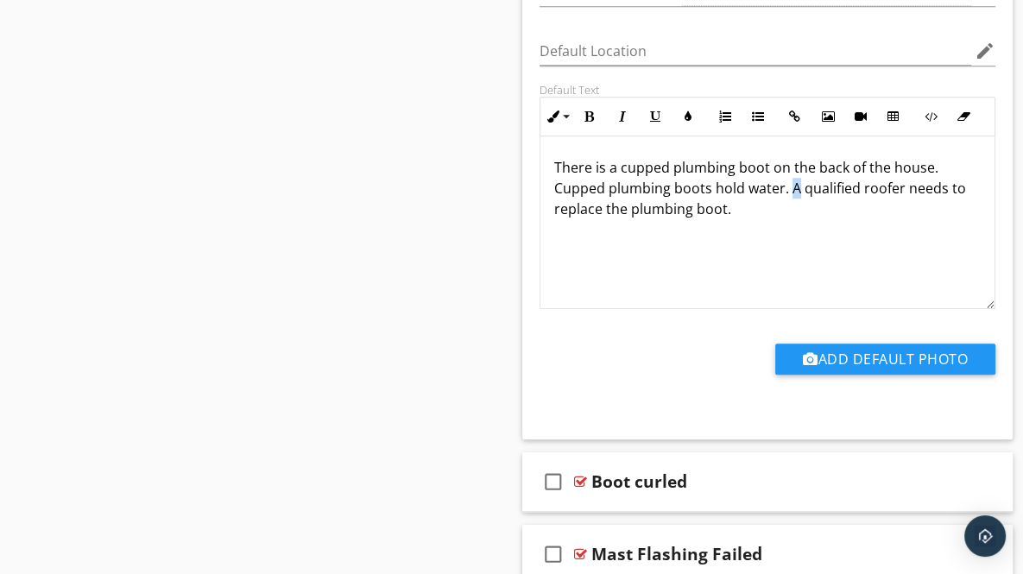
drag, startPoint x: 788, startPoint y: 173, endPoint x: 797, endPoint y: 177, distance: 9.7
click at [797, 177] on p "There is a cupped plumbing boot on the back of the house. Cupped plumbing boots…" at bounding box center [767, 188] width 427 height 62
drag, startPoint x: 597, startPoint y: 195, endPoint x: 659, endPoint y: 197, distance: 61.3
click at [659, 197] on p "There is a cupped plumbing boot on the back of the house. Cupped plumbing boots…" at bounding box center [767, 188] width 427 height 62
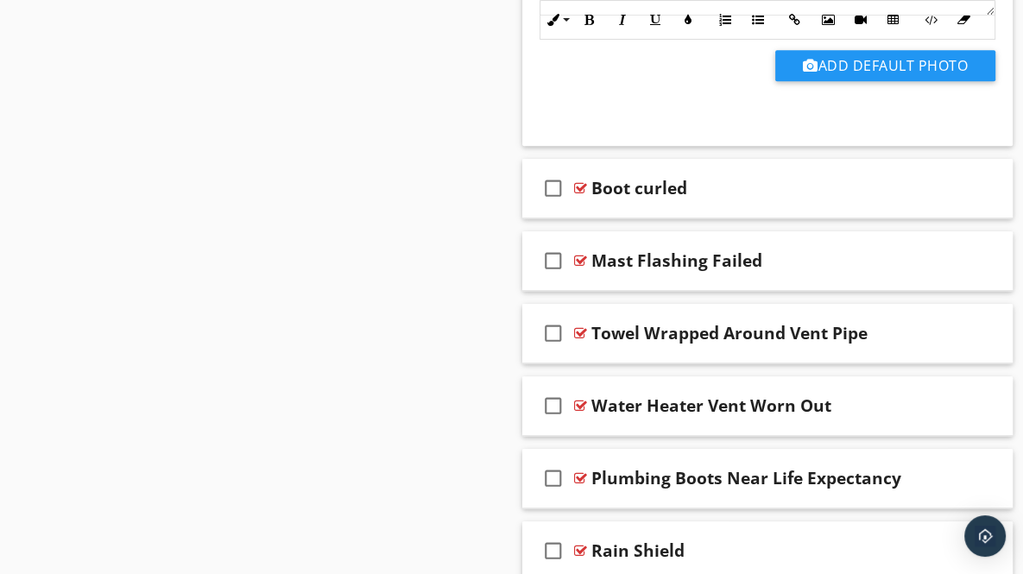
scroll to position [6522, 0]
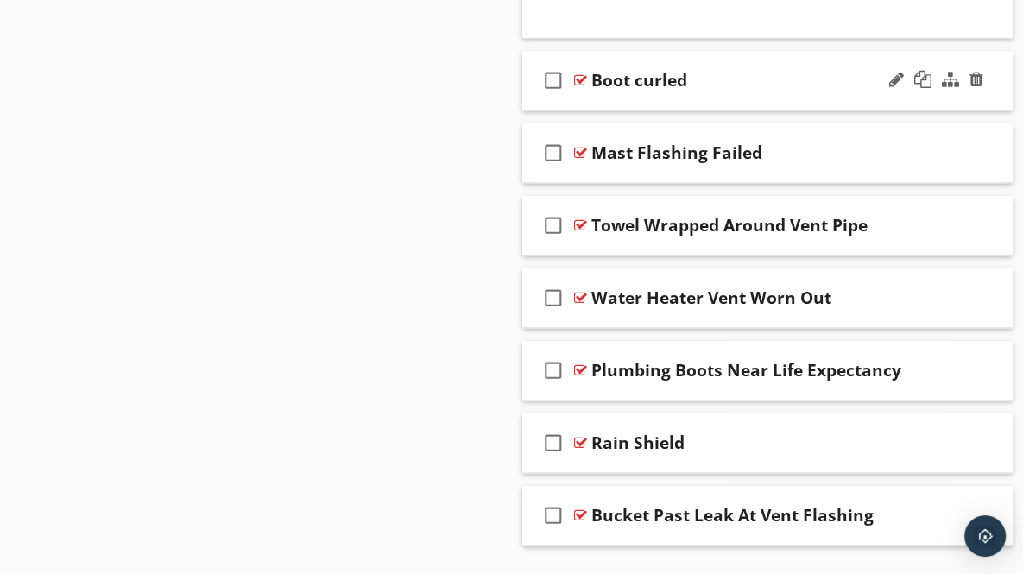
click at [990, 79] on div "check_box_outline_blank Boot curled" at bounding box center [767, 81] width 491 height 60
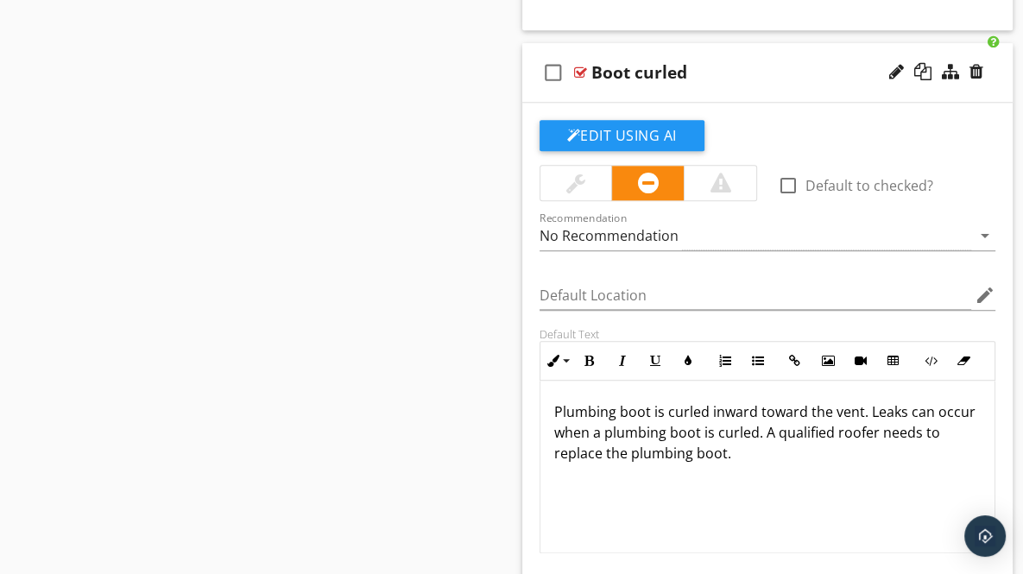
scroll to position [6524, 0]
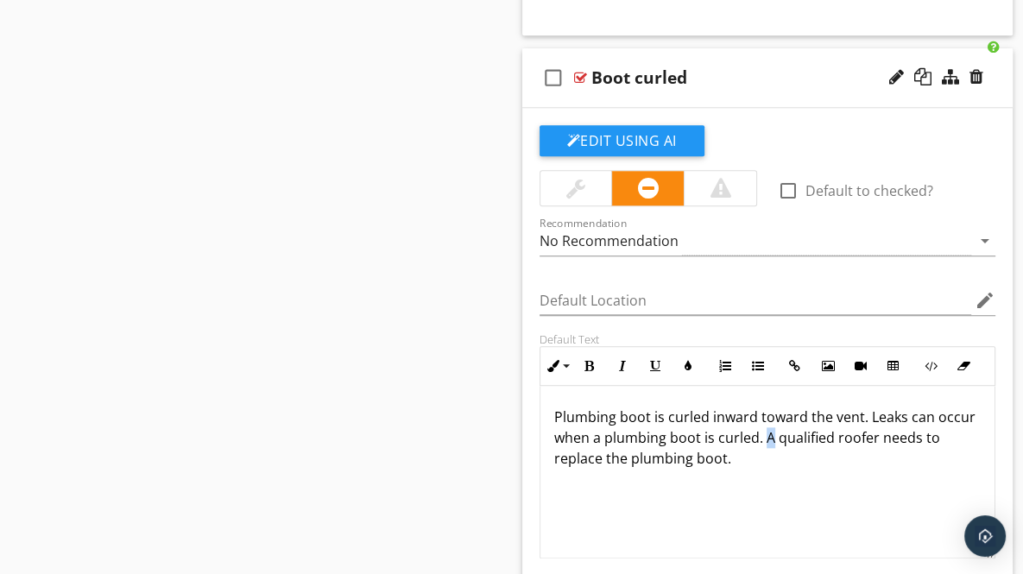
drag, startPoint x: 801, startPoint y: 423, endPoint x: 811, endPoint y: 427, distance: 10.4
click at [811, 427] on p "Plumbing boot is curled inward toward the vent. Leaks can occur when a plumbing…" at bounding box center [767, 438] width 427 height 62
drag, startPoint x: 596, startPoint y: 447, endPoint x: 653, endPoint y: 445, distance: 57.0
click at [653, 445] on p "Plumbing boot is curled inward toward the vent. Leaks can occur when a plumbing…" at bounding box center [767, 438] width 427 height 62
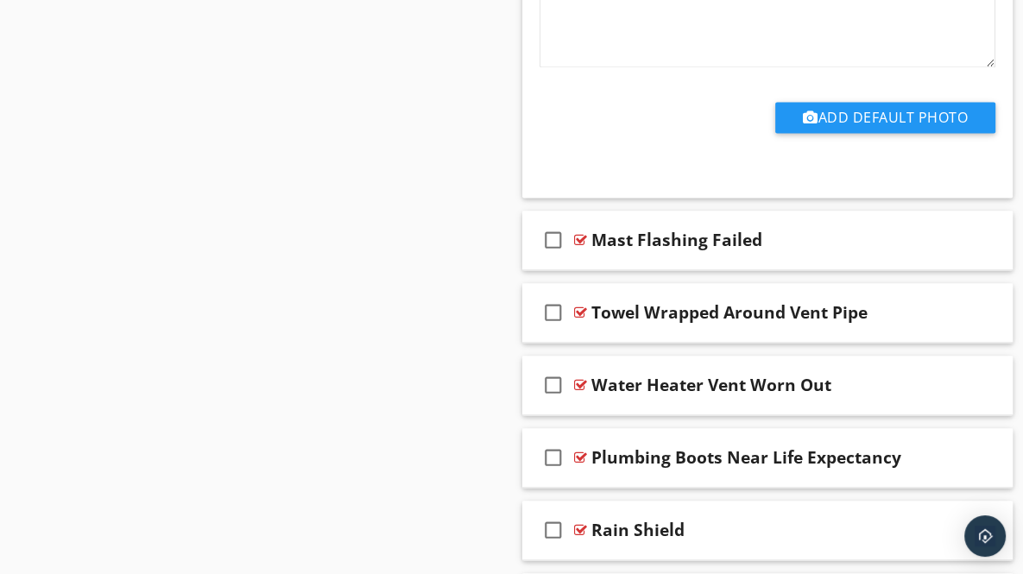
scroll to position [7030, 0]
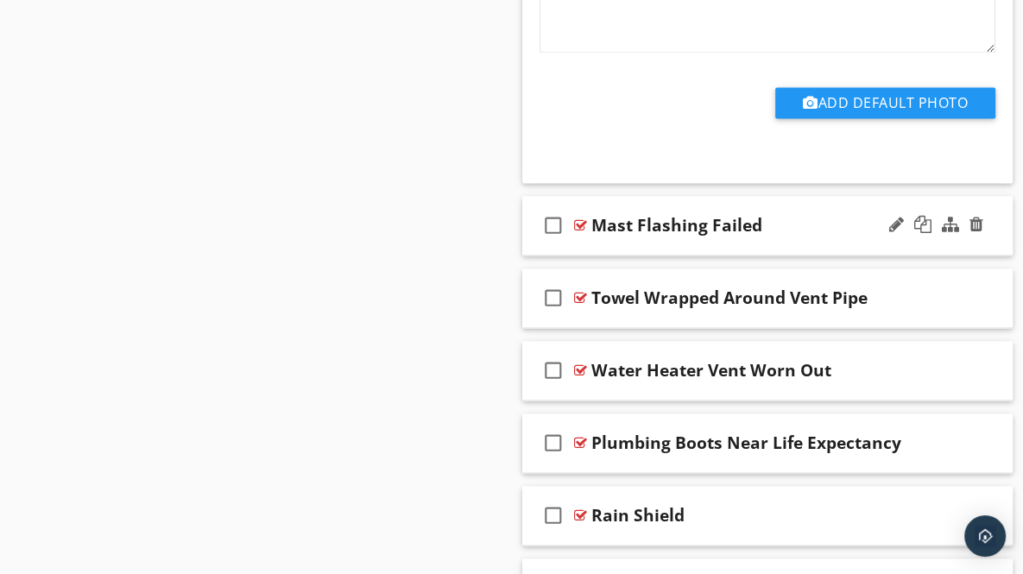
click at [989, 222] on div "check_box_outline_blank Mast Flashing Failed" at bounding box center [767, 226] width 491 height 60
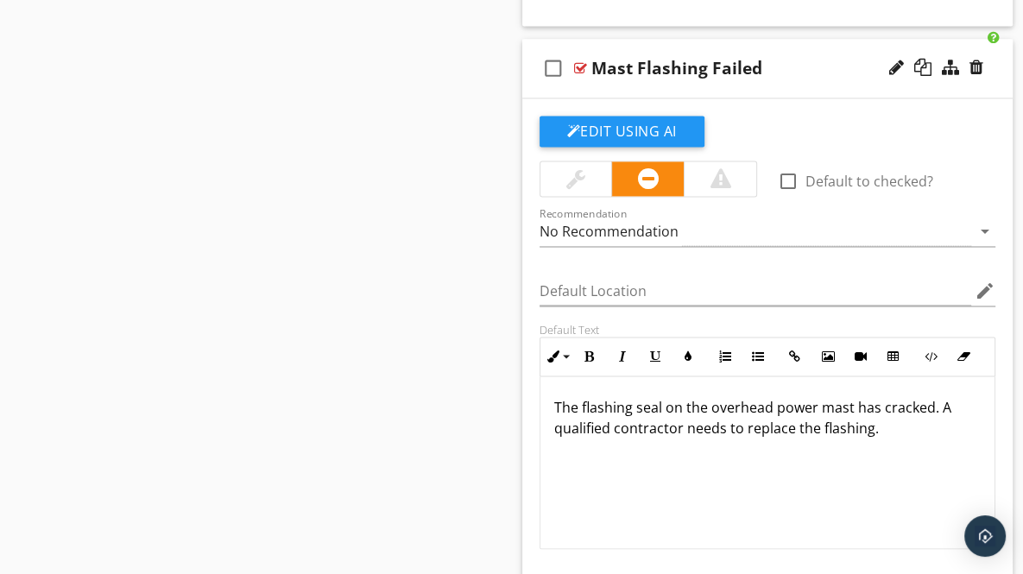
scroll to position [7203, 0]
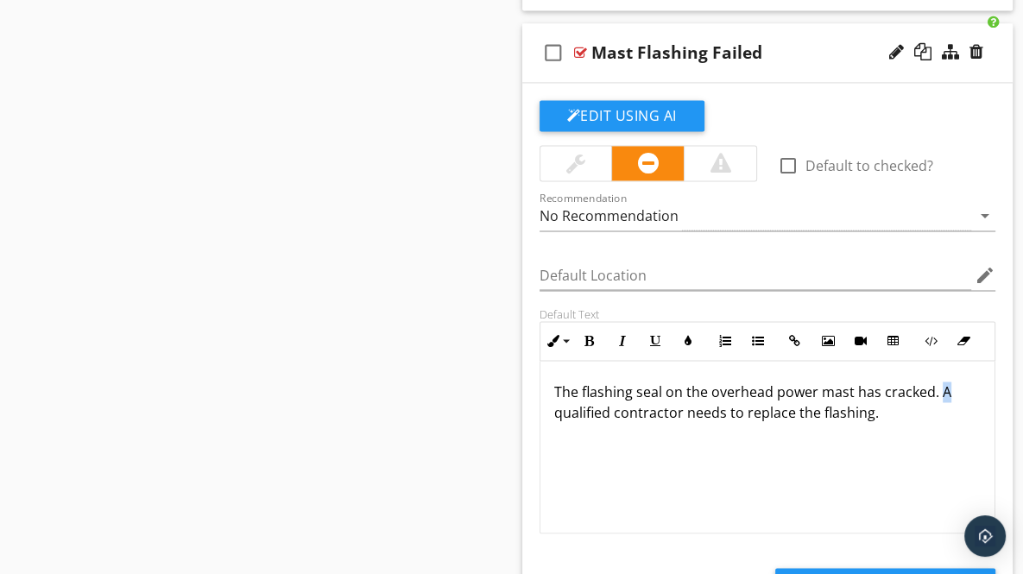
click at [944, 382] on p "The flashing seal on the overhead power mast has cracked. A qualified contracto…" at bounding box center [767, 402] width 427 height 41
drag, startPoint x: 781, startPoint y: 398, endPoint x: 836, endPoint y: 401, distance: 55.3
click at [836, 401] on p "The flashing seal on the overhead power mast has cracked. Recommend a qualified…" at bounding box center [767, 402] width 427 height 41
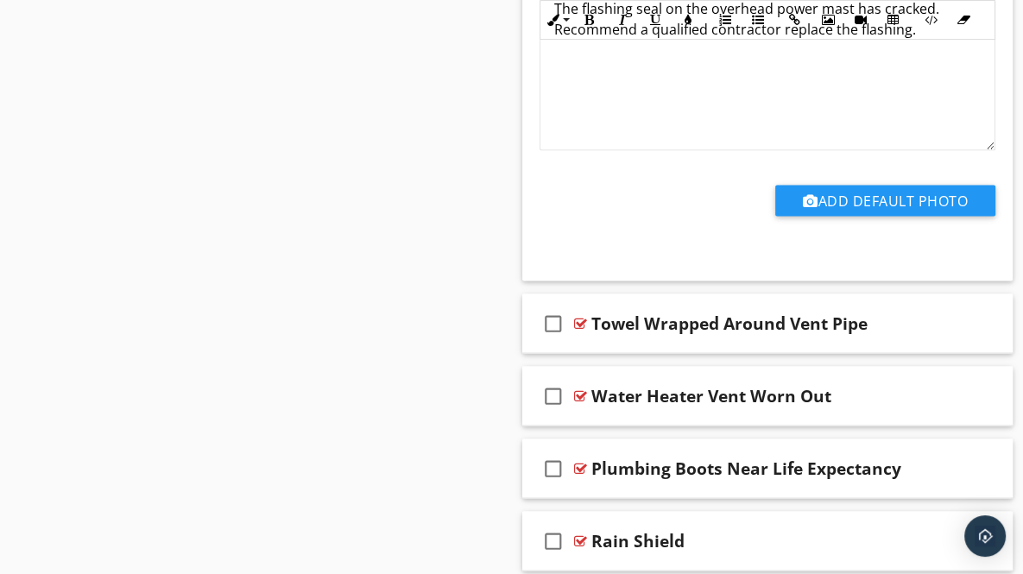
scroll to position [7712, 0]
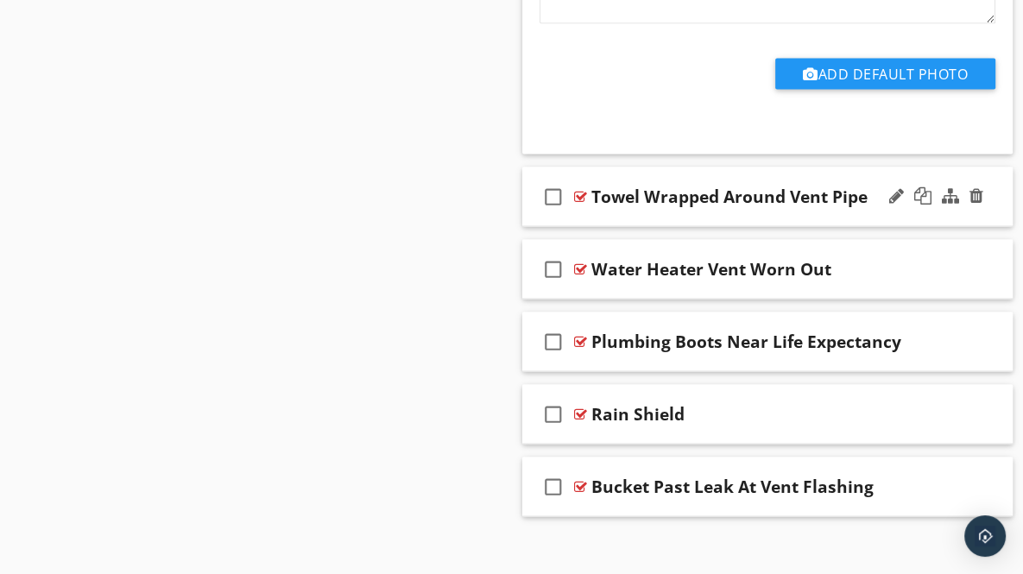
click at [987, 197] on div "check_box_outline_blank Towel Wrapped Around Vent Pipe" at bounding box center [767, 198] width 491 height 60
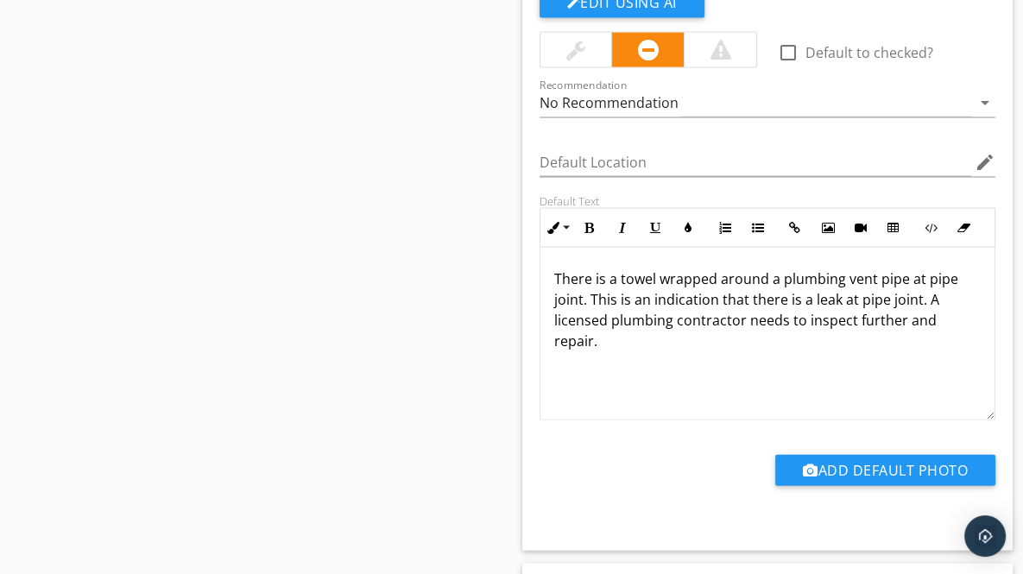
scroll to position [7992, 0]
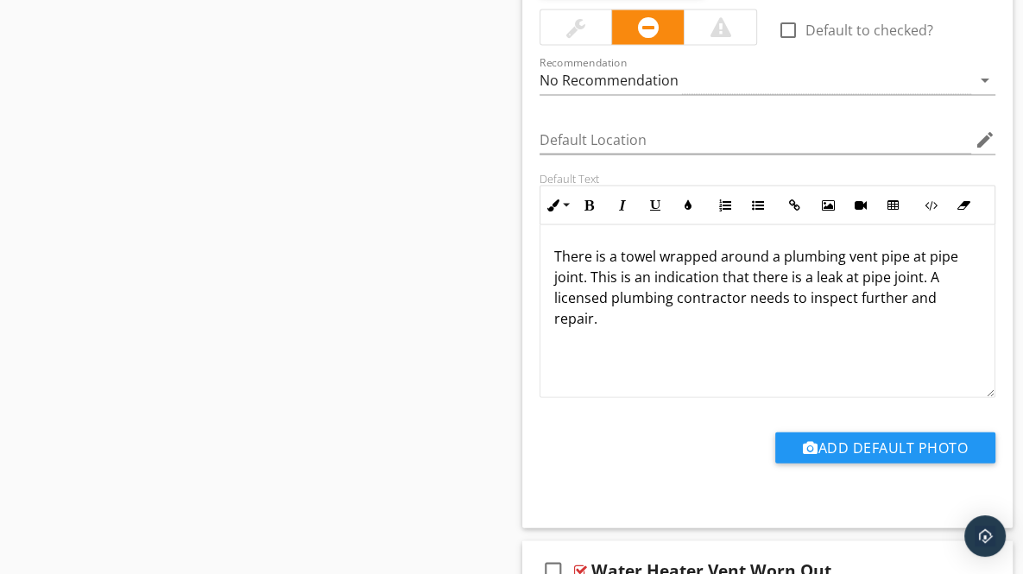
click at [773, 272] on p "There is a towel wrapped around a plumbing vent pipe at pipe joint. This is an …" at bounding box center [767, 287] width 427 height 83
drag, startPoint x: 926, startPoint y: 260, endPoint x: 939, endPoint y: 256, distance: 13.7
click at [939, 256] on p "There is a towel wrapped around a plumbing vent pipe at pipe joint. This is an …" at bounding box center [767, 287] width 427 height 83
click at [936, 253] on p "There is a towel wrapped around a plumbing vent pipe at pipe joint. This is an …" at bounding box center [767, 287] width 427 height 83
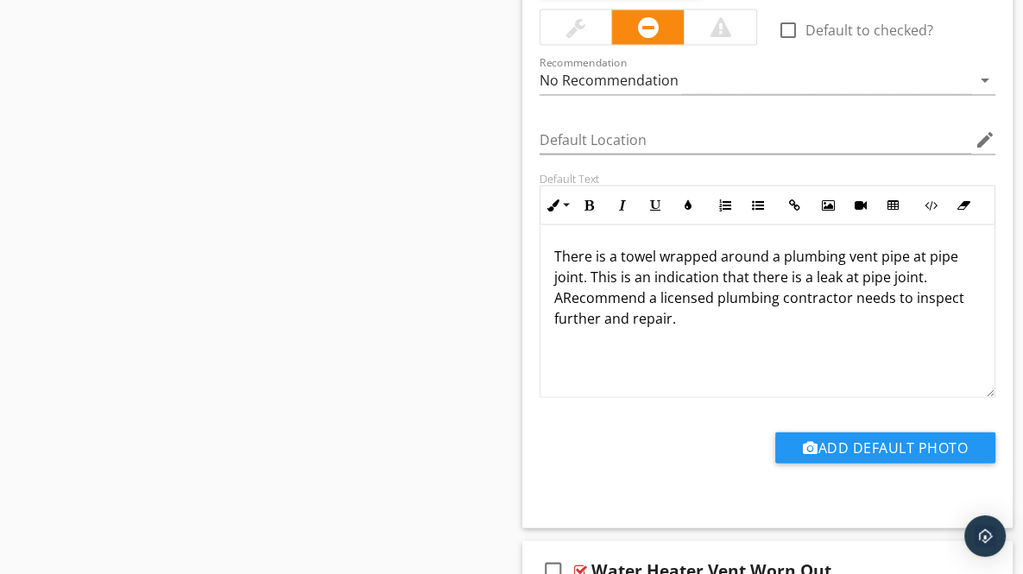
click at [561, 282] on p "There is a towel wrapped around a plumbing vent pipe at pipe joint. This is an …" at bounding box center [767, 287] width 427 height 83
drag, startPoint x: 841, startPoint y: 281, endPoint x: 900, endPoint y: 288, distance: 59.2
click at [900, 288] on p "There is a towel wrapped around a plumbing vent pipe at pipe joint. This is an …" at bounding box center [767, 287] width 427 height 83
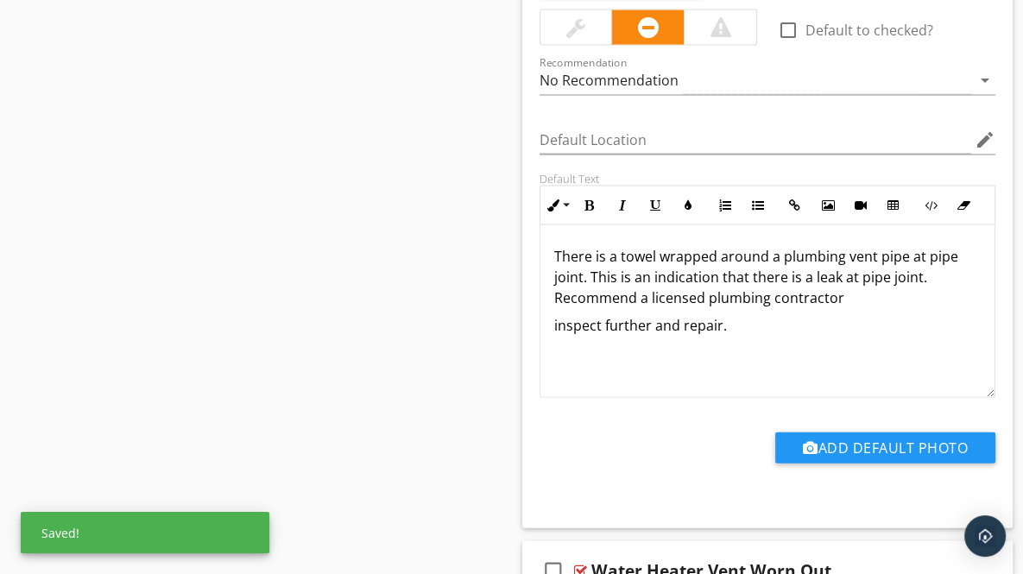
click at [848, 283] on p "There is a towel wrapped around a plumbing vent pipe at pipe joint. This is an …" at bounding box center [767, 277] width 427 height 62
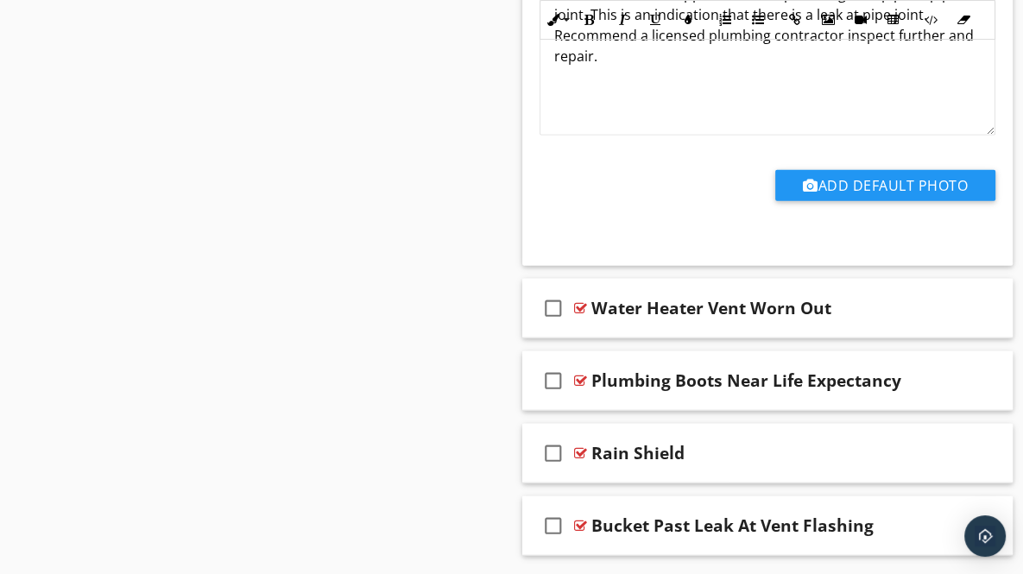
scroll to position [8292, 0]
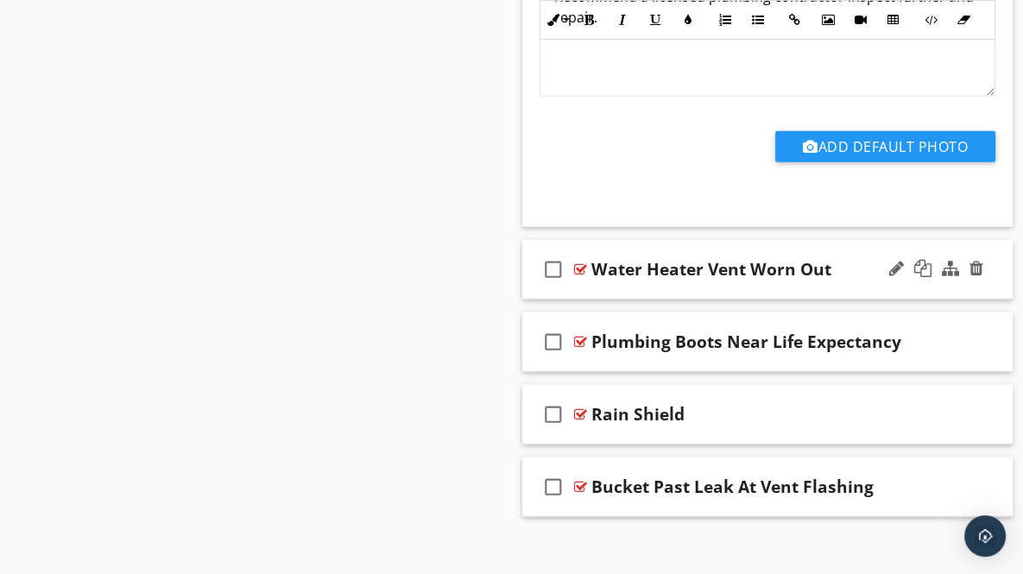
click at [993, 267] on div "check_box_outline_blank Water Heater Vent Worn Out" at bounding box center [767, 270] width 491 height 60
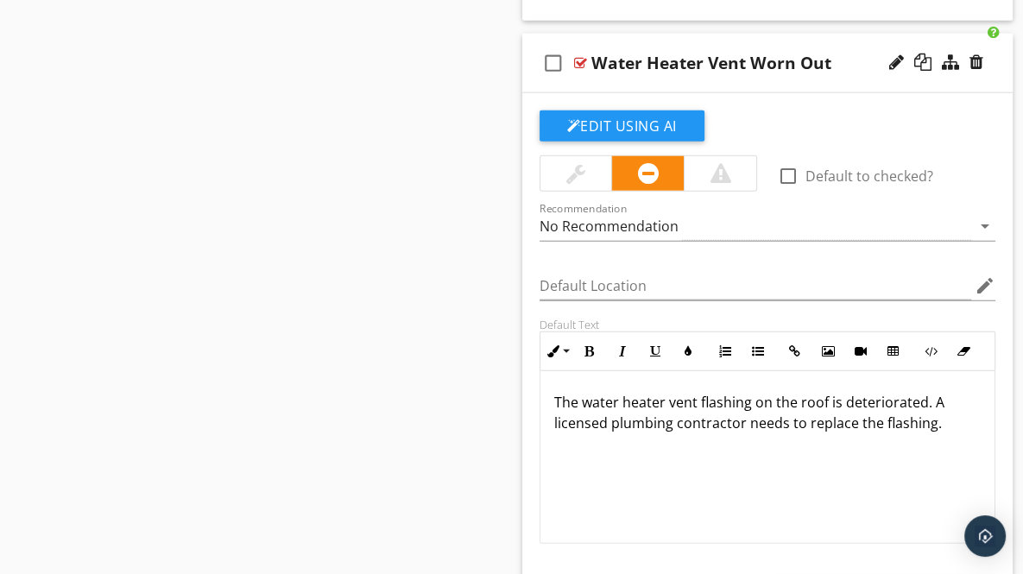
scroll to position [8506, 0]
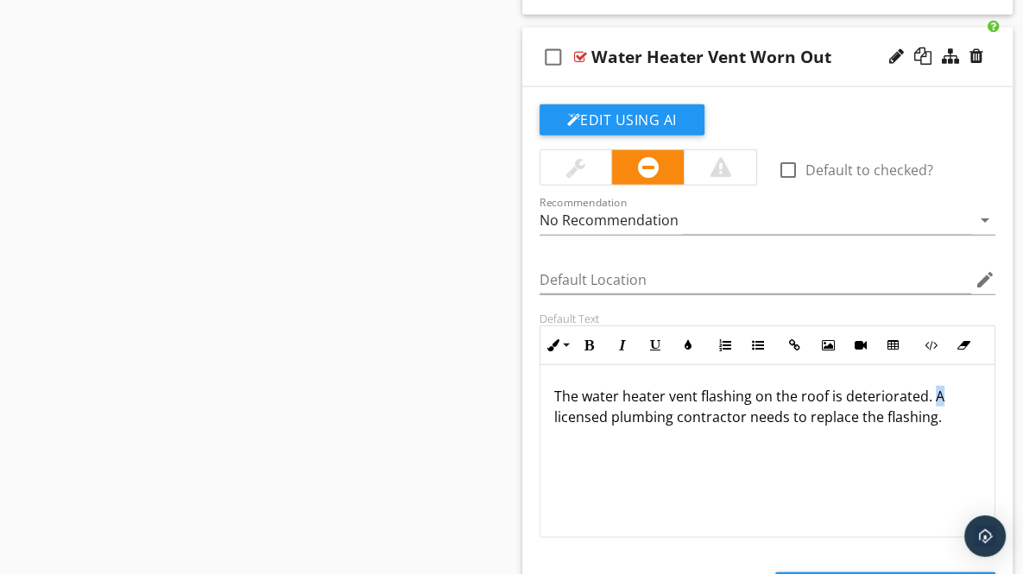
drag, startPoint x: 931, startPoint y: 383, endPoint x: 939, endPoint y: 381, distance: 8.8
click at [939, 386] on p "The water heater vent flashing on the roof is deteriorated. A licensed plumbing…" at bounding box center [767, 406] width 427 height 41
drag, startPoint x: 840, startPoint y: 399, endPoint x: 898, endPoint y: 404, distance: 58.1
click at [898, 404] on p "The water heater vent flashing on the roof is deteriorated. Recommend a license…" at bounding box center [767, 417] width 427 height 62
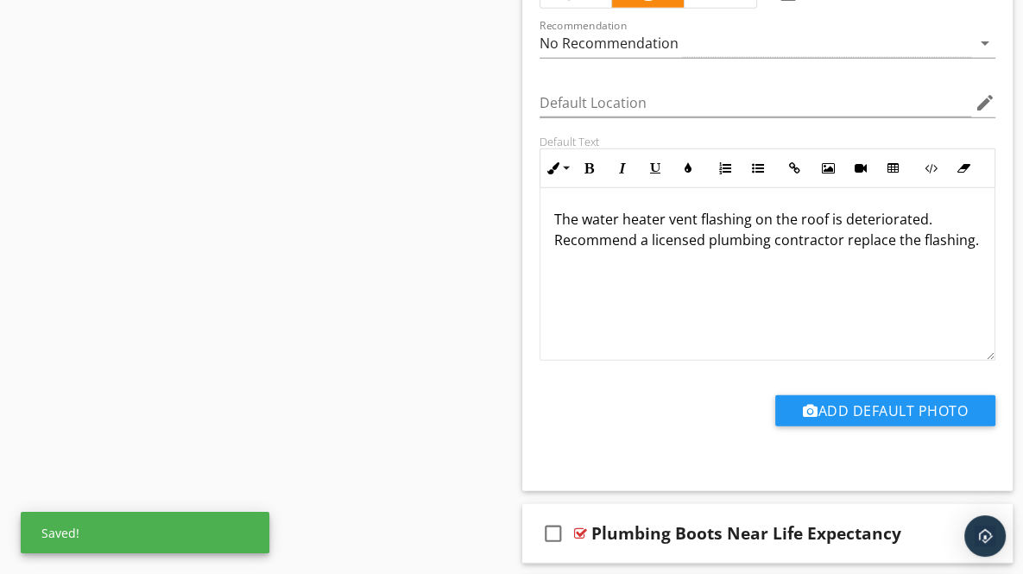
scroll to position [8743, 0]
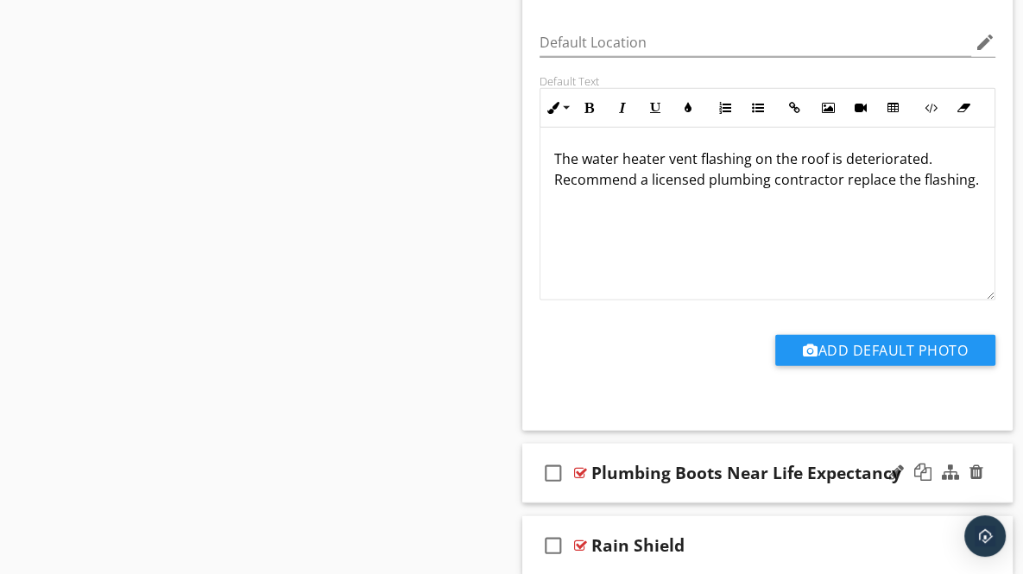
click at [617, 463] on div "Plumbing Boots Near Life Expectancy" at bounding box center [746, 473] width 310 height 21
click at [991, 449] on div "check_box_outline_blank Plumbing Boots Near Life Expectancy" at bounding box center [767, 474] width 491 height 60
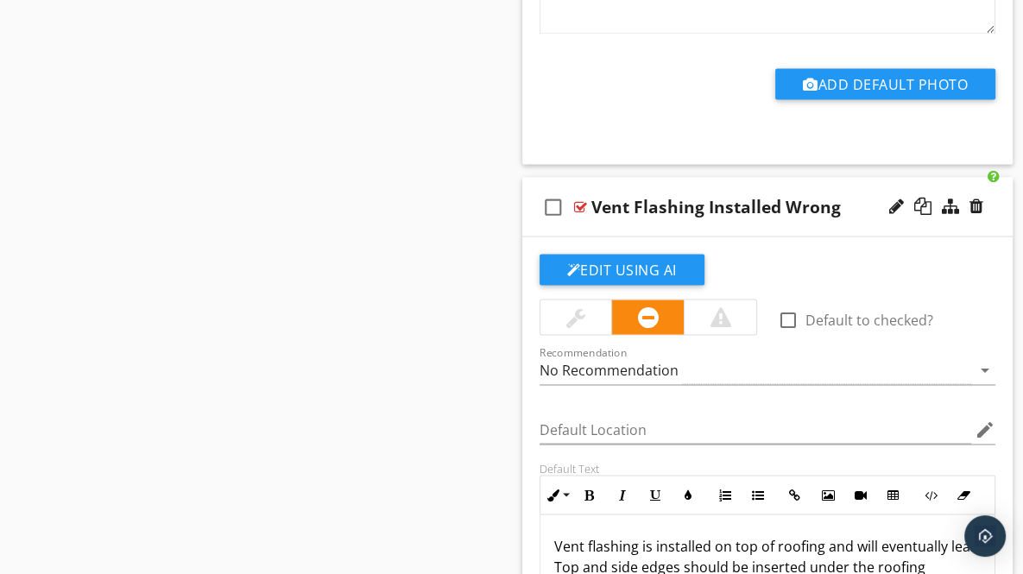
scroll to position [2476, 0]
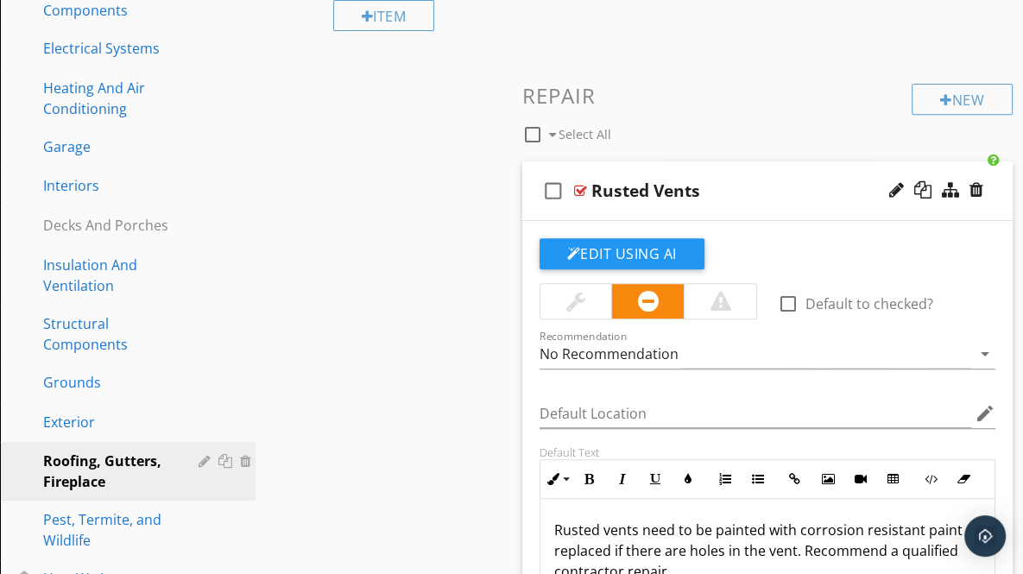
scroll to position [382, 0]
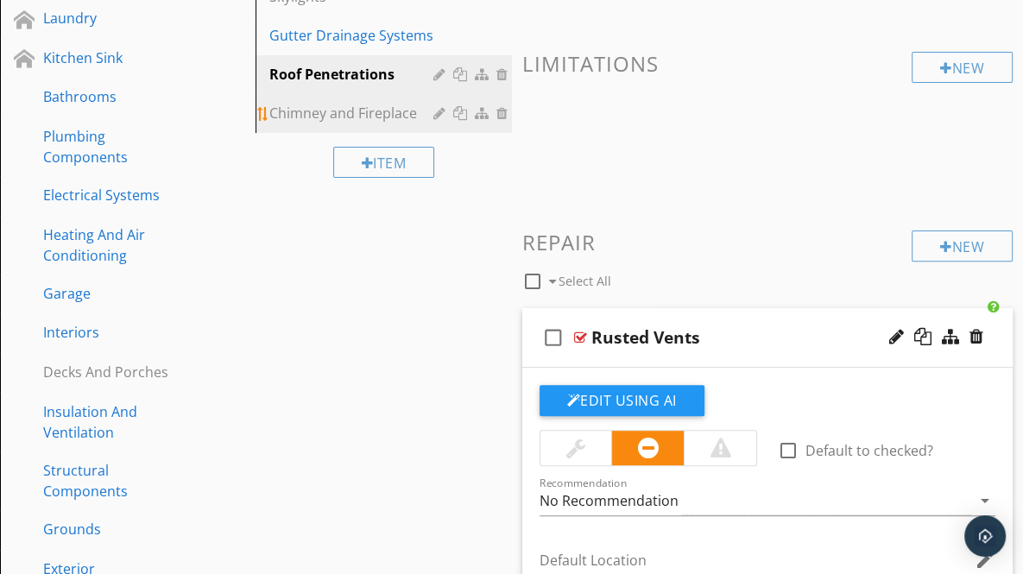
click at [335, 114] on div "Chimney and Fireplace" at bounding box center [353, 113] width 168 height 21
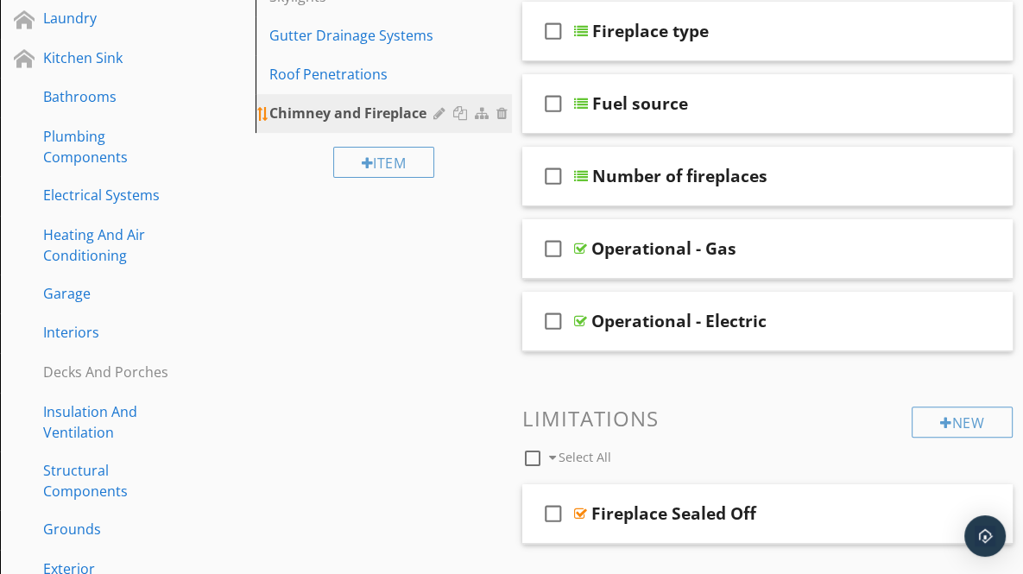
click at [335, 114] on div "Chimney and Fireplace" at bounding box center [353, 113] width 168 height 21
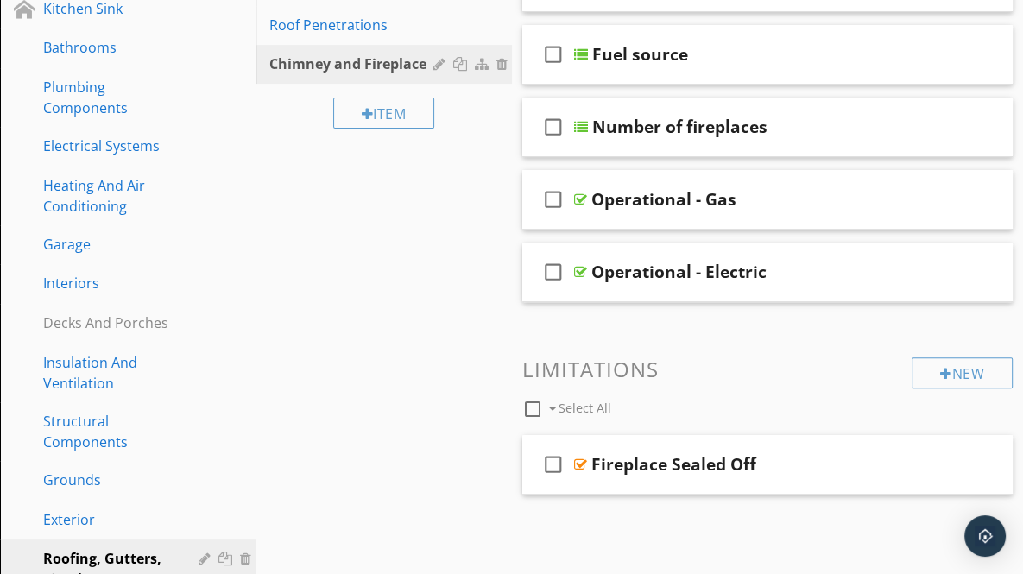
scroll to position [352, 0]
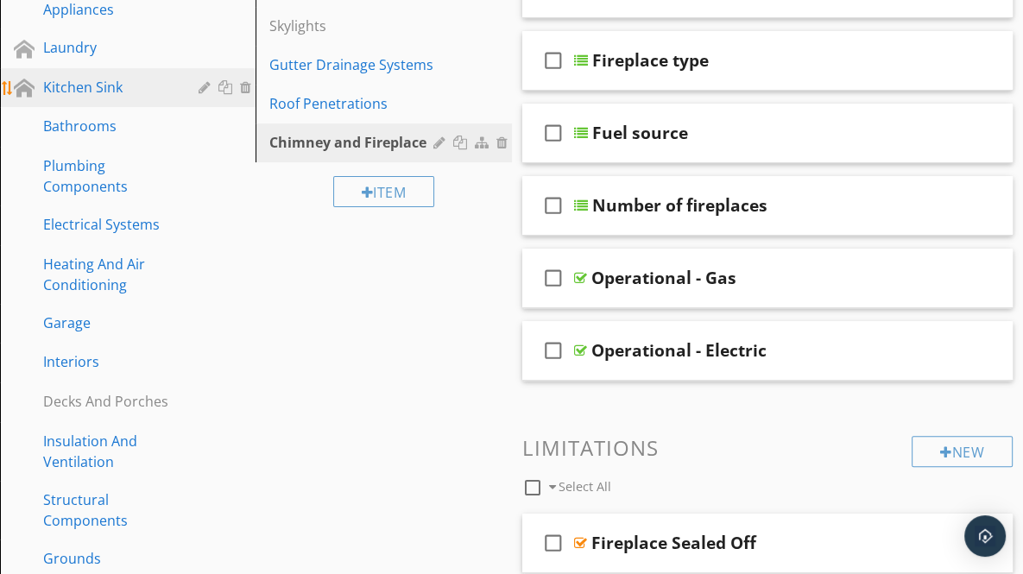
click at [92, 88] on div "Kitchen Sink" at bounding box center [108, 87] width 130 height 21
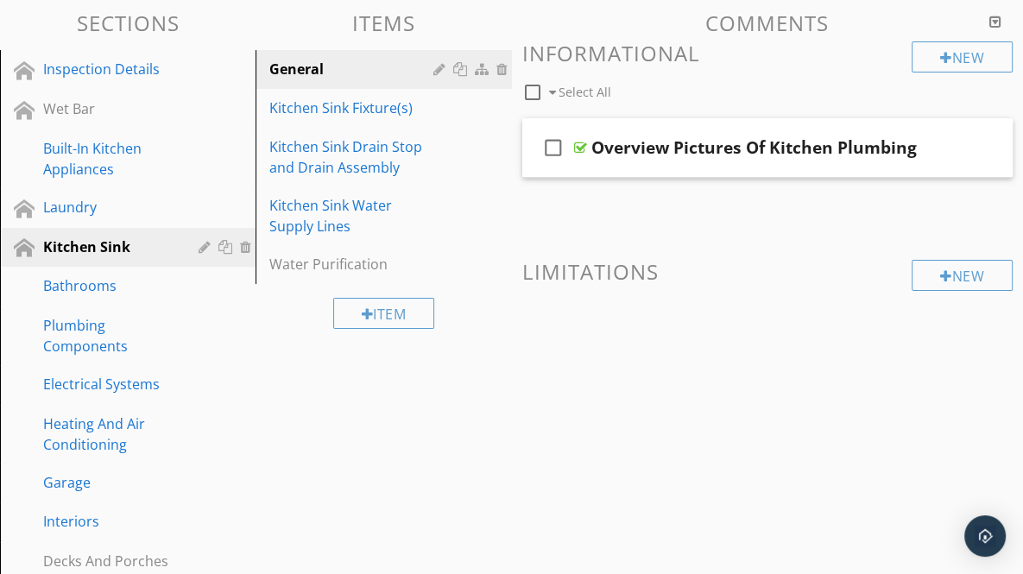
scroll to position [191, 0]
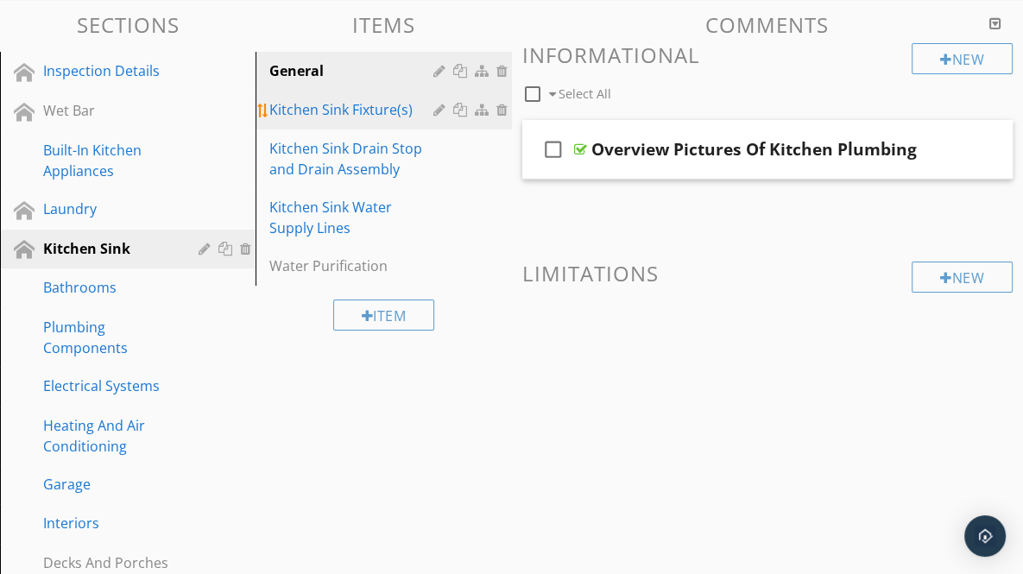
click at [354, 104] on div "Kitchen Sink Fixture(s)" at bounding box center [353, 109] width 168 height 21
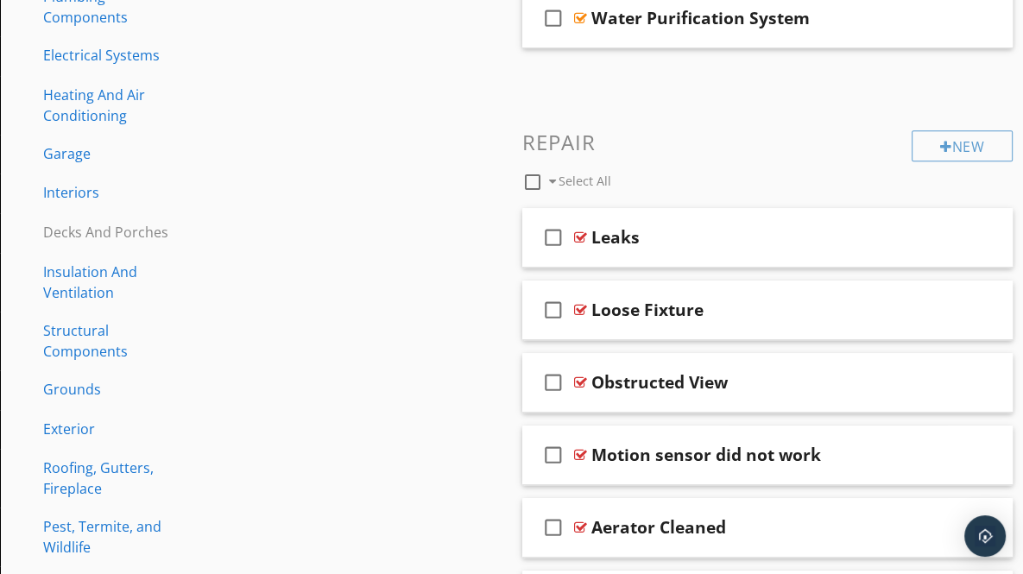
scroll to position [686, 0]
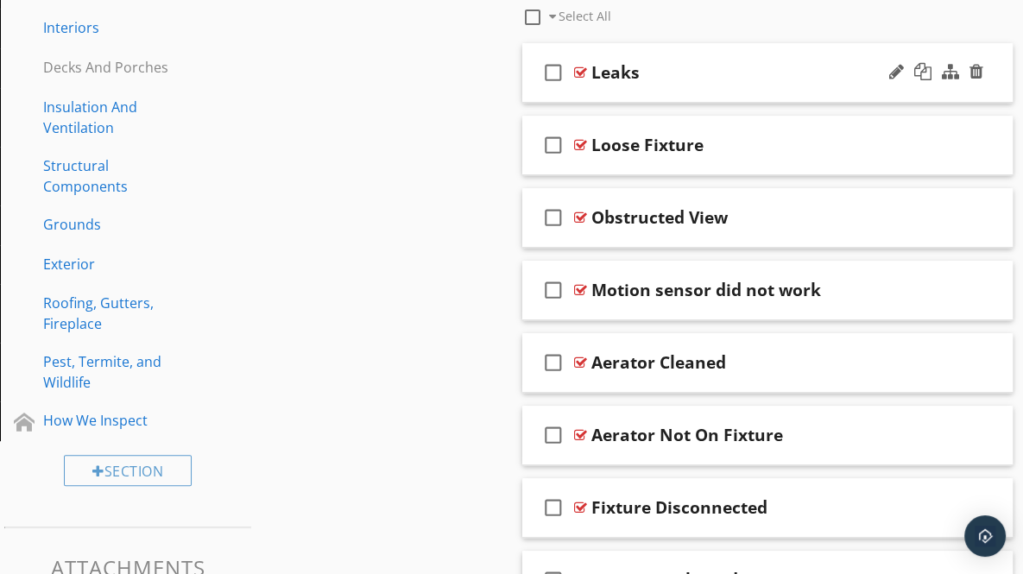
click at [990, 86] on div "check_box_outline_blank Leaks" at bounding box center [767, 73] width 491 height 60
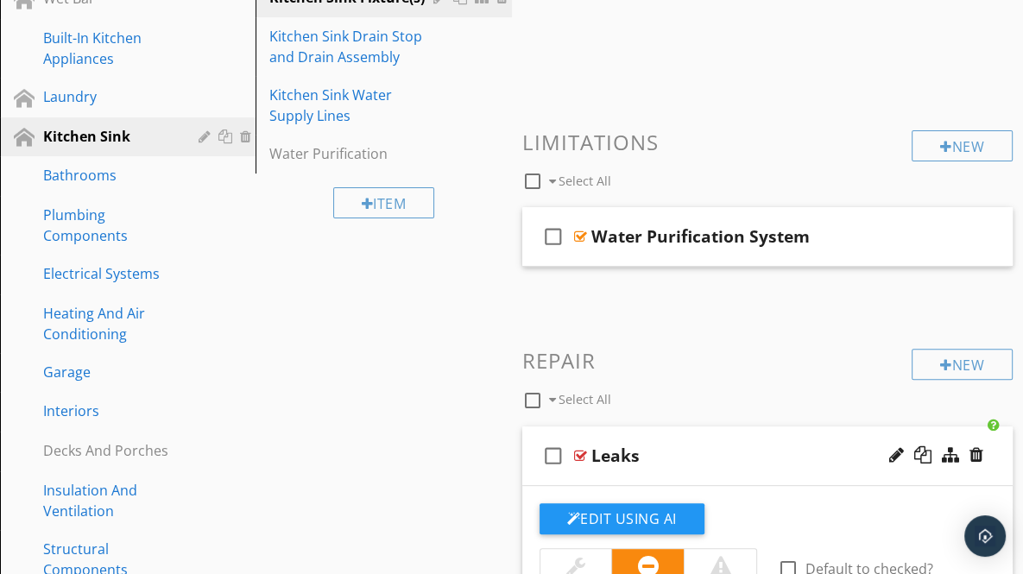
scroll to position [287, 0]
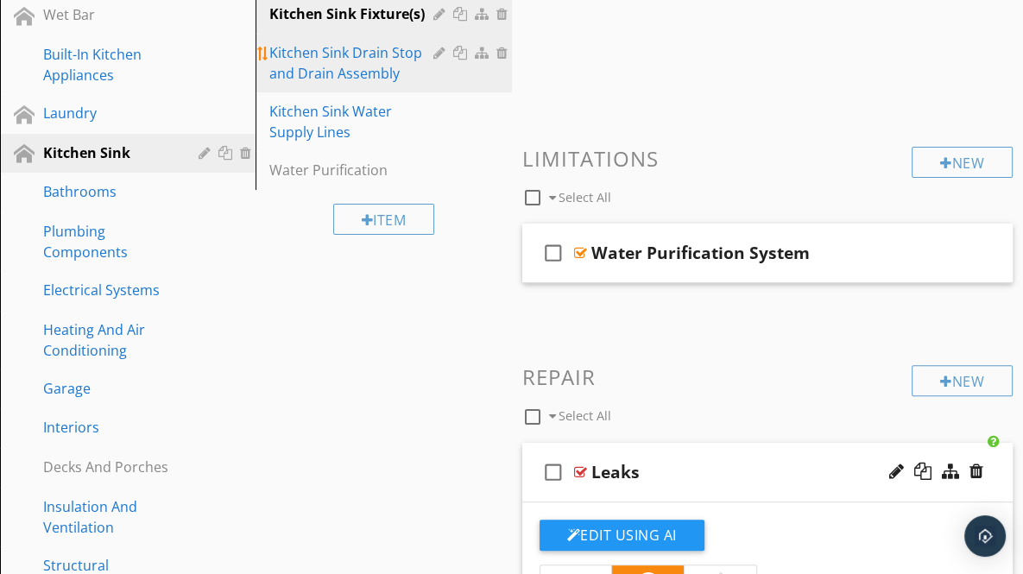
click at [354, 57] on div "Kitchen Sink Drain Stop and Drain Assembly" at bounding box center [353, 62] width 168 height 41
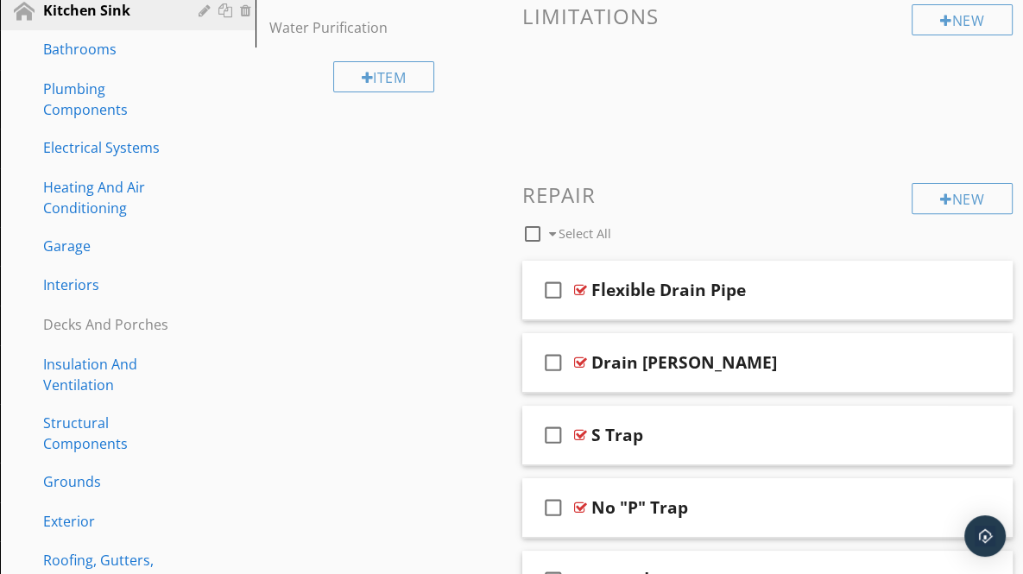
scroll to position [439, 0]
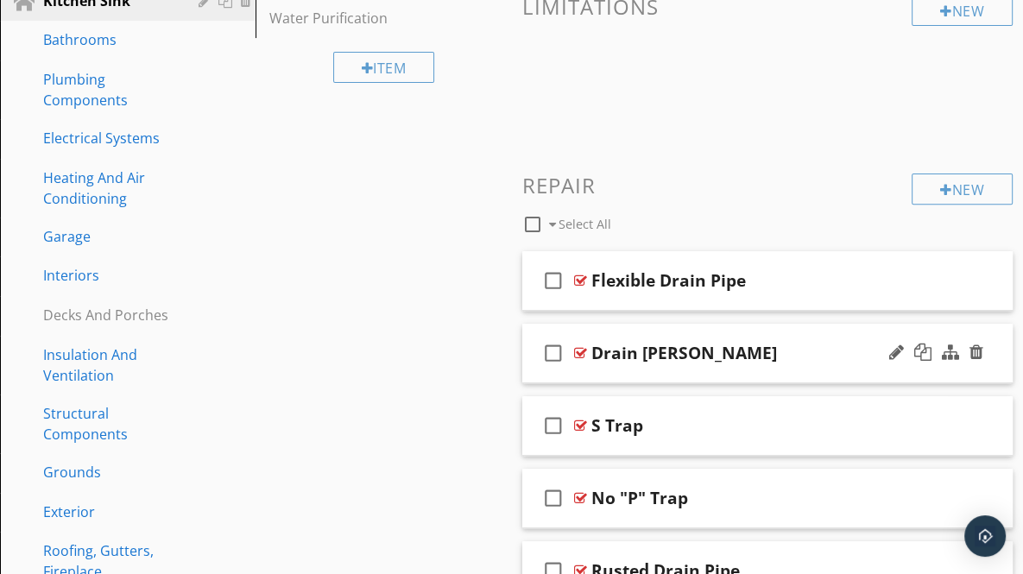
click at [994, 353] on div "check_box_outline_blank Drain Leaks" at bounding box center [767, 354] width 491 height 60
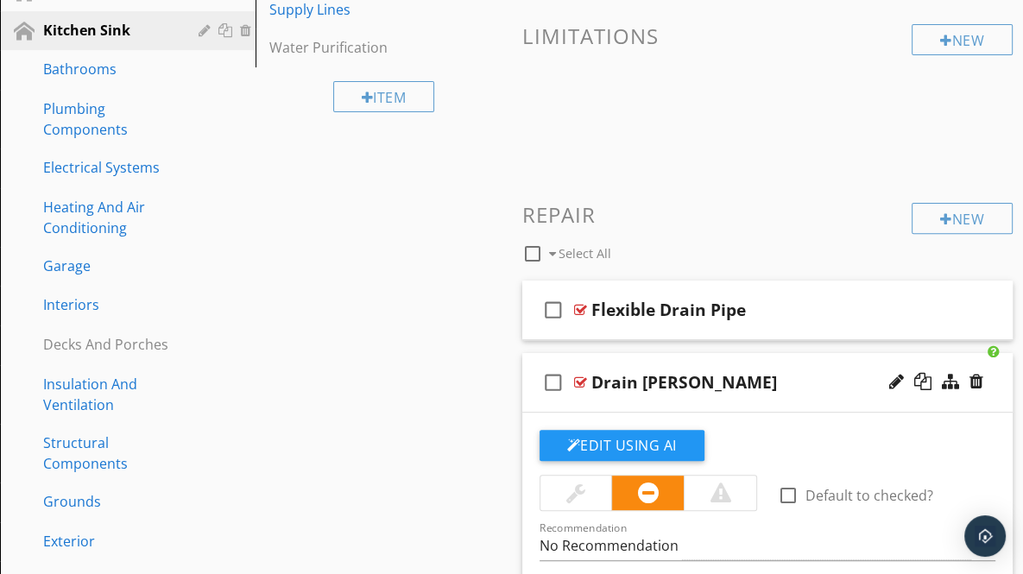
scroll to position [407, 0]
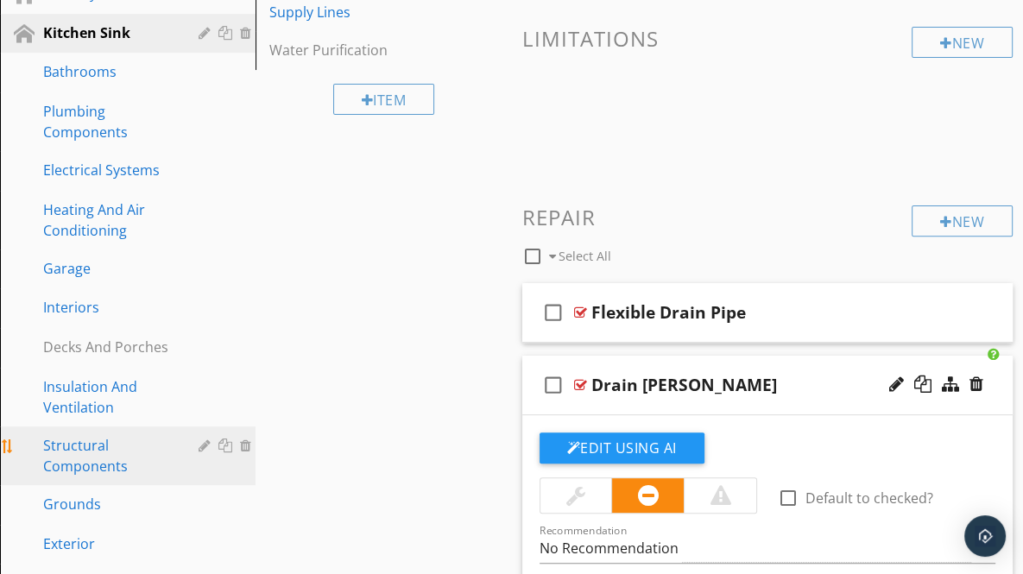
click at [150, 452] on div "Structural Components" at bounding box center [108, 455] width 130 height 41
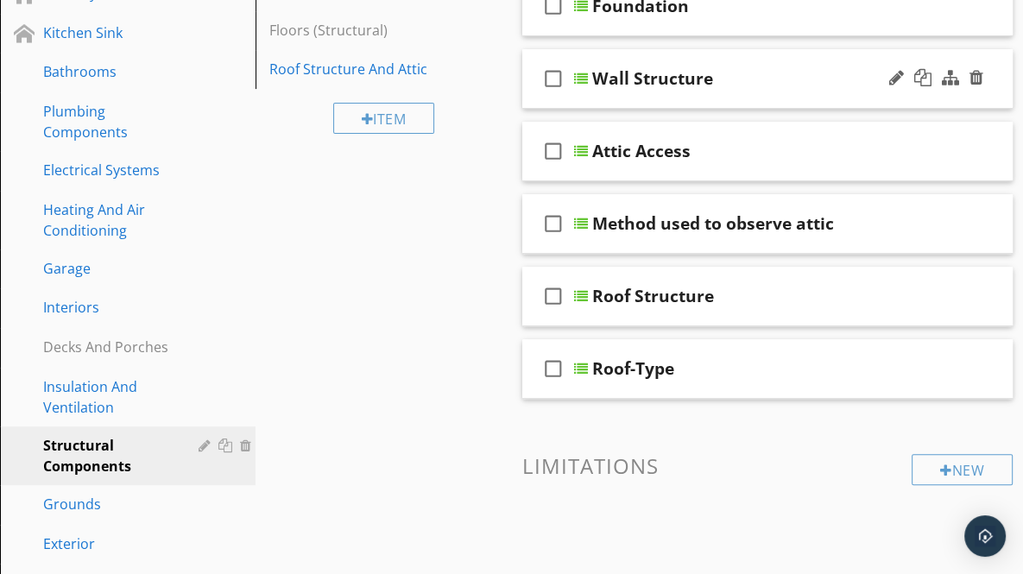
click at [672, 78] on div "Wall Structure" at bounding box center [652, 78] width 121 height 21
click at [989, 89] on div "check_box_outline_blank Wall Structure" at bounding box center [767, 79] width 491 height 60
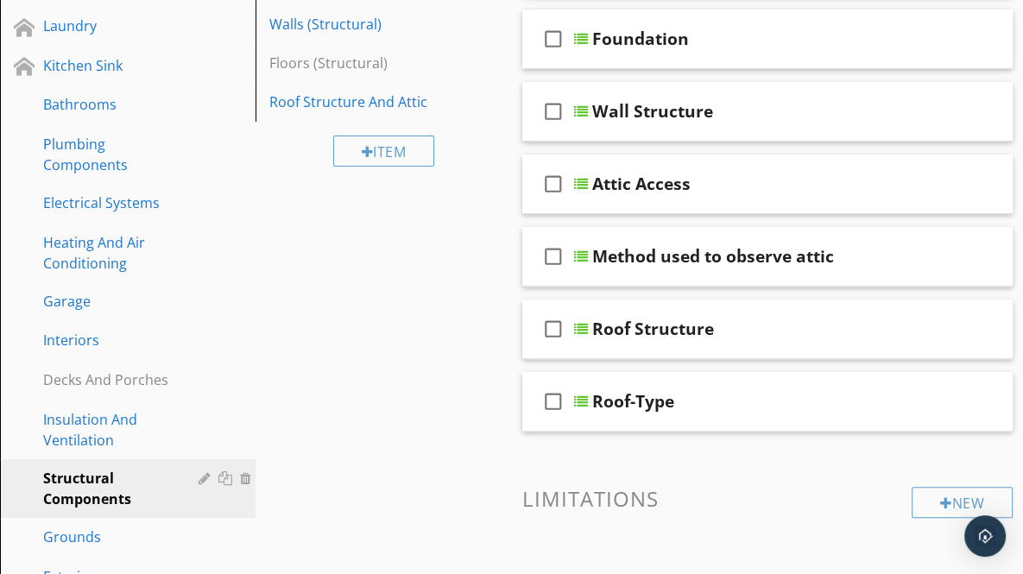
scroll to position [372, 0]
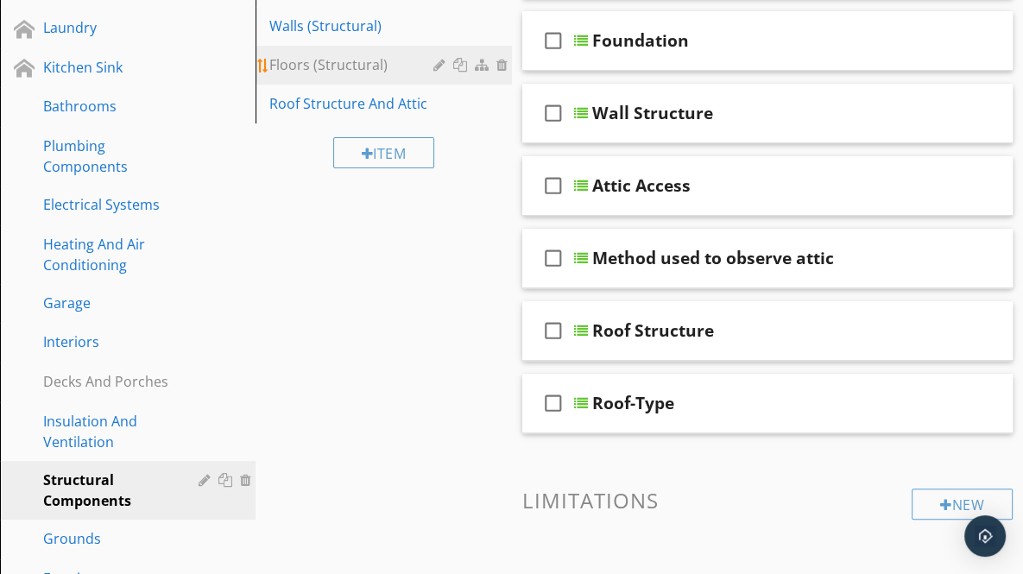
click at [357, 66] on div "Floors (Structural)" at bounding box center [353, 64] width 168 height 21
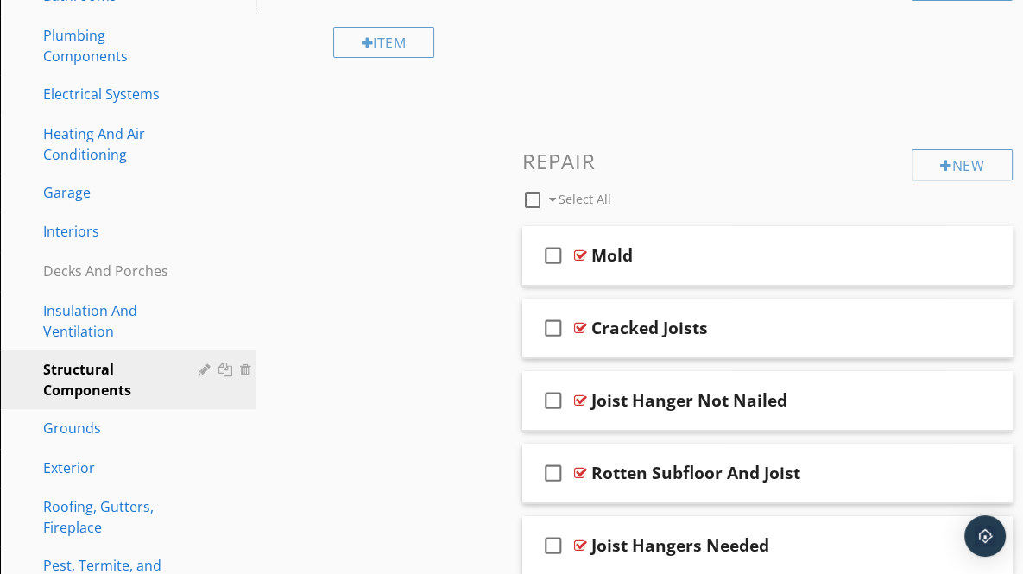
scroll to position [553, 0]
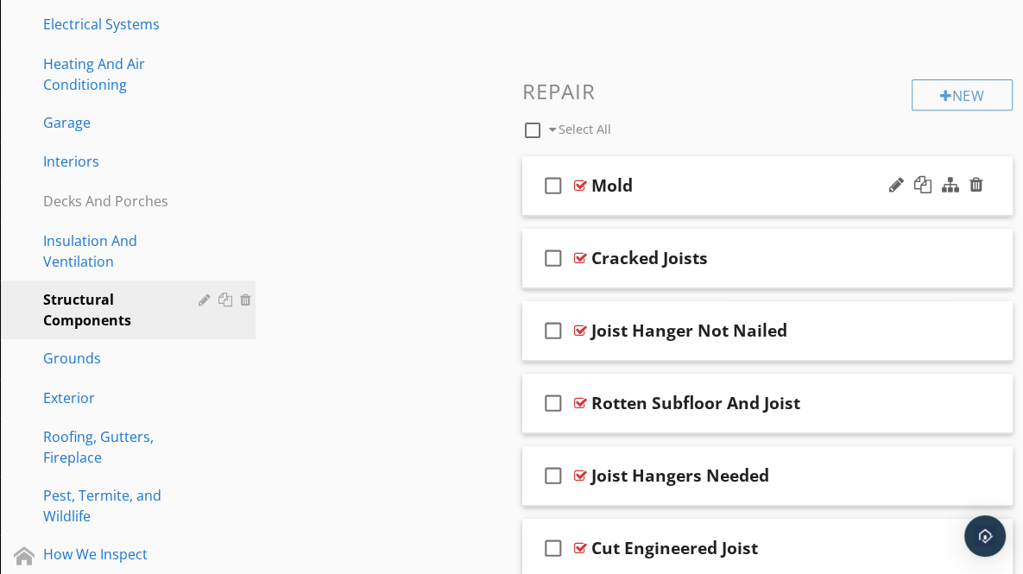
click at [998, 196] on div "check_box_outline_blank Mold" at bounding box center [767, 186] width 491 height 60
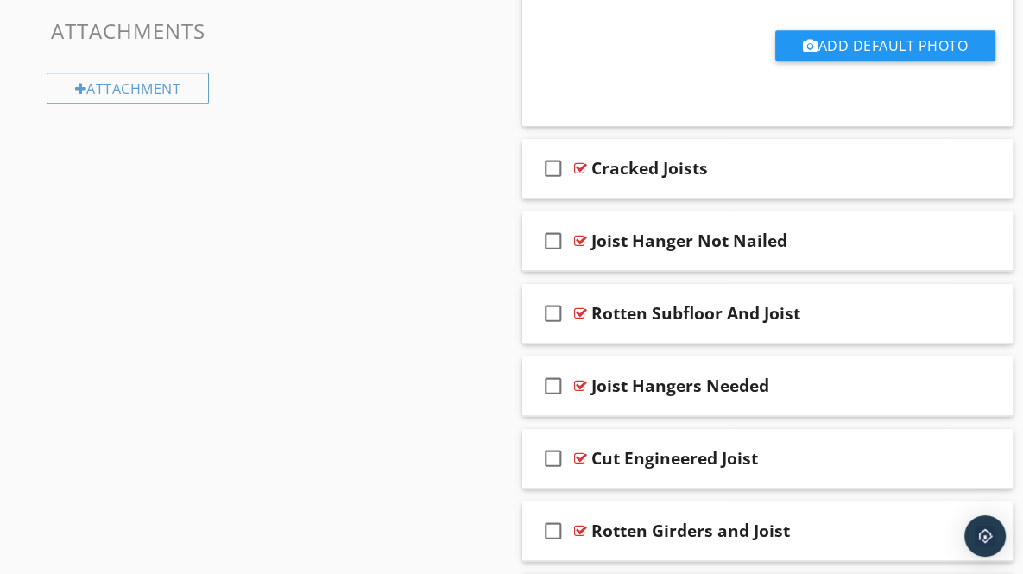
scroll to position [1248, 0]
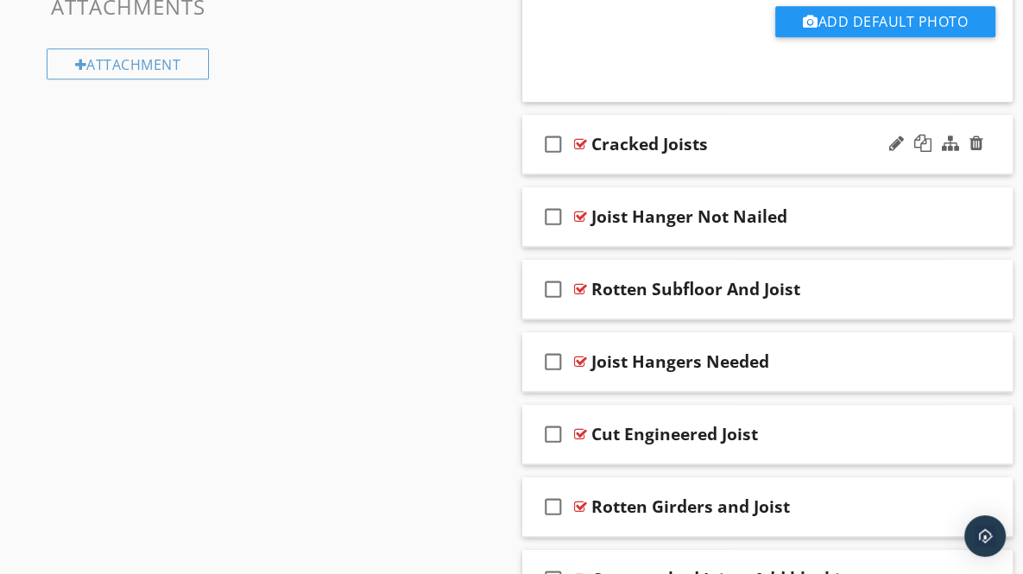
click at [972, 161] on div at bounding box center [936, 143] width 101 height 41
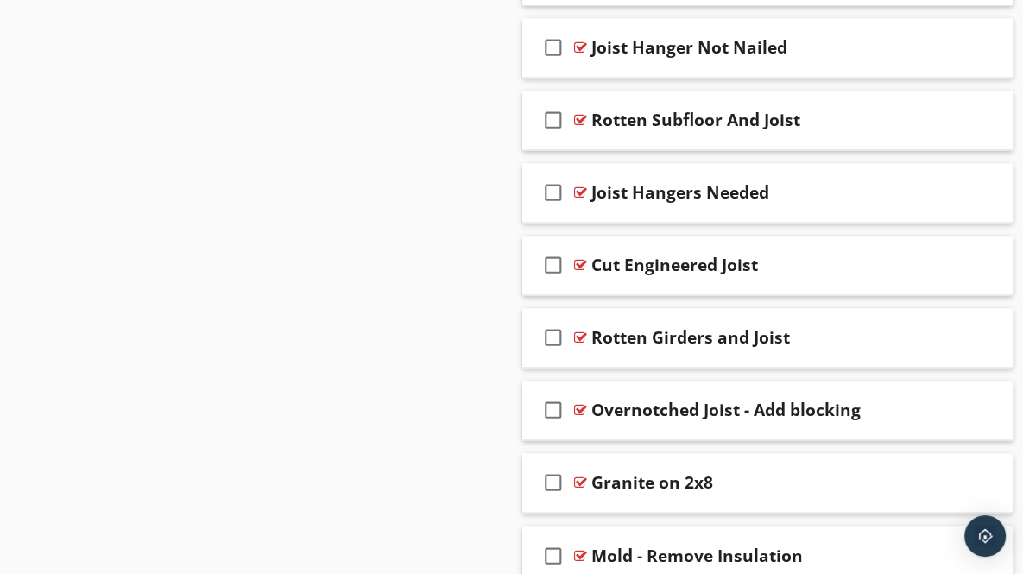
scroll to position [2015, 0]
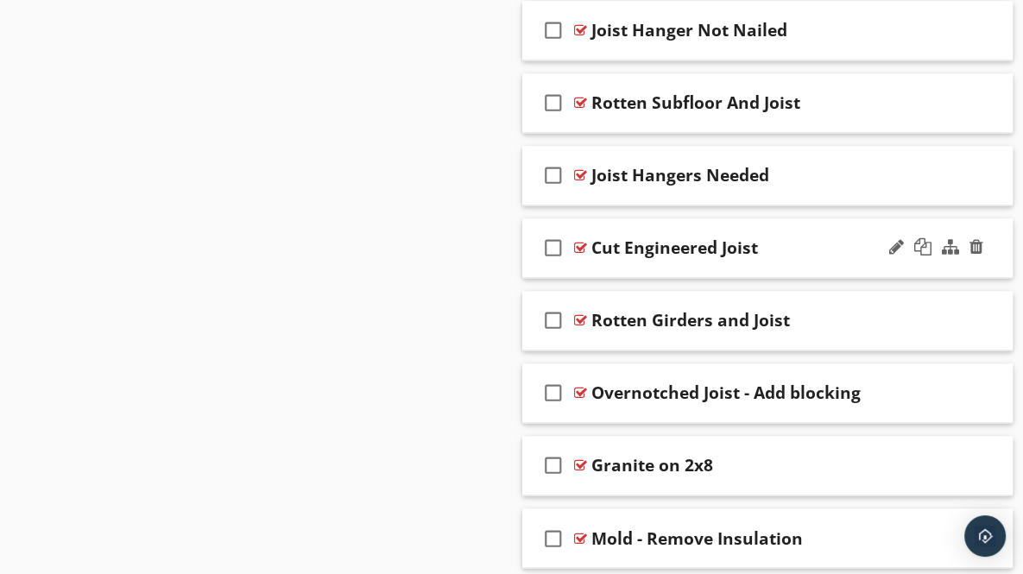
click at [986, 251] on div "check_box_outline_blank Cut Engineered Joist" at bounding box center [767, 248] width 491 height 60
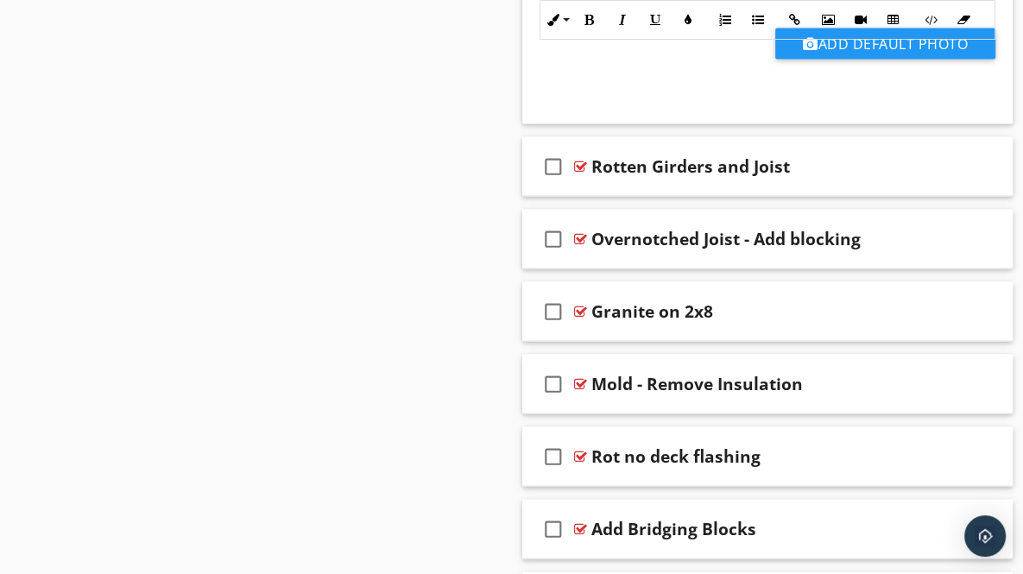
scroll to position [2784, 0]
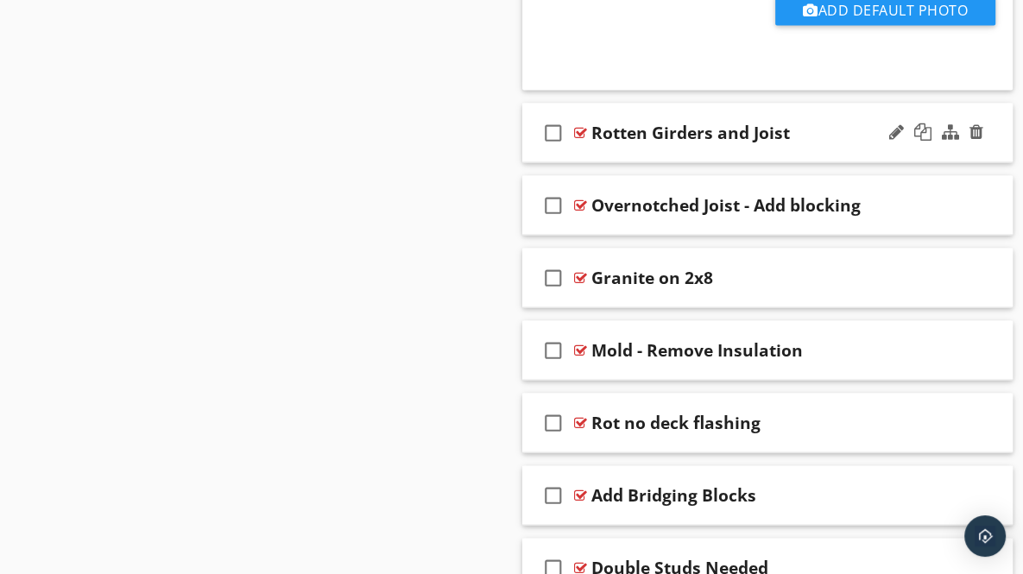
click at [983, 143] on div at bounding box center [936, 132] width 101 height 41
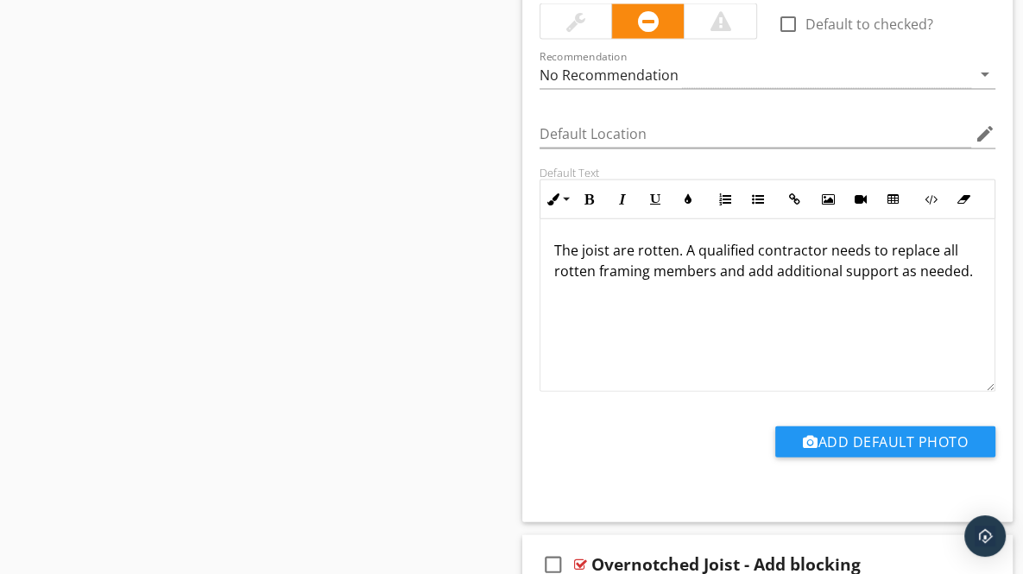
scroll to position [3015, 0]
